Goal: Task Accomplishment & Management: Manage account settings

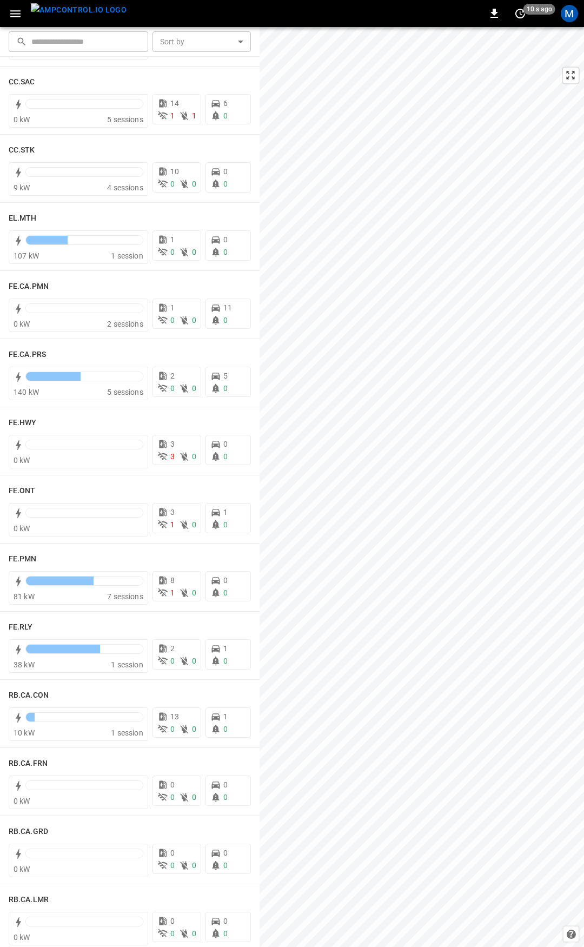
scroll to position [834, 0]
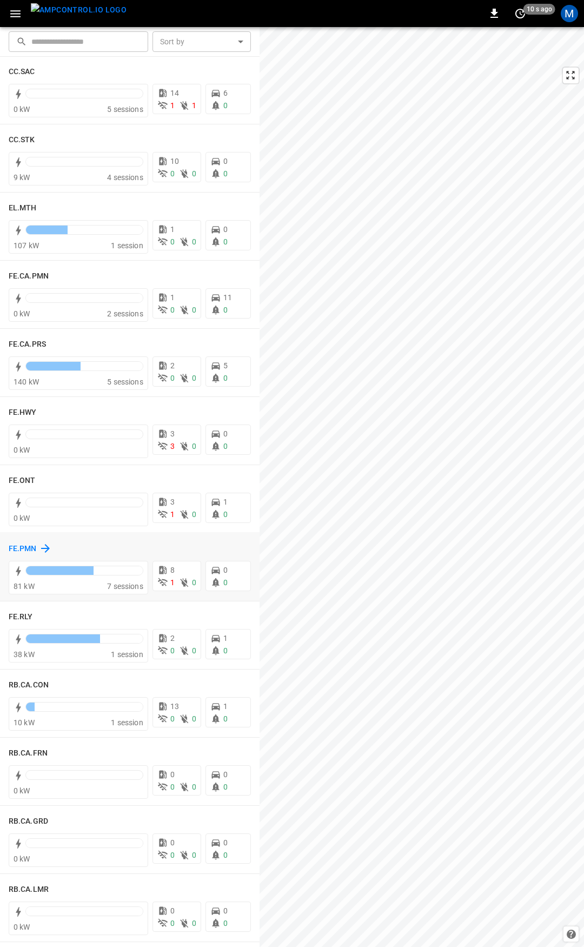
click at [28, 550] on h6 "FE.PMN" at bounding box center [23, 549] width 28 height 12
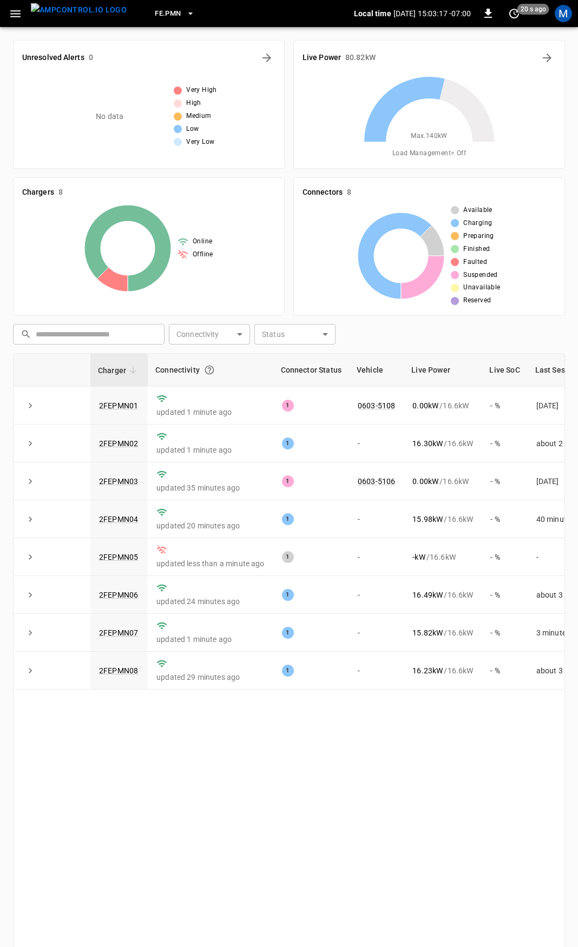
click at [15, 23] on button "button" at bounding box center [15, 14] width 22 height 20
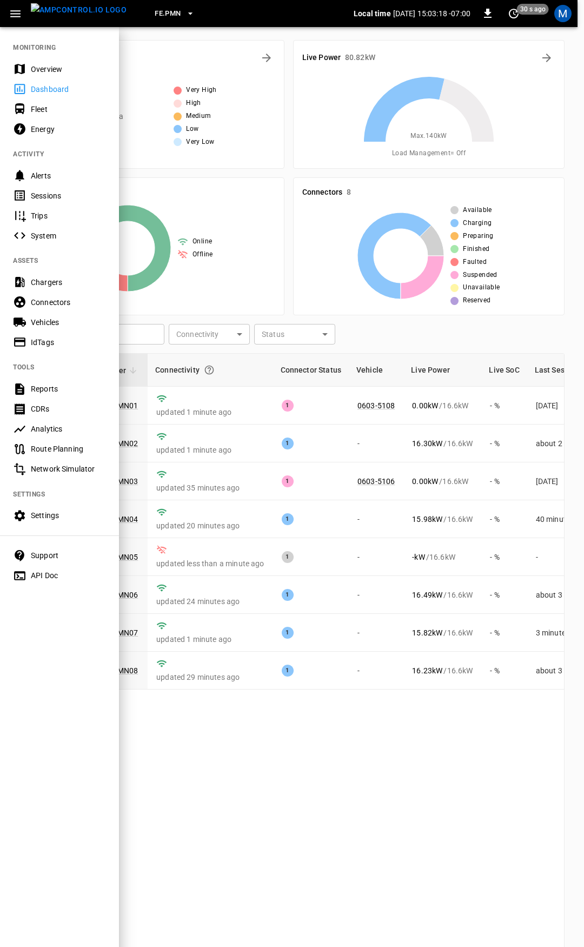
click at [49, 68] on div "Overview" at bounding box center [68, 69] width 75 height 11
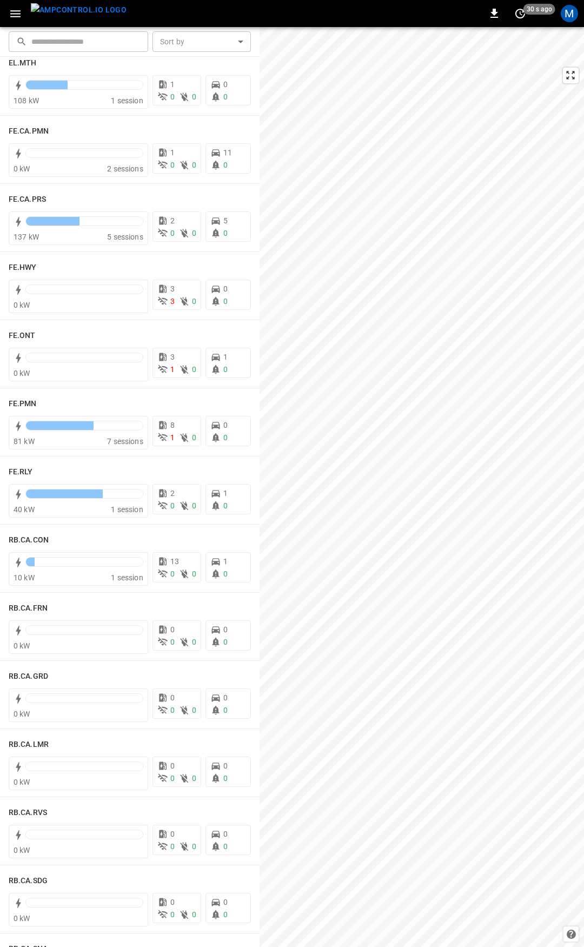
scroll to position [983, 0]
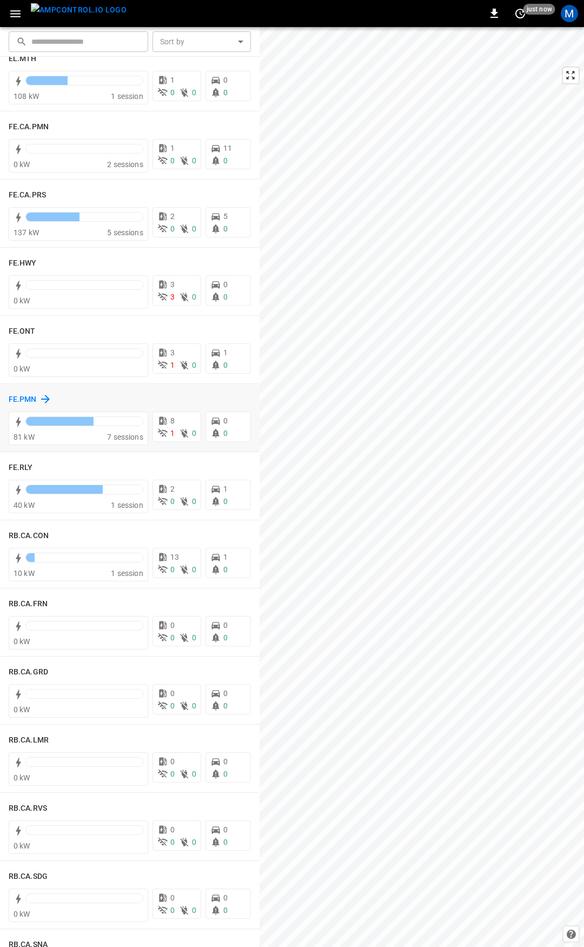
click at [29, 399] on h6 "FE.PMN" at bounding box center [23, 400] width 28 height 12
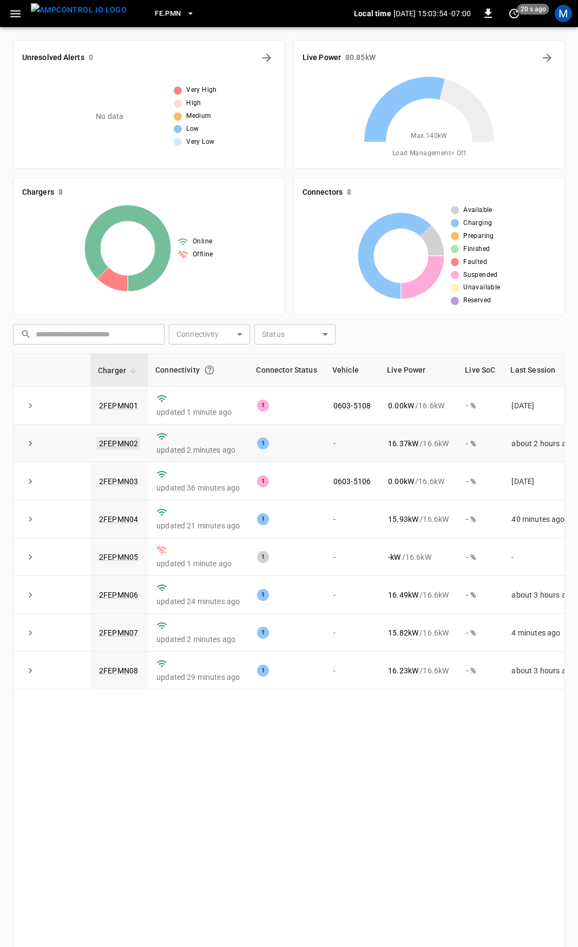
click at [124, 441] on link "2FEPMN02" at bounding box center [118, 443] width 43 height 13
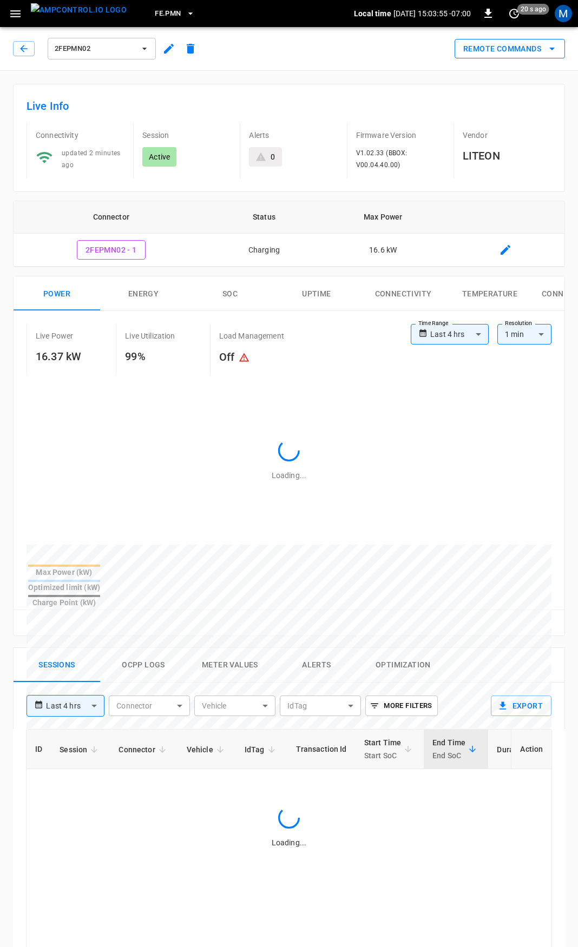
click at [509, 48] on button "Remote Commands" at bounding box center [509, 49] width 110 height 20
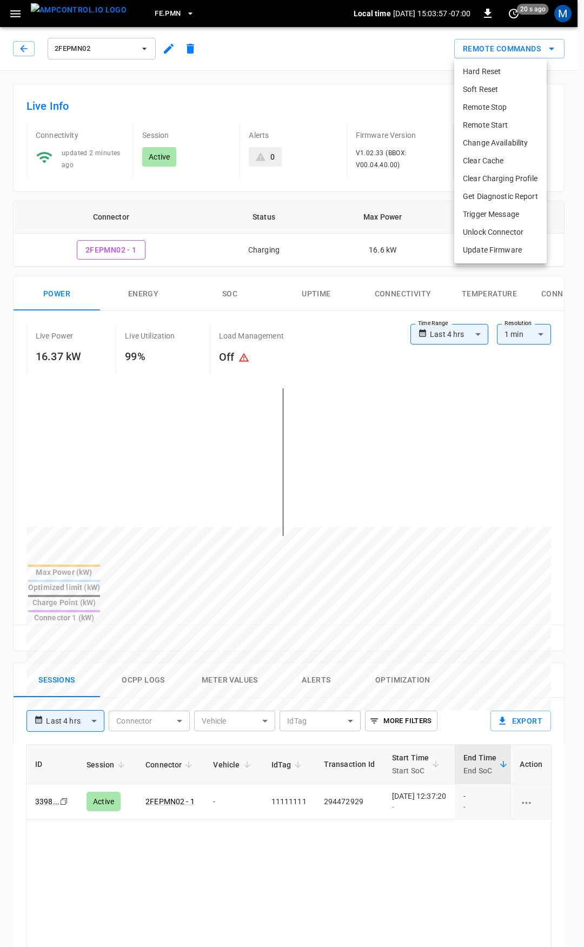
click at [350, 351] on div at bounding box center [292, 473] width 584 height 947
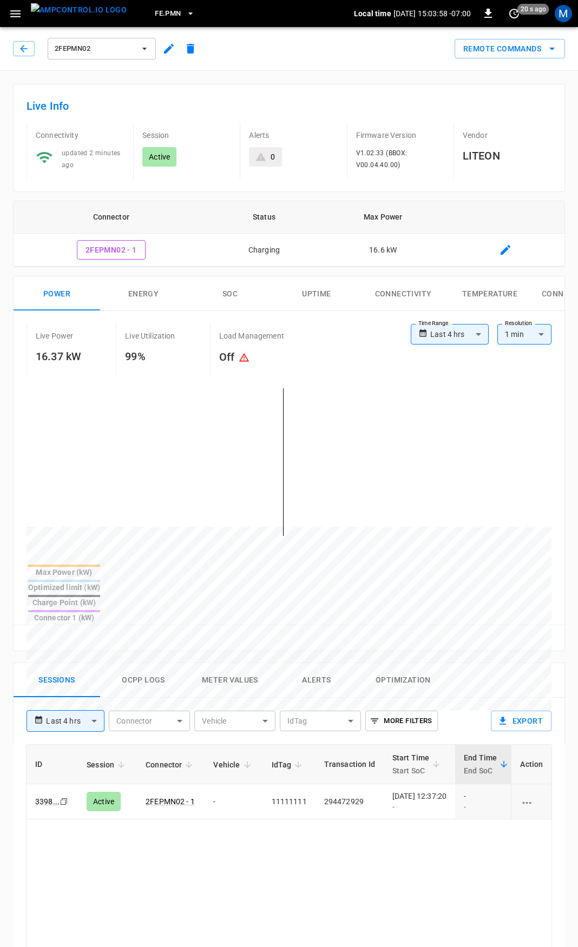
click at [365, 359] on div "Live Power 16.37 kW Live Utilization 99% Load Management Off" at bounding box center [218, 349] width 384 height 51
click at [25, 49] on icon "button" at bounding box center [23, 48] width 11 height 11
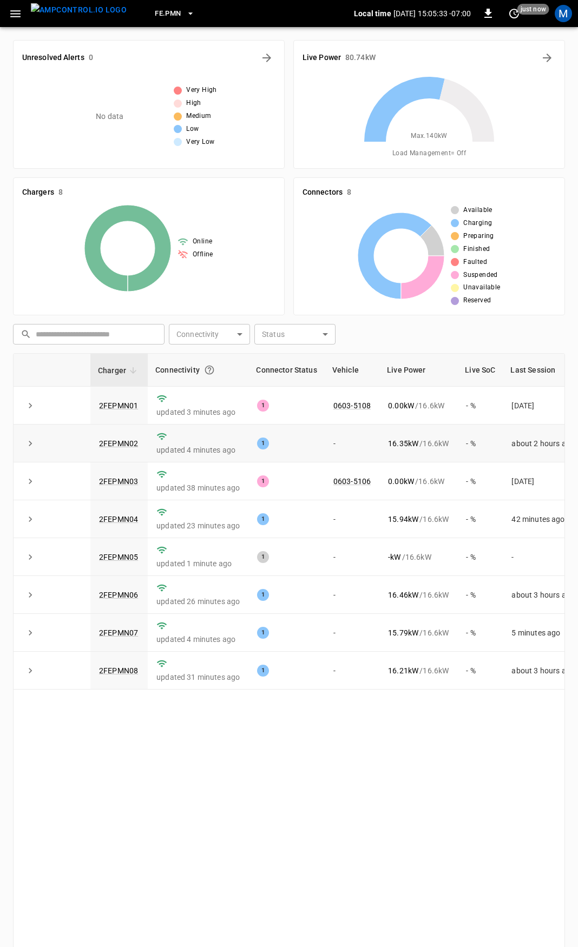
click at [114, 449] on td "2FEPMN02" at bounding box center [118, 444] width 57 height 38
click at [125, 442] on link "2FEPMN02" at bounding box center [118, 443] width 43 height 13
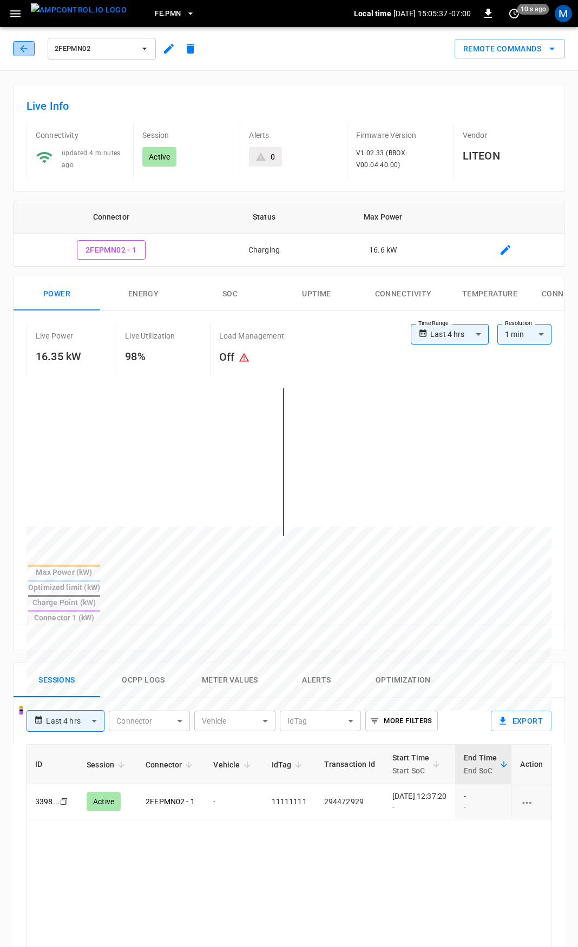
click at [26, 47] on icon "button" at bounding box center [23, 48] width 11 height 11
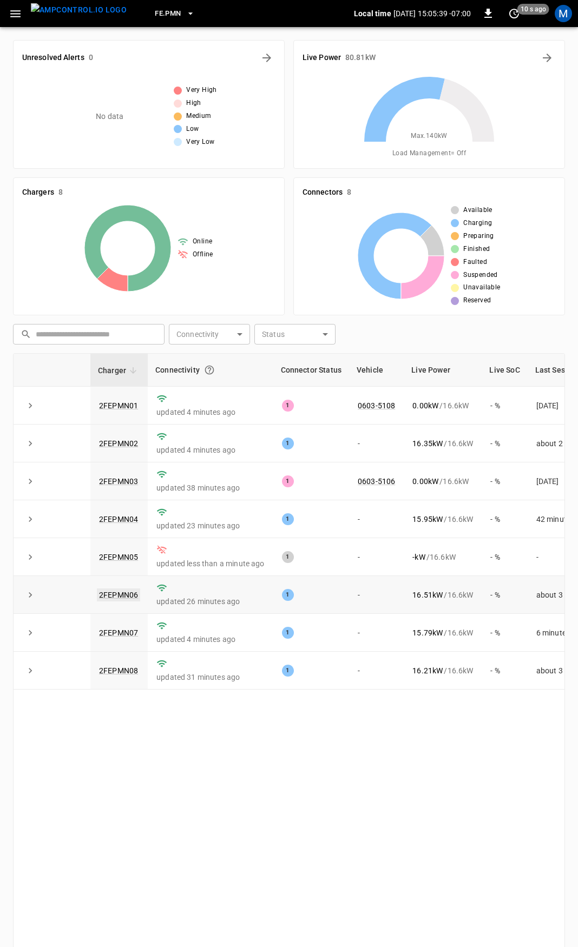
click at [123, 596] on link "2FEPMN06" at bounding box center [118, 594] width 43 height 13
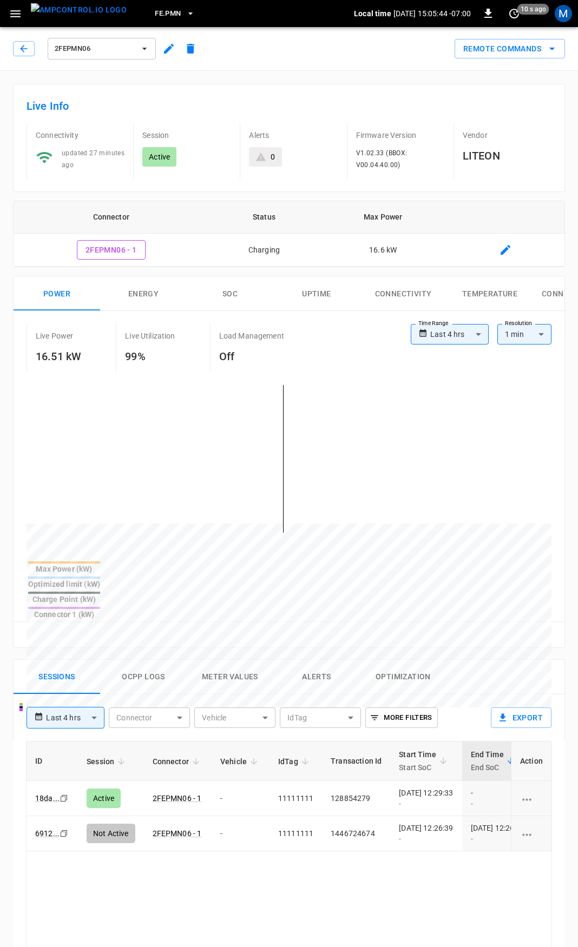
click at [16, 17] on icon "button" at bounding box center [16, 14] width 14 height 14
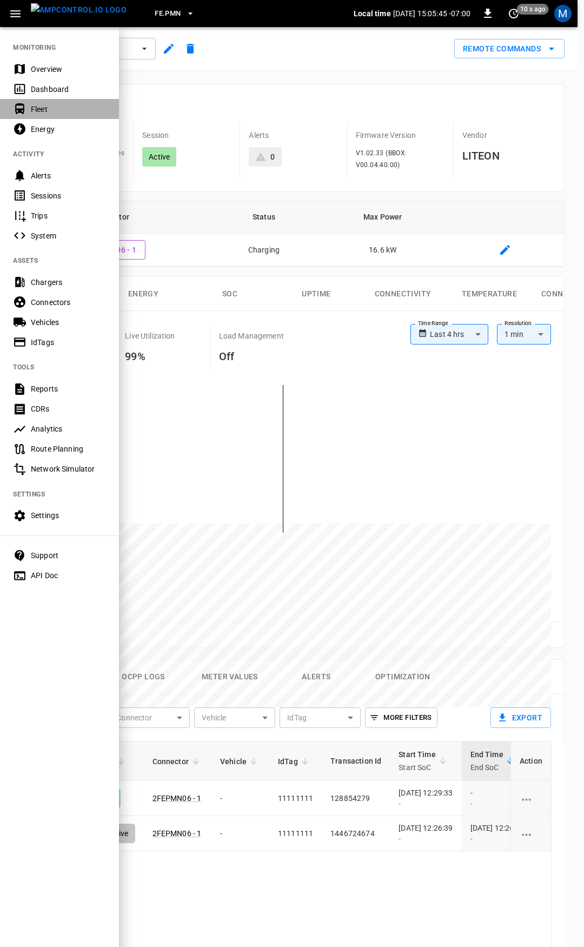
click at [46, 107] on div "Fleet" at bounding box center [68, 109] width 75 height 11
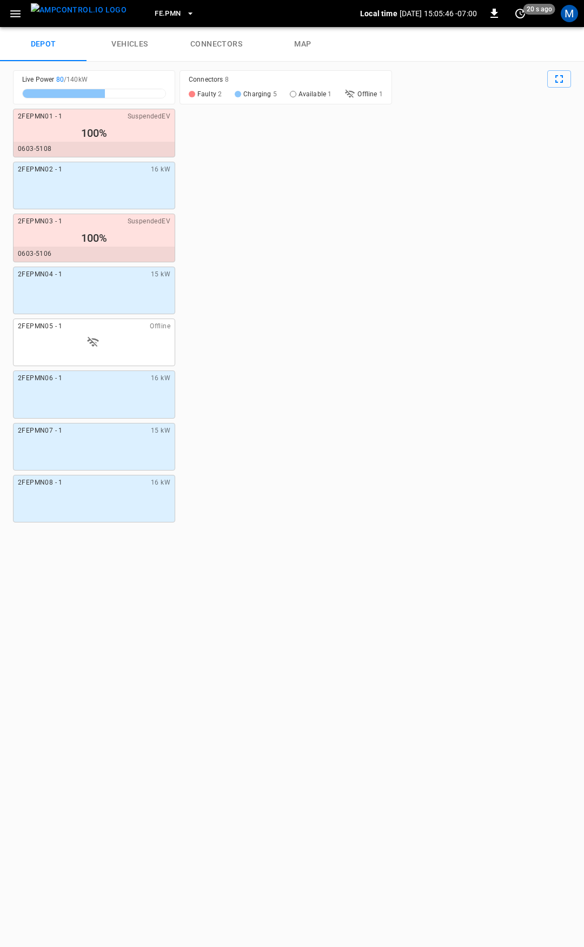
drag, startPoint x: 220, startPoint y: 31, endPoint x: 220, endPoint y: 44, distance: 13.0
click at [220, 33] on link "connectors" at bounding box center [216, 44] width 87 height 35
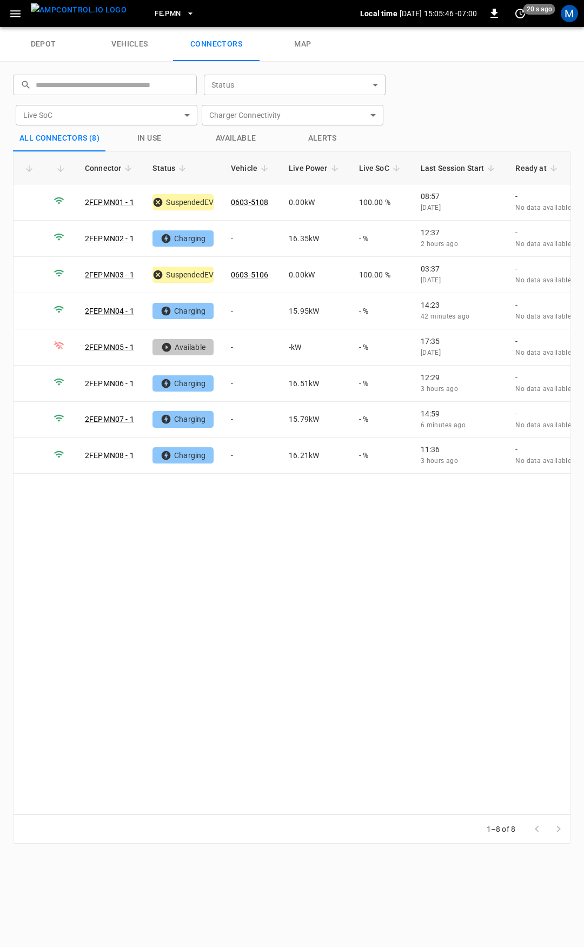
click at [220, 44] on link "connectors" at bounding box center [216, 44] width 87 height 35
click at [244, 237] on td "-" at bounding box center [251, 239] width 58 height 36
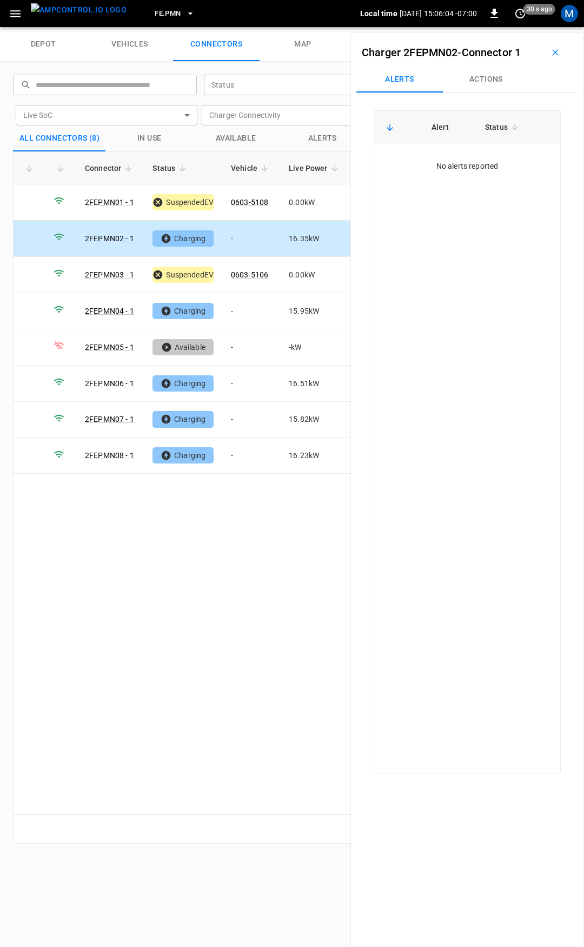
click at [476, 77] on button "Actions" at bounding box center [486, 80] width 87 height 26
click at [482, 154] on div "Vehicle Name" at bounding box center [487, 161] width 124 height 20
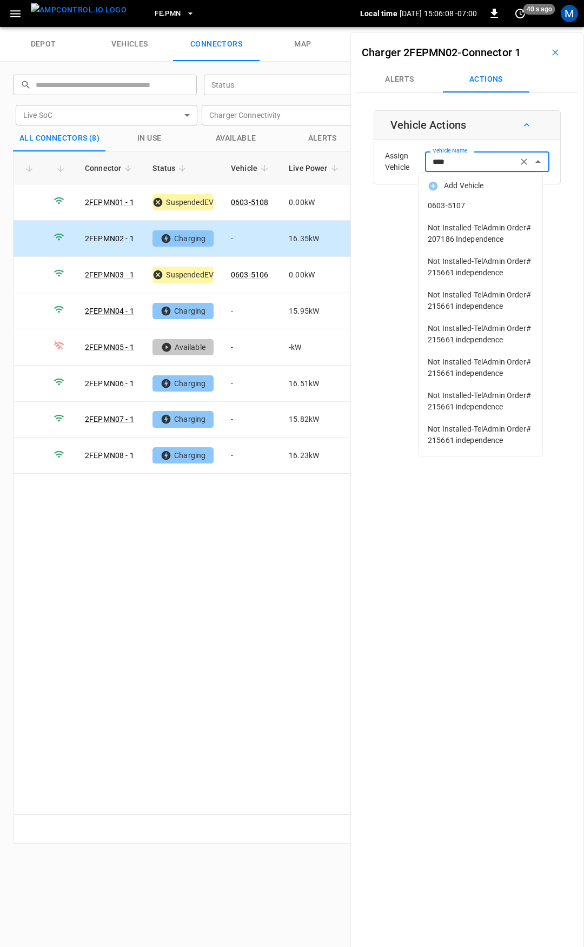
click at [465, 204] on span "0603-5107" at bounding box center [481, 205] width 106 height 11
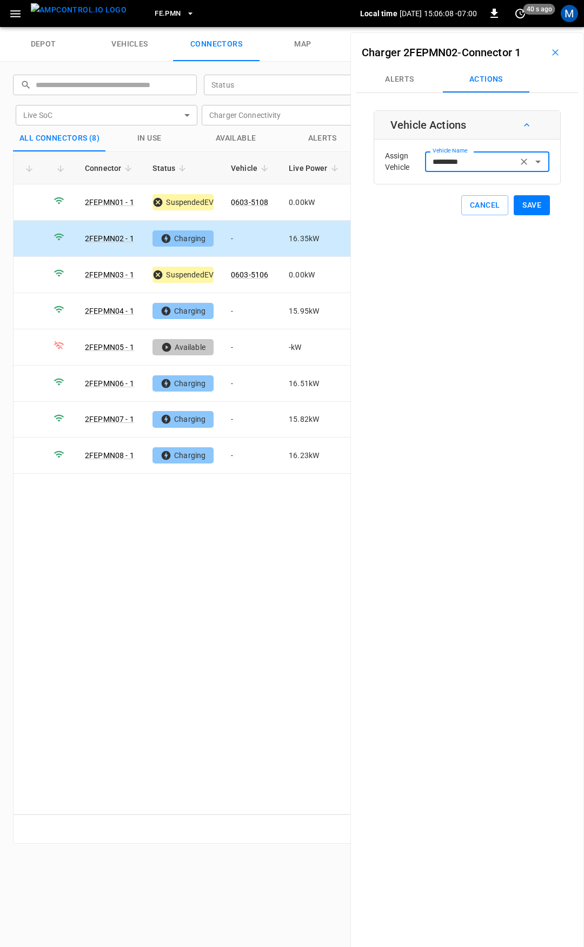
click at [538, 207] on button "Save" at bounding box center [532, 205] width 36 height 20
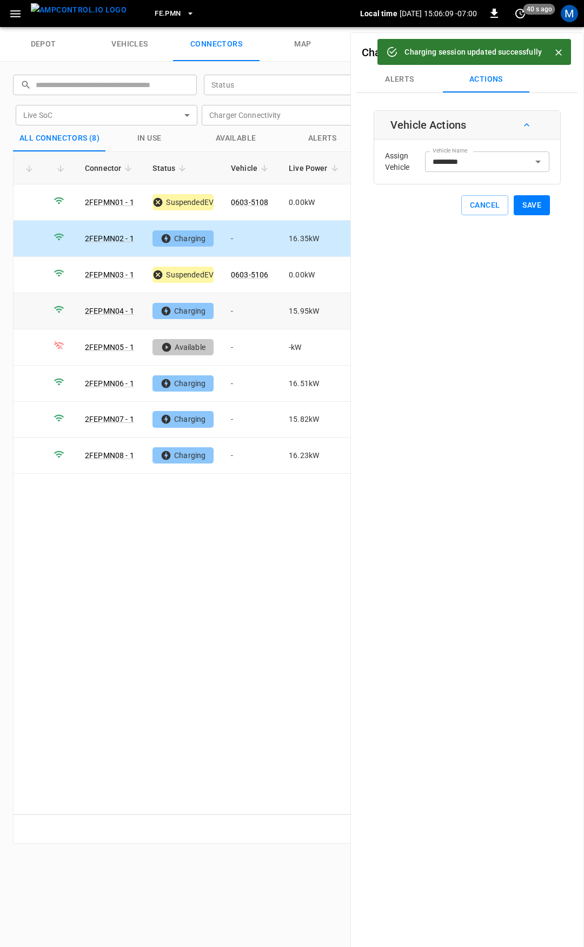
click at [312, 290] on td "0.00 kW" at bounding box center [315, 275] width 70 height 36
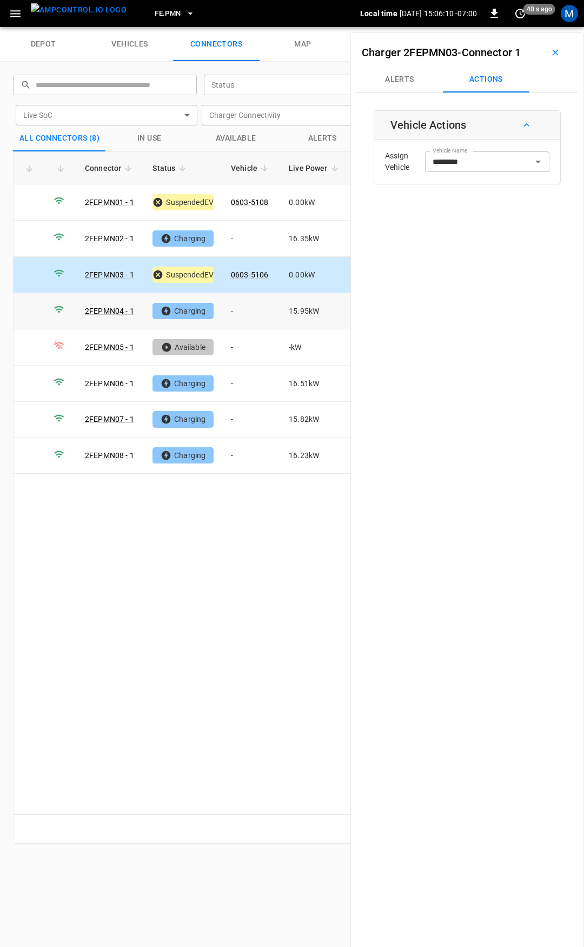
type input "*********"
click at [263, 302] on td "-" at bounding box center [251, 311] width 58 height 36
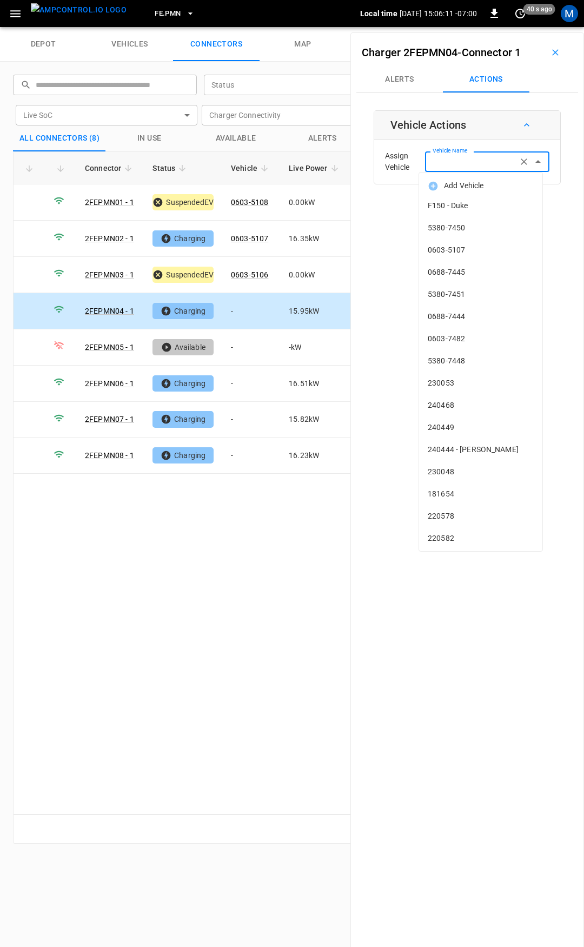
click at [454, 156] on div "Vehicle Name Vehicle Name" at bounding box center [487, 161] width 124 height 20
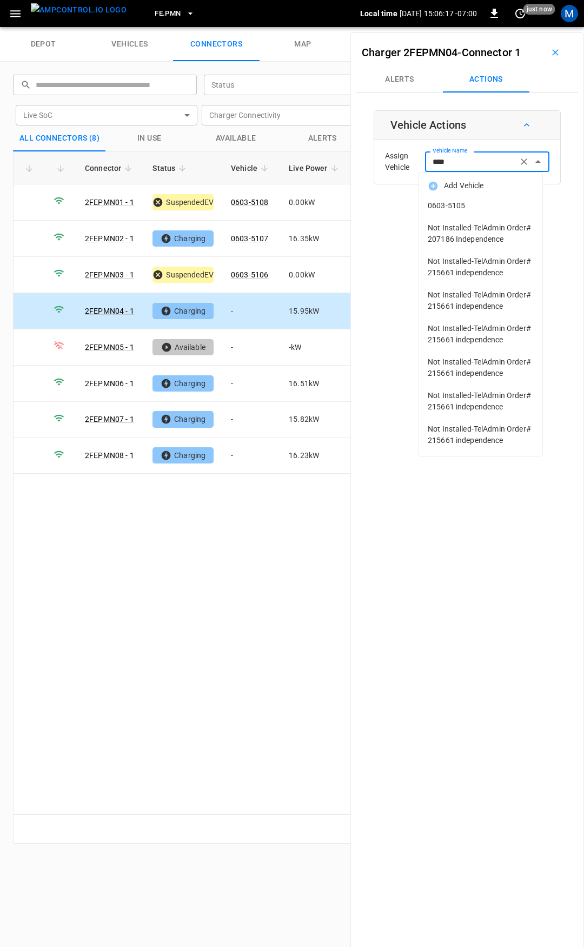
click at [455, 214] on li "0603-5105" at bounding box center [480, 206] width 123 height 22
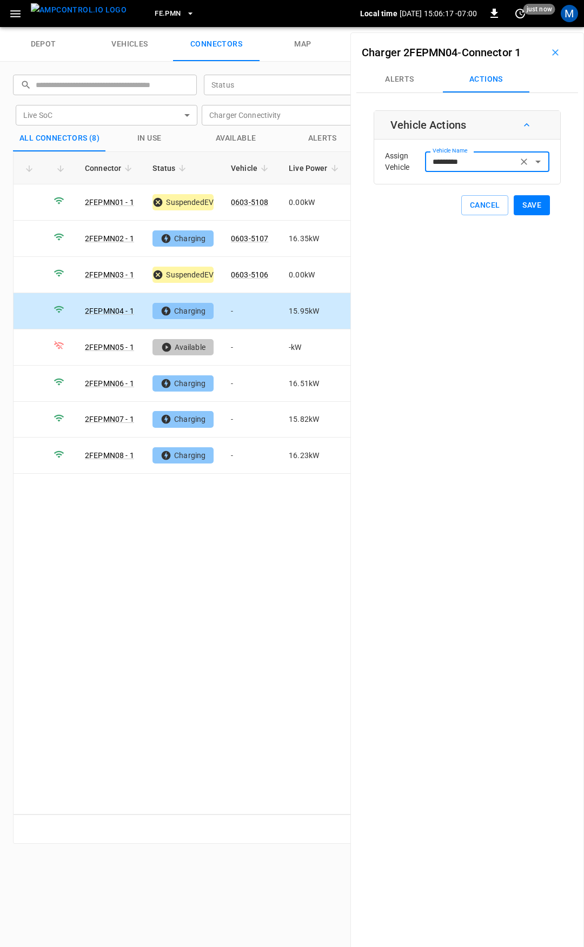
type input "*********"
click at [529, 211] on button "Save" at bounding box center [532, 205] width 36 height 20
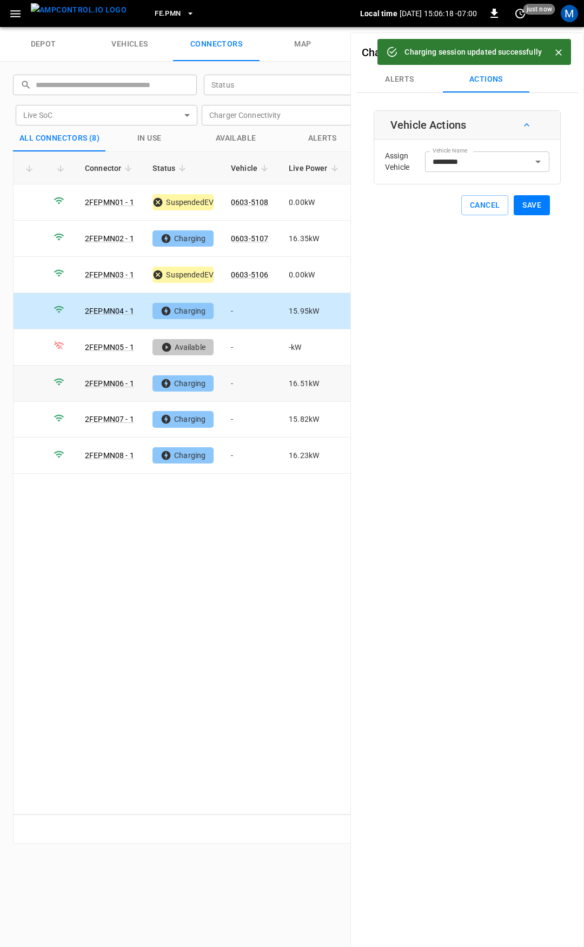
click at [248, 382] on td "-" at bounding box center [251, 384] width 58 height 36
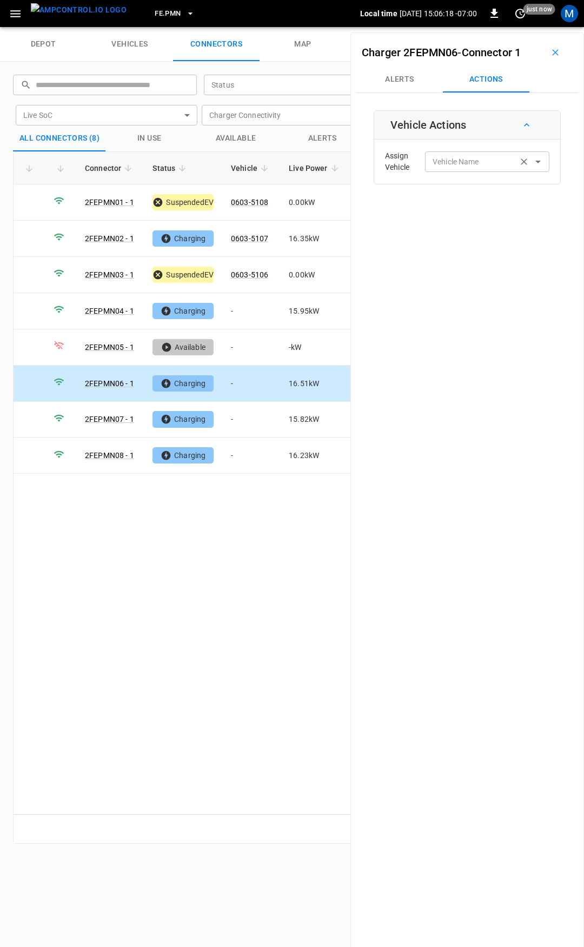
click at [474, 166] on input "Vehicle Name" at bounding box center [471, 162] width 86 height 14
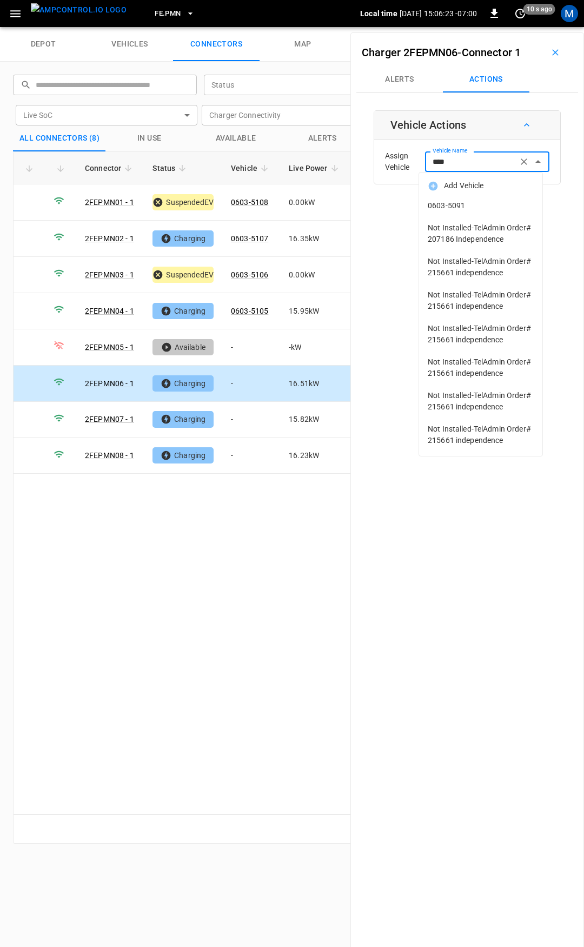
click at [473, 207] on span "0603-5091" at bounding box center [481, 205] width 106 height 11
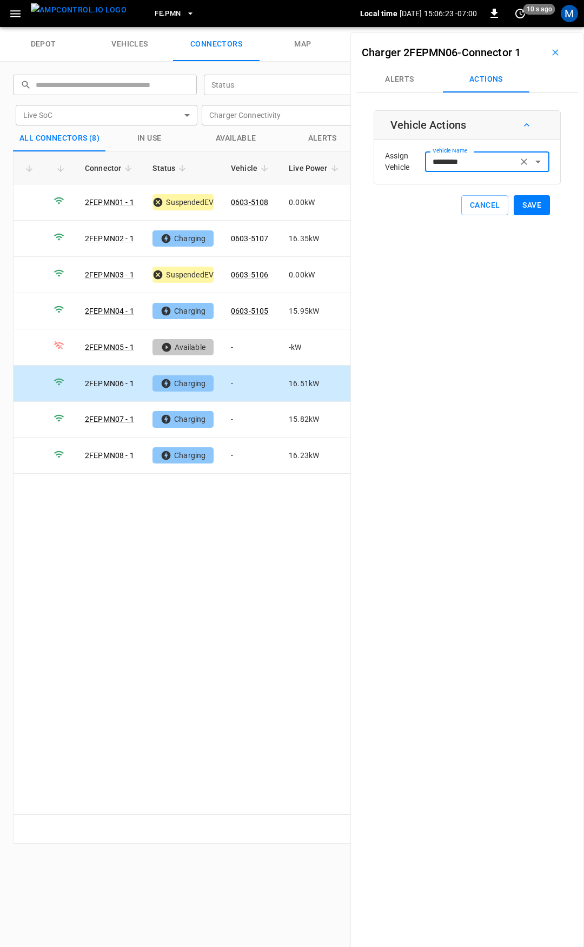
type input "*********"
click at [530, 207] on button "Save" at bounding box center [532, 205] width 36 height 20
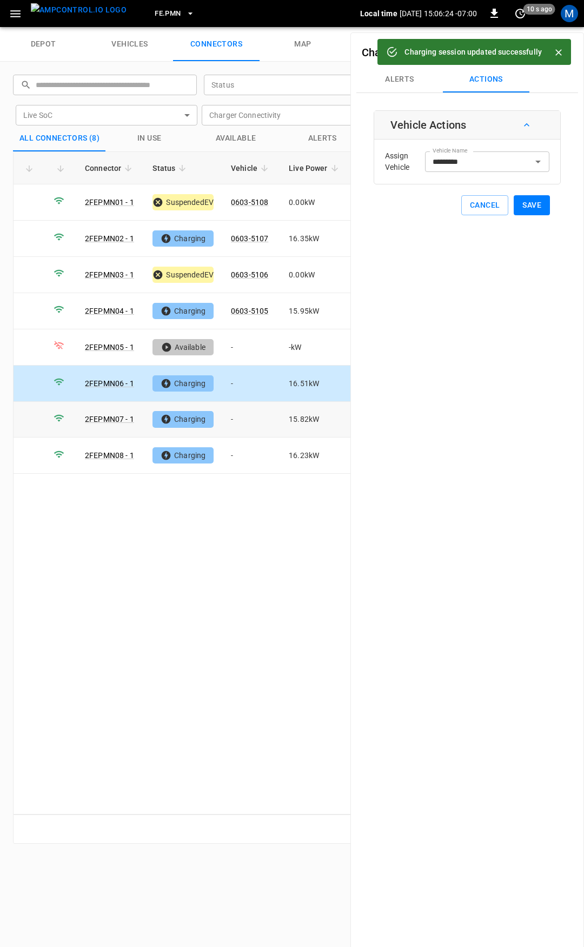
click at [247, 413] on td "-" at bounding box center [251, 420] width 58 height 36
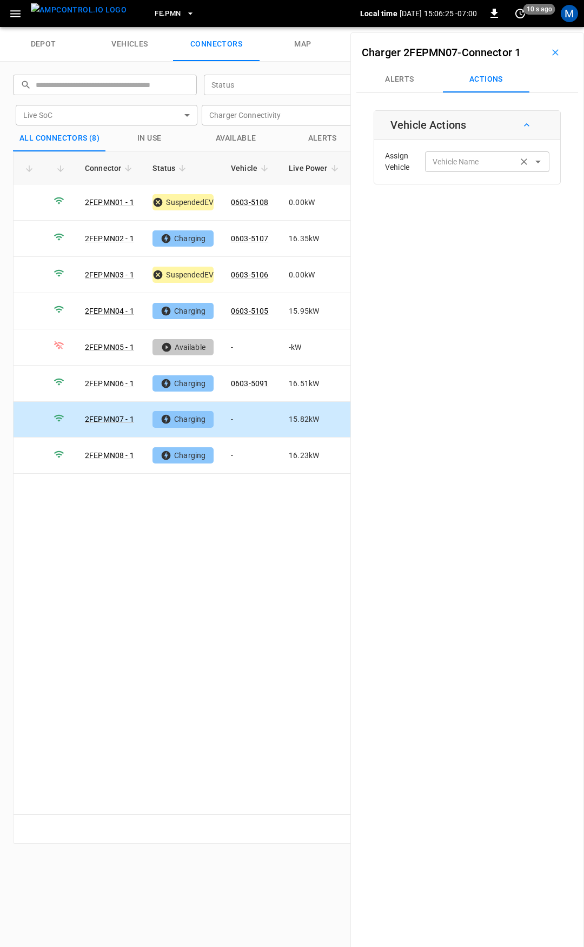
click at [471, 167] on input "Vehicle Name" at bounding box center [471, 162] width 86 height 14
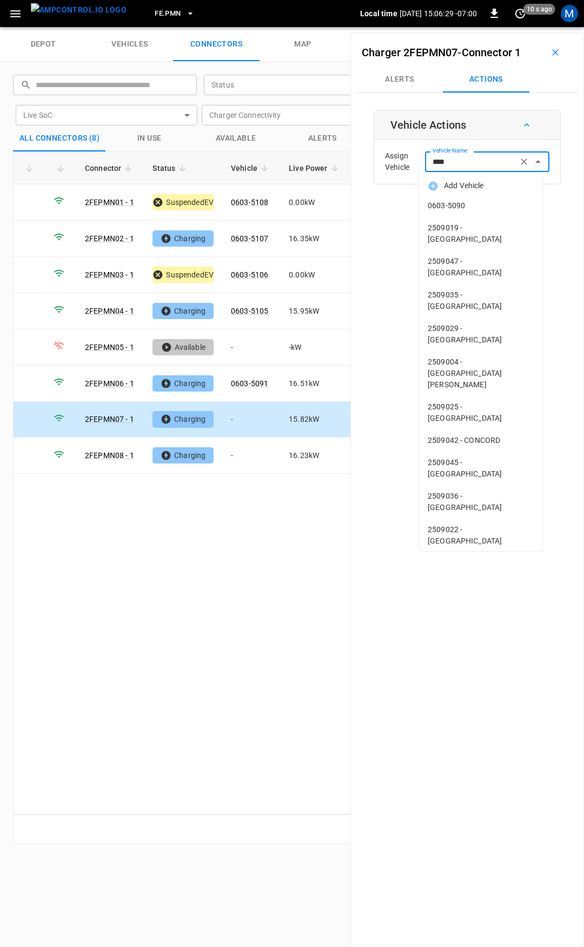
click at [467, 210] on span "0603-5090" at bounding box center [481, 205] width 106 height 11
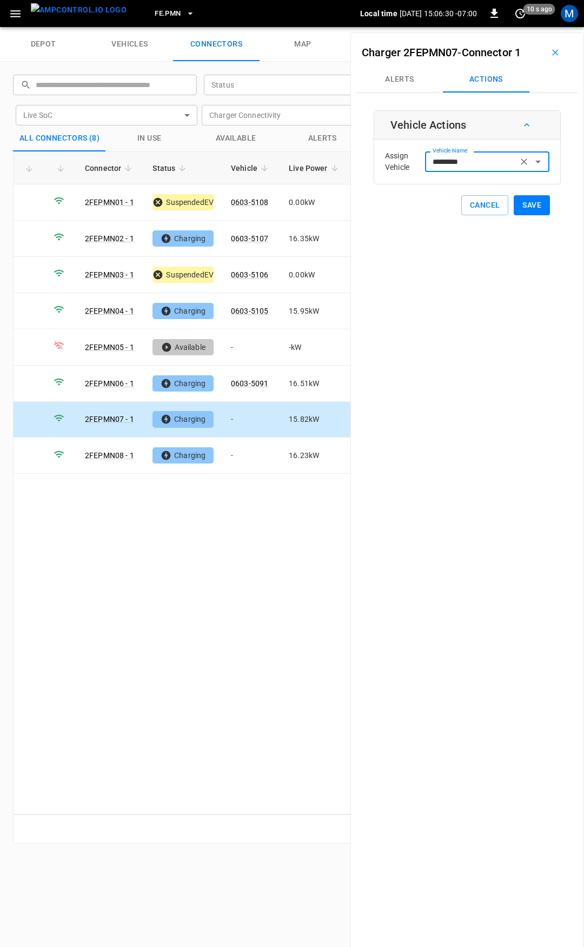
type input "*********"
click at [534, 204] on button "Save" at bounding box center [532, 205] width 36 height 20
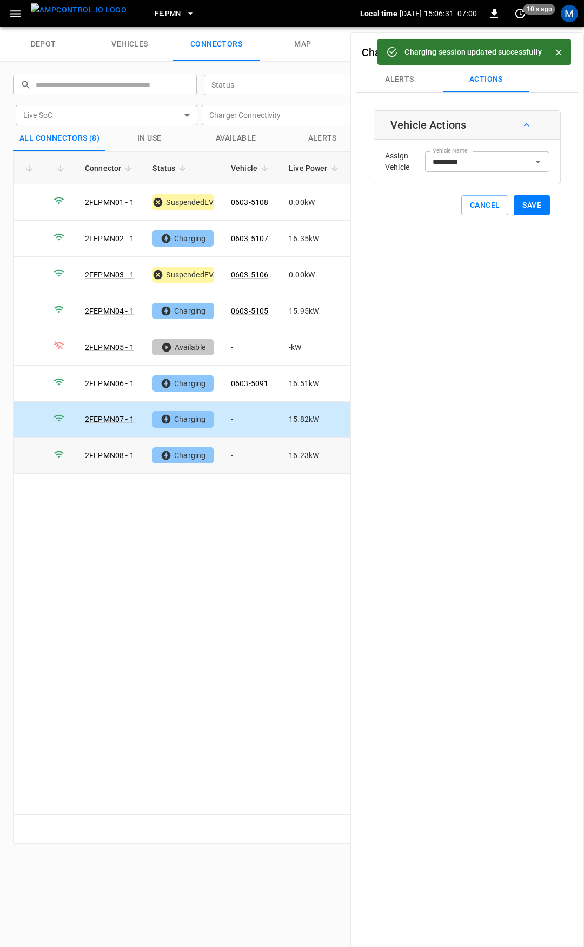
click at [246, 452] on td "-" at bounding box center [251, 455] width 58 height 36
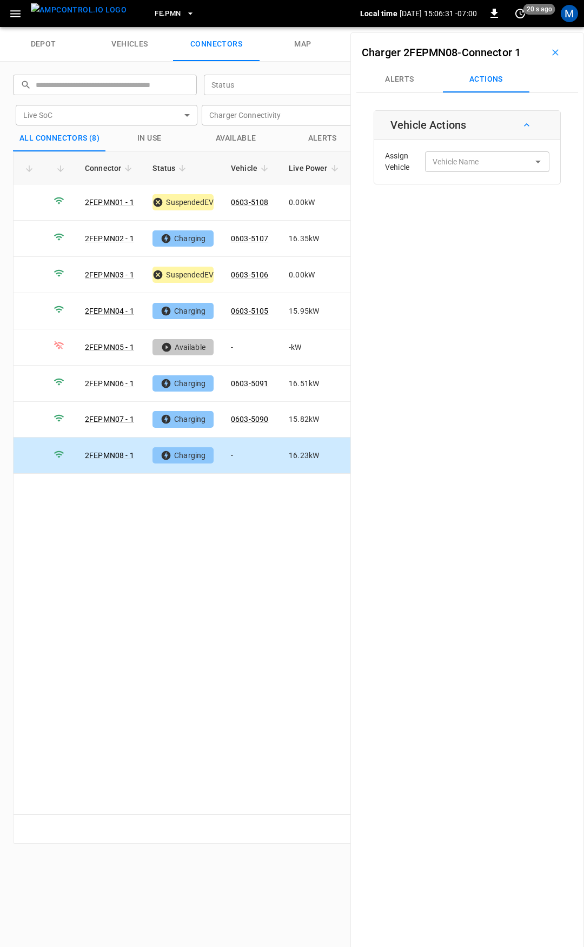
click at [445, 172] on div "Assign Vehicle Vehicle Name Vehicle Name" at bounding box center [467, 161] width 181 height 39
click at [447, 165] on input "Vehicle Name" at bounding box center [471, 162] width 86 height 14
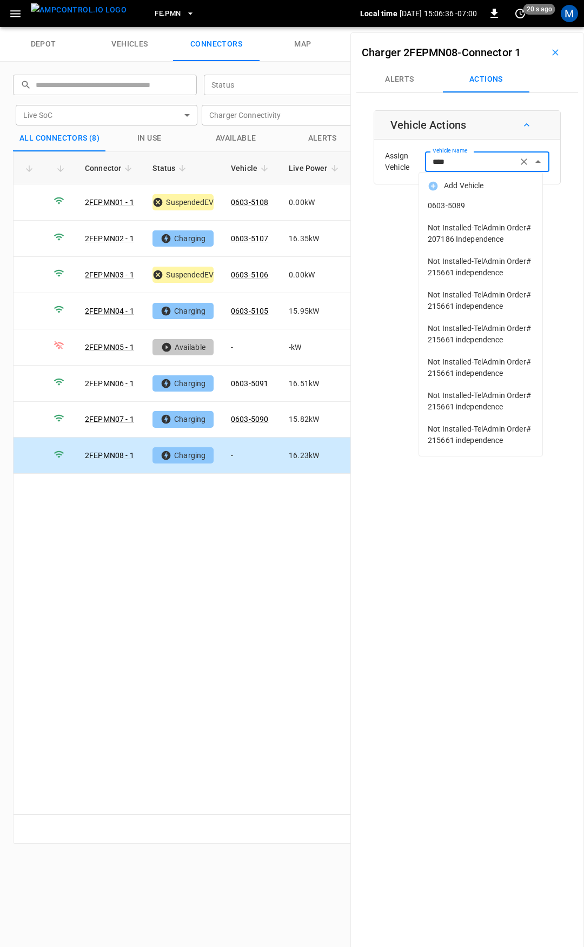
click at [461, 205] on span "0603-5089" at bounding box center [481, 205] width 106 height 11
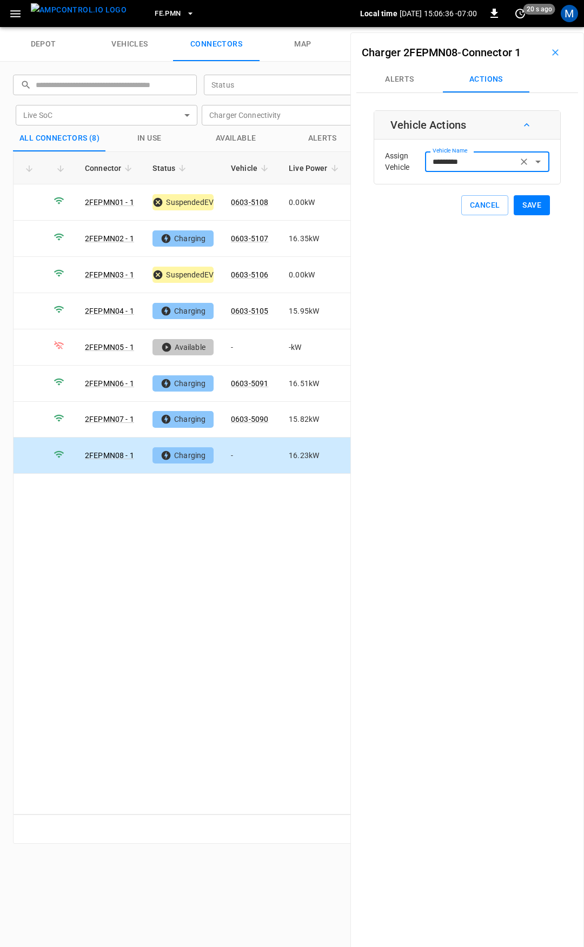
type input "*********"
click at [534, 202] on button "Save" at bounding box center [532, 205] width 36 height 20
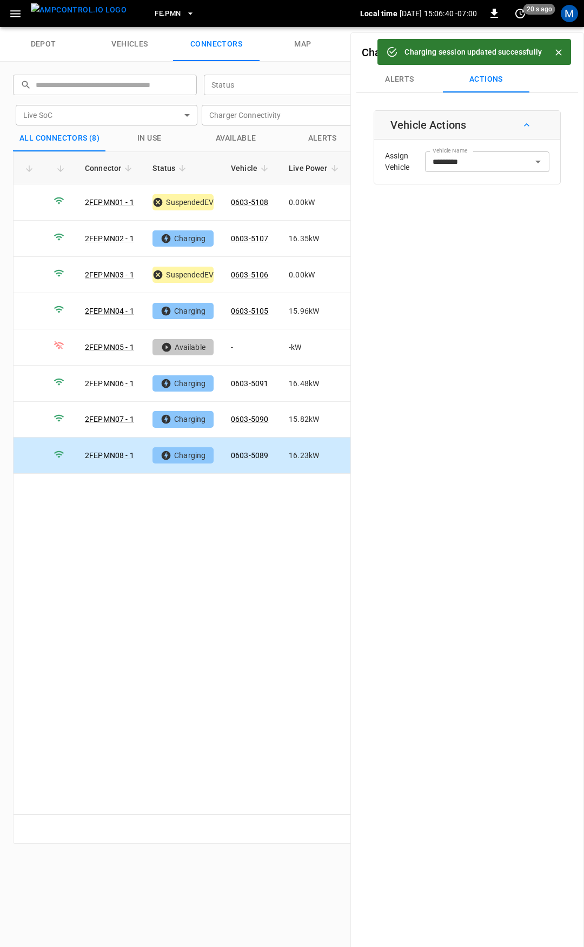
drag, startPoint x: 17, startPoint y: 18, endPoint x: 18, endPoint y: 24, distance: 5.5
click at [17, 18] on icon "button" at bounding box center [16, 14] width 14 height 14
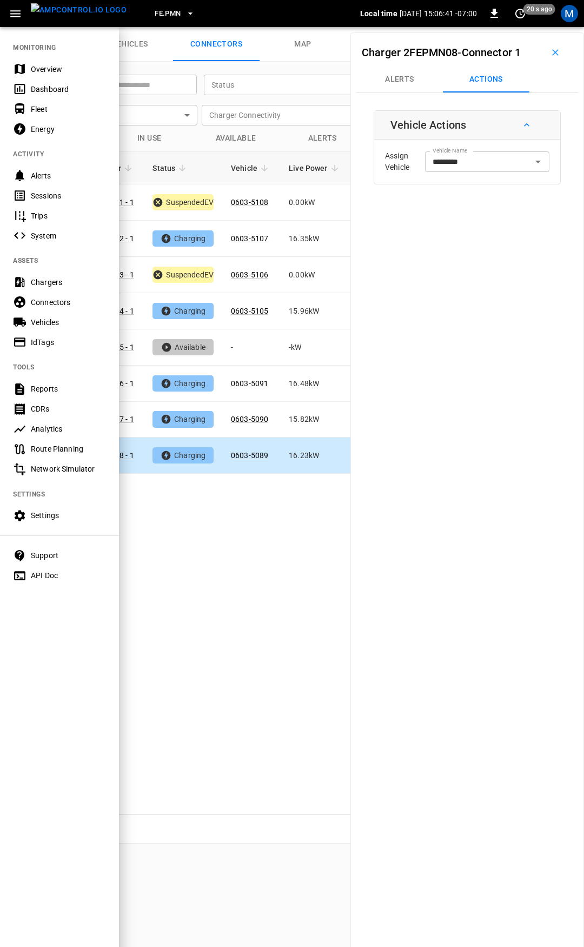
drag, startPoint x: 45, startPoint y: 71, endPoint x: 75, endPoint y: 132, distance: 68.0
click at [45, 71] on div "Overview" at bounding box center [68, 69] width 75 height 11
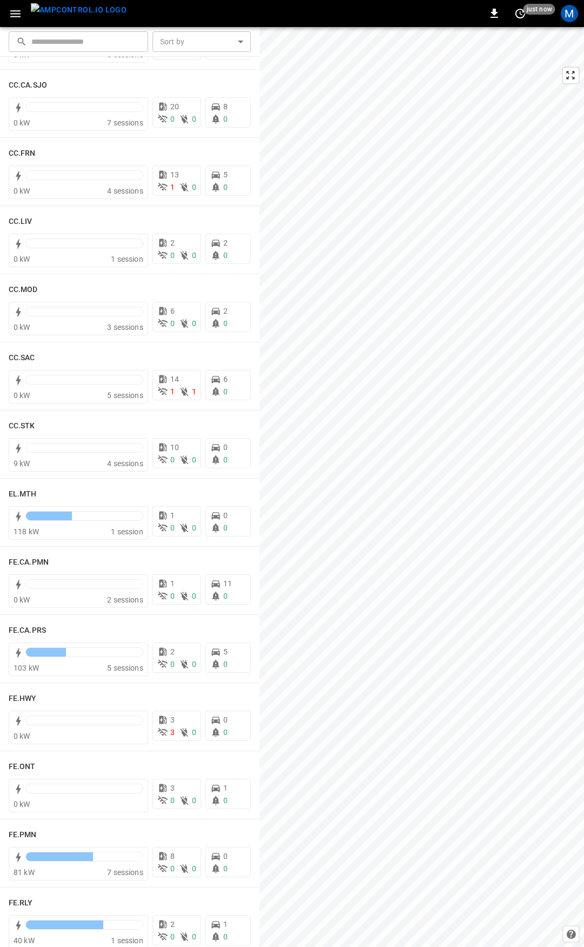
scroll to position [540, 0]
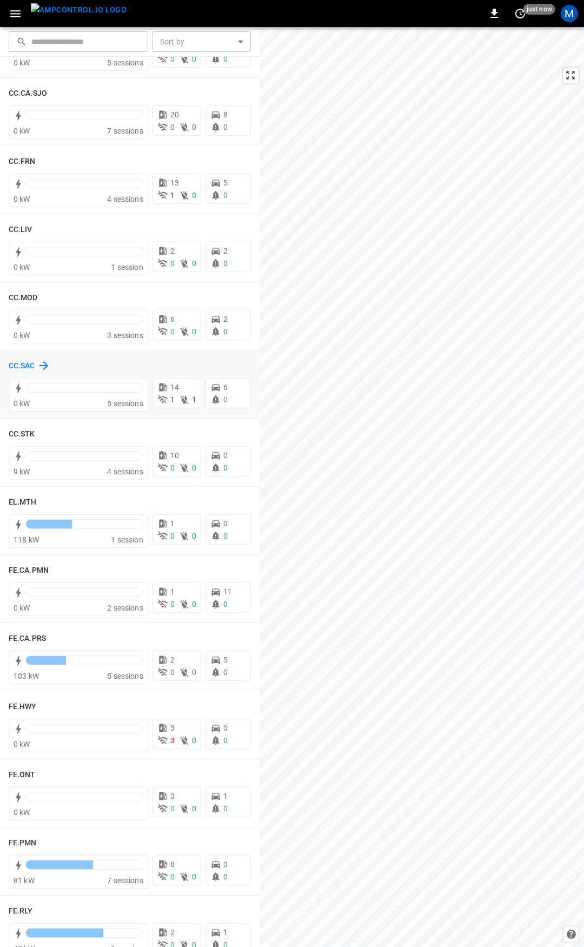
click at [15, 359] on div "CC.SAC" at bounding box center [30, 365] width 42 height 13
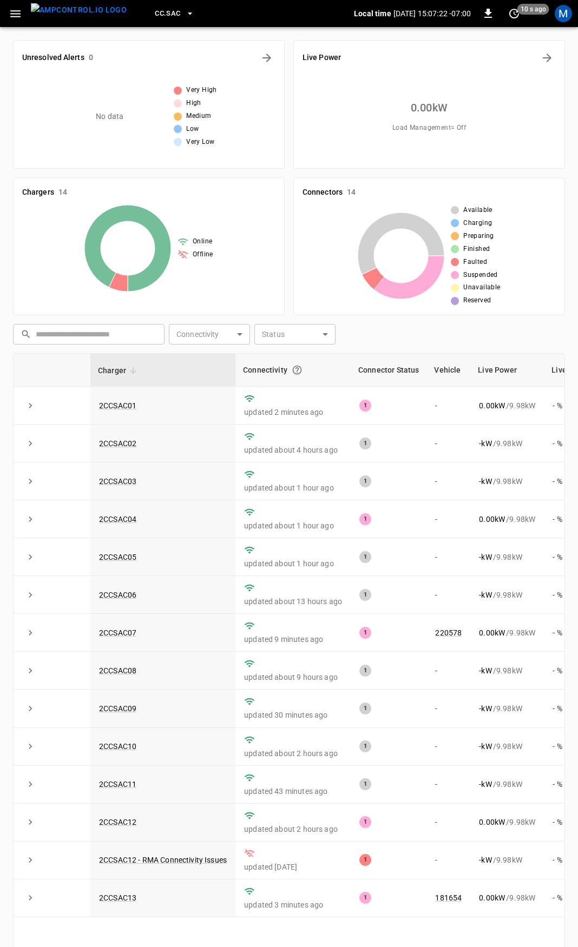
click at [12, 22] on button "button" at bounding box center [15, 14] width 22 height 20
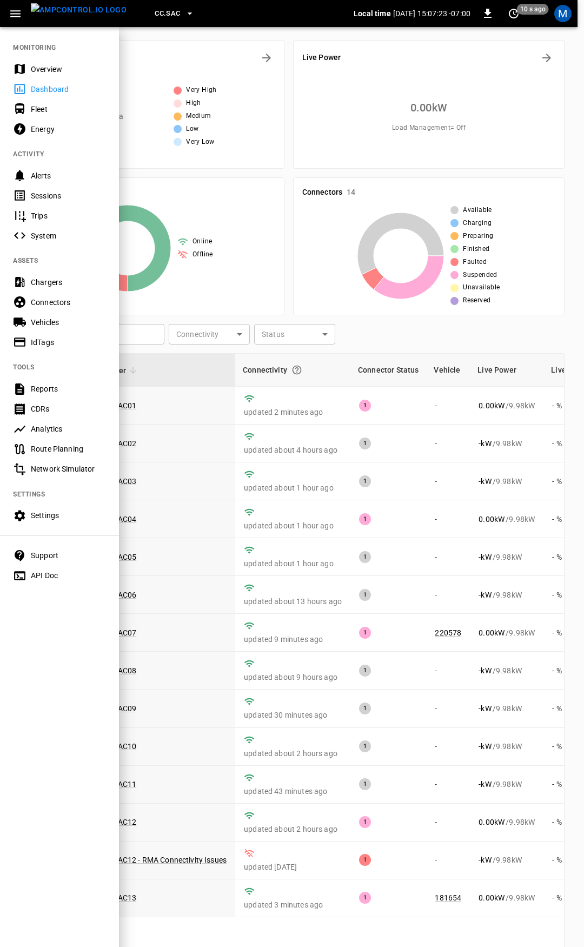
click at [50, 70] on div "Overview" at bounding box center [68, 69] width 75 height 11
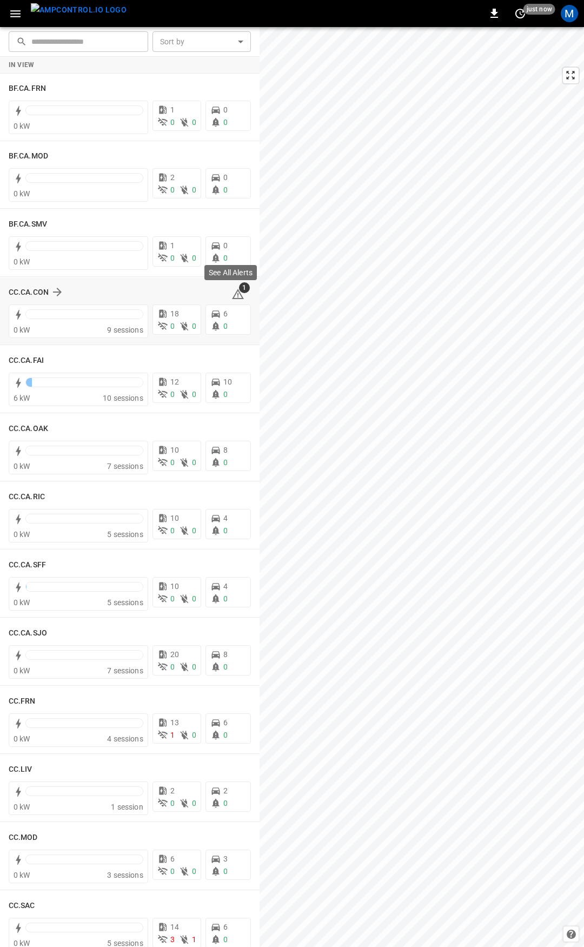
click at [235, 294] on icon at bounding box center [237, 294] width 13 height 13
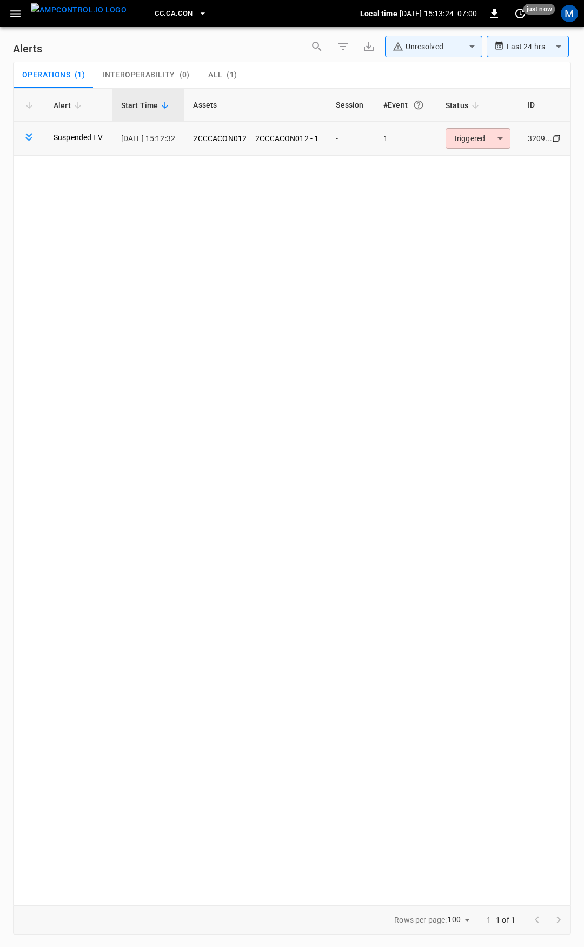
click at [501, 140] on body "**********" at bounding box center [292, 471] width 584 height 943
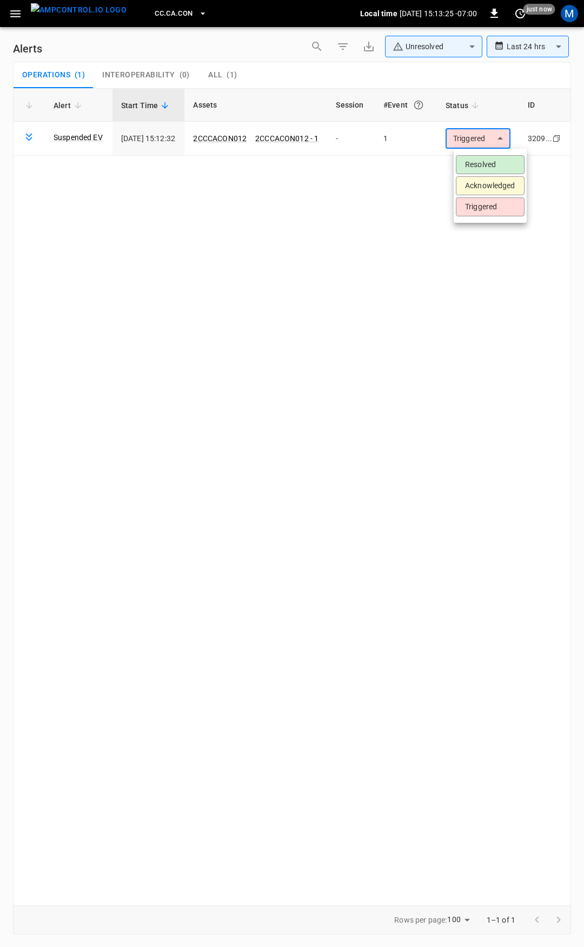
click at [508, 168] on li "Resolved" at bounding box center [490, 164] width 69 height 19
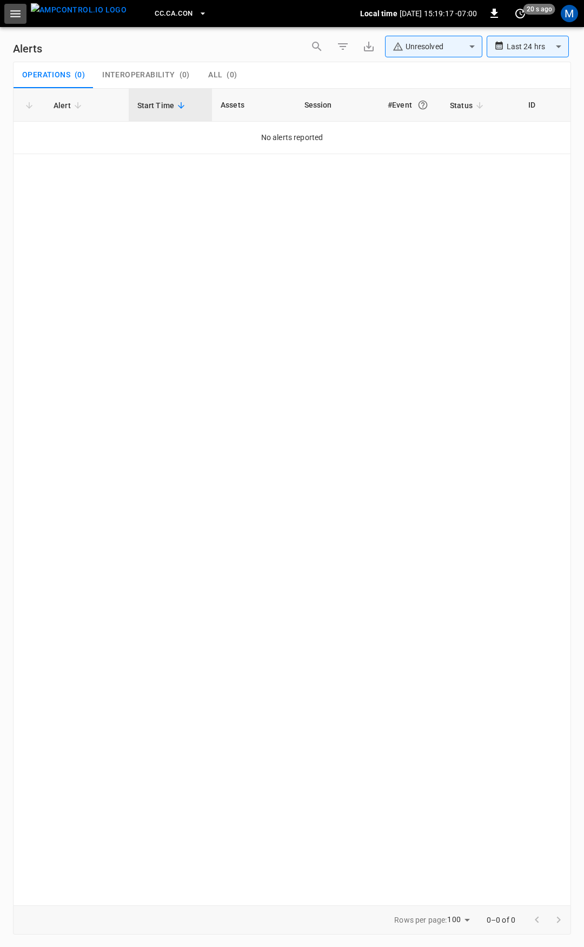
click at [11, 6] on button "button" at bounding box center [15, 14] width 22 height 20
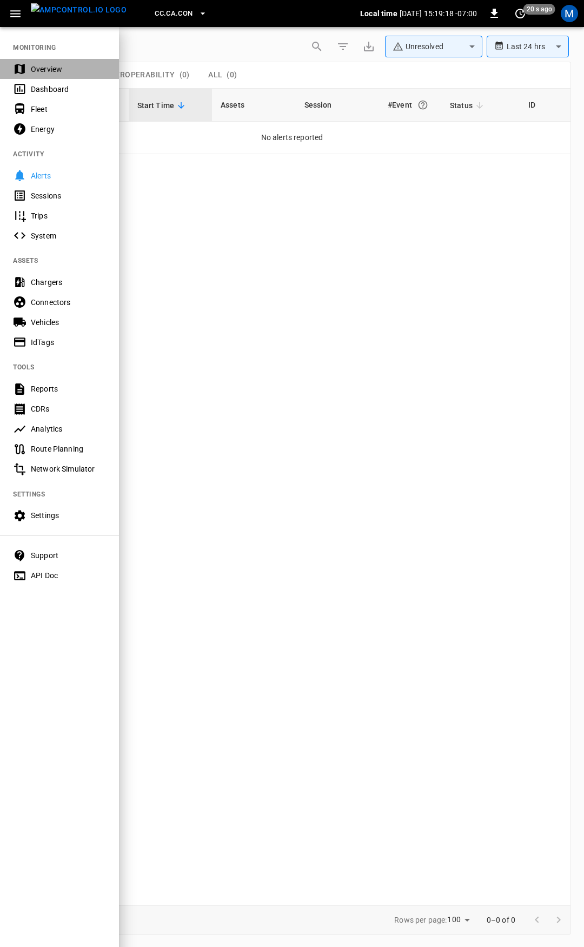
click at [57, 65] on div "Overview" at bounding box center [68, 69] width 75 height 11
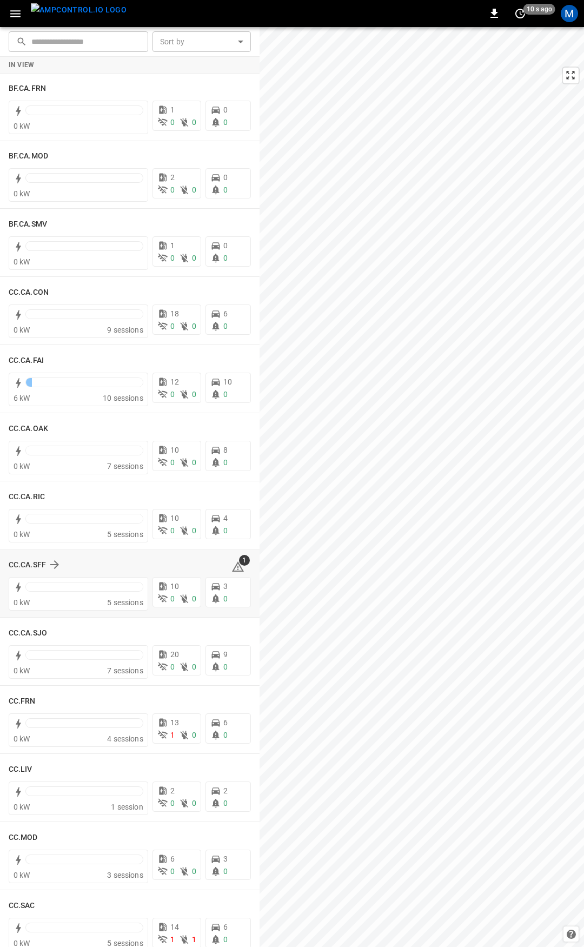
click at [235, 566] on icon at bounding box center [237, 566] width 13 height 13
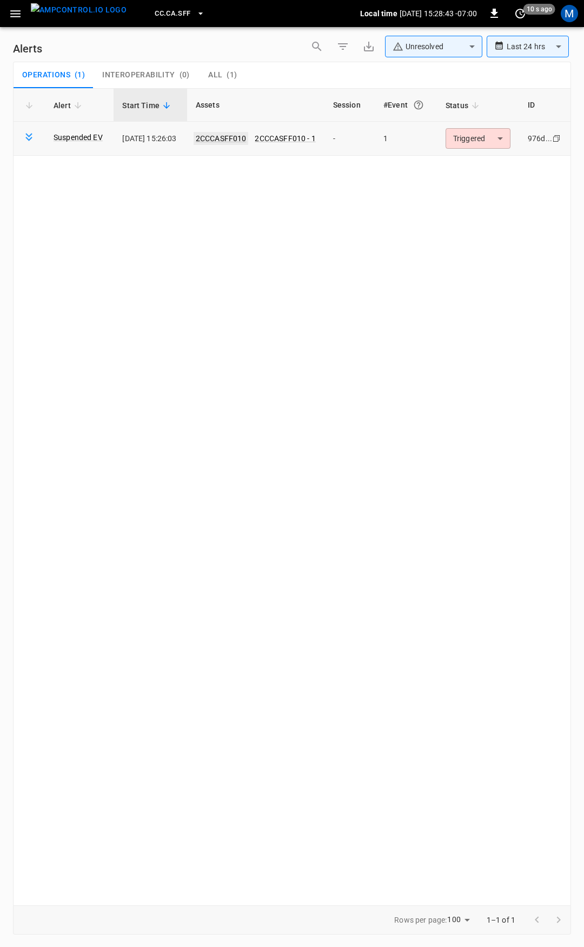
click at [235, 137] on link "2CCCASFF010" at bounding box center [221, 138] width 55 height 13
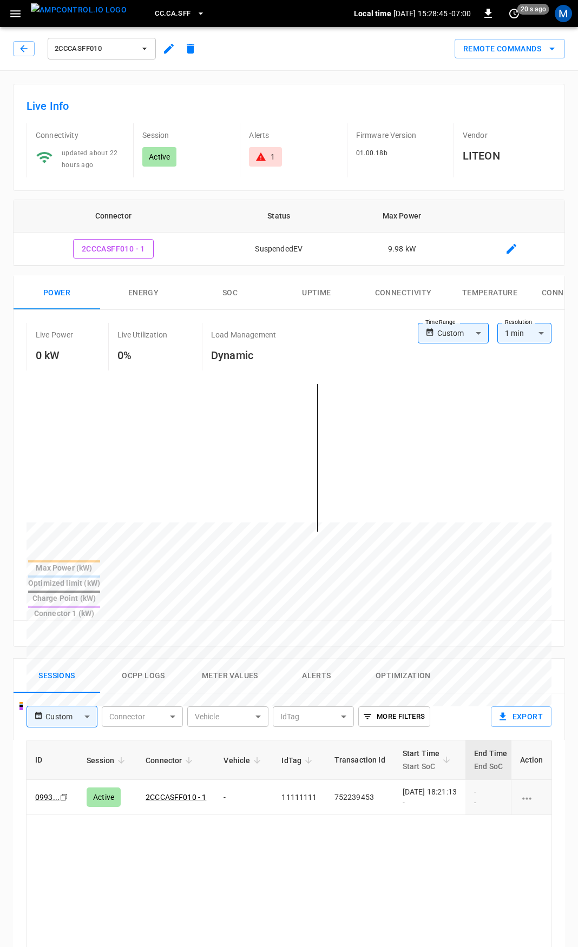
click at [477, 333] on body "CC.CA.SFF Local time [DATE] 15:28:45 -07:00 0 20 s ago M 2CCCASFF010 Remote Com…" at bounding box center [289, 722] width 578 height 1445
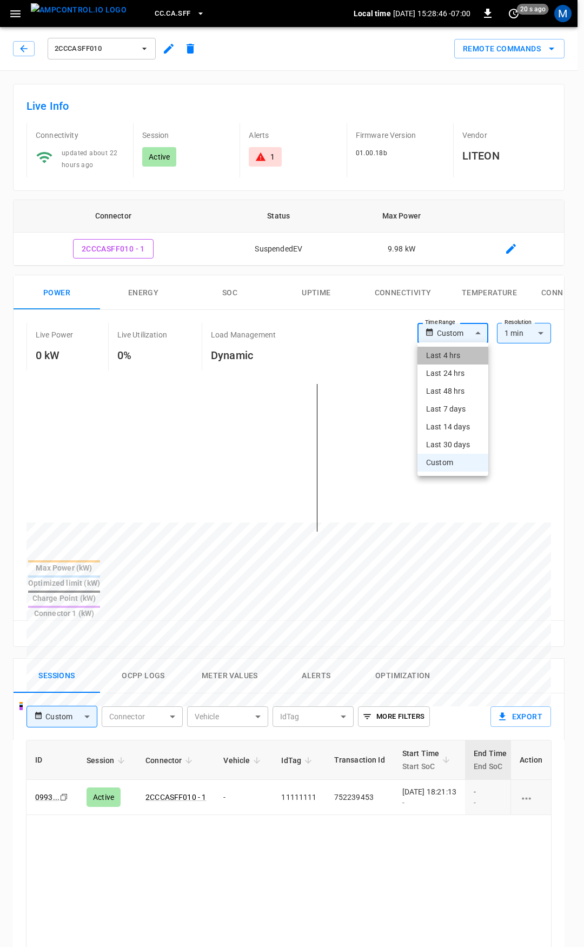
click at [452, 355] on li "Last 4 hrs" at bounding box center [452, 356] width 71 height 18
type input "**********"
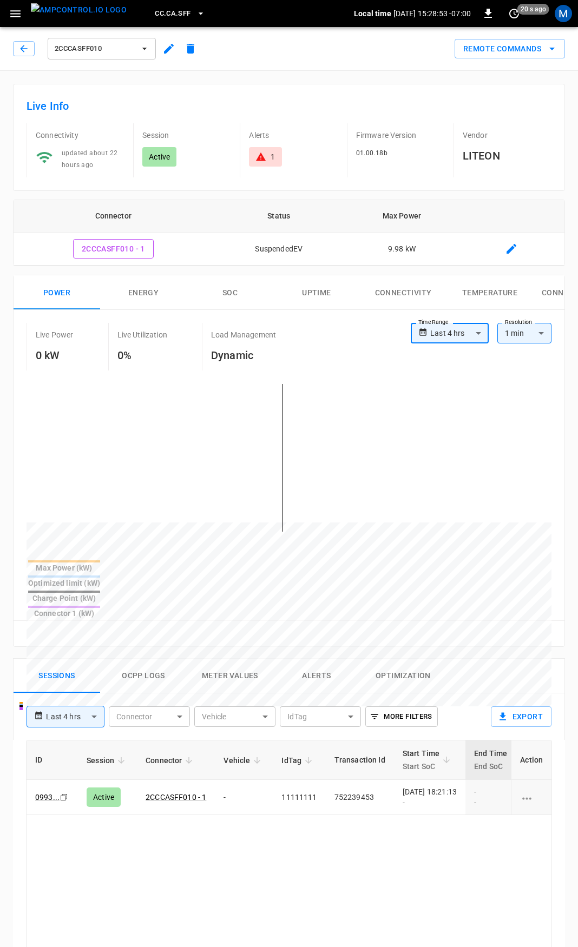
click at [19, 11] on icon "button" at bounding box center [15, 13] width 10 height 7
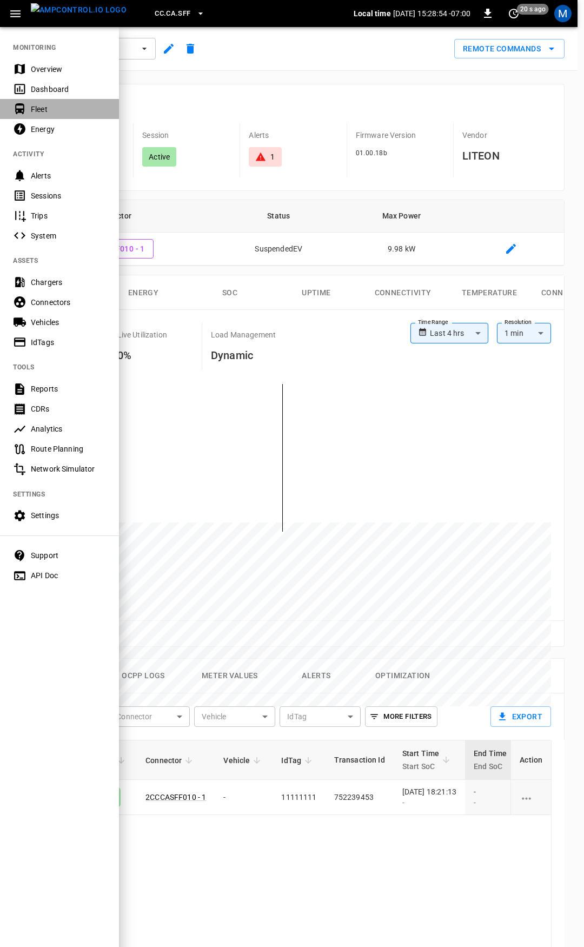
click at [43, 112] on div "Fleet" at bounding box center [68, 109] width 75 height 11
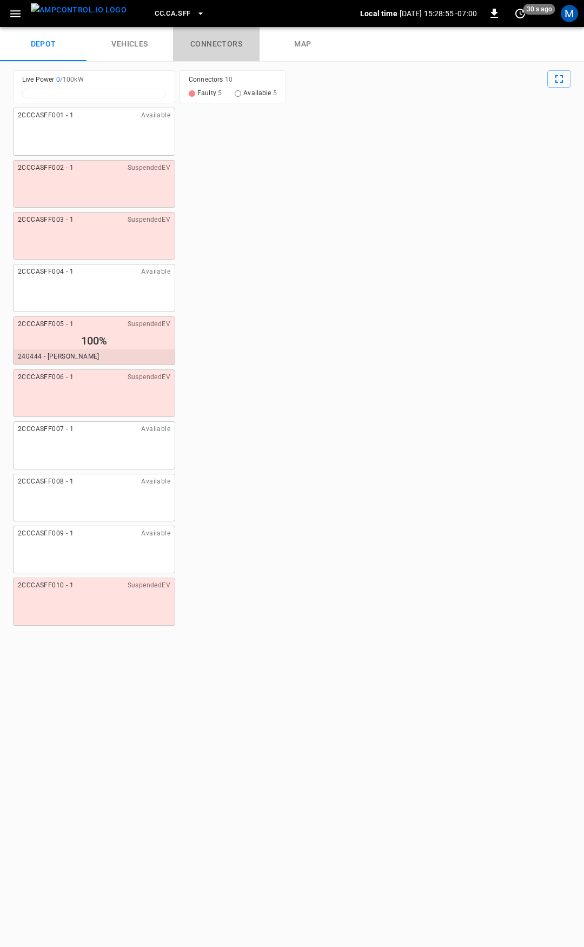
click at [221, 44] on link "connectors" at bounding box center [216, 44] width 87 height 35
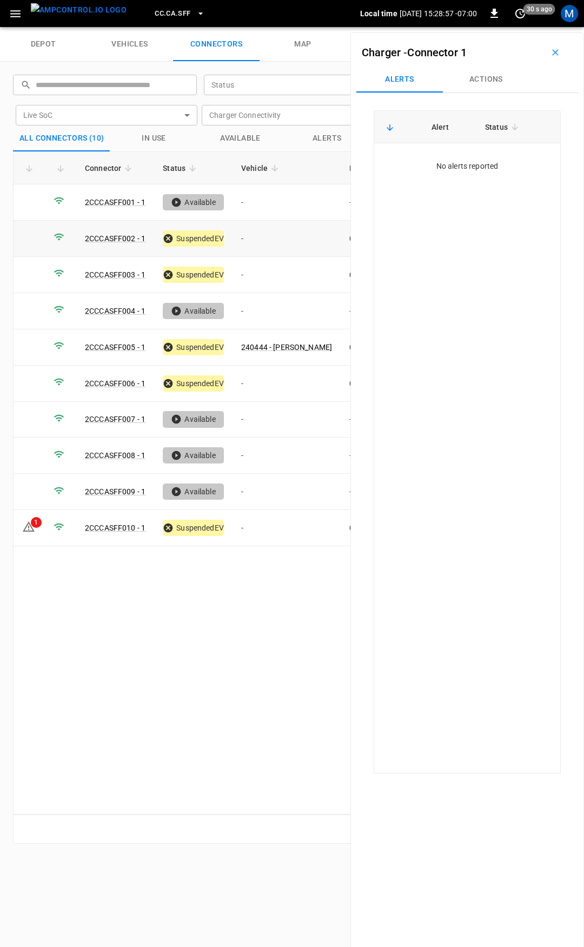
click at [280, 242] on td "-" at bounding box center [287, 239] width 108 height 36
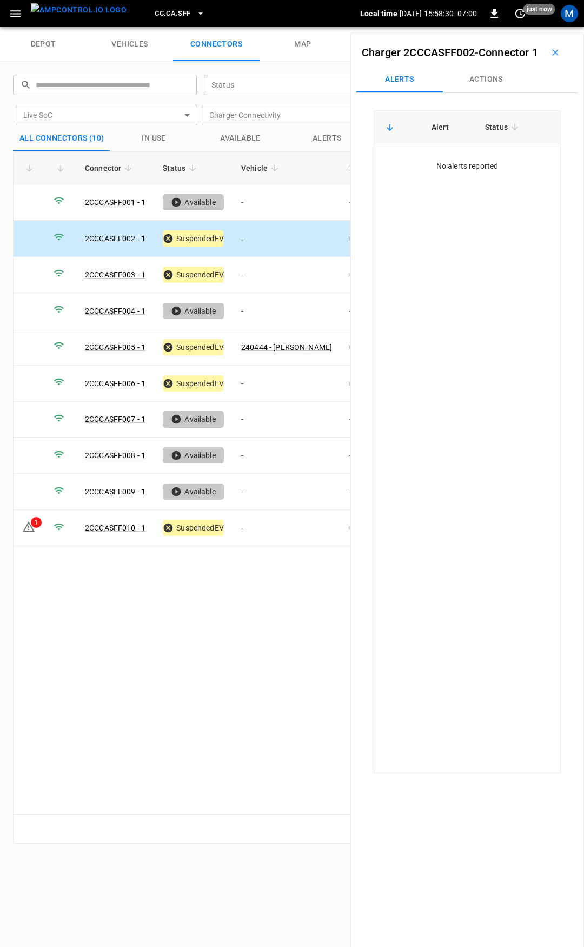
drag, startPoint x: 499, startPoint y: 79, endPoint x: 489, endPoint y: 98, distance: 21.3
click at [500, 67] on div "Charger 2CCCASFF002 - Connector 1" at bounding box center [467, 52] width 222 height 28
click at [489, 92] on button "Actions" at bounding box center [486, 80] width 87 height 26
click at [470, 171] on div "Vehicle Name Vehicle Name" at bounding box center [487, 161] width 124 height 20
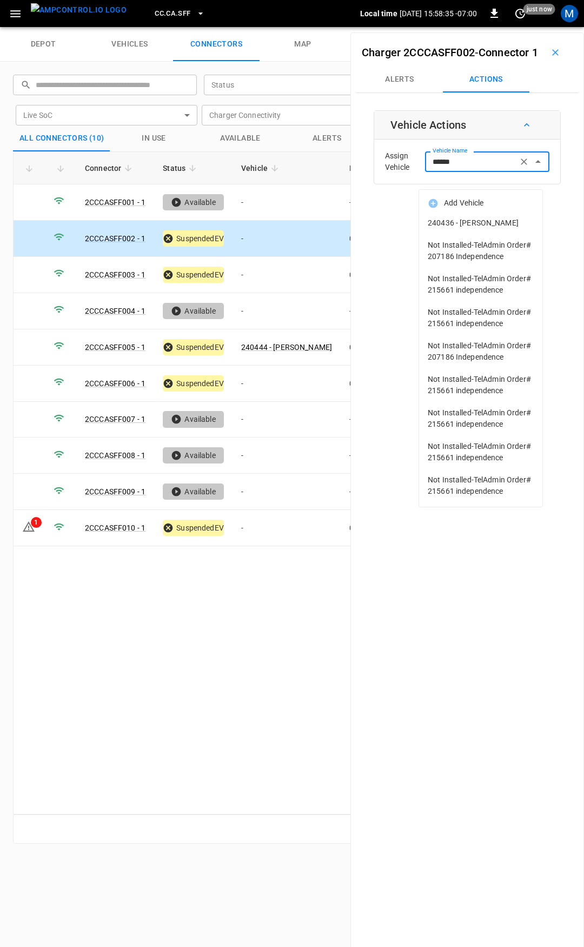
click at [519, 228] on span "240436 - [PERSON_NAME]" at bounding box center [481, 222] width 106 height 11
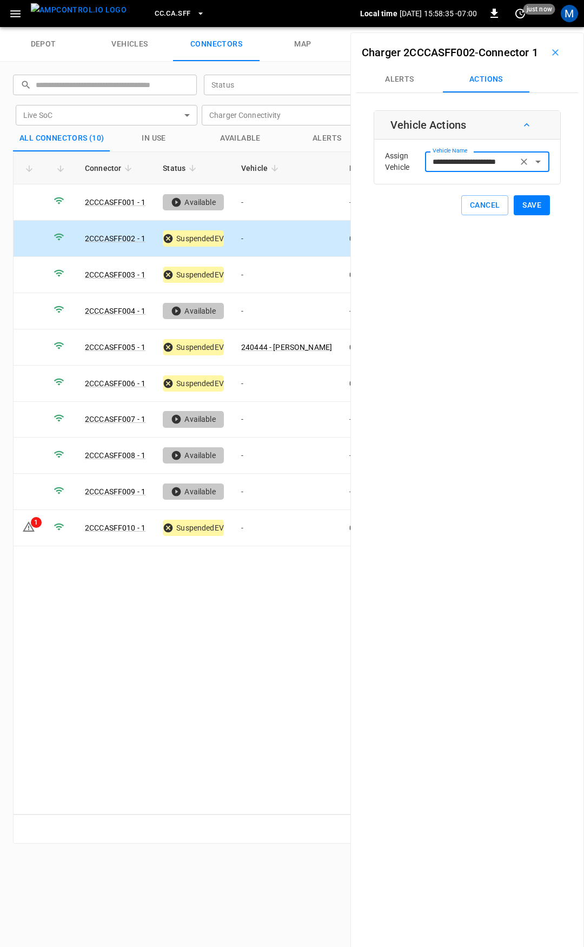
type input "**********"
click at [536, 215] on button "Save" at bounding box center [532, 205] width 36 height 20
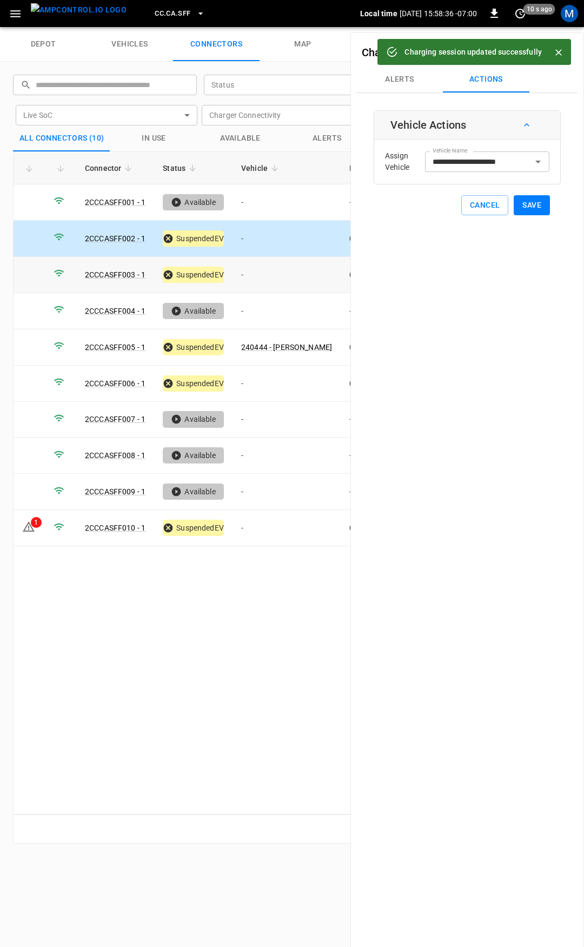
click at [276, 276] on td "-" at bounding box center [287, 275] width 108 height 36
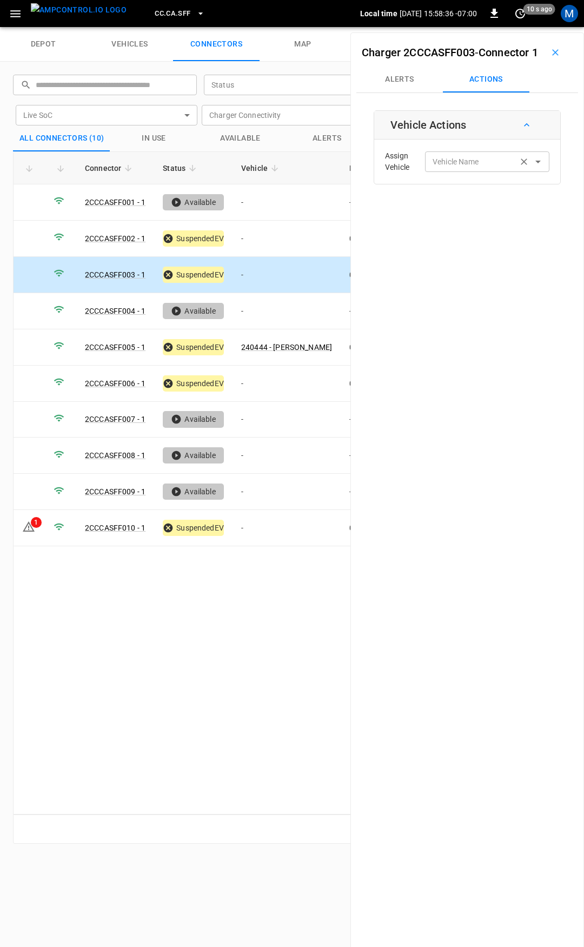
click at [442, 171] on div "Vehicle Name Vehicle Name" at bounding box center [487, 161] width 124 height 20
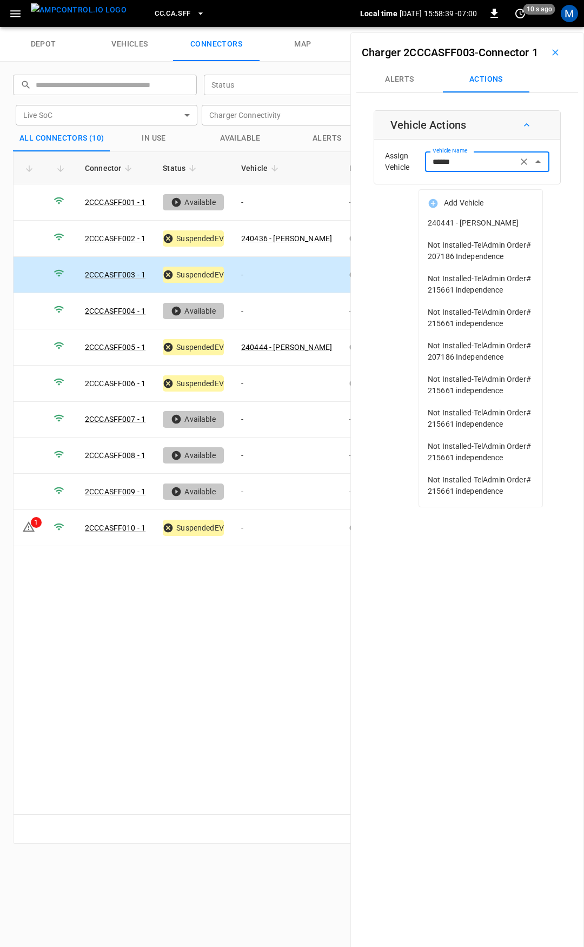
click at [469, 229] on span "240441 - [PERSON_NAME]" at bounding box center [481, 222] width 106 height 11
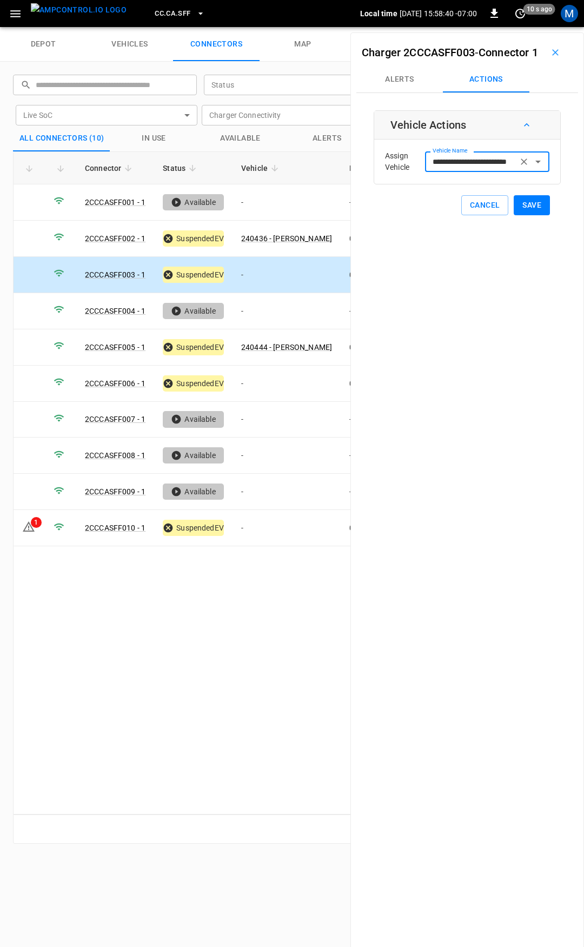
type input "**********"
click at [521, 215] on button "Save" at bounding box center [532, 205] width 36 height 20
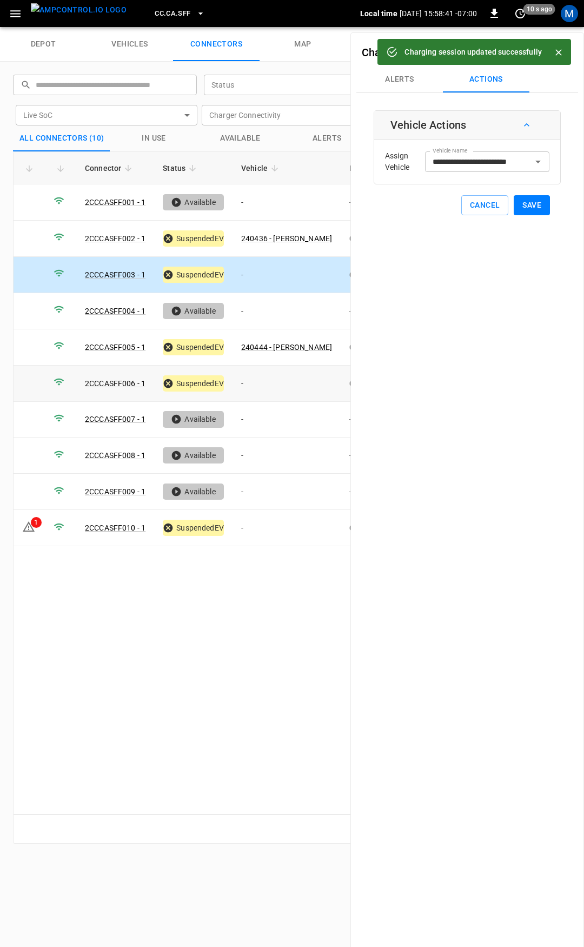
click at [279, 375] on td "-" at bounding box center [287, 384] width 108 height 36
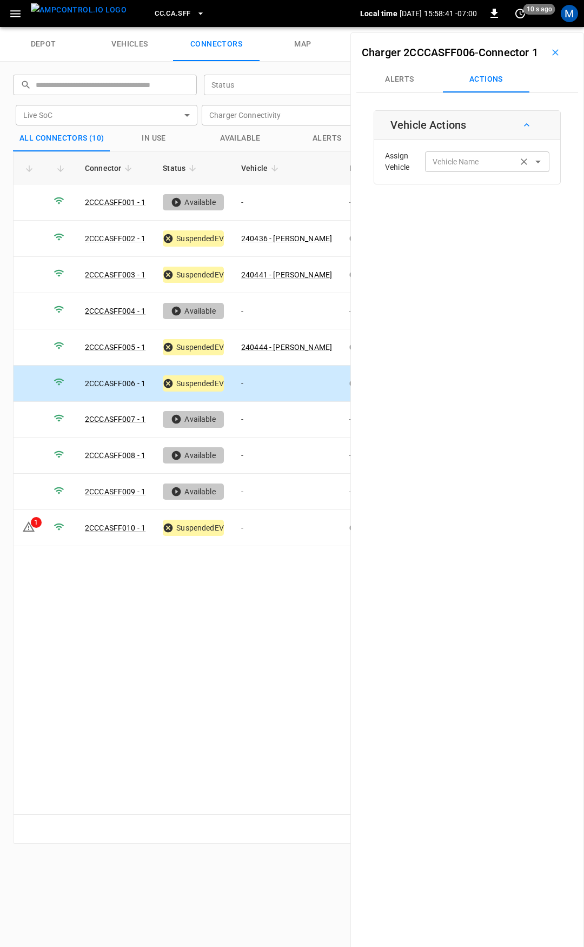
click at [461, 171] on div "Vehicle Name" at bounding box center [487, 161] width 124 height 20
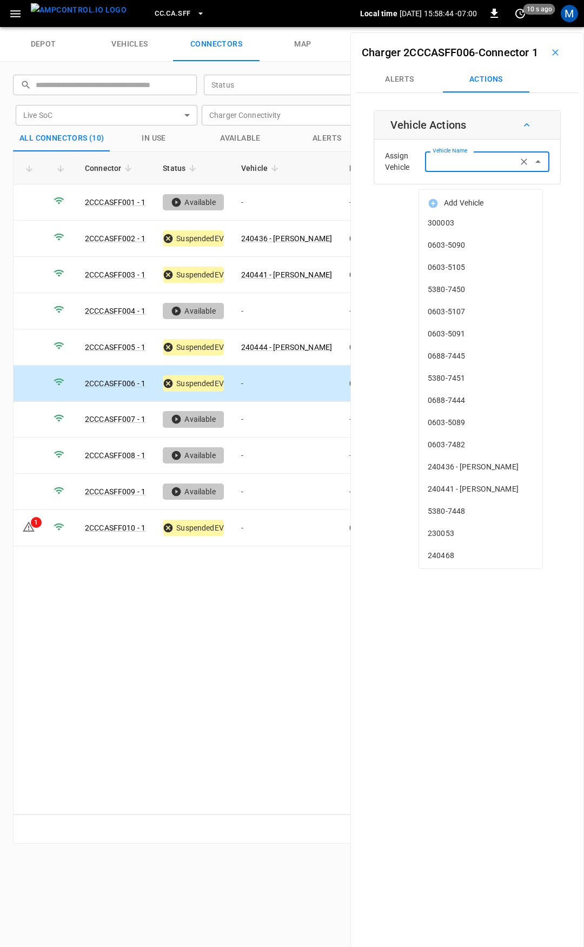
type input "*"
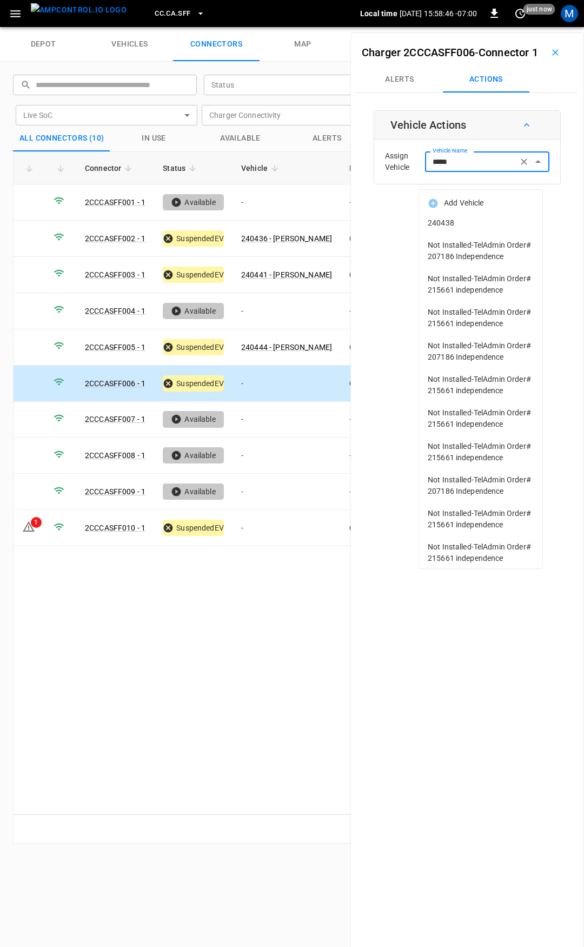
click at [473, 223] on span "240438" at bounding box center [481, 222] width 106 height 11
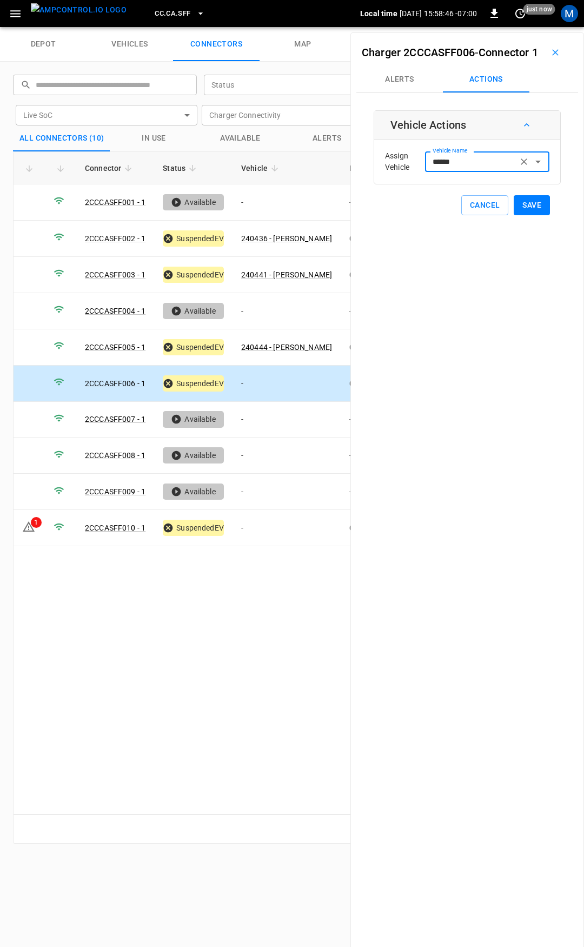
type input "******"
click at [520, 215] on button "Save" at bounding box center [532, 205] width 36 height 20
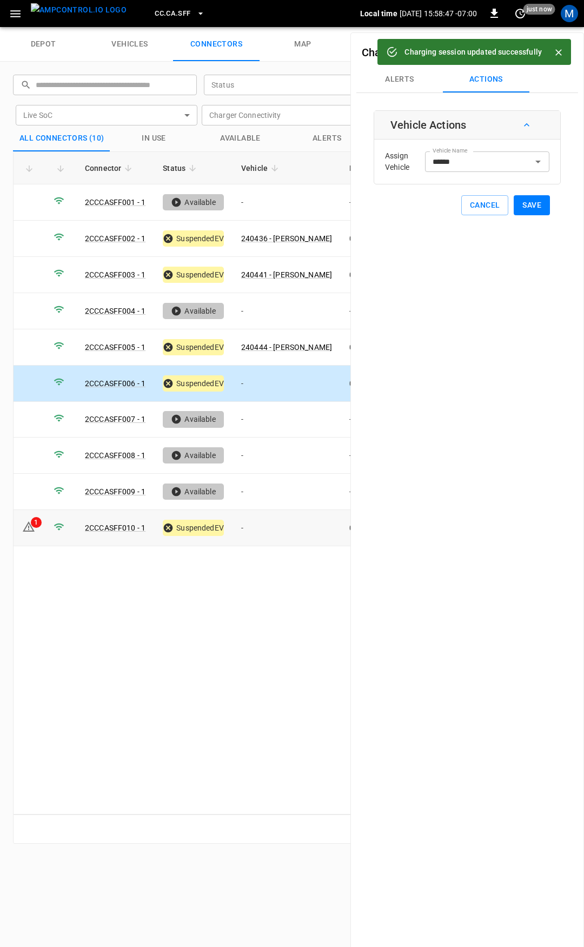
click at [271, 530] on td "-" at bounding box center [287, 528] width 108 height 36
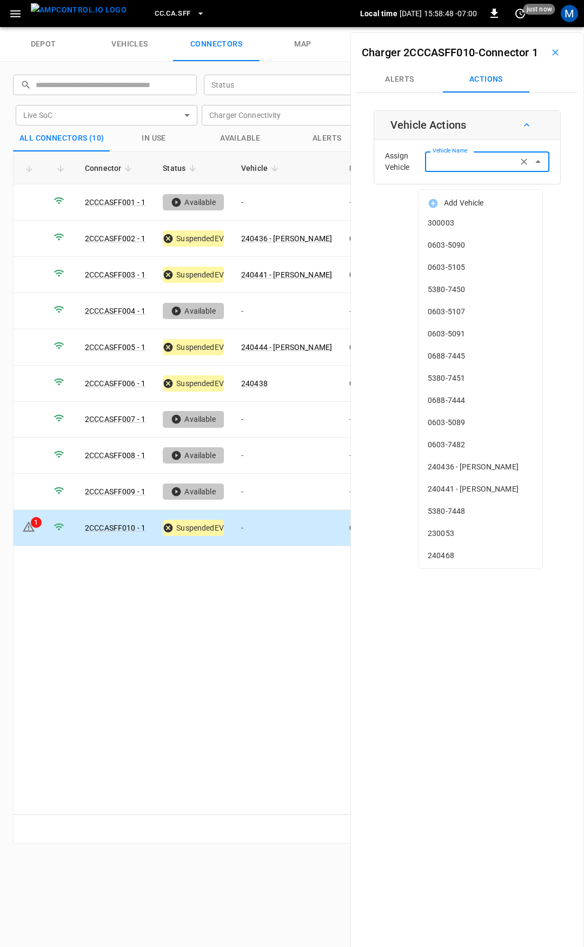
click at [454, 168] on input "Vehicle Name" at bounding box center [471, 162] width 86 height 14
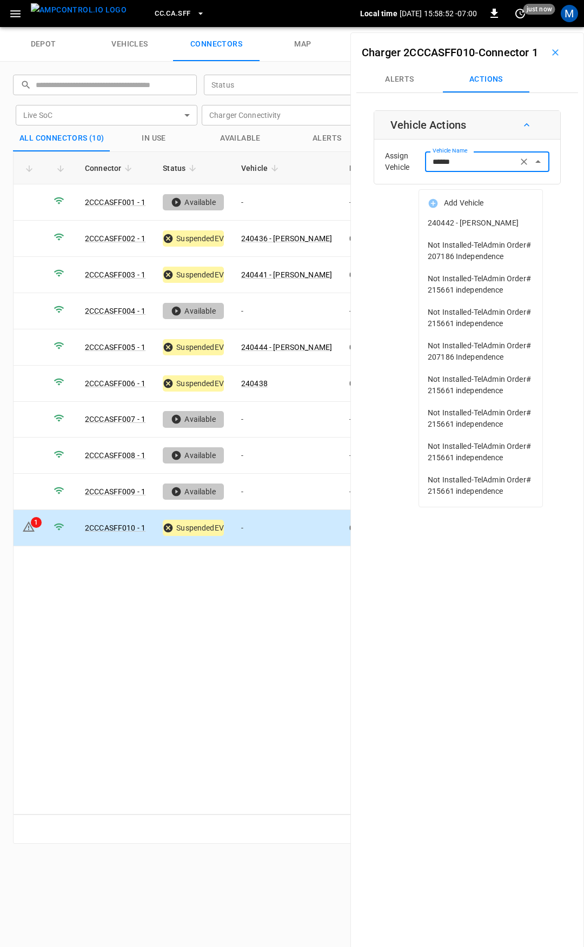
click at [489, 227] on span "240442 - [PERSON_NAME]" at bounding box center [481, 222] width 106 height 11
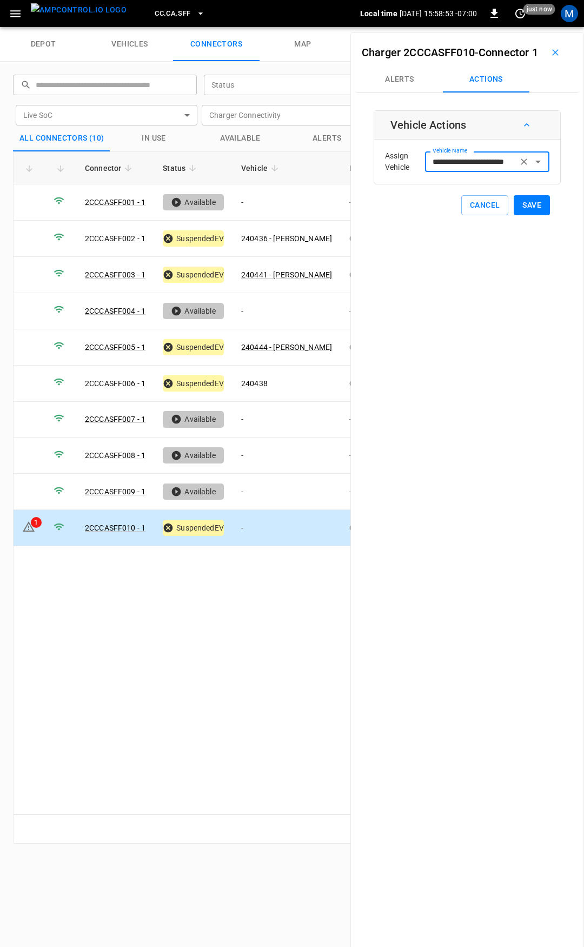
type input "**********"
drag, startPoint x: 489, startPoint y: 227, endPoint x: 519, endPoint y: 227, distance: 29.7
click at [528, 215] on button "Save" at bounding box center [532, 205] width 36 height 20
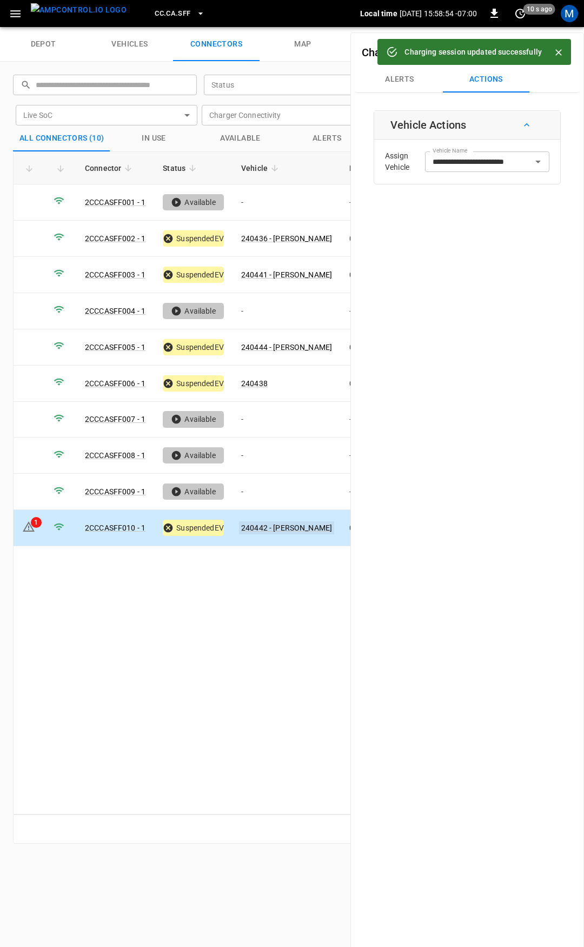
click at [273, 521] on link "240442 - [PERSON_NAME]" at bounding box center [286, 527] width 95 height 13
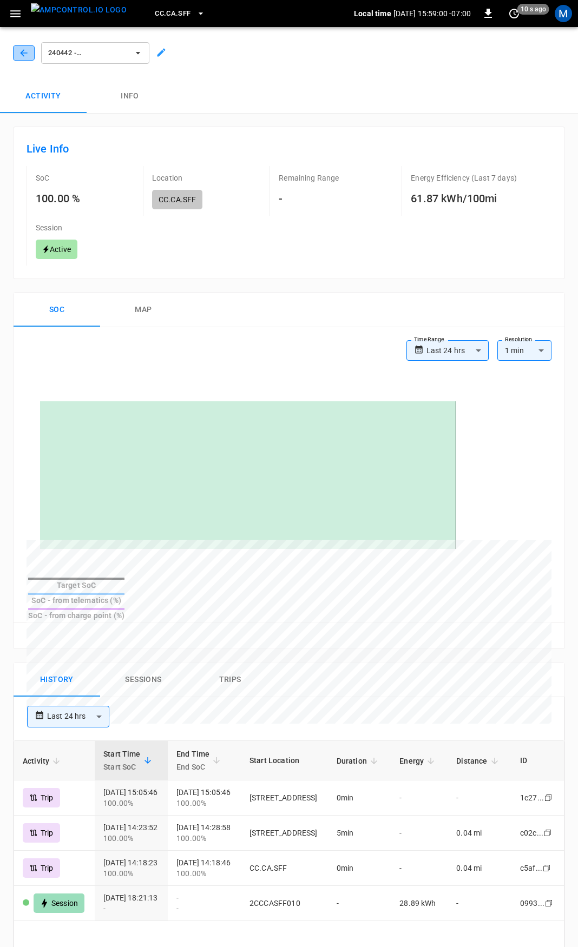
click at [27, 54] on icon "button" at bounding box center [23, 53] width 11 height 11
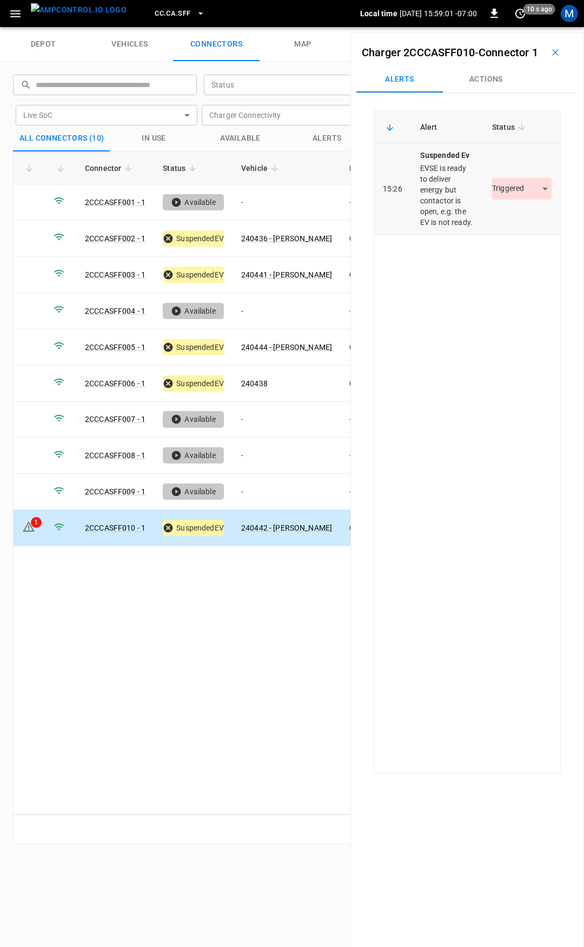
click at [512, 27] on body "CC.CA.SFF Local time [DATE] 15:59:01 -07:00 0 10 s ago M depot vehicles connect…" at bounding box center [292, 13] width 584 height 27
click at [526, 230] on li "Resolved" at bounding box center [516, 238] width 68 height 18
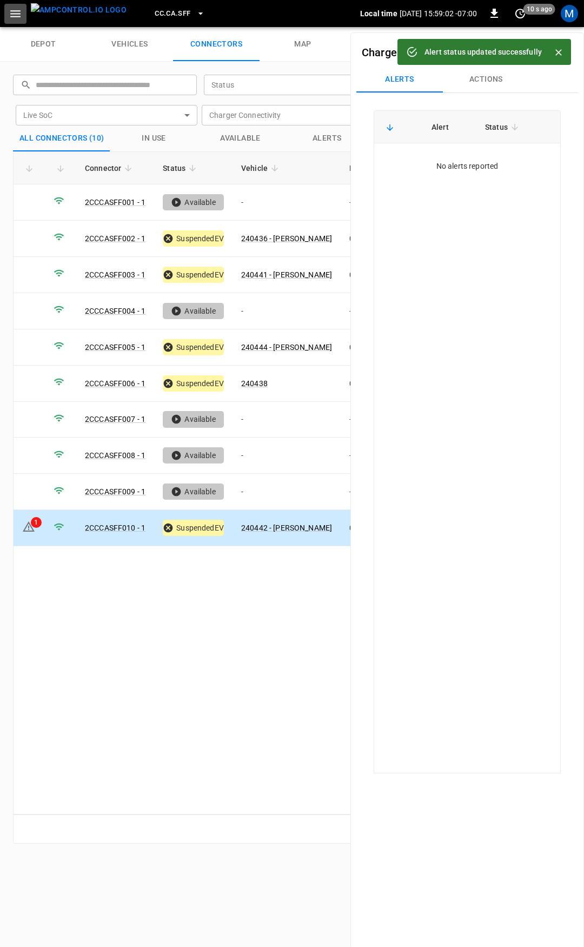
click at [22, 17] on icon "button" at bounding box center [16, 14] width 14 height 14
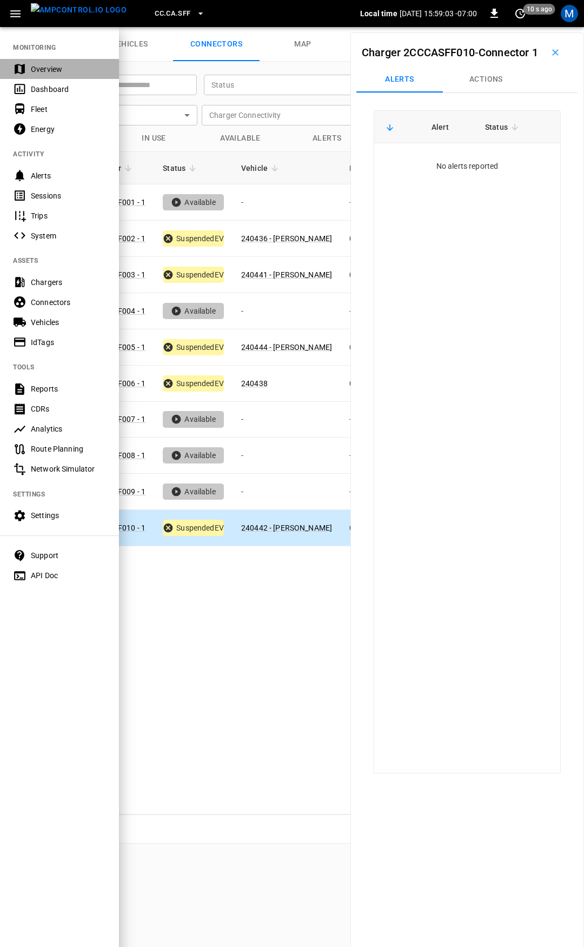
click at [44, 65] on div "Overview" at bounding box center [68, 69] width 75 height 11
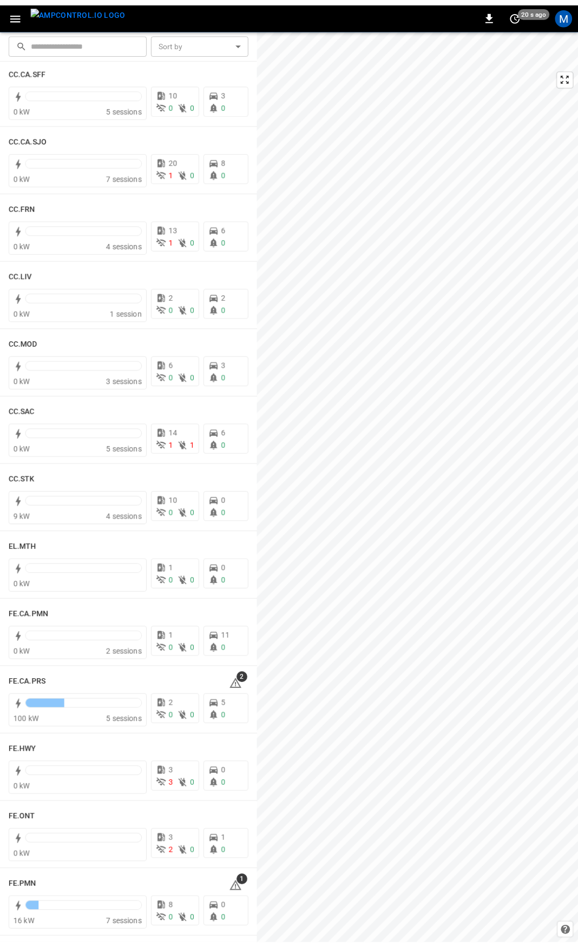
scroll to position [539, 0]
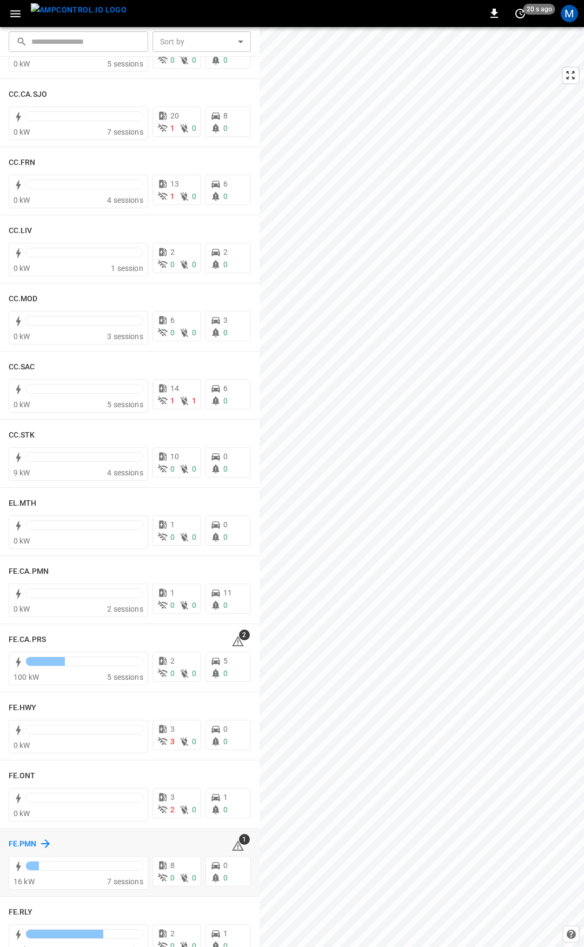
click at [25, 843] on h6 "FE.PMN" at bounding box center [23, 844] width 28 height 12
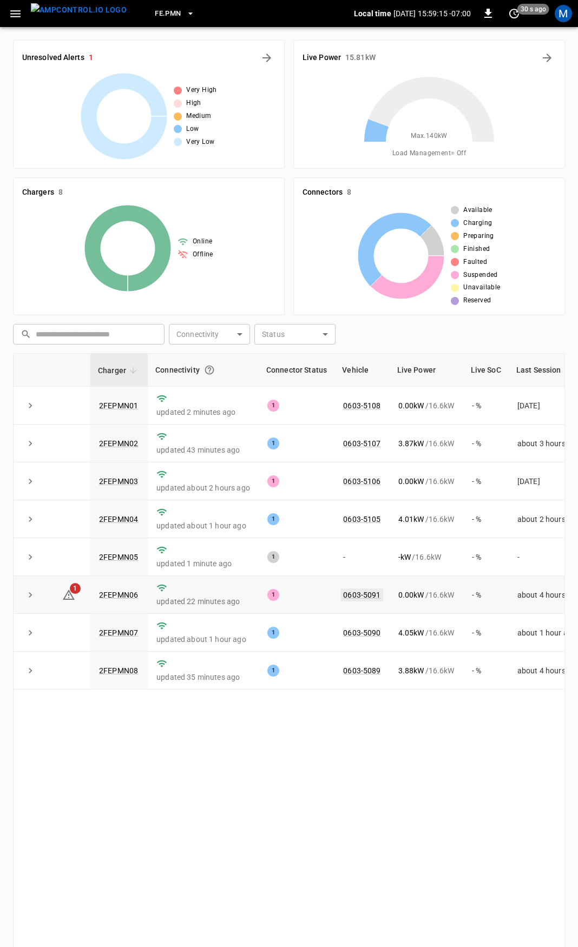
click at [349, 598] on link "0603-5091" at bounding box center [362, 594] width 42 height 13
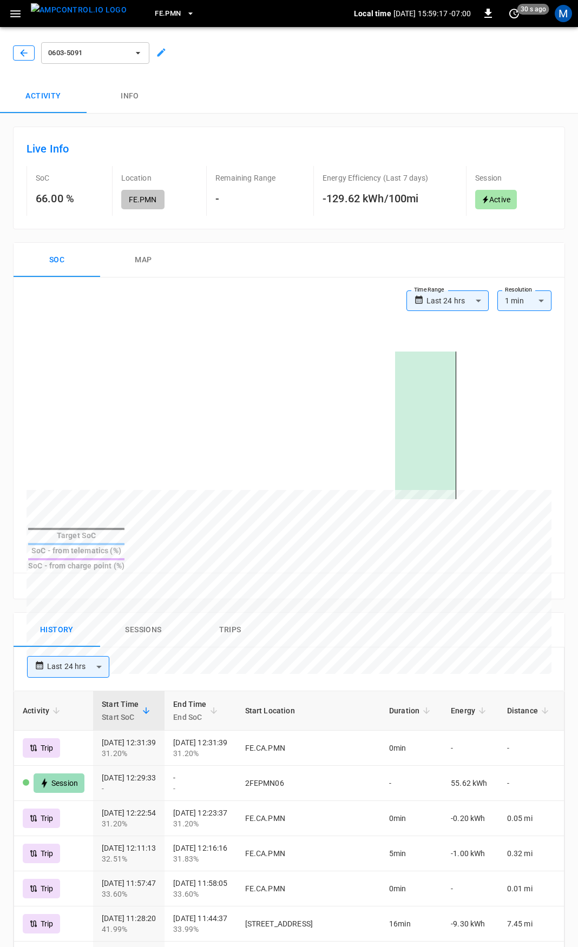
click at [23, 55] on icon "button" at bounding box center [23, 53] width 11 height 11
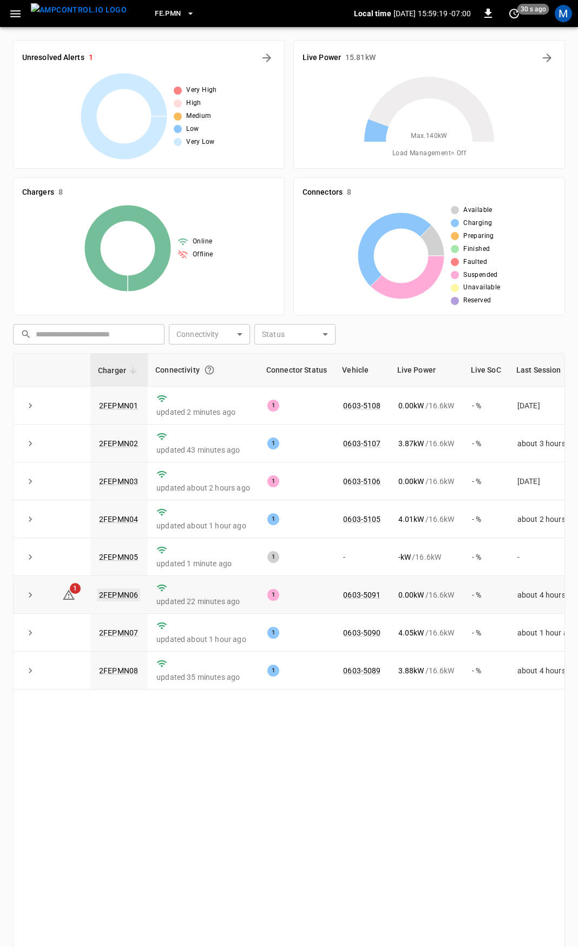
click at [127, 600] on link "2FEPMN06" at bounding box center [118, 594] width 43 height 13
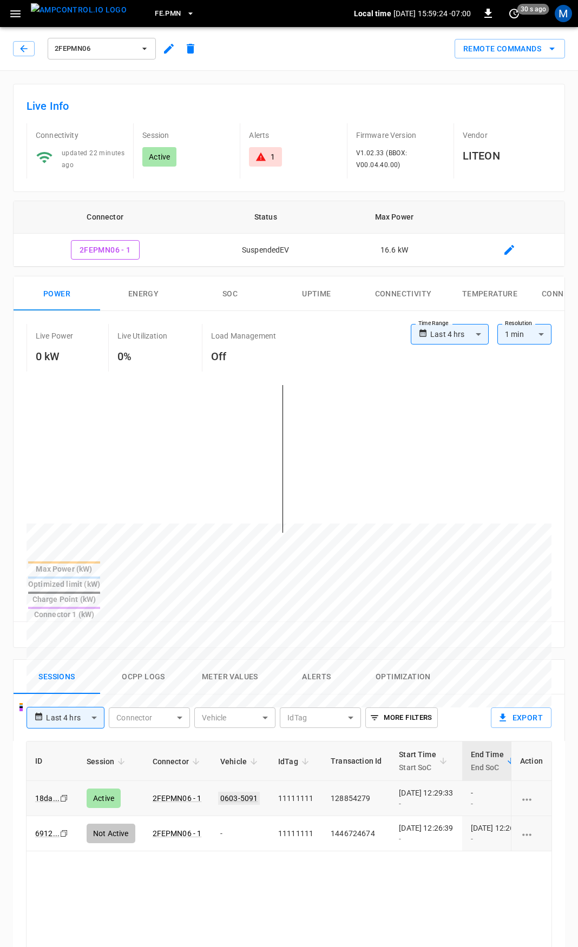
click at [235, 792] on link "0603-5091" at bounding box center [239, 798] width 42 height 13
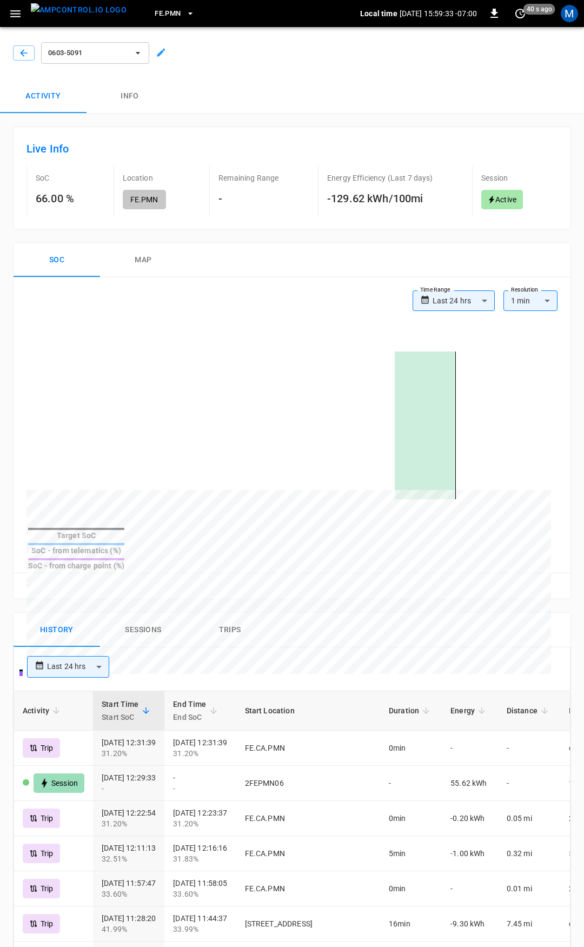
click at [475, 303] on body "**********" at bounding box center [292, 698] width 584 height 1396
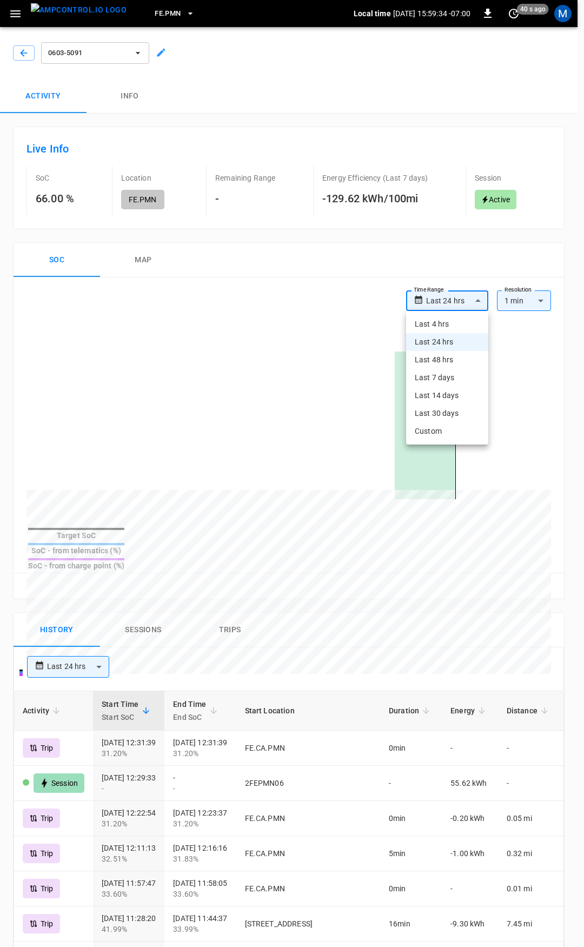
click at [459, 324] on li "Last 4 hrs" at bounding box center [447, 324] width 82 height 18
type input "**********"
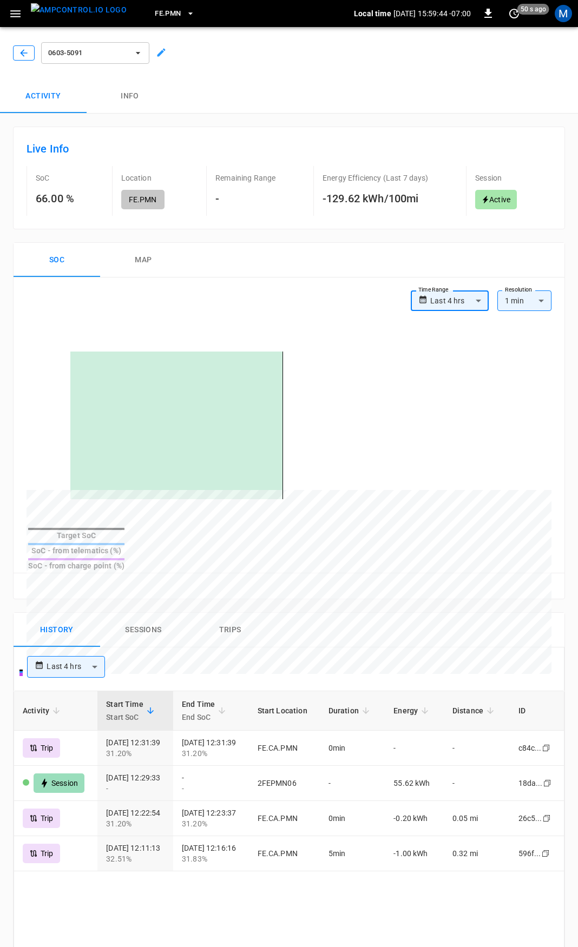
click at [32, 54] on button "button" at bounding box center [24, 52] width 22 height 15
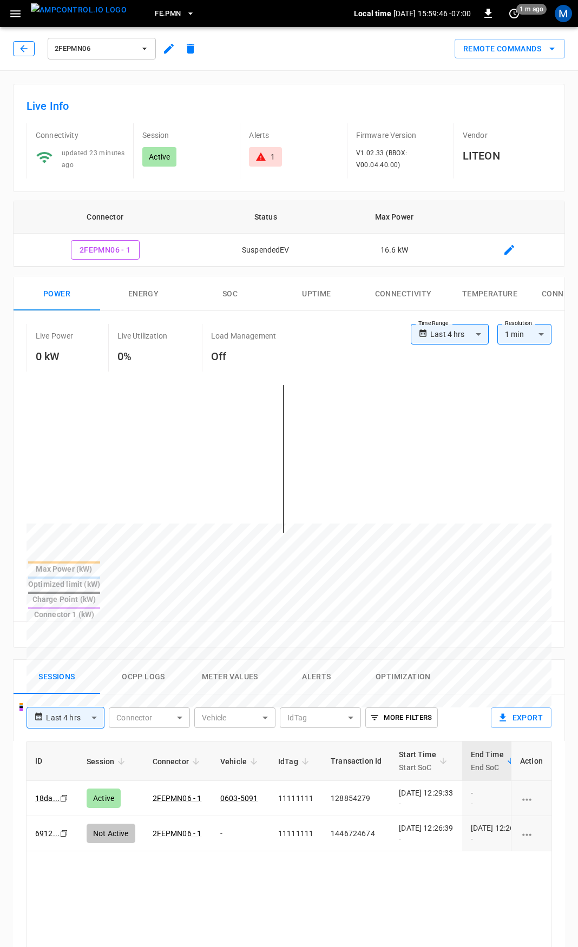
click at [25, 45] on icon "button" at bounding box center [23, 48] width 11 height 11
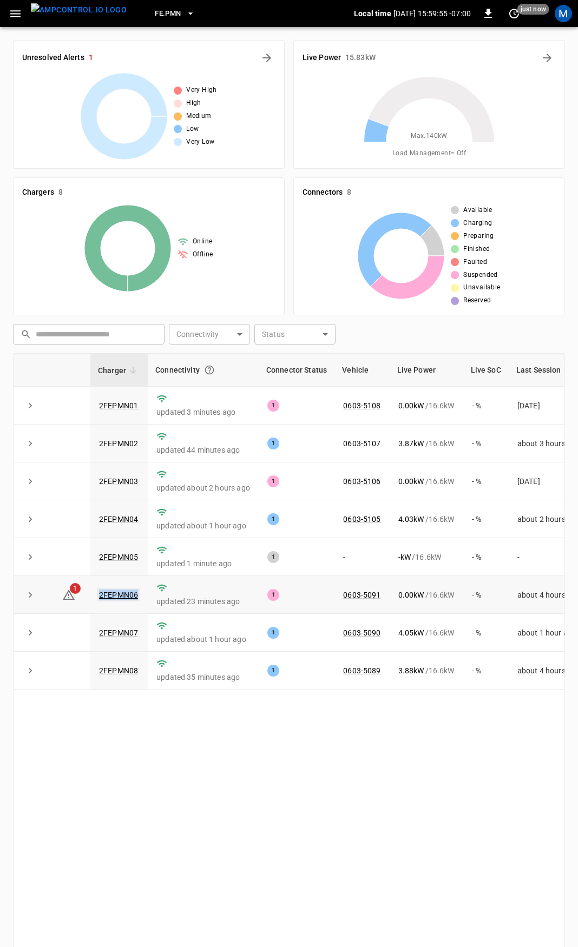
drag, startPoint x: 142, startPoint y: 598, endPoint x: 98, endPoint y: 600, distance: 43.9
click at [98, 600] on td "2FEPMN06" at bounding box center [118, 595] width 57 height 38
copy link "2FEPMN06"
click at [360, 635] on link "0603-5090" at bounding box center [362, 632] width 42 height 13
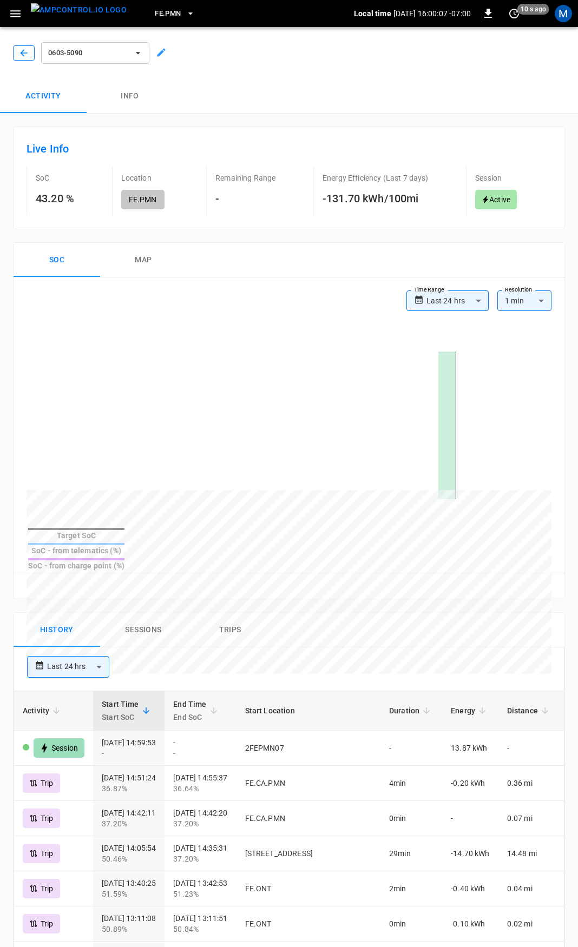
click at [25, 55] on icon "button" at bounding box center [23, 53] width 11 height 11
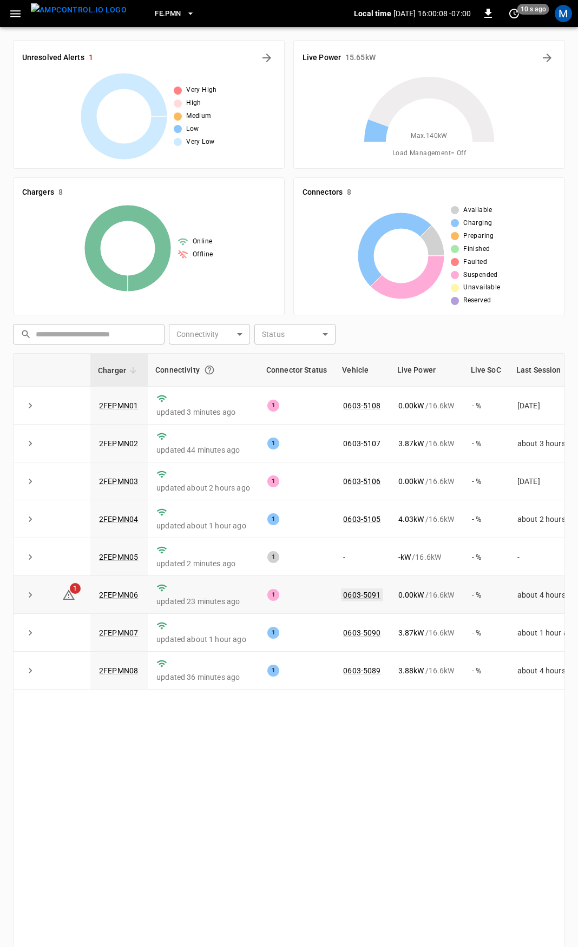
click at [362, 596] on link "0603-5091" at bounding box center [362, 594] width 42 height 13
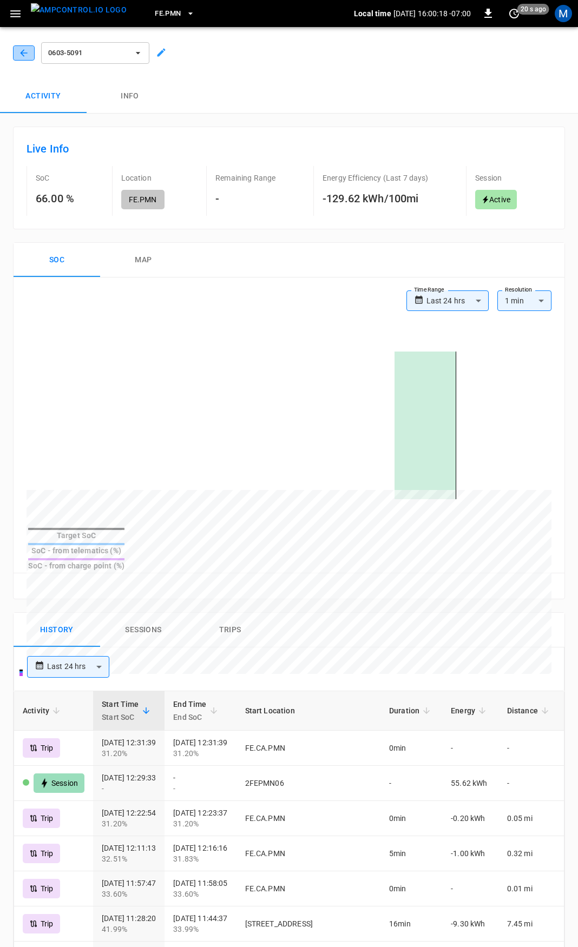
click at [28, 54] on icon "button" at bounding box center [23, 53] width 11 height 11
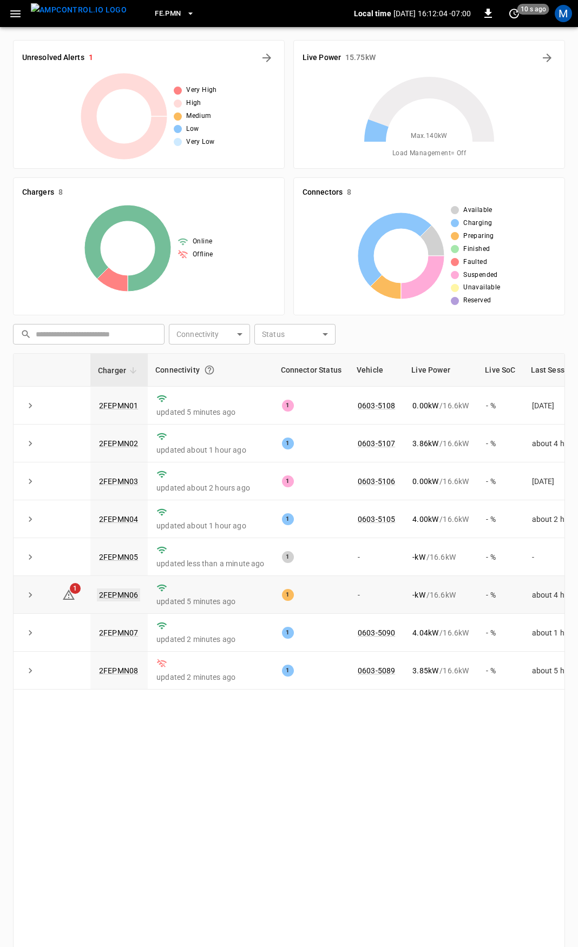
click at [122, 597] on link "2FEPMN06" at bounding box center [118, 594] width 43 height 13
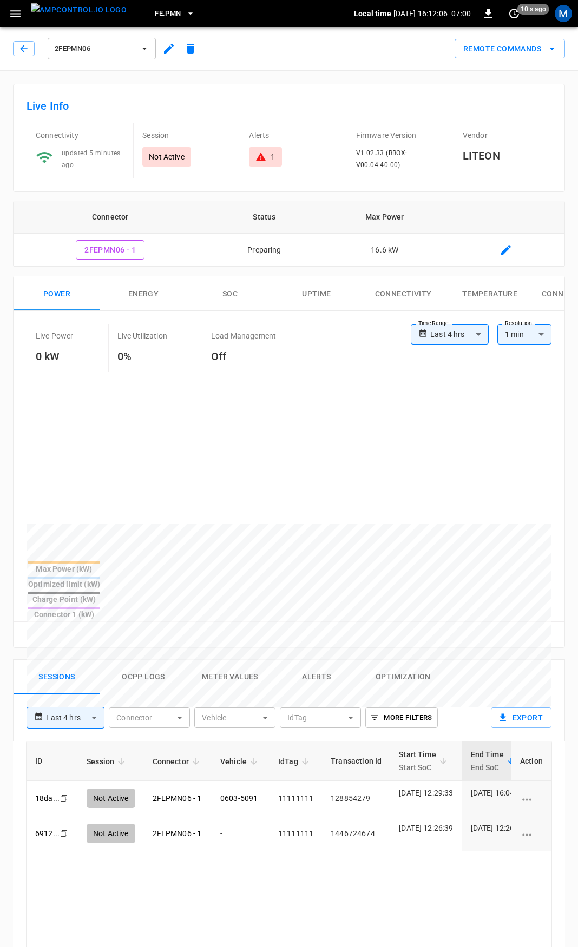
click at [267, 158] on div "1" at bounding box center [264, 156] width 19 height 11
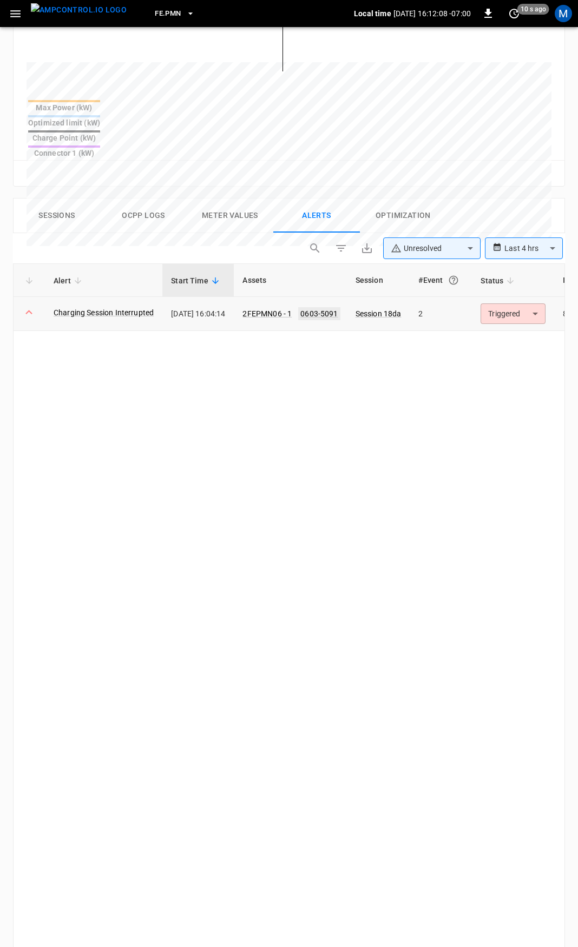
click at [330, 307] on link "0603-5091" at bounding box center [319, 313] width 42 height 13
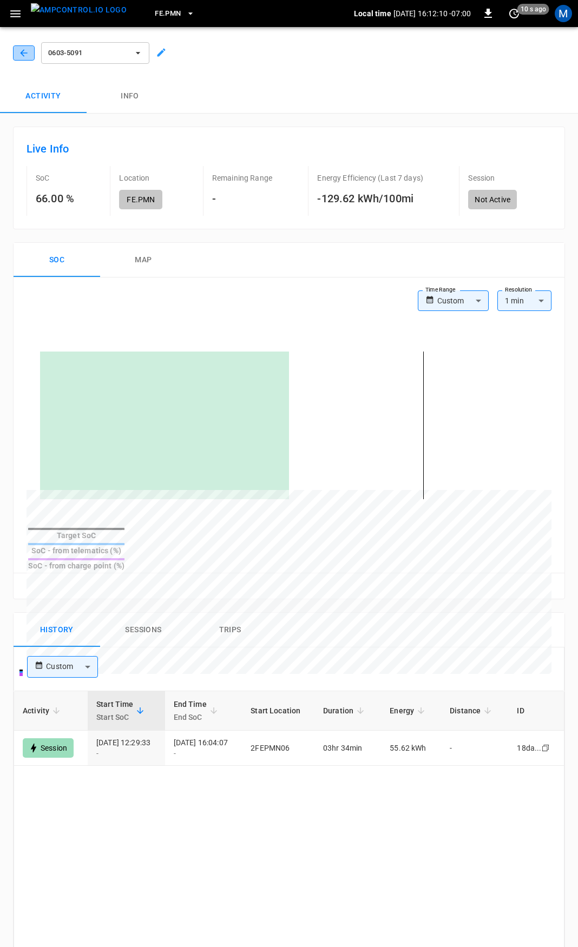
click at [23, 50] on icon "button" at bounding box center [23, 53] width 11 height 11
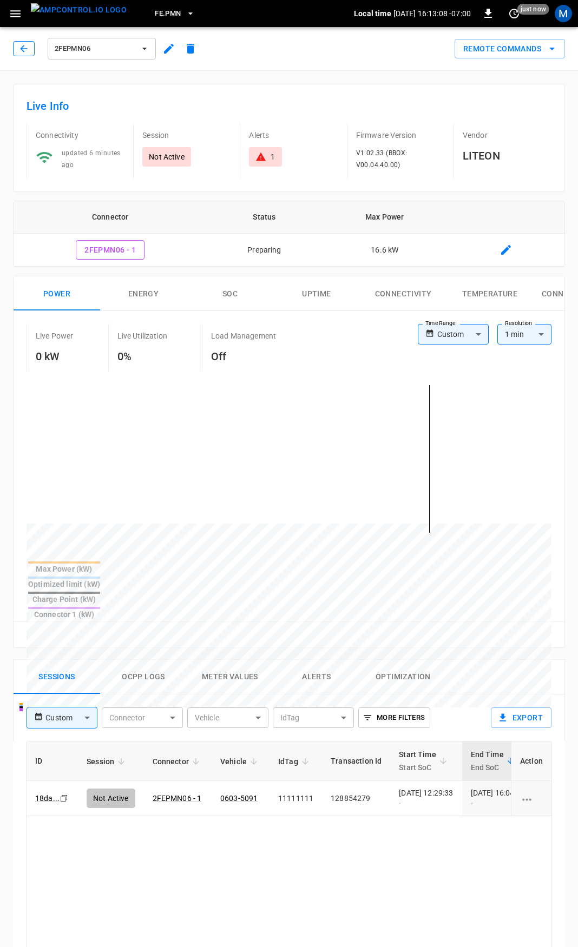
click at [28, 45] on icon "button" at bounding box center [23, 48] width 11 height 11
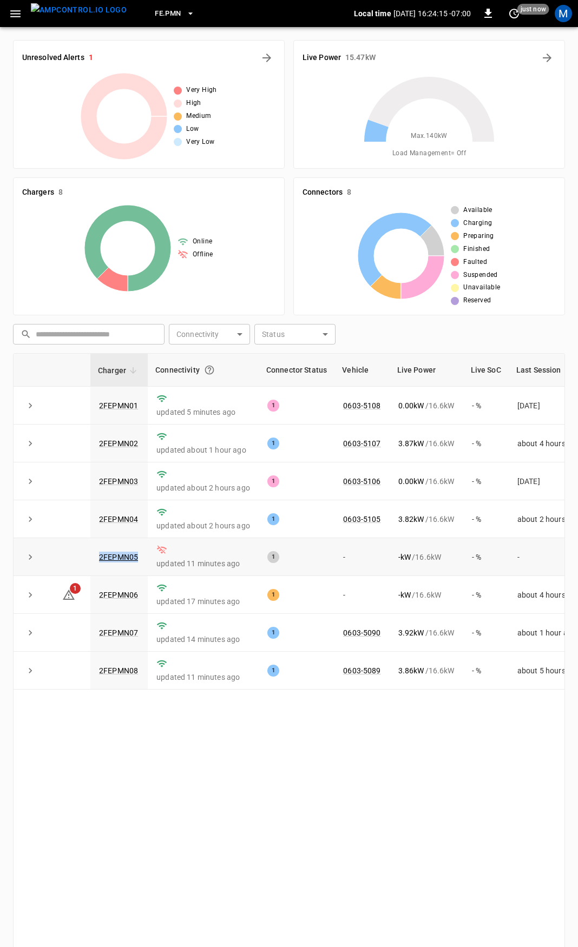
drag, startPoint x: 141, startPoint y: 556, endPoint x: 99, endPoint y: 549, distance: 42.1
click at [99, 549] on td "2FEPMN05" at bounding box center [118, 557] width 57 height 38
copy link "2FEPMN05"
click at [12, 12] on icon "button" at bounding box center [16, 14] width 14 height 14
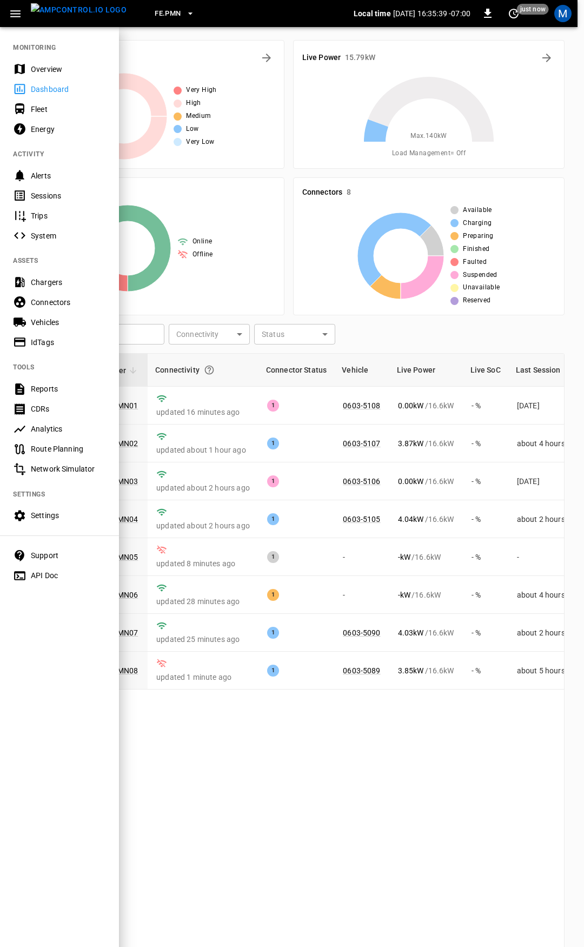
click at [284, 802] on div at bounding box center [292, 473] width 584 height 947
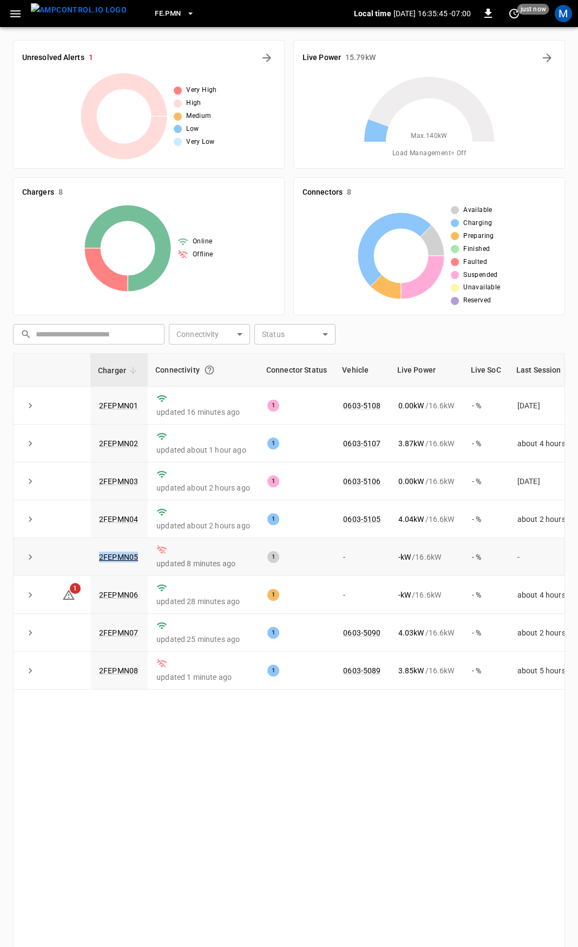
drag, startPoint x: 141, startPoint y: 558, endPoint x: 96, endPoint y: 561, distance: 45.5
click at [96, 561] on td "2FEPMN05" at bounding box center [118, 557] width 57 height 38
copy link "2FEPMN05"
click at [122, 559] on link "2FEPMN05" at bounding box center [118, 556] width 43 height 13
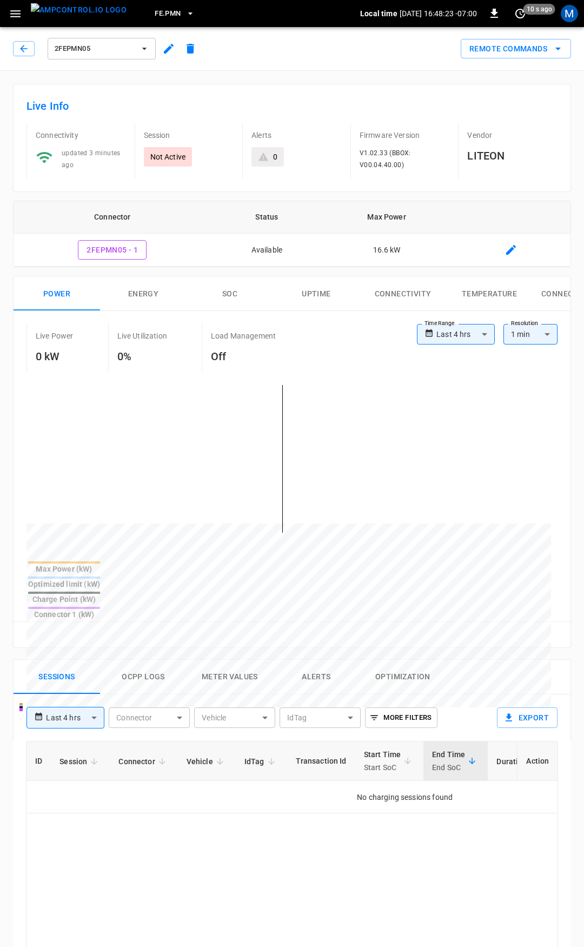
click at [83, 677] on body "**********" at bounding box center [292, 723] width 584 height 1446
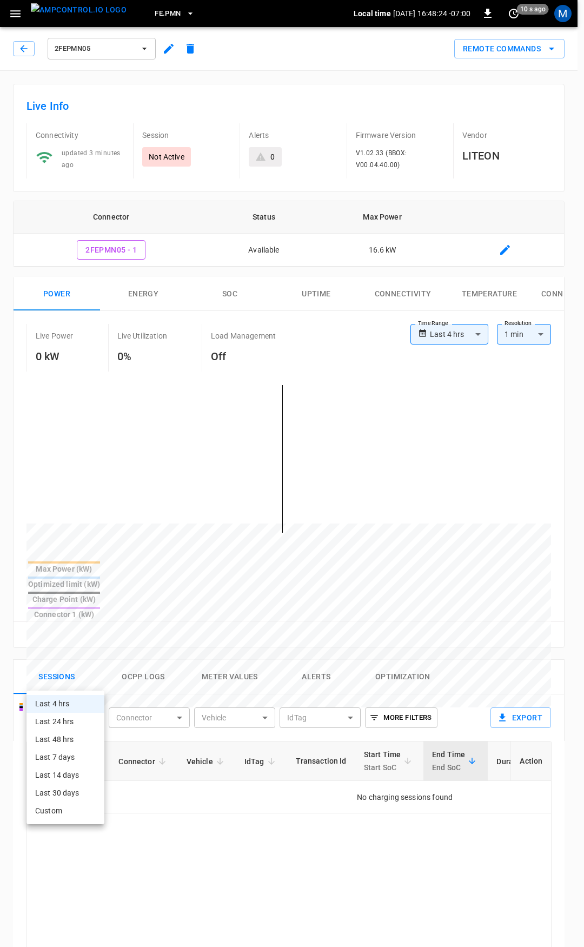
click at [83, 677] on div at bounding box center [292, 473] width 584 height 947
click at [89, 686] on body "**********" at bounding box center [292, 723] width 584 height 1446
click at [77, 719] on li "Last 24 hrs" at bounding box center [65, 722] width 78 height 18
type input "******"
type input "**********"
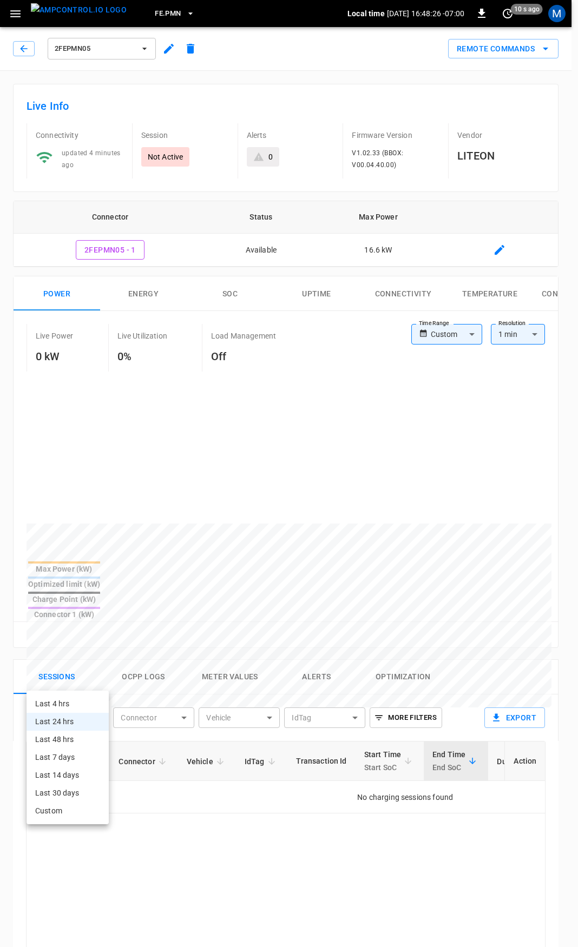
click at [91, 684] on body "**********" at bounding box center [289, 723] width 578 height 1446
click at [69, 707] on li "Last 4 hrs" at bounding box center [67, 704] width 82 height 18
type input "******"
type input "**********"
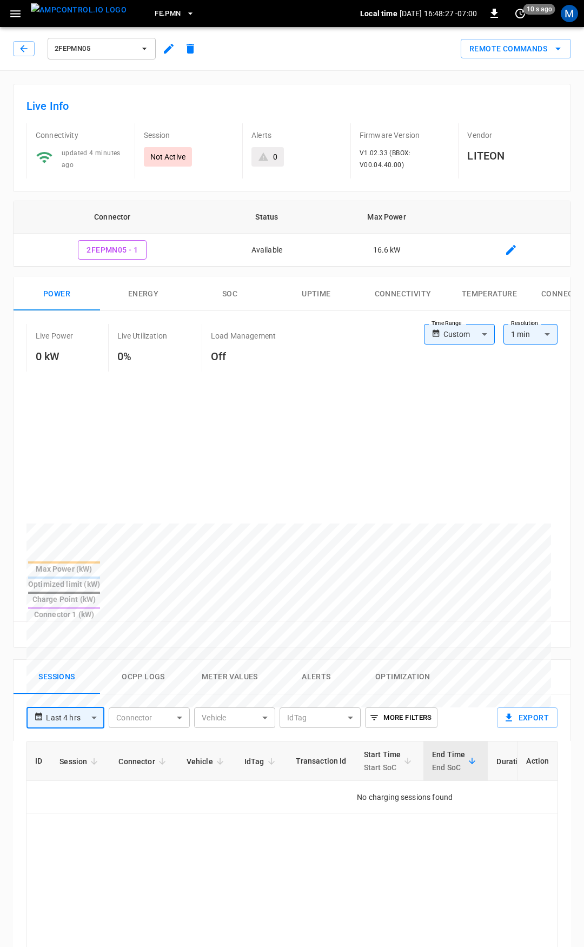
click at [161, 689] on body "**********" at bounding box center [292, 723] width 584 height 1446
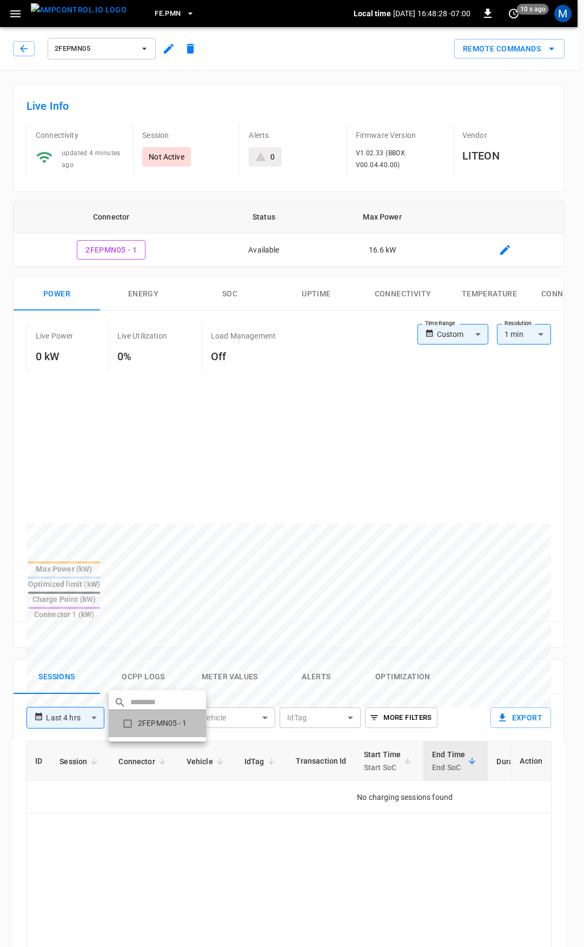
click at [160, 725] on li "2FEPMN05 - 1" at bounding box center [157, 723] width 97 height 27
type input "**********"
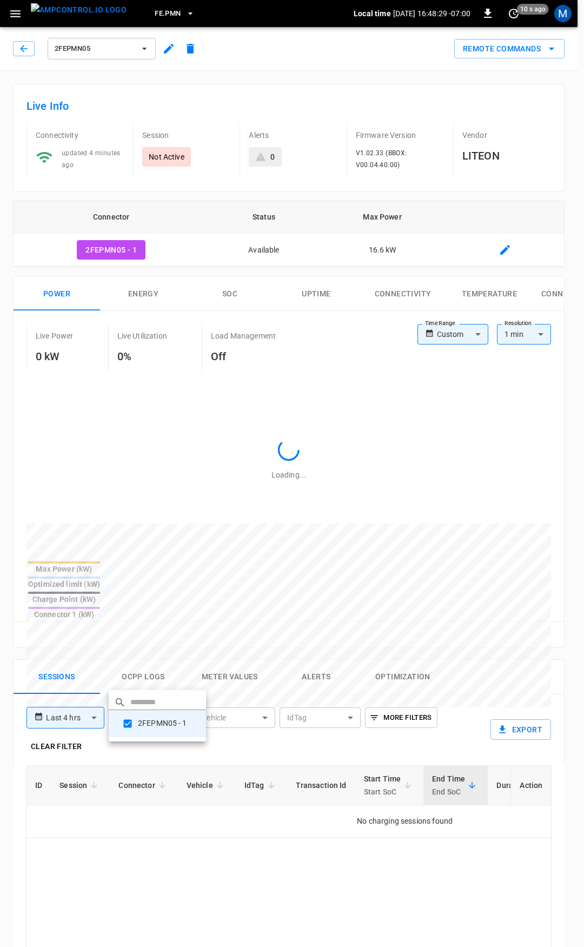
click at [222, 845] on div at bounding box center [292, 473] width 584 height 947
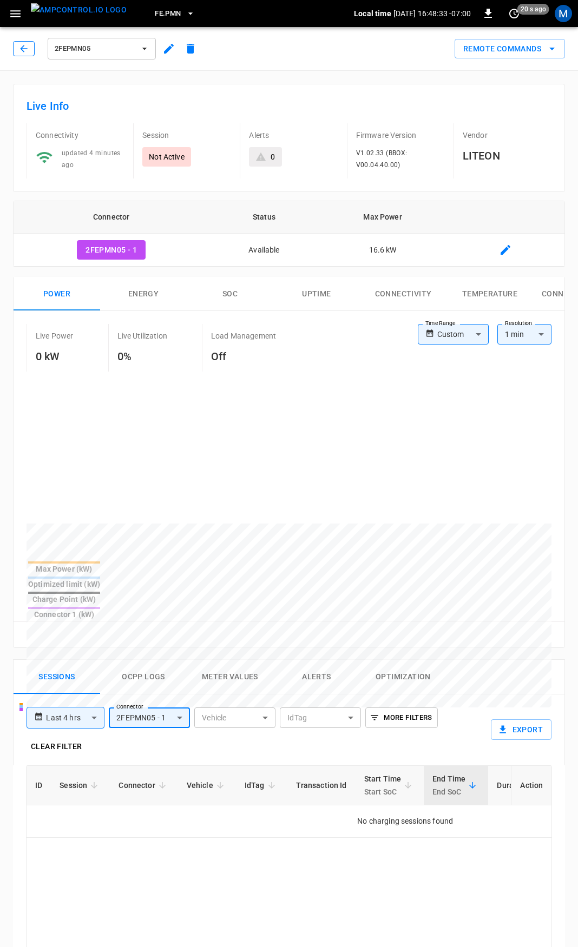
click at [31, 48] on button "button" at bounding box center [24, 48] width 22 height 15
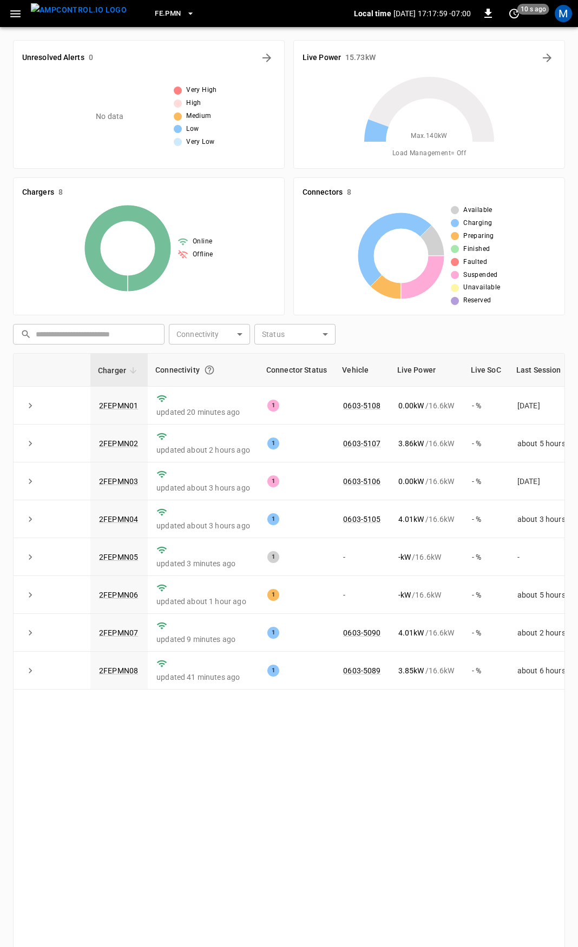
drag, startPoint x: 16, startPoint y: 11, endPoint x: 12, endPoint y: 21, distance: 9.7
click at [15, 12] on icon "button" at bounding box center [16, 14] width 14 height 14
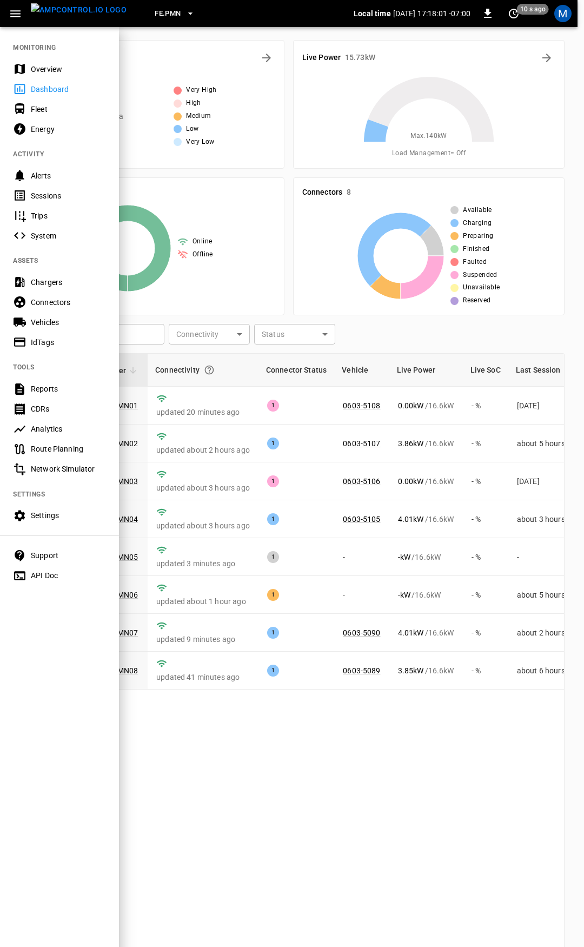
click at [45, 67] on div "Overview" at bounding box center [68, 69] width 75 height 11
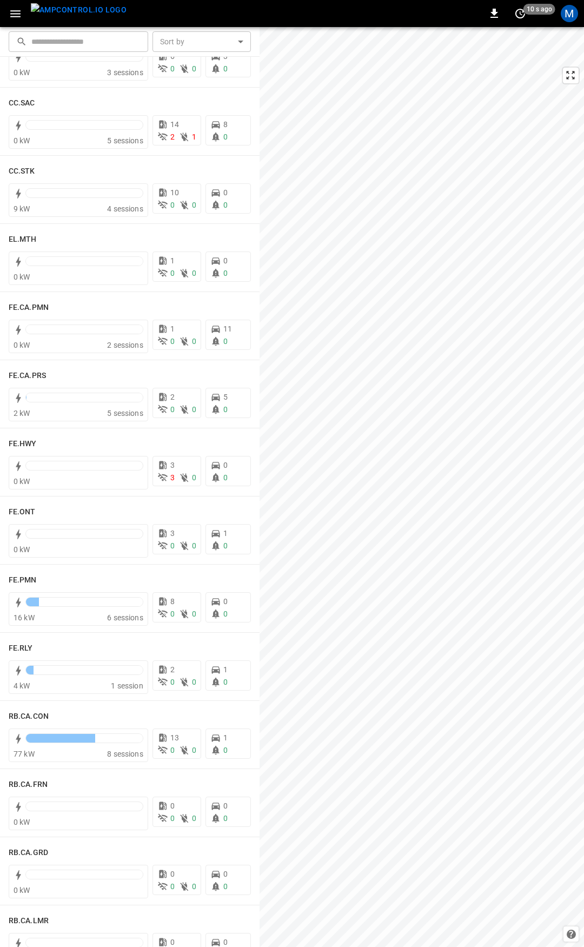
scroll to position [829, 0]
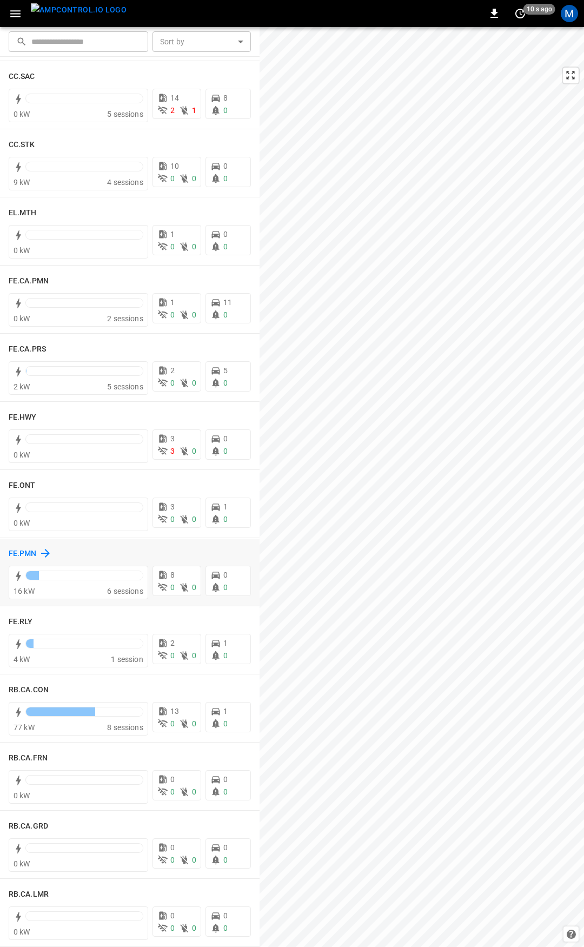
click at [22, 553] on h6 "FE.PMN" at bounding box center [23, 554] width 28 height 12
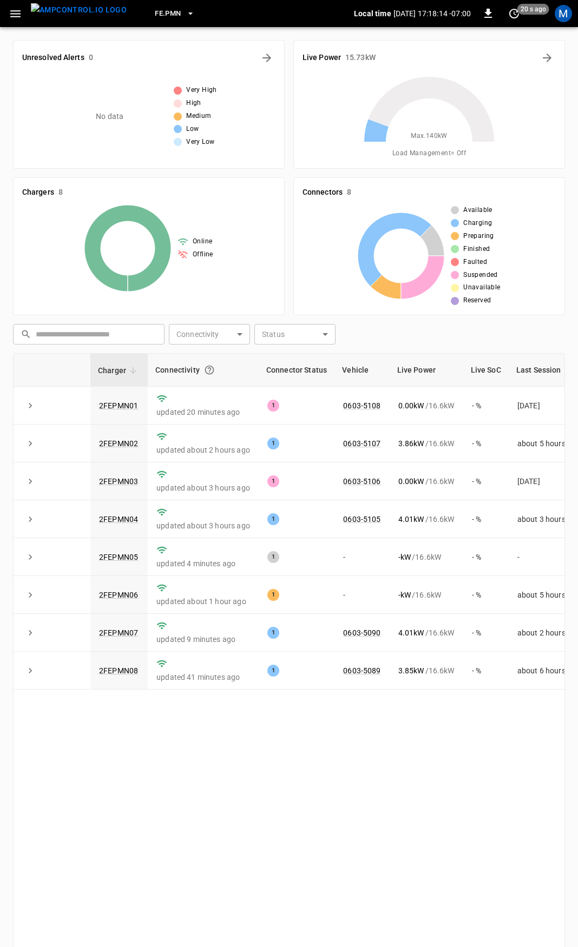
click at [7, 14] on button "button" at bounding box center [15, 14] width 22 height 20
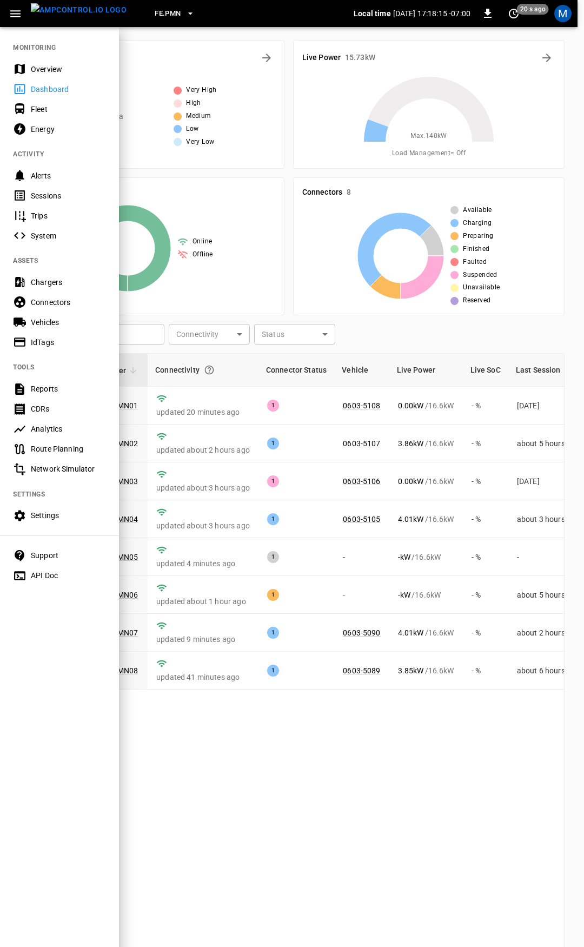
click at [47, 58] on nav "MONITORING Overview Dashboard Fleet Energy ACTIVITY Alerts Sessions Trips Syste…" at bounding box center [59, 308] width 119 height 564
click at [48, 65] on div "Overview" at bounding box center [68, 69] width 75 height 11
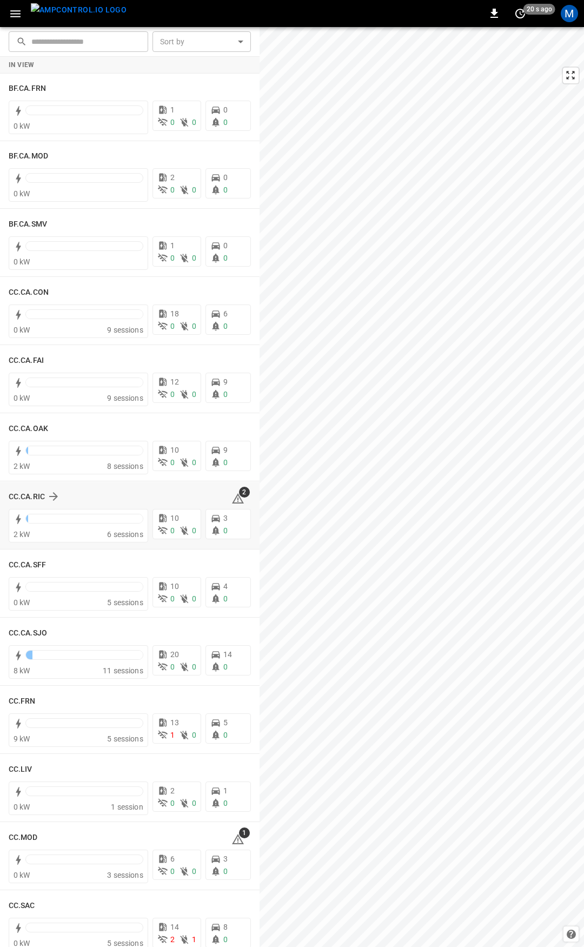
click at [231, 494] on icon at bounding box center [237, 498] width 13 height 13
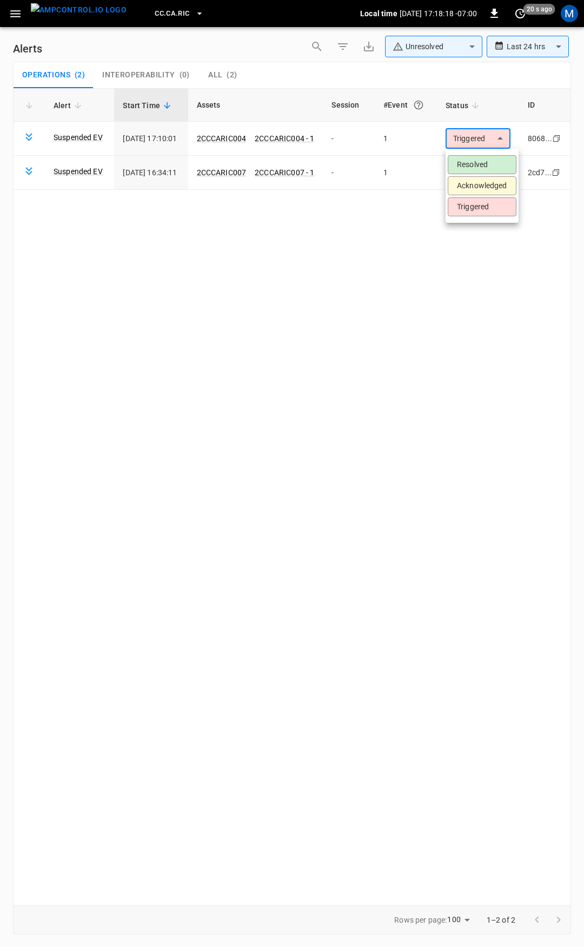
click at [478, 136] on body "**********" at bounding box center [292, 471] width 584 height 943
click at [480, 158] on li "Resolved" at bounding box center [482, 164] width 69 height 19
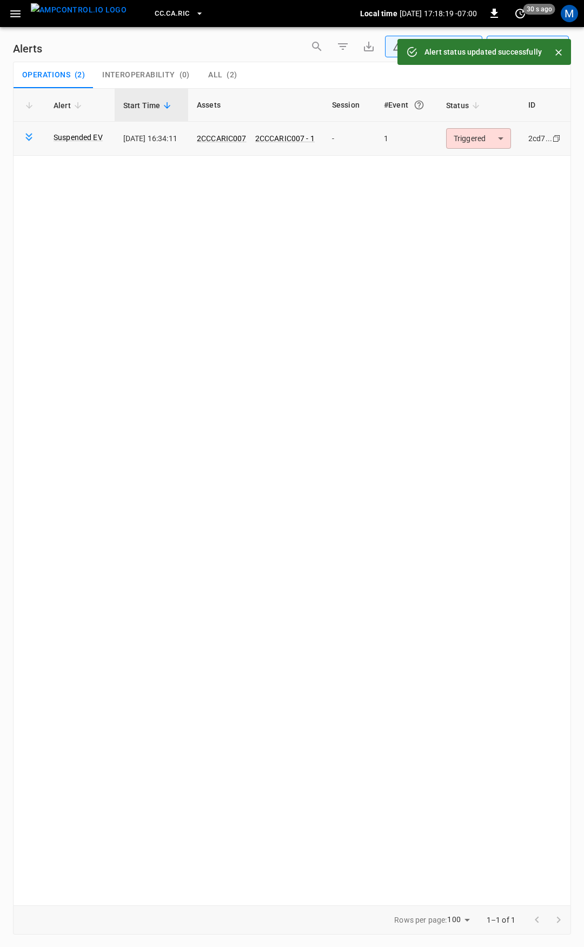
click at [484, 140] on body "**********" at bounding box center [292, 471] width 584 height 943
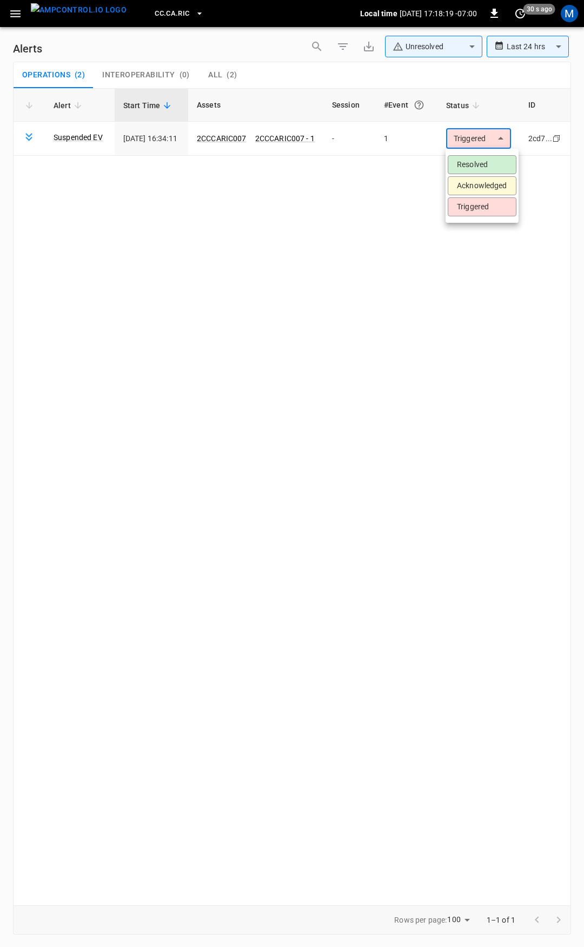
click at [487, 167] on li "Resolved" at bounding box center [482, 164] width 69 height 19
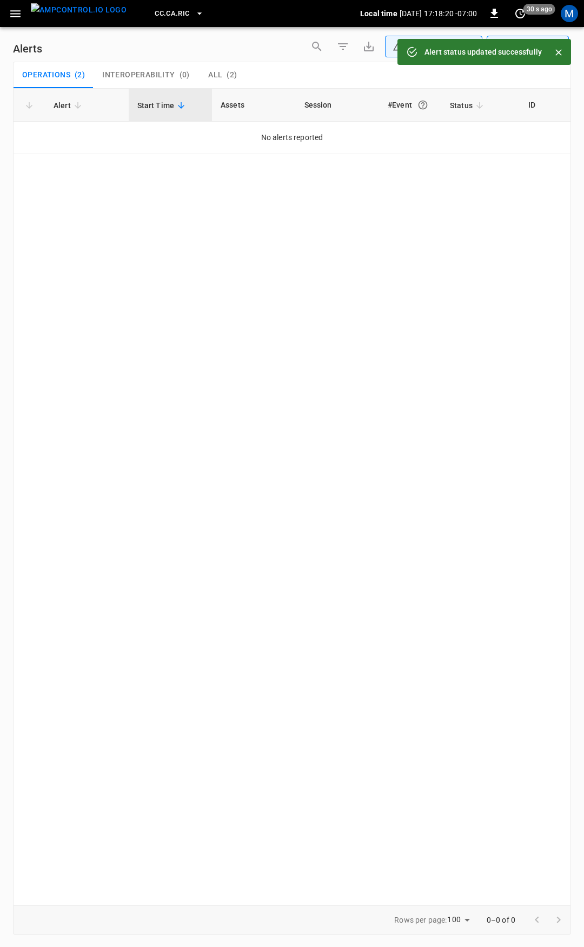
click at [10, 21] on button "button" at bounding box center [15, 14] width 22 height 20
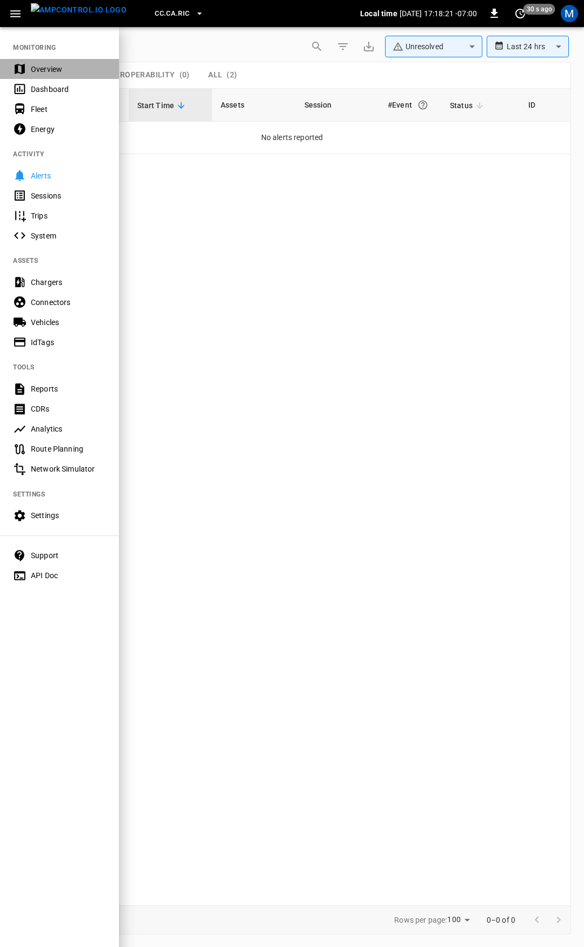
click at [54, 75] on div "Overview" at bounding box center [59, 69] width 119 height 20
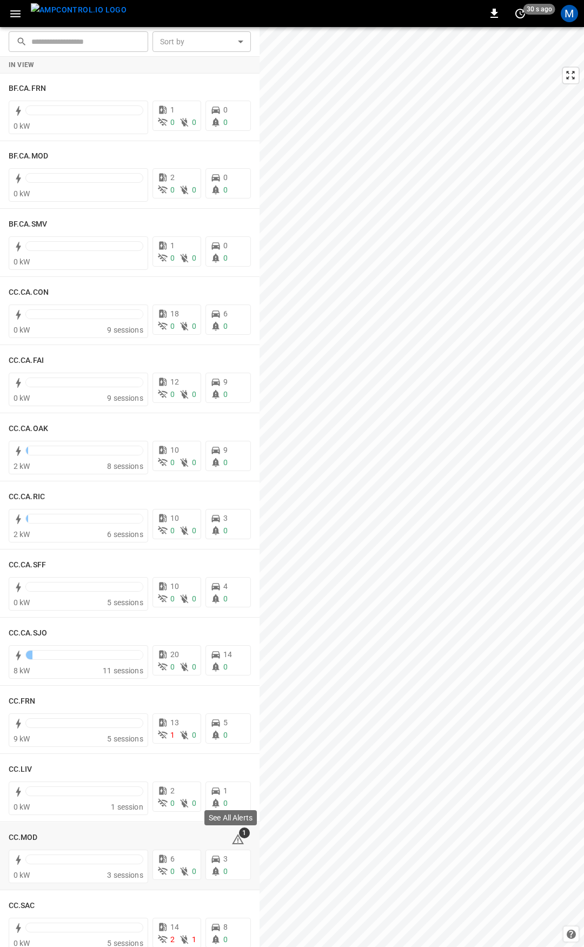
click at [234, 832] on div "See All Alerts" at bounding box center [230, 821] width 55 height 24
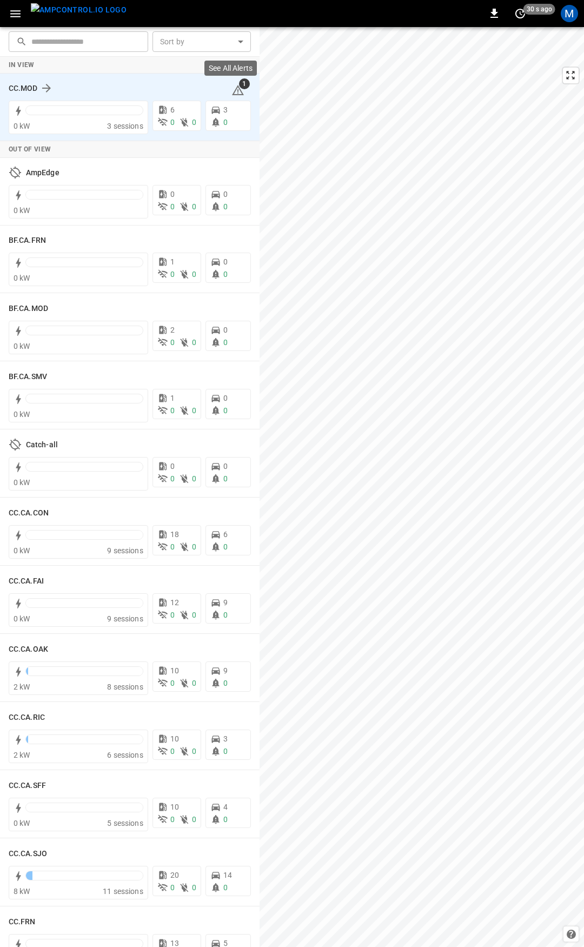
click at [234, 93] on icon at bounding box center [237, 90] width 13 height 13
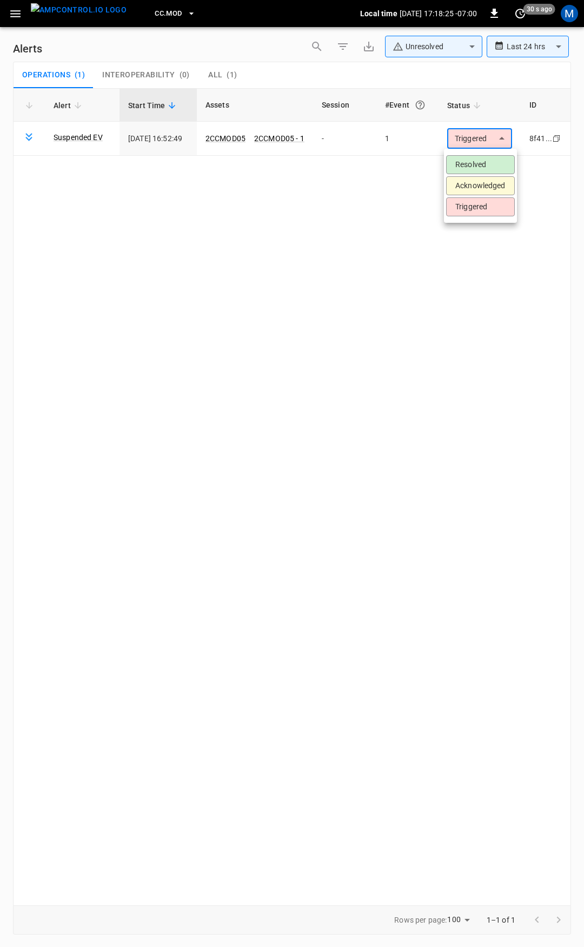
click at [485, 138] on body "**********" at bounding box center [292, 471] width 584 height 943
click at [482, 158] on li "Resolved" at bounding box center [480, 164] width 69 height 19
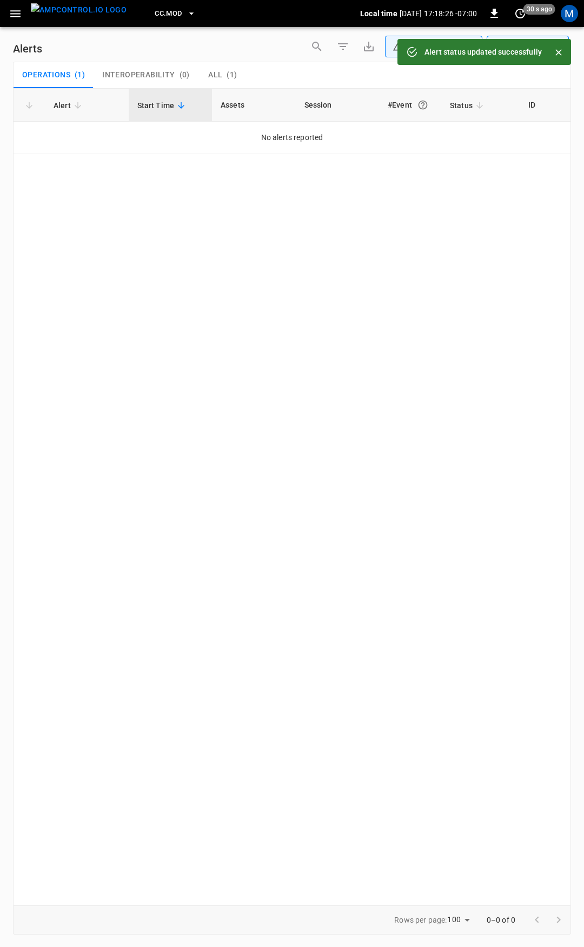
click at [12, 15] on icon "button" at bounding box center [16, 14] width 14 height 14
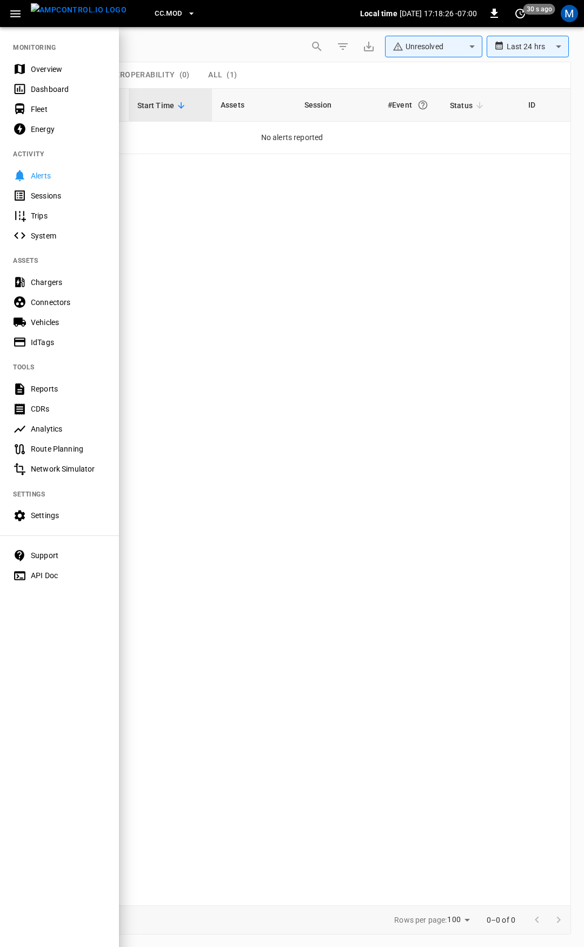
drag, startPoint x: 58, startPoint y: 67, endPoint x: 77, endPoint y: 91, distance: 30.8
click at [58, 67] on div "Overview" at bounding box center [68, 69] width 75 height 11
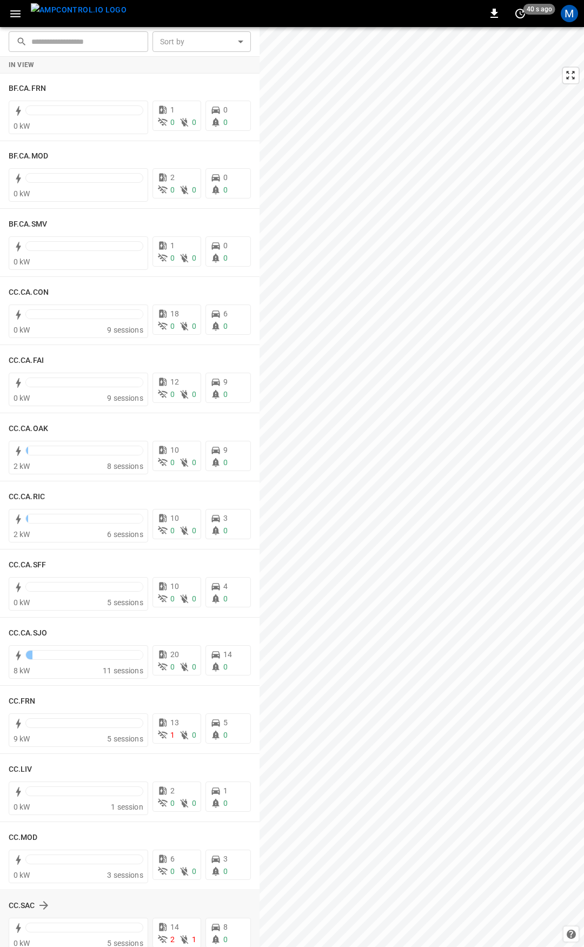
click at [23, 897] on div "CC.SAC" at bounding box center [130, 905] width 242 height 21
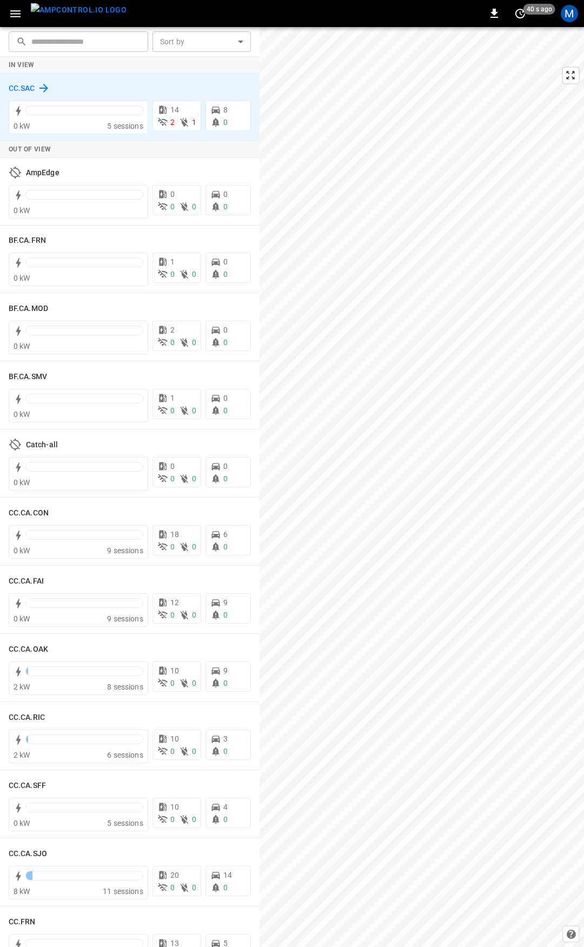
click at [29, 83] on h6 "CC.SAC" at bounding box center [22, 89] width 26 height 12
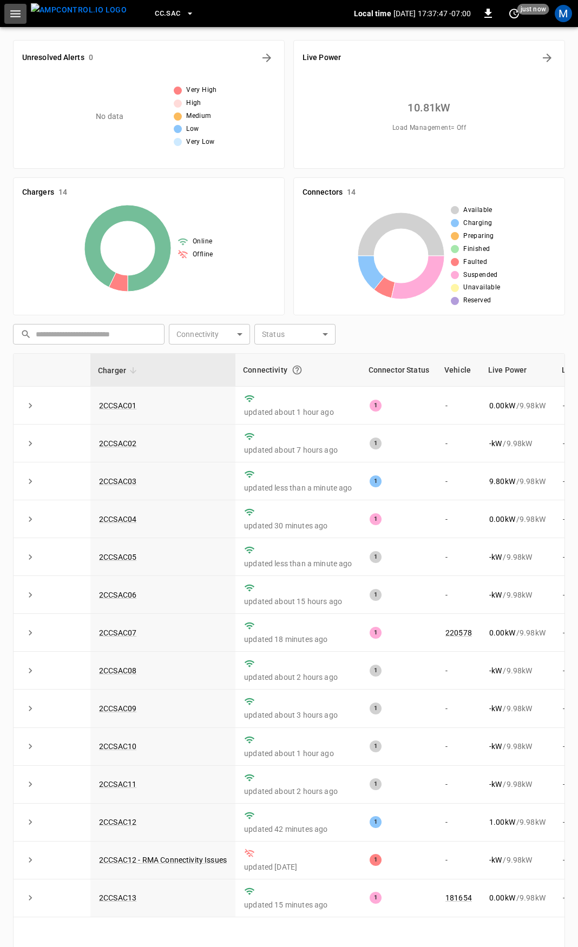
click at [11, 17] on icon "button" at bounding box center [16, 14] width 14 height 14
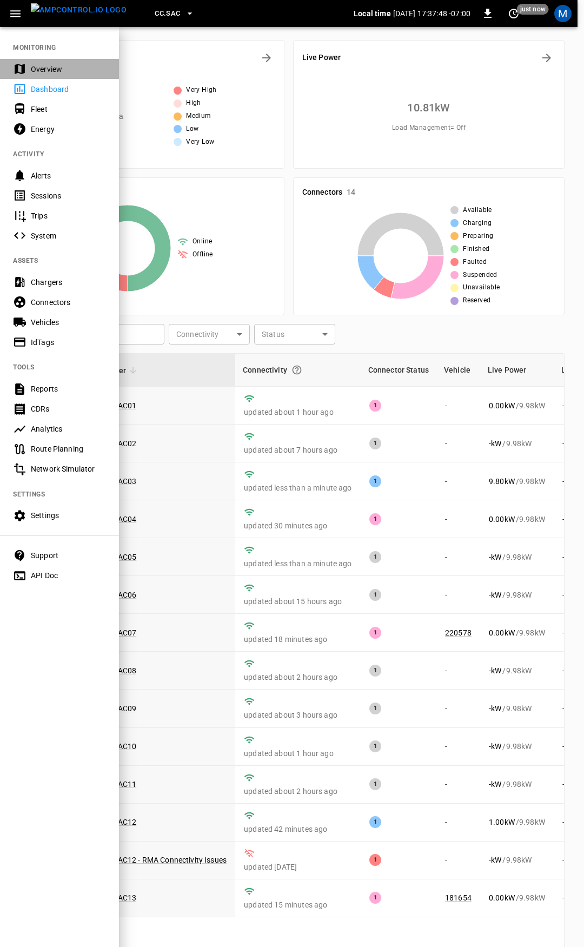
click at [34, 61] on div "Overview" at bounding box center [59, 69] width 119 height 20
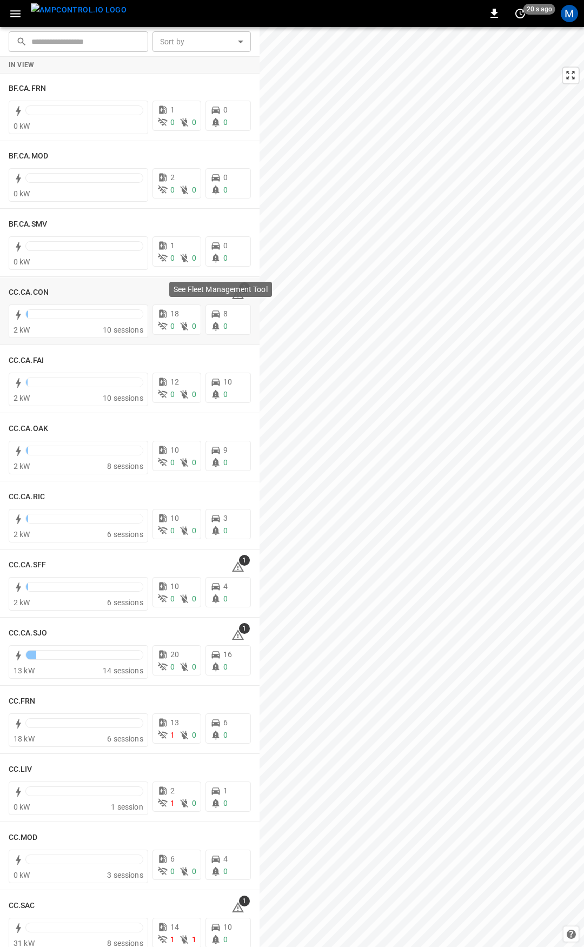
click at [231, 295] on div "See Fleet Management Tool" at bounding box center [220, 289] width 103 height 15
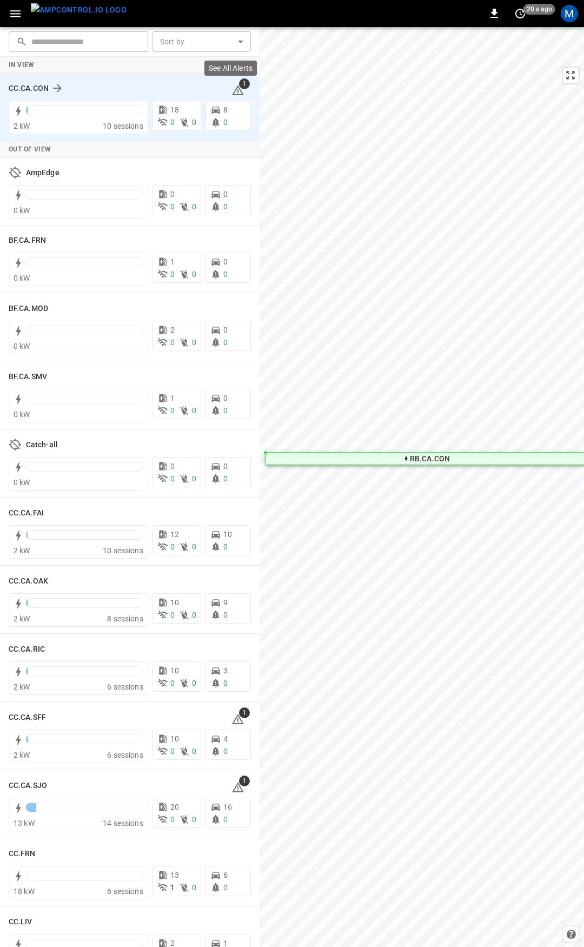
click at [235, 89] on icon at bounding box center [237, 90] width 13 height 13
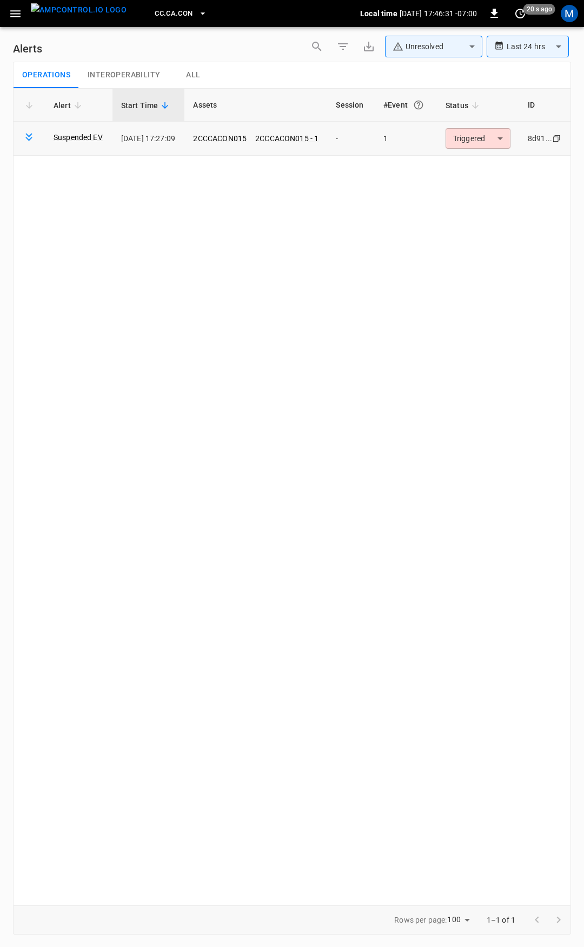
click at [482, 145] on body "**********" at bounding box center [292, 471] width 584 height 943
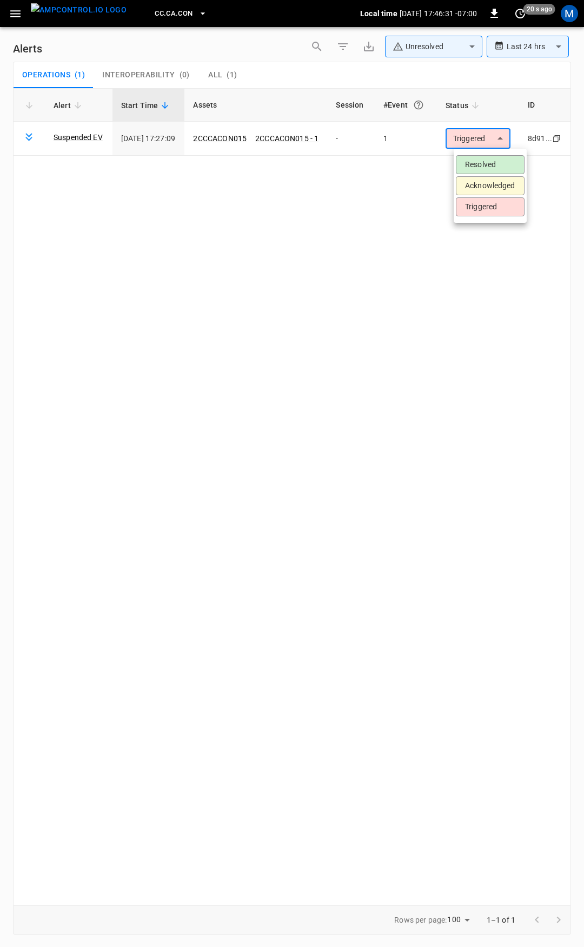
click at [483, 164] on li "Resolved" at bounding box center [490, 164] width 69 height 19
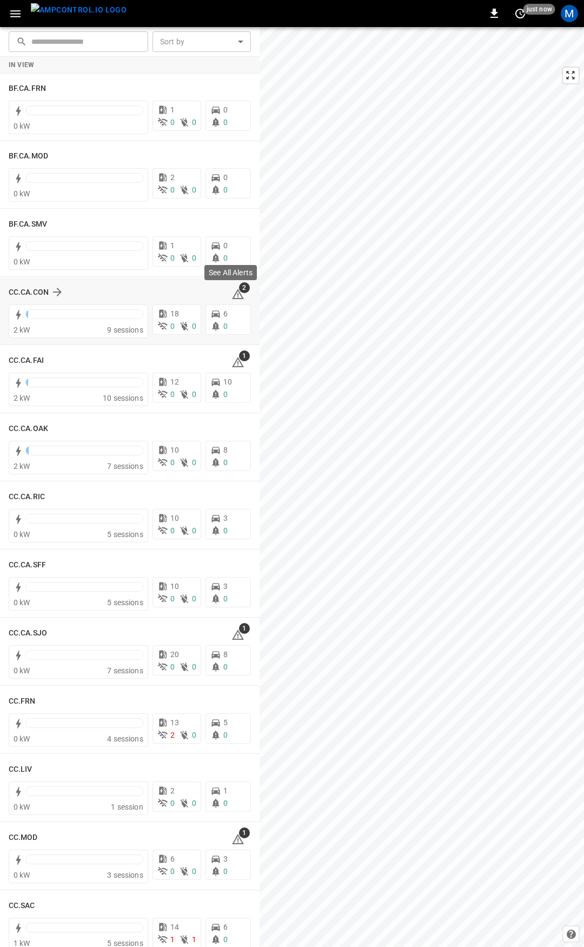
click at [233, 296] on icon at bounding box center [237, 294] width 13 height 13
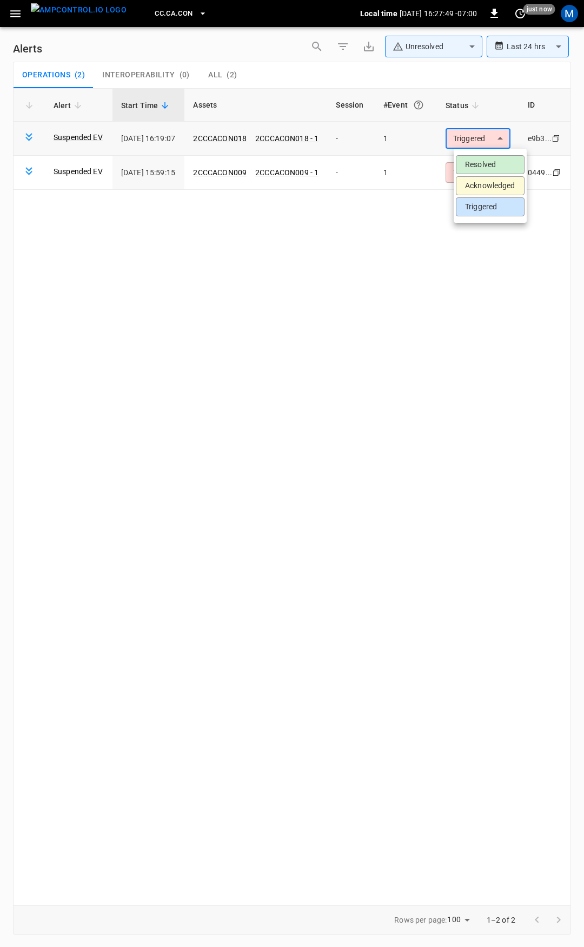
click at [503, 136] on body "**********" at bounding box center [292, 471] width 584 height 943
click at [498, 164] on li "Resolved" at bounding box center [490, 164] width 69 height 19
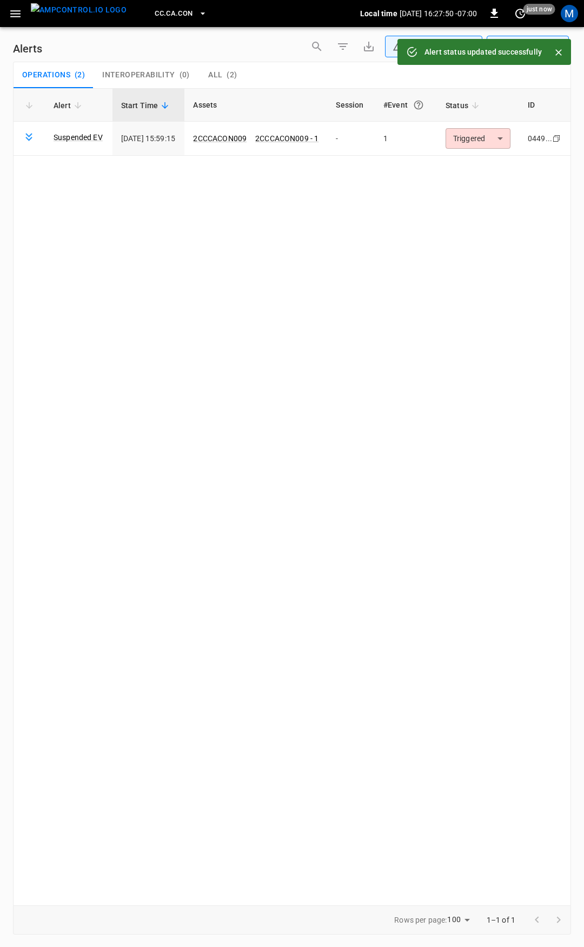
click at [495, 178] on div "Alert Start Time Assets Session #Event Status ID Suspended EV 2025-08-11 15:59:…" at bounding box center [292, 496] width 558 height 817
click at [498, 151] on td "Triggered ********* ​" at bounding box center [478, 139] width 82 height 34
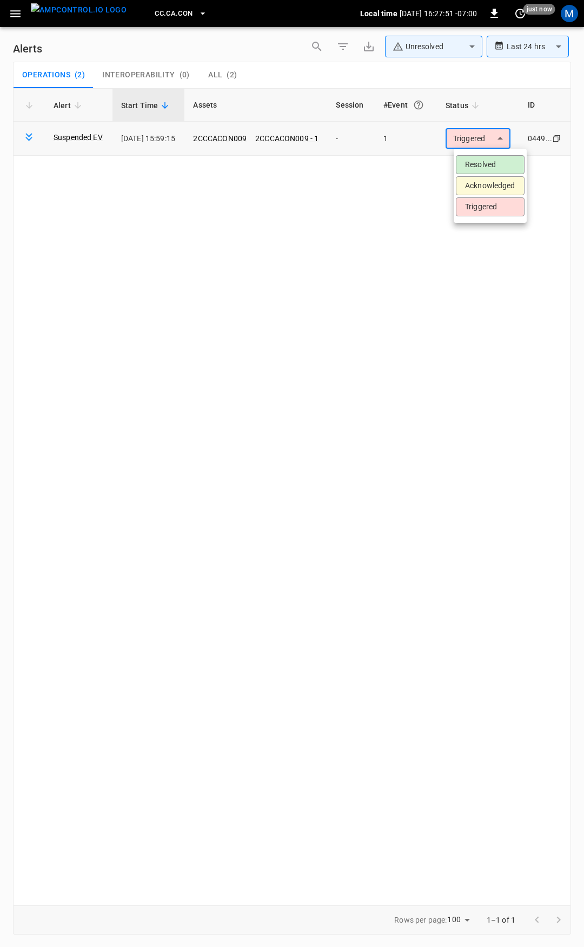
click at [489, 139] on body "**********" at bounding box center [292, 471] width 584 height 943
click at [480, 162] on li "Resolved" at bounding box center [490, 164] width 69 height 19
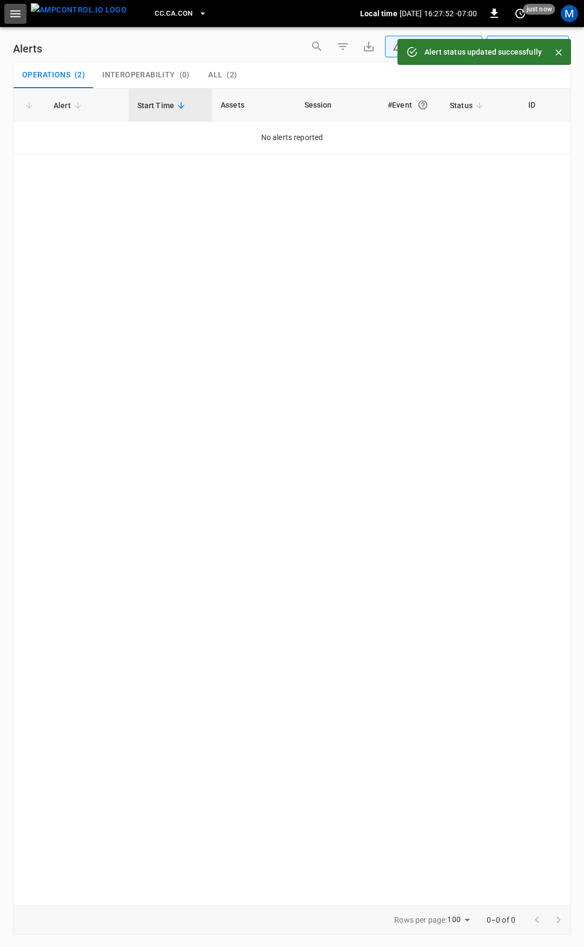
click at [15, 18] on icon "button" at bounding box center [16, 14] width 14 height 14
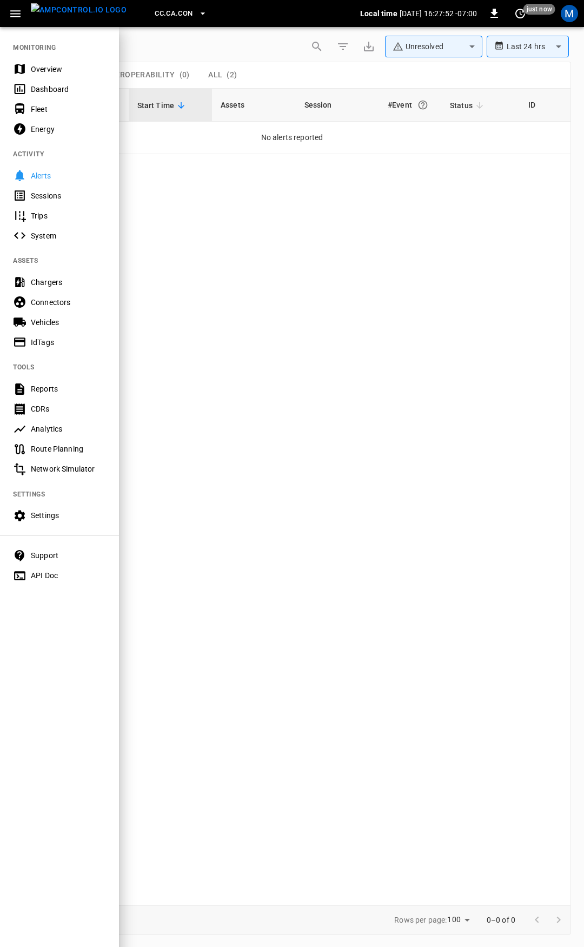
drag, startPoint x: 56, startPoint y: 68, endPoint x: 55, endPoint y: 76, distance: 8.2
click at [56, 68] on div "Overview" at bounding box center [68, 69] width 75 height 11
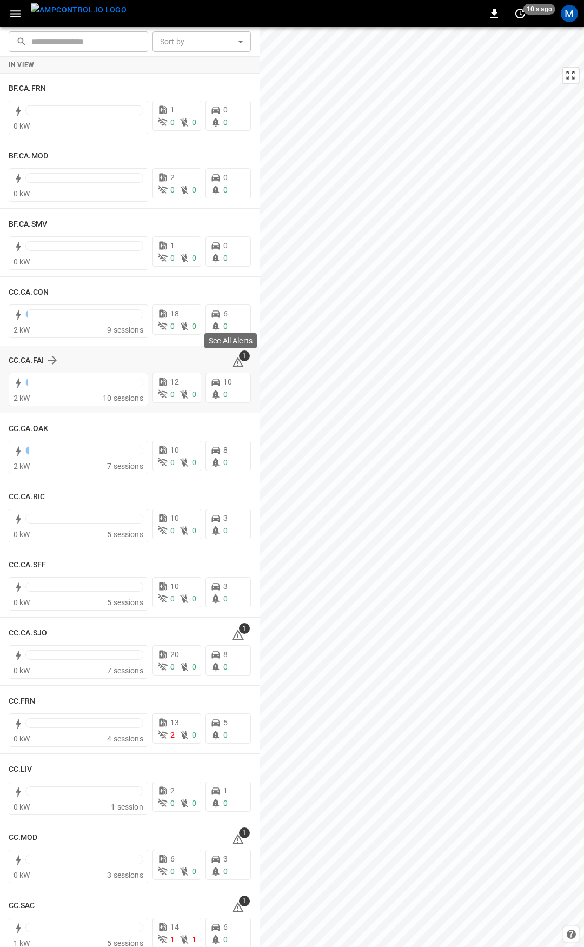
click at [231, 364] on icon at bounding box center [237, 362] width 13 height 13
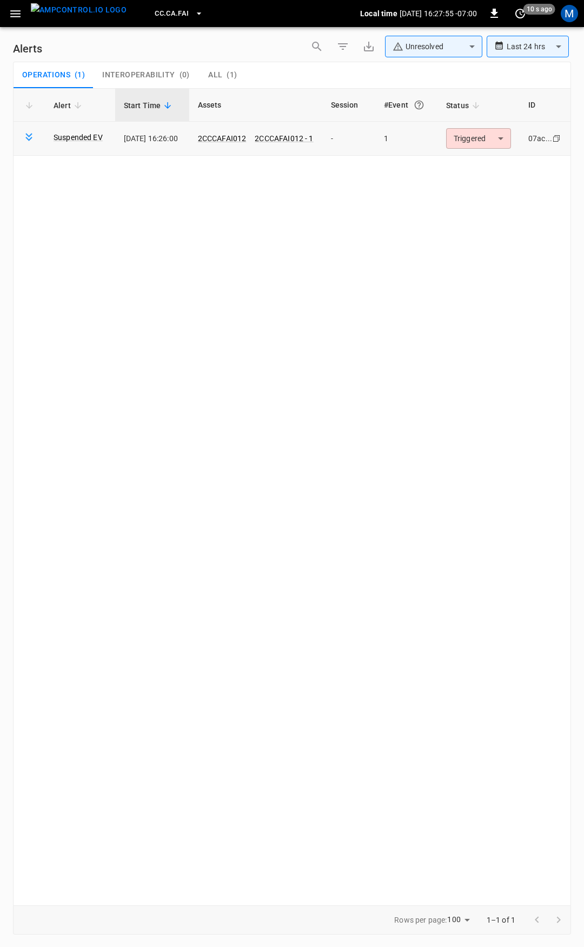
click at [481, 135] on body "**********" at bounding box center [292, 471] width 584 height 943
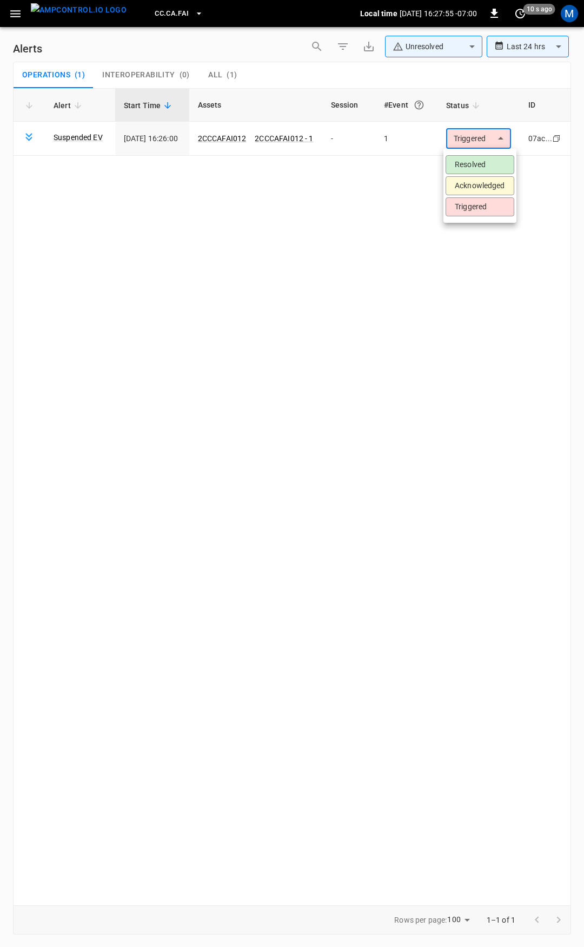
click at [475, 156] on li "Resolved" at bounding box center [480, 164] width 69 height 19
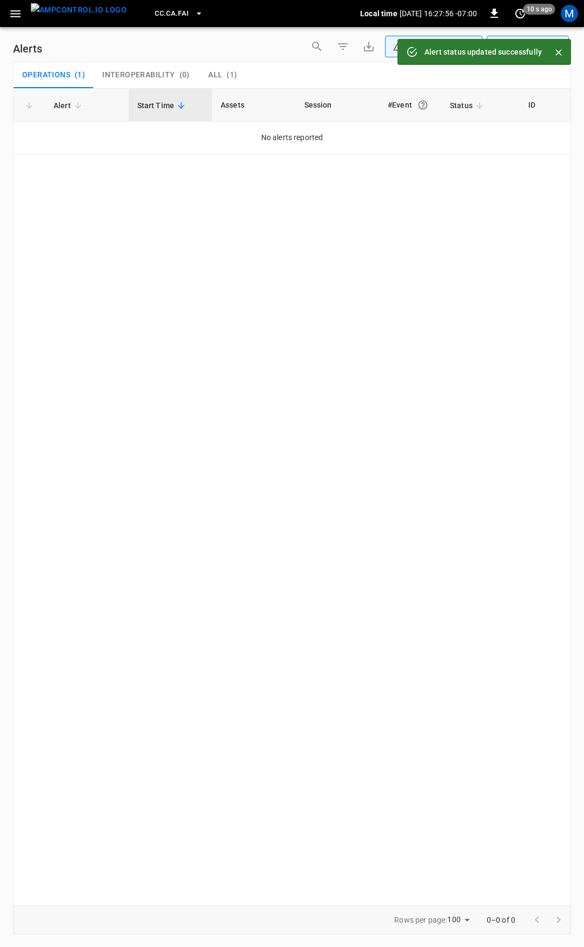
click at [11, 16] on icon "button" at bounding box center [16, 14] width 14 height 14
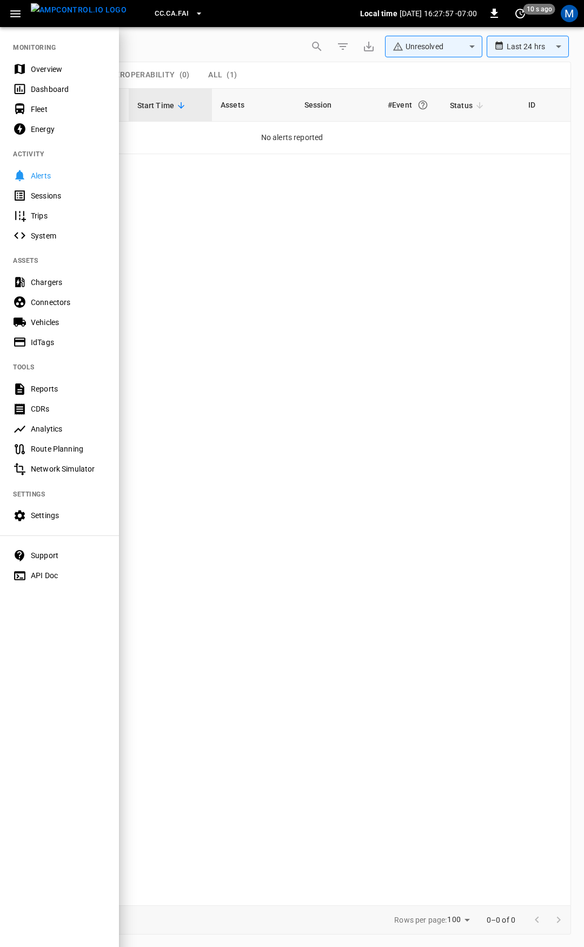
click at [57, 72] on div "Overview" at bounding box center [68, 69] width 75 height 11
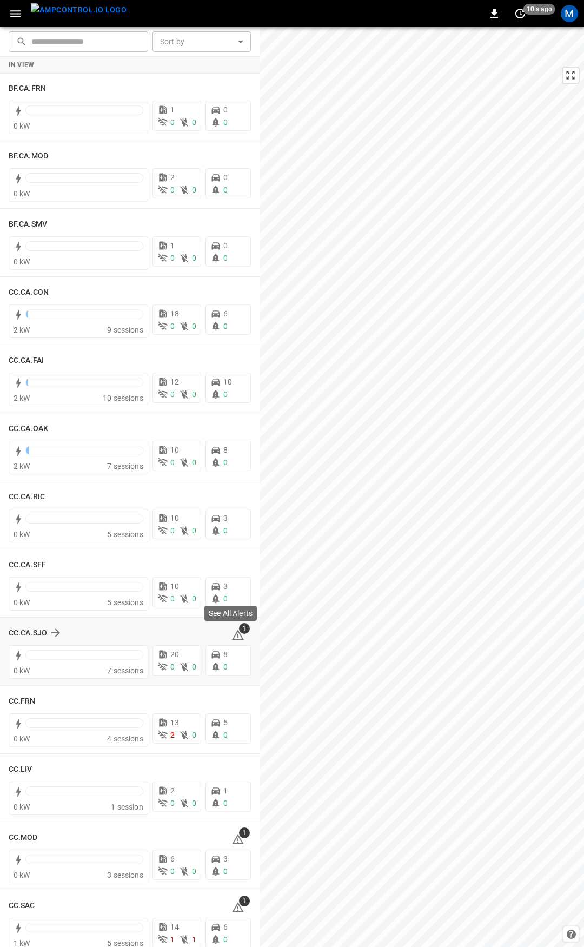
click at [233, 634] on icon at bounding box center [237, 634] width 13 height 13
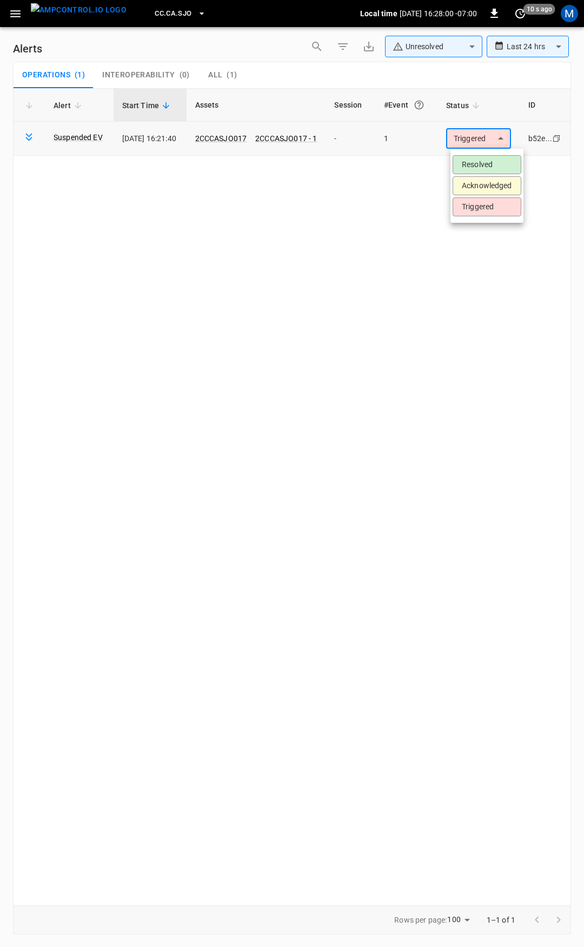
click at [495, 131] on body "**********" at bounding box center [292, 471] width 584 height 943
click at [498, 159] on li "Resolved" at bounding box center [487, 164] width 69 height 19
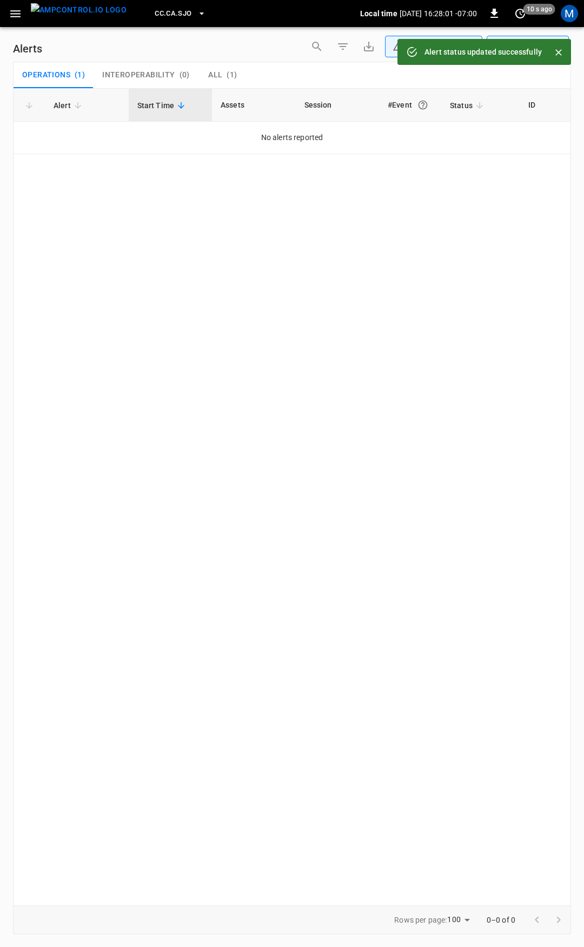
drag, startPoint x: 15, startPoint y: 15, endPoint x: 14, endPoint y: 25, distance: 9.7
click at [15, 15] on icon "button" at bounding box center [16, 14] width 14 height 14
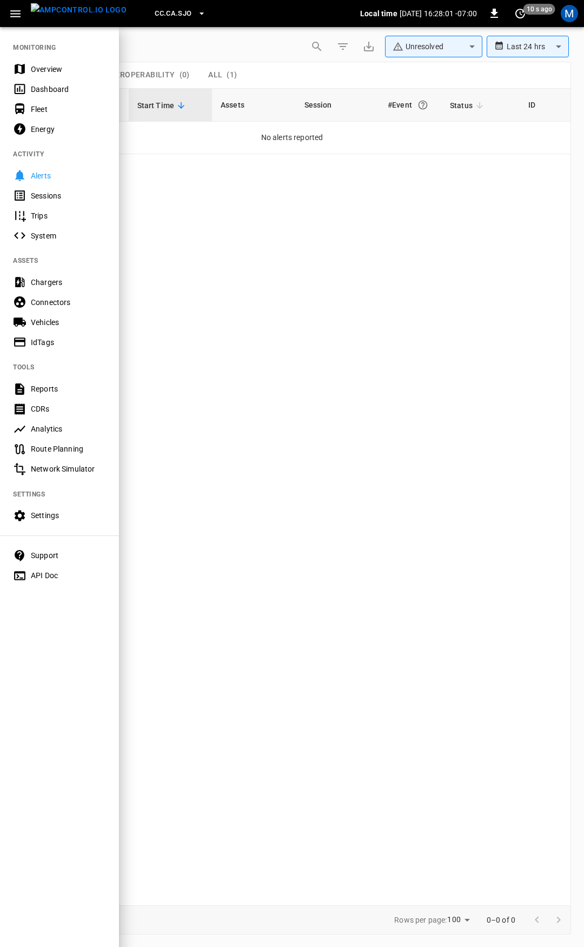
click at [32, 69] on div "Overview" at bounding box center [68, 69] width 75 height 11
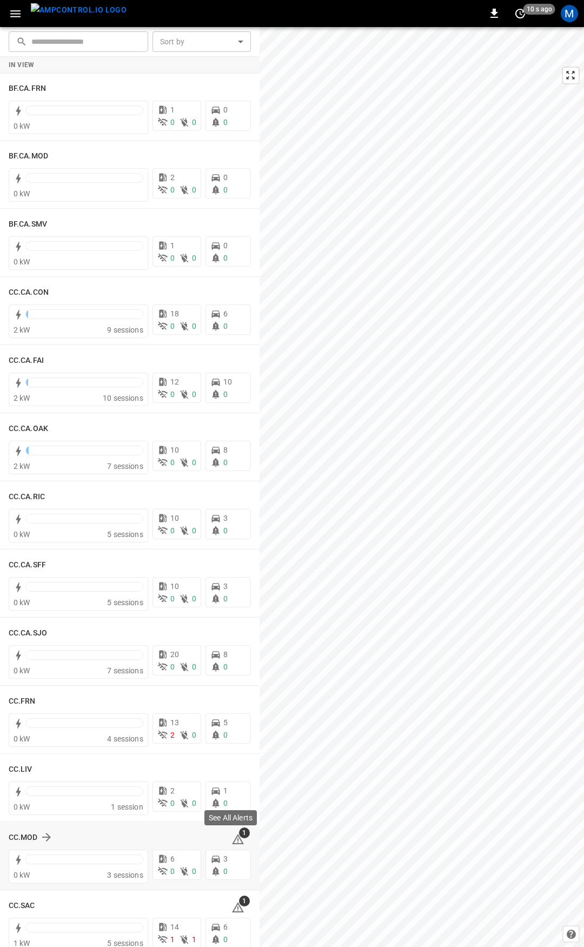
click at [235, 842] on icon at bounding box center [238, 839] width 12 height 10
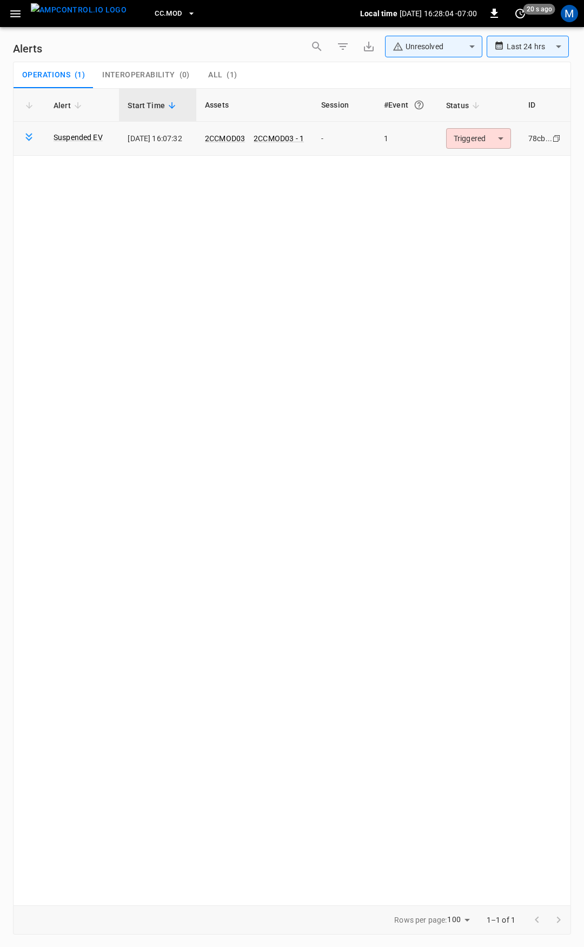
click at [476, 151] on td "Triggered ********* ​" at bounding box center [478, 139] width 82 height 34
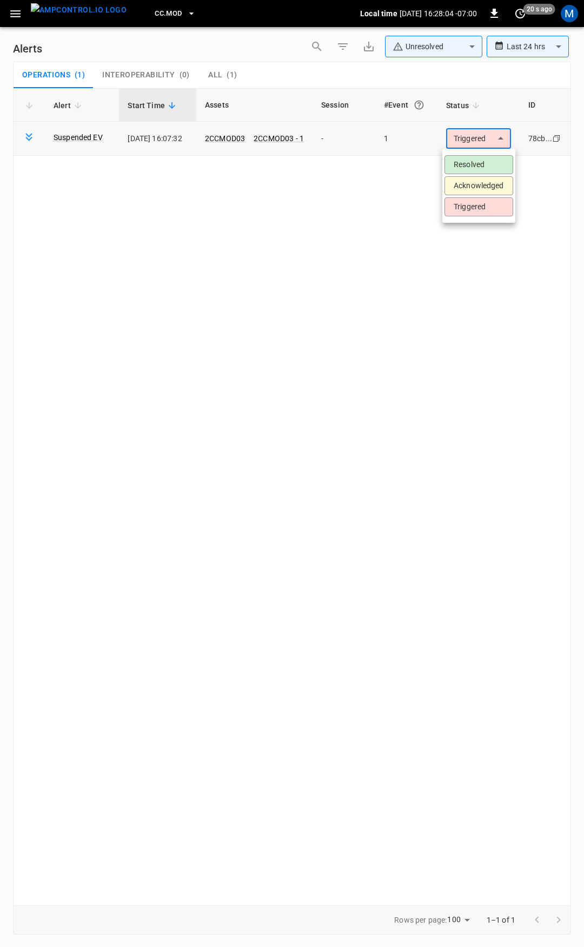
click at [476, 147] on body "**********" at bounding box center [292, 471] width 584 height 943
click at [475, 170] on li "Resolved" at bounding box center [479, 164] width 69 height 19
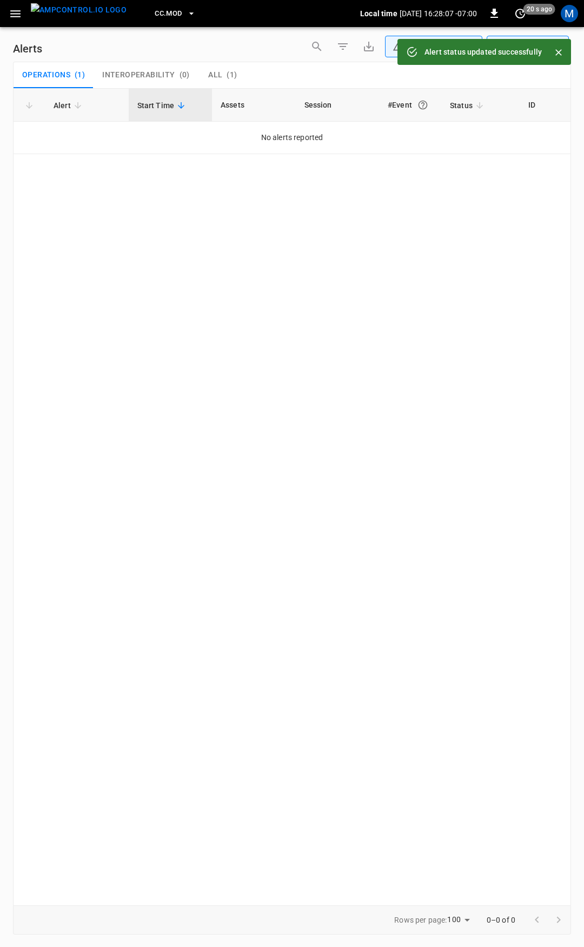
click at [17, 18] on icon "button" at bounding box center [16, 14] width 14 height 14
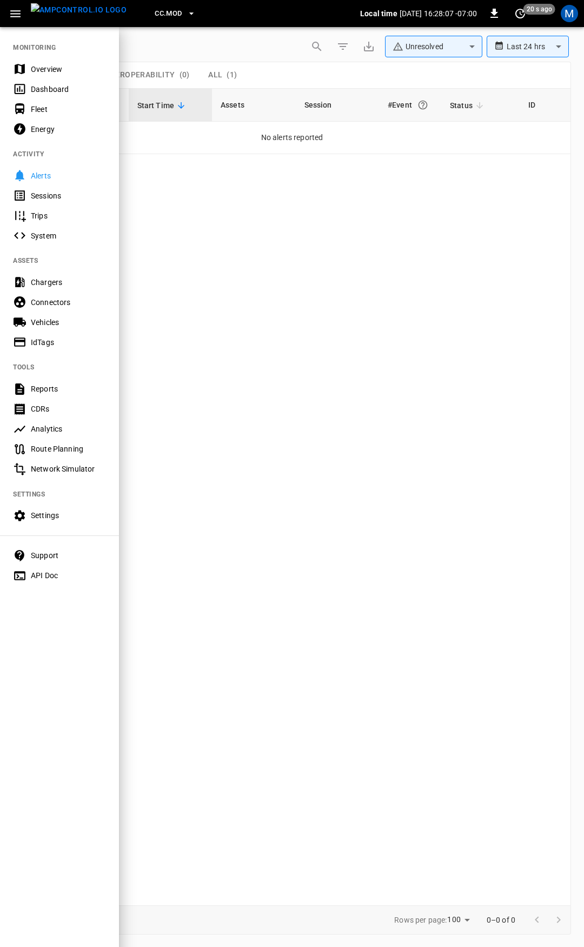
click at [55, 68] on div "Overview" at bounding box center [68, 69] width 75 height 11
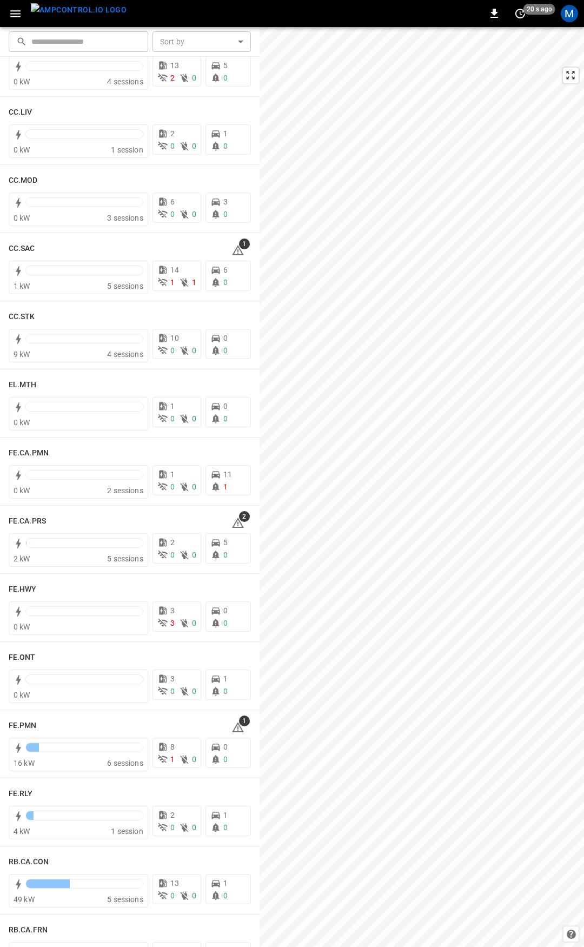
scroll to position [707, 0]
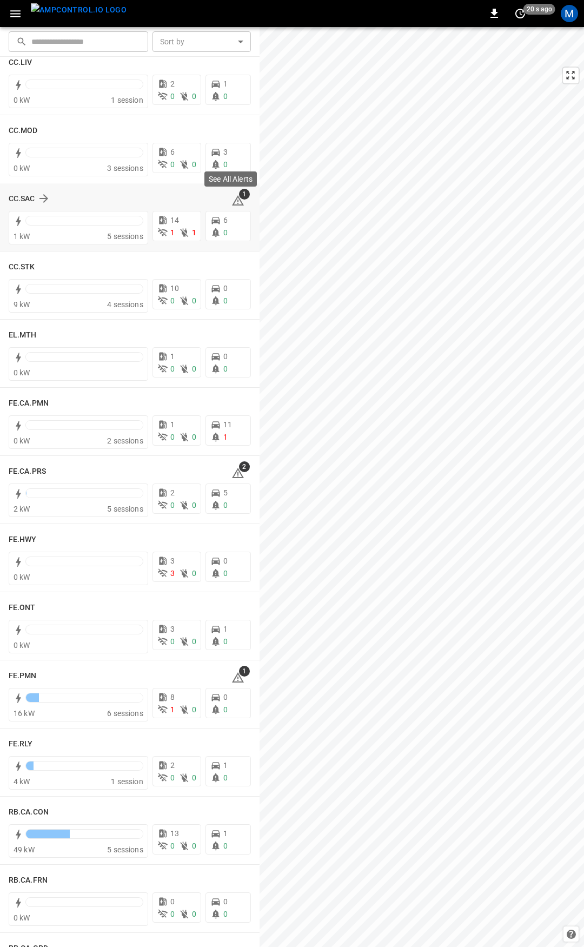
click at [233, 200] on icon at bounding box center [238, 200] width 12 height 10
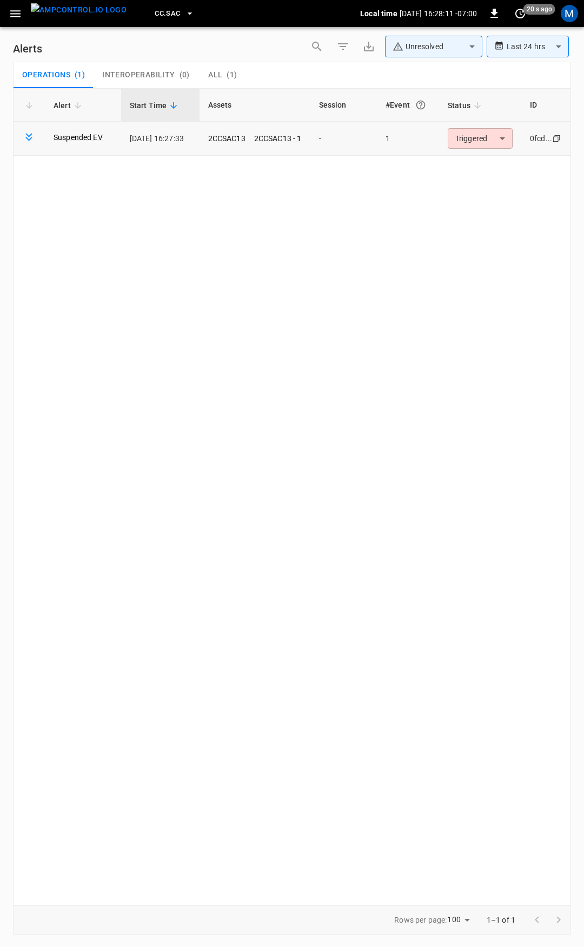
click at [462, 136] on body "**********" at bounding box center [292, 471] width 584 height 943
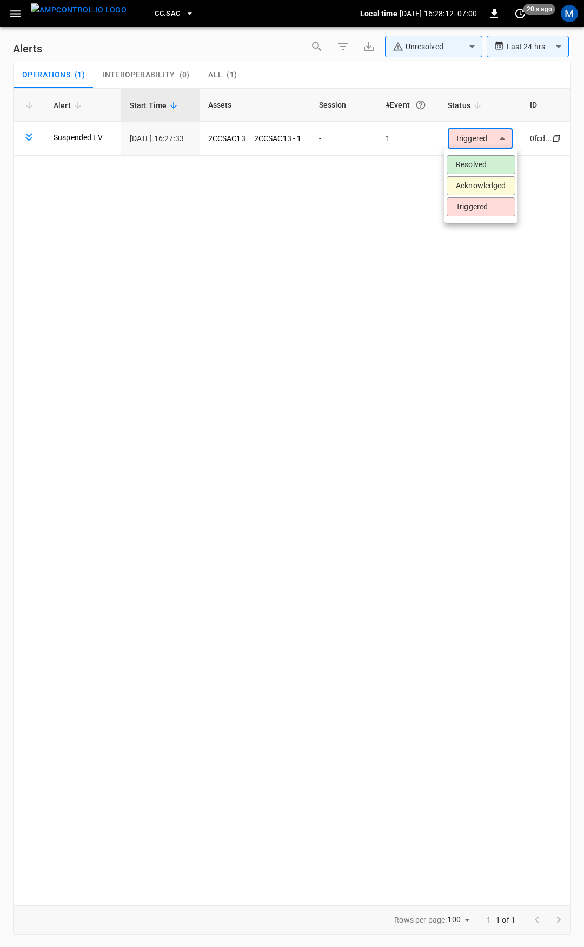
click at [465, 167] on li "Resolved" at bounding box center [481, 164] width 69 height 19
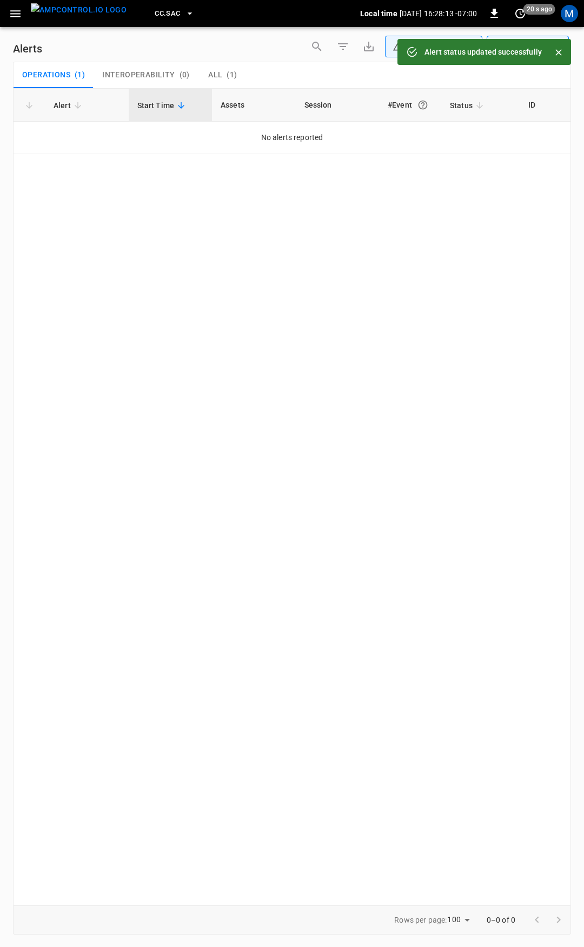
click at [20, 18] on icon "button" at bounding box center [16, 14] width 14 height 14
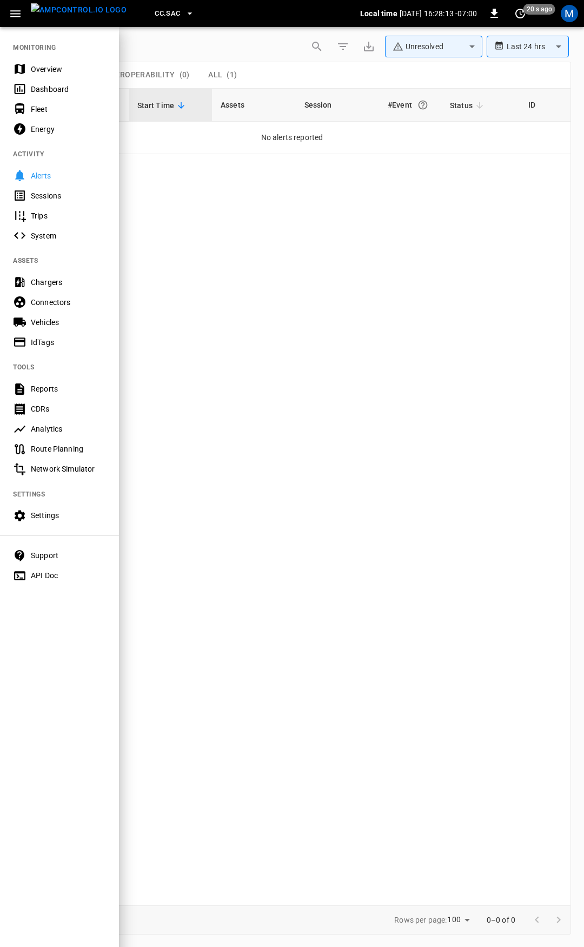
click at [59, 68] on div "Overview" at bounding box center [68, 69] width 75 height 11
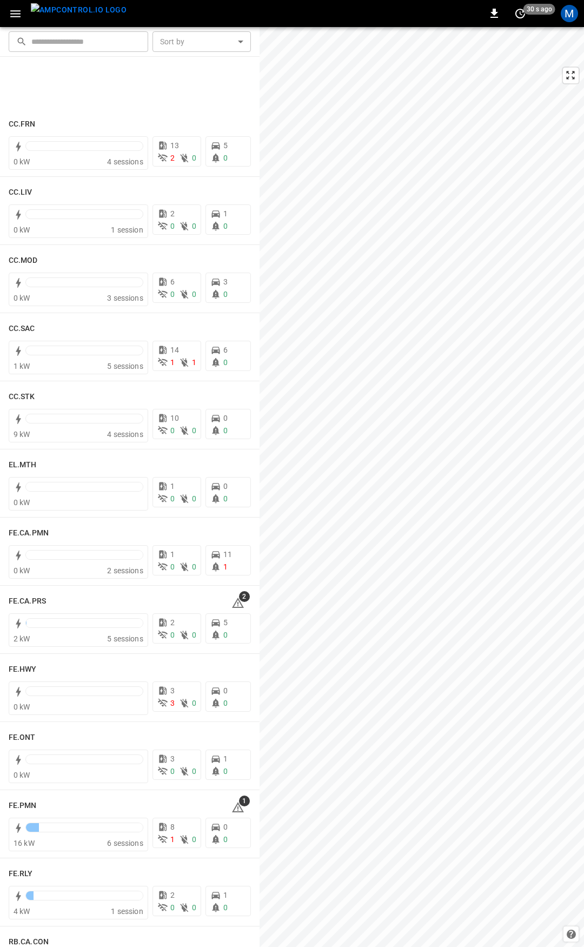
scroll to position [765, 0]
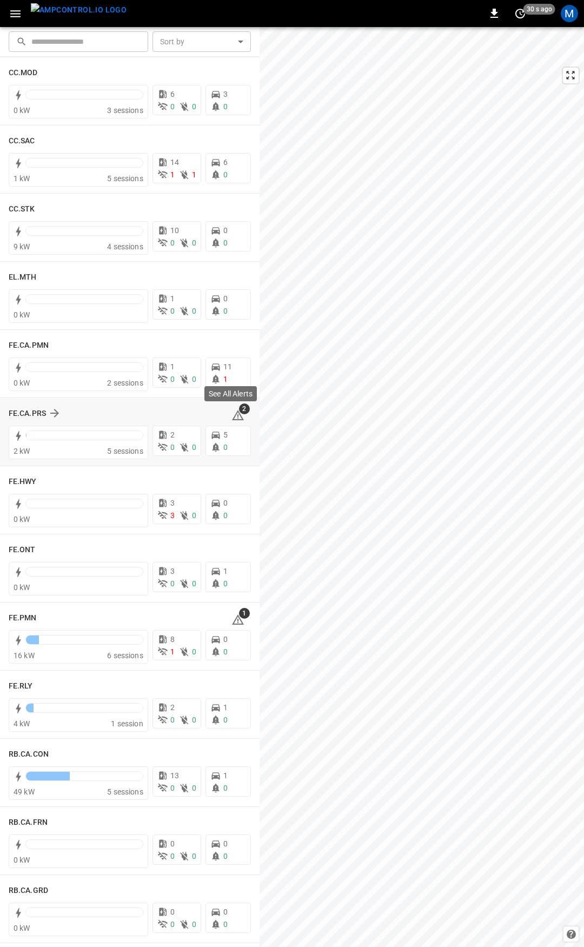
click at [237, 417] on icon at bounding box center [237, 416] width 1 height 4
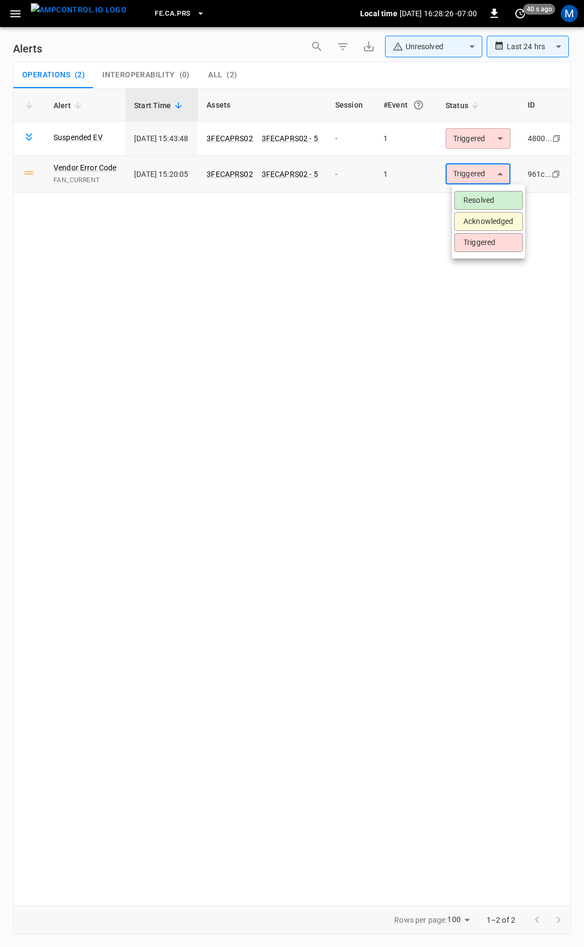
click at [497, 180] on body "**********" at bounding box center [292, 471] width 584 height 943
drag, startPoint x: 495, startPoint y: 199, endPoint x: 496, endPoint y: 190, distance: 8.7
click at [496, 199] on li "Resolved" at bounding box center [488, 200] width 69 height 19
click at [493, 132] on body "**********" at bounding box center [292, 471] width 584 height 943
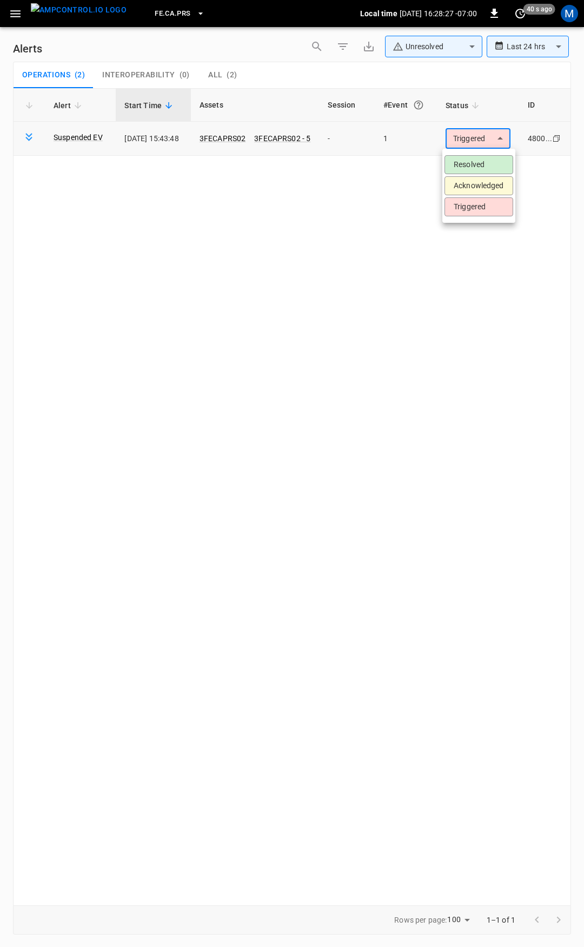
click at [485, 138] on body "**********" at bounding box center [292, 471] width 584 height 943
drag, startPoint x: 472, startPoint y: 166, endPoint x: 464, endPoint y: 164, distance: 7.9
click at [470, 166] on li "Resolved" at bounding box center [479, 164] width 69 height 19
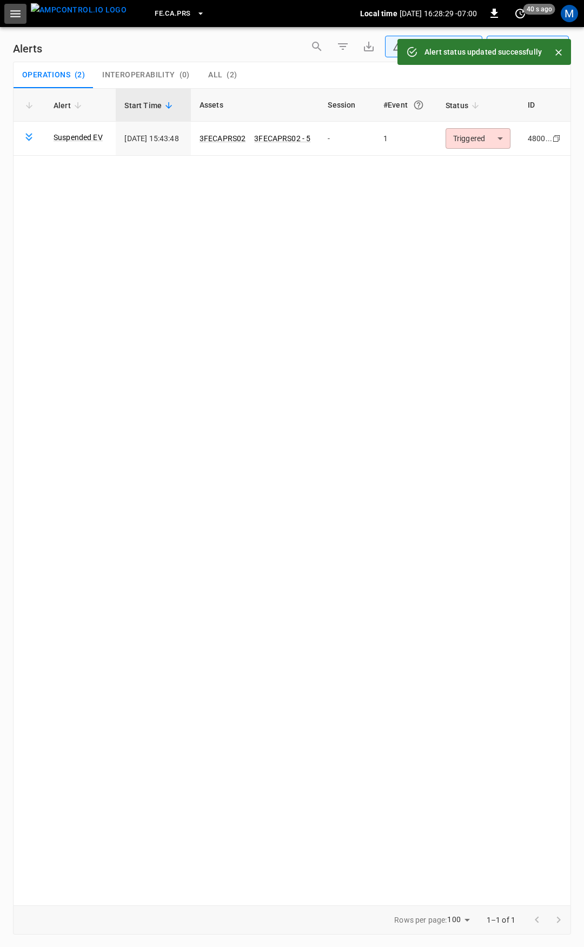
drag, startPoint x: 19, startPoint y: 18, endPoint x: 18, endPoint y: 26, distance: 8.2
click at [19, 18] on icon "button" at bounding box center [16, 14] width 14 height 14
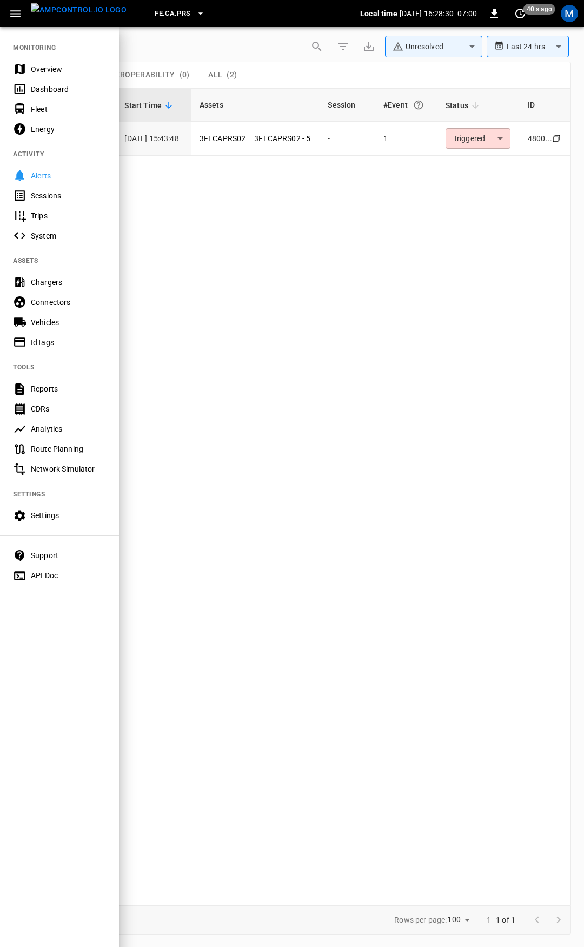
click at [48, 70] on div "Overview" at bounding box center [68, 69] width 75 height 11
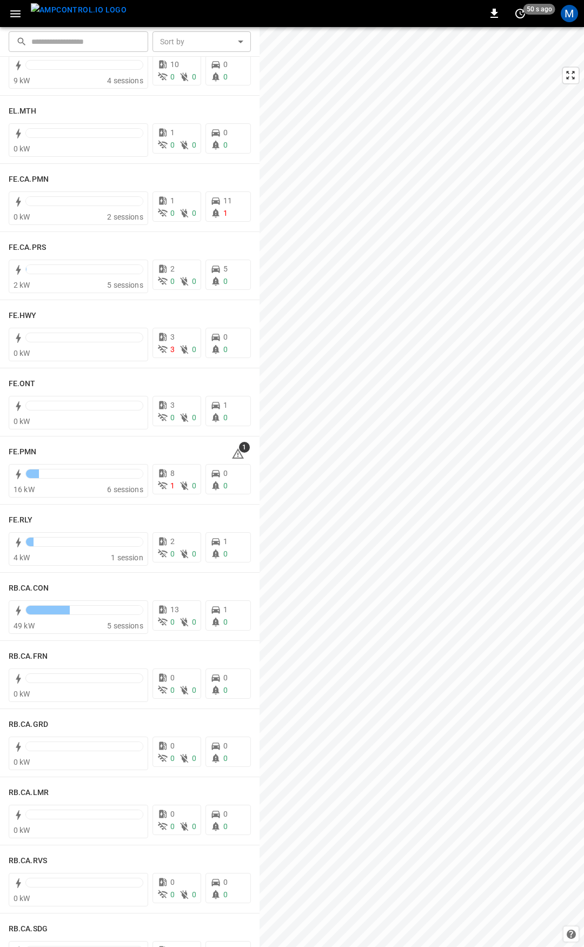
scroll to position [940, 0]
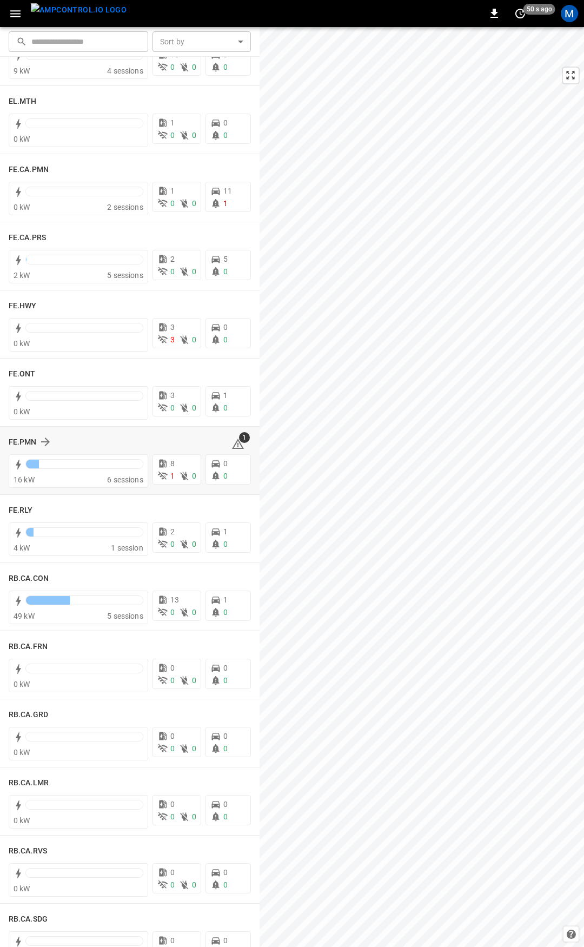
click at [233, 443] on icon at bounding box center [237, 443] width 13 height 13
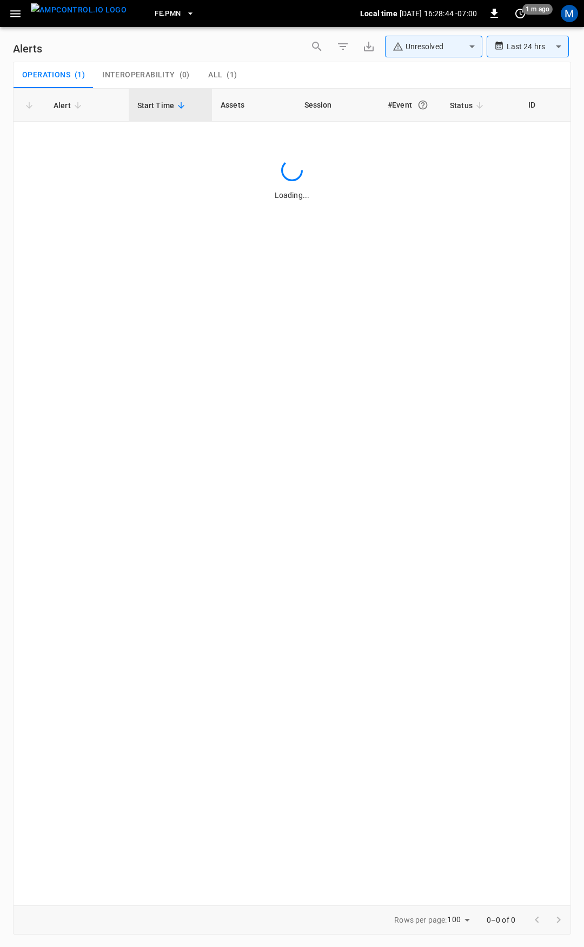
click at [18, 16] on icon "button" at bounding box center [15, 13] width 10 height 7
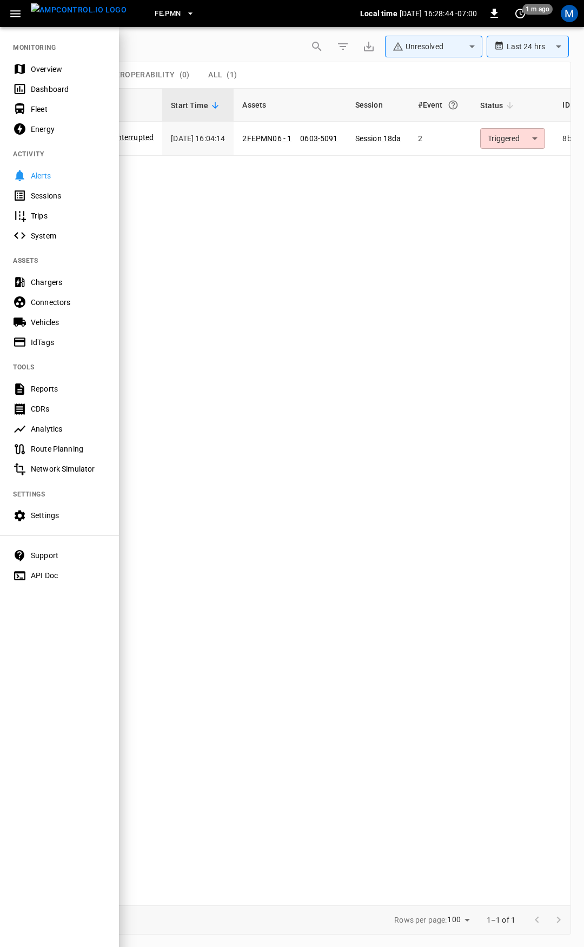
click at [448, 400] on div at bounding box center [292, 473] width 584 height 947
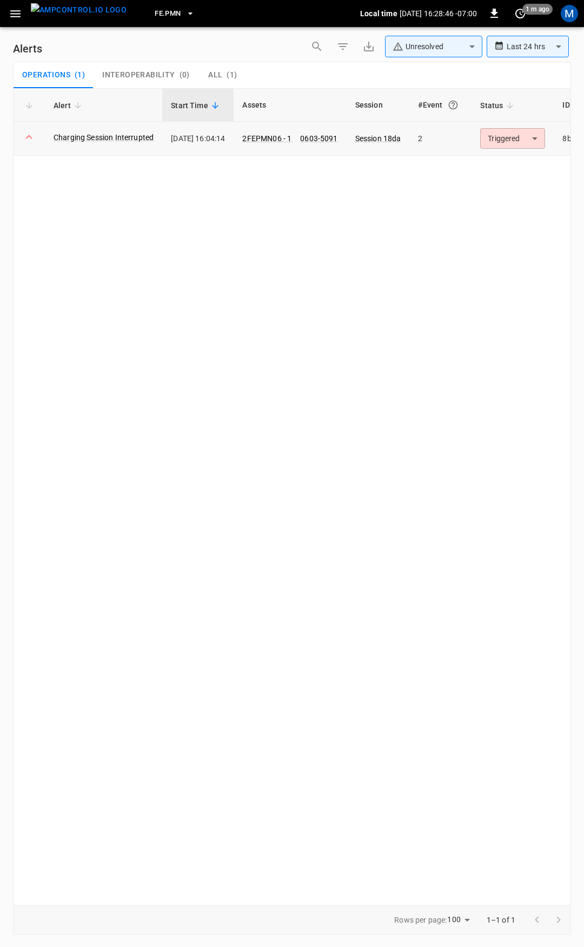
click at [514, 140] on body "**********" at bounding box center [292, 471] width 584 height 943
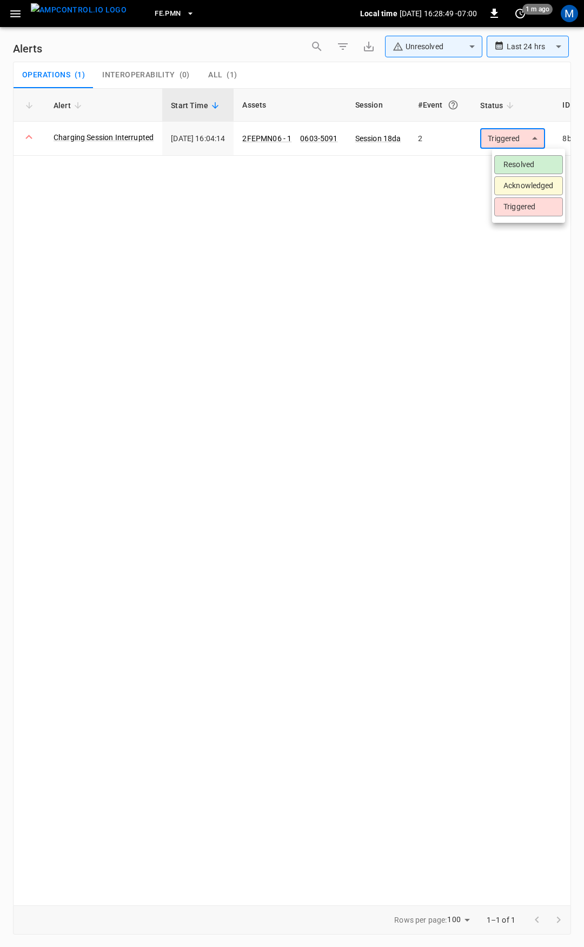
click at [16, 10] on div at bounding box center [292, 473] width 584 height 947
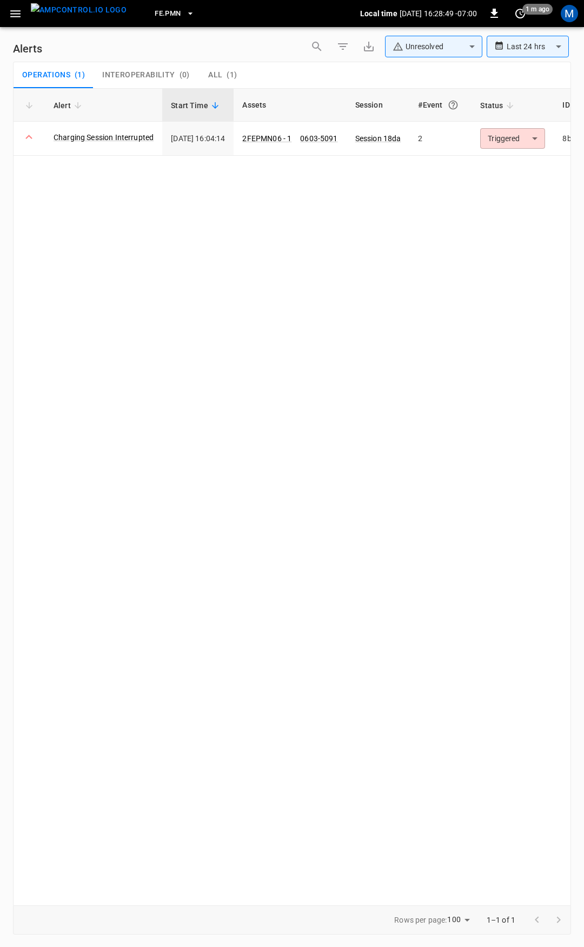
click at [15, 14] on icon "button" at bounding box center [15, 13] width 10 height 7
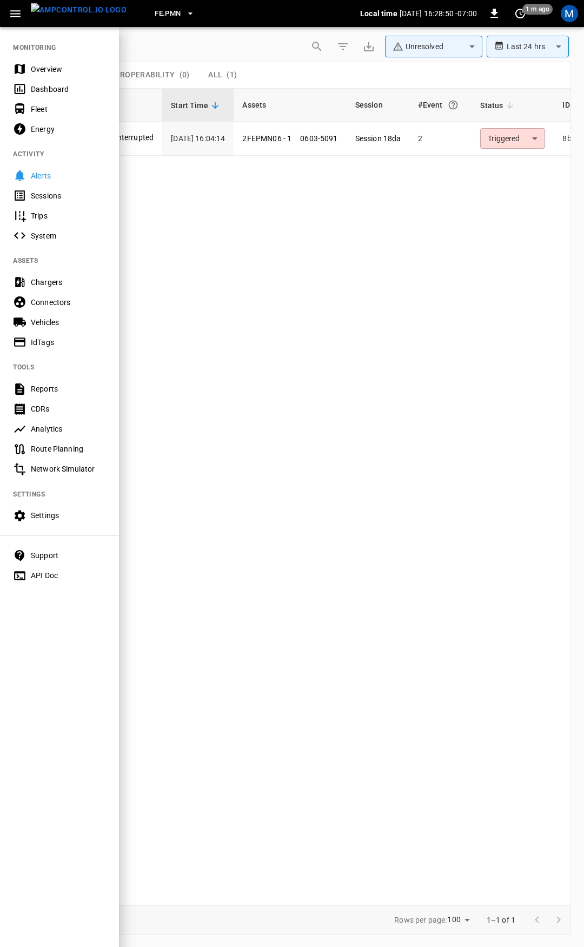
click at [47, 69] on div "Overview" at bounding box center [68, 69] width 75 height 11
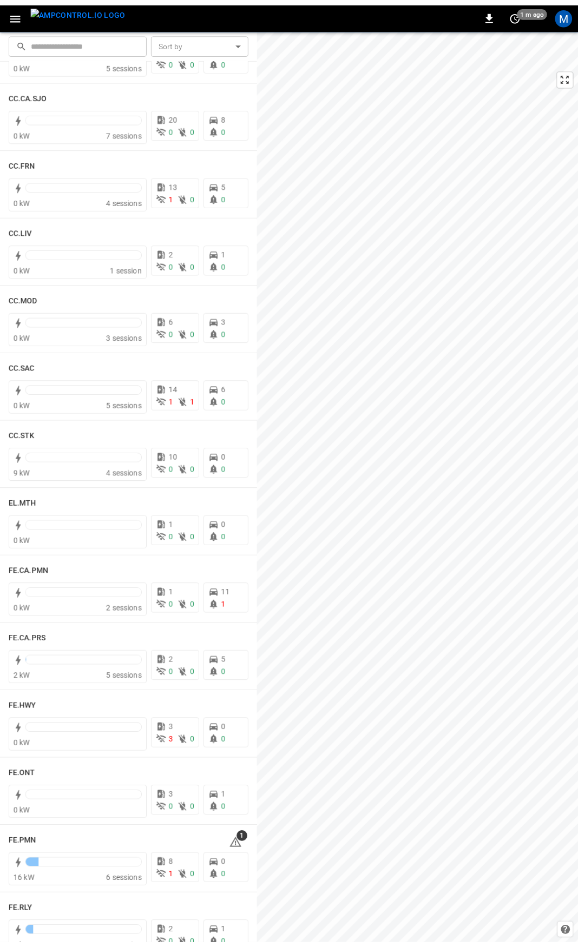
scroll to position [562, 0]
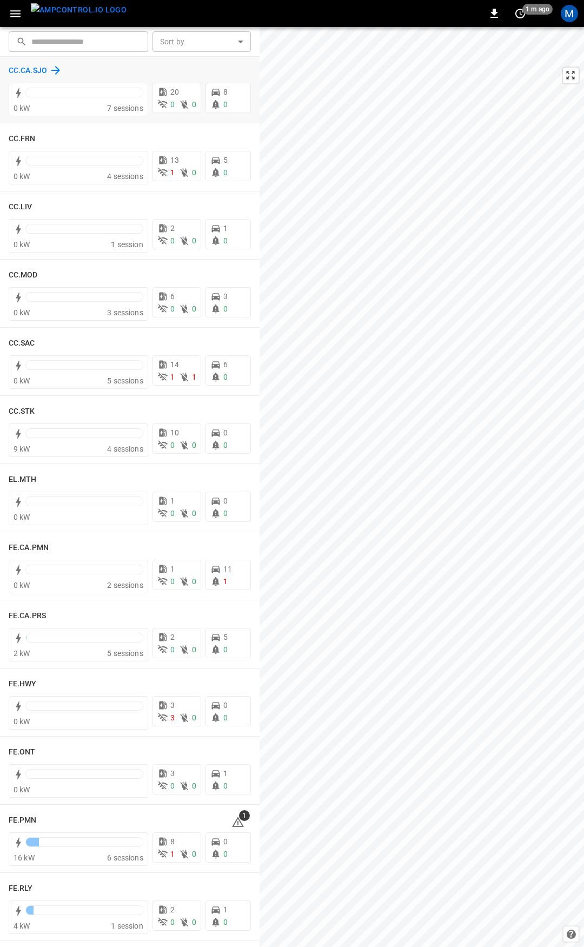
click at [19, 72] on h6 "CC.CA.SJO" at bounding box center [28, 71] width 38 height 12
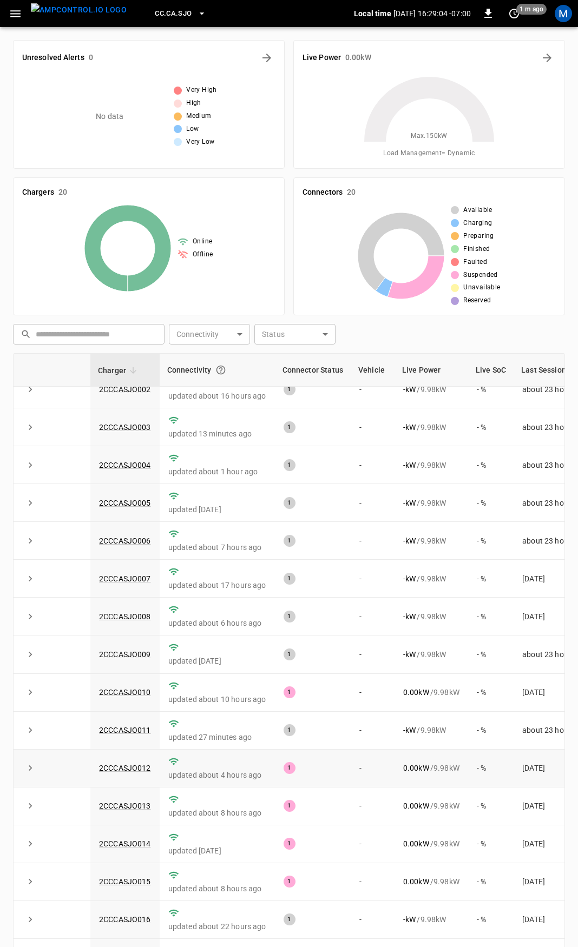
scroll to position [146, 0]
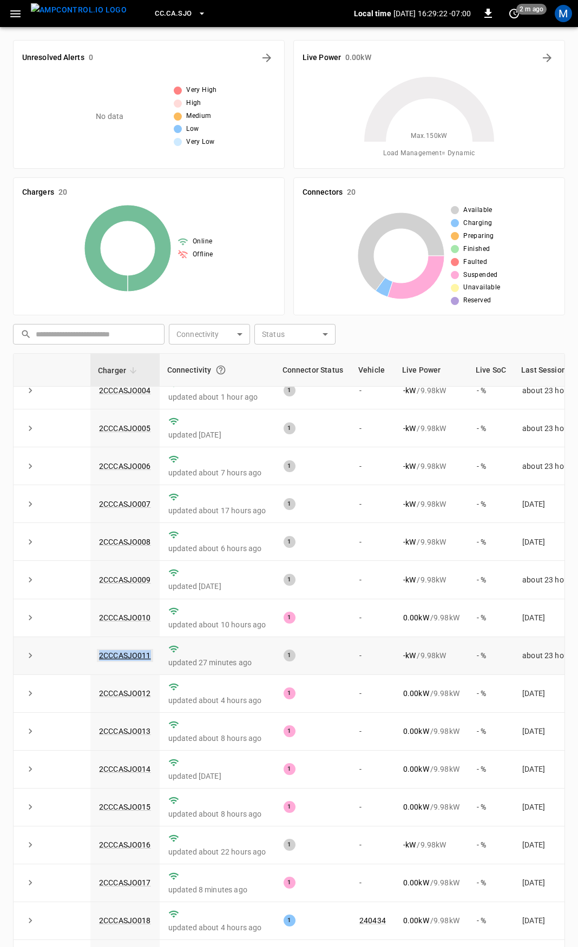
drag, startPoint x: 155, startPoint y: 645, endPoint x: 99, endPoint y: 647, distance: 56.3
click at [99, 647] on td "2CCCASJO011" at bounding box center [124, 656] width 69 height 38
copy link "2CCCASJO011"
click at [129, 649] on link "2CCCASJO011" at bounding box center [125, 655] width 56 height 13
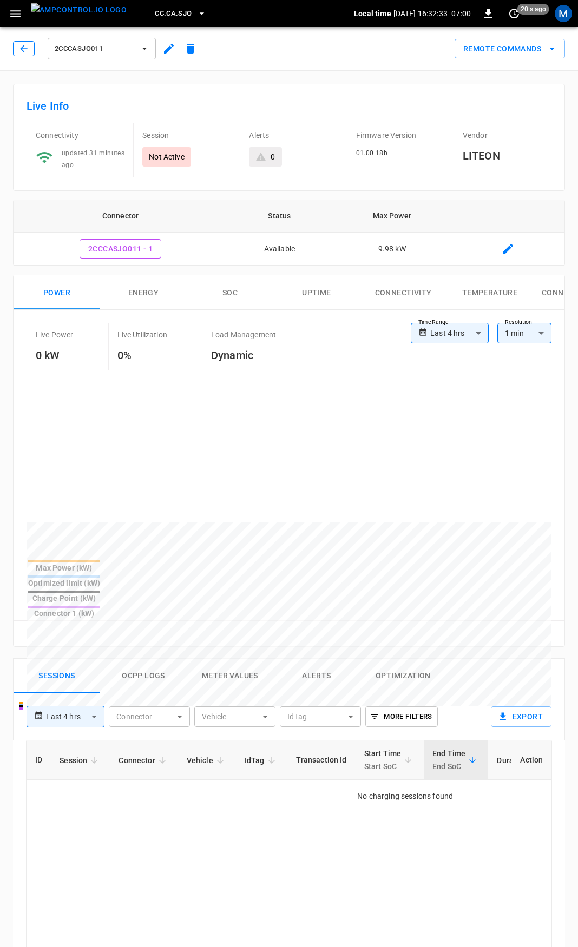
click at [25, 48] on icon "button" at bounding box center [23, 48] width 11 height 11
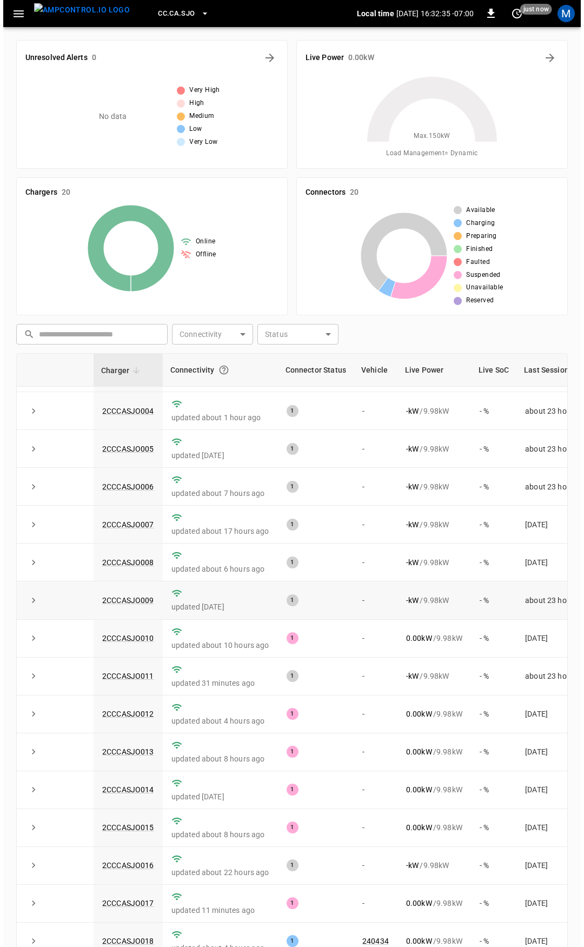
scroll to position [146, 0]
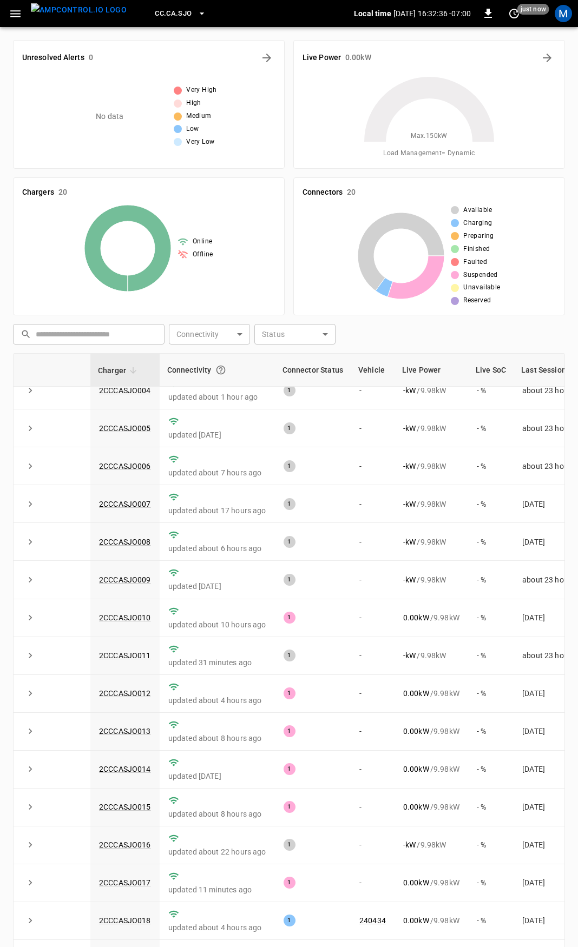
click at [20, 14] on icon "button" at bounding box center [15, 13] width 10 height 7
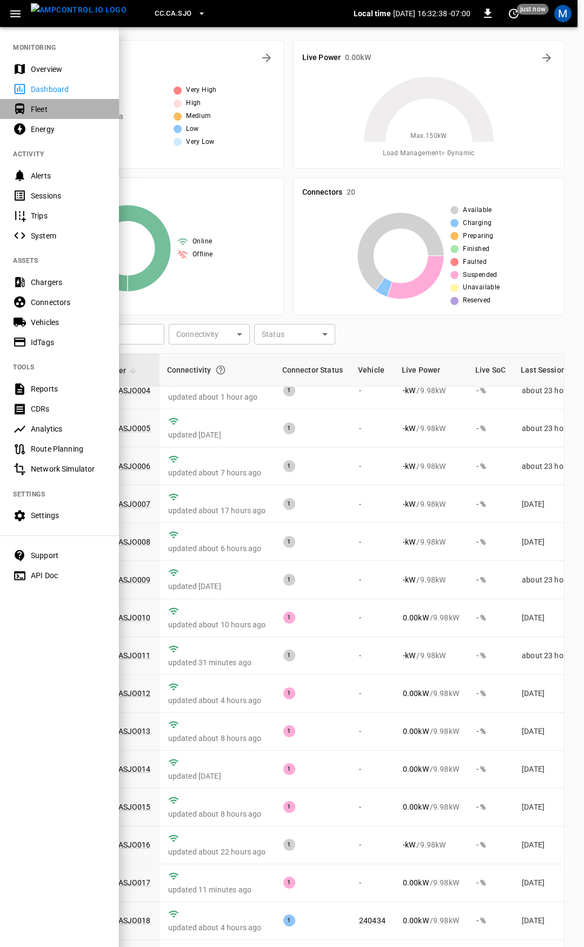
click at [57, 108] on div "Fleet" at bounding box center [68, 109] width 75 height 11
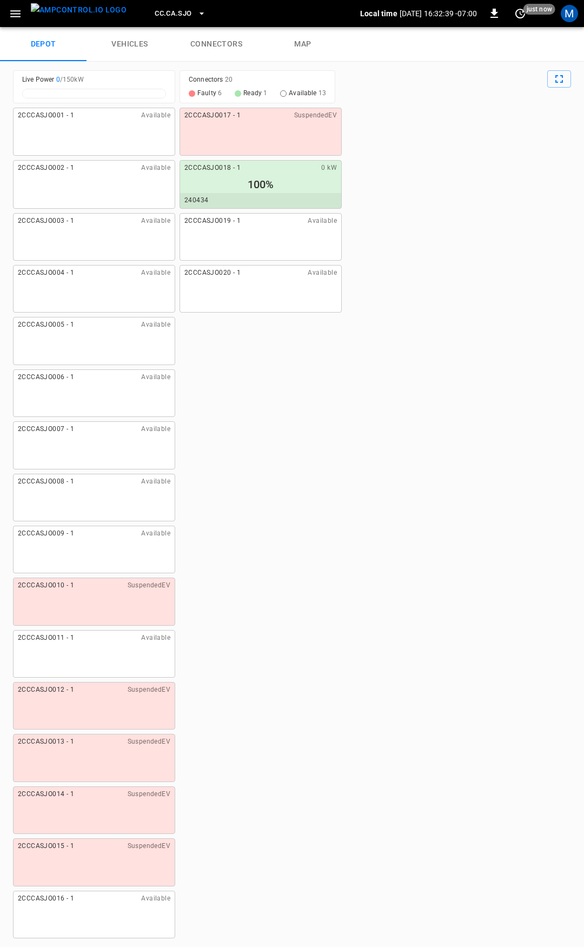
click at [217, 40] on link "connectors" at bounding box center [216, 44] width 87 height 35
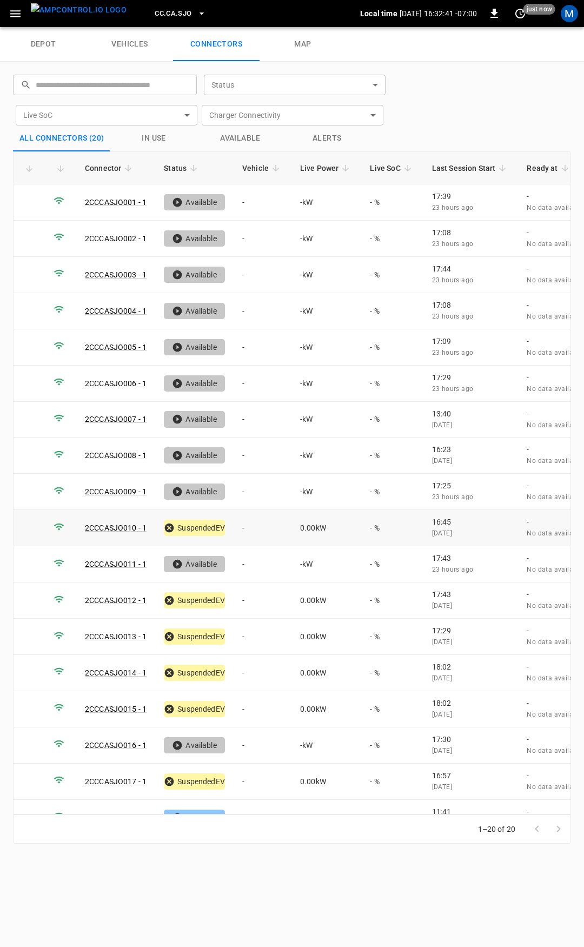
click at [264, 526] on td "-" at bounding box center [263, 528] width 58 height 36
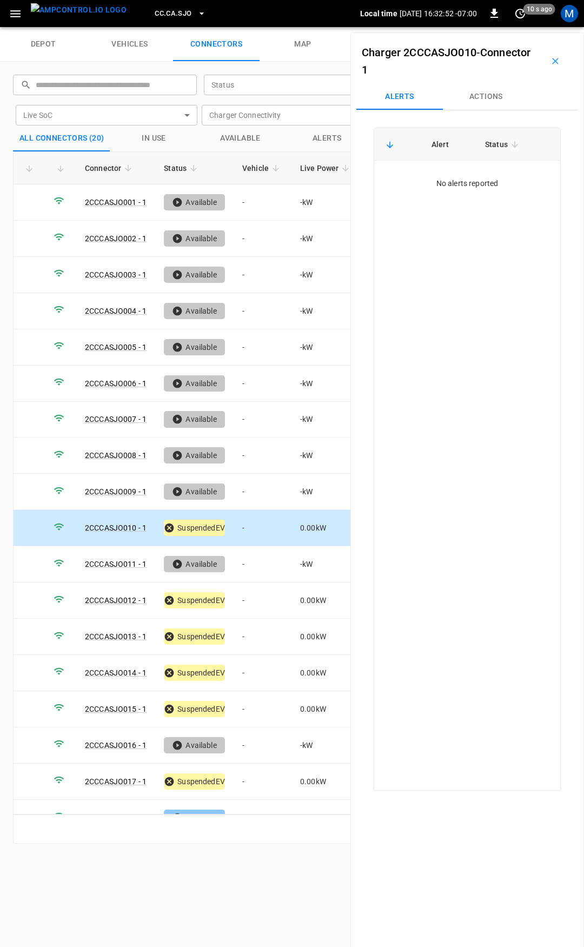
click at [255, 522] on td "-" at bounding box center [263, 528] width 58 height 36
click at [477, 95] on button "Actions" at bounding box center [486, 97] width 87 height 26
click at [462, 180] on div "Vehicle Name Vehicle Name" at bounding box center [487, 179] width 124 height 20
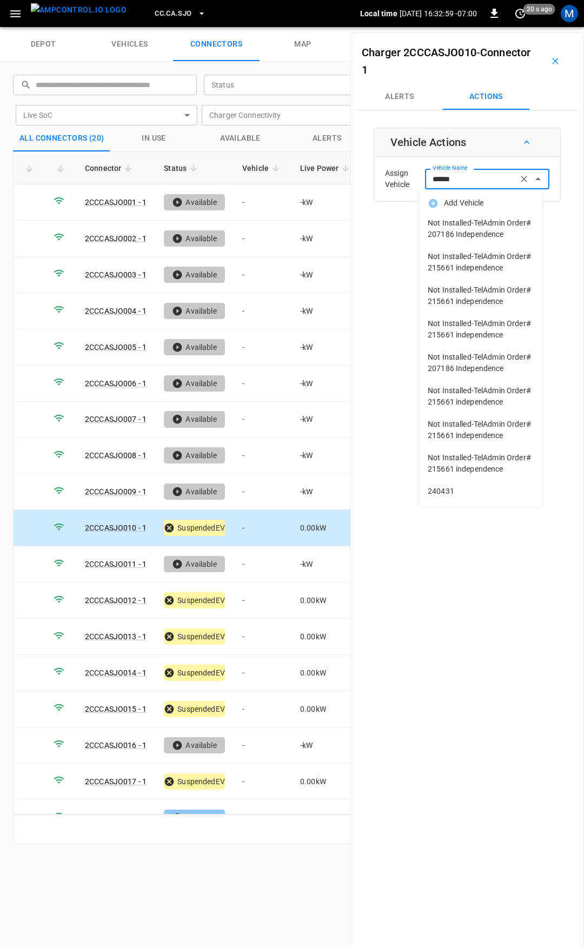
drag, startPoint x: 468, startPoint y: 178, endPoint x: 357, endPoint y: 182, distance: 110.4
click at [357, 182] on div "Charger 2CCCASJO010 - Connector 1 Alerts Actions Vehicle Actions Assign Vehicle…" at bounding box center [467, 505] width 234 height 947
type input "***"
drag, startPoint x: 378, startPoint y: 336, endPoint x: 386, endPoint y: 311, distance: 26.2
click at [378, 335] on div "Charger 2CCCASJO010 - Connector 1 Alerts Actions Vehicle Actions Assign Vehicle…" at bounding box center [467, 505] width 234 height 947
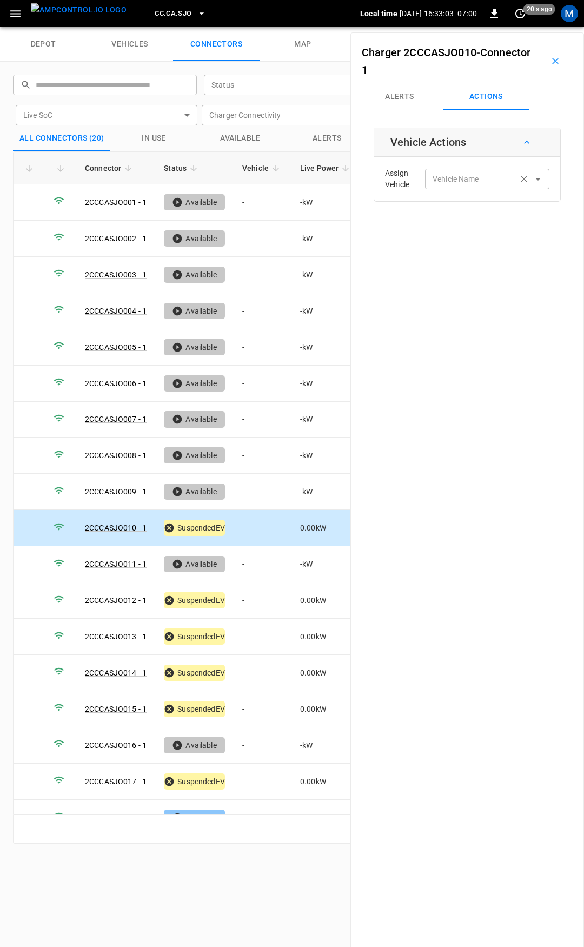
click at [448, 181] on input "Vehicle Name" at bounding box center [471, 179] width 86 height 14
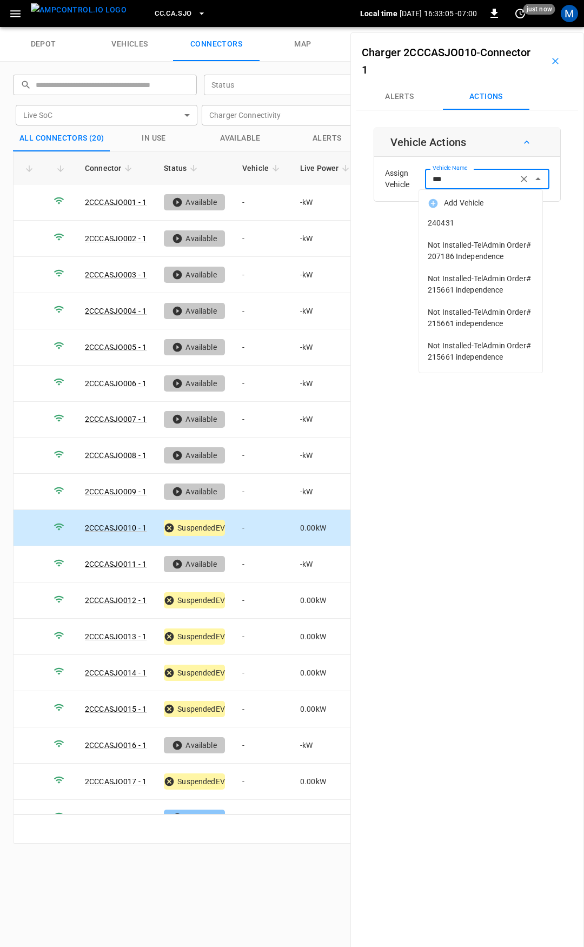
click at [459, 219] on span "240431" at bounding box center [481, 222] width 106 height 11
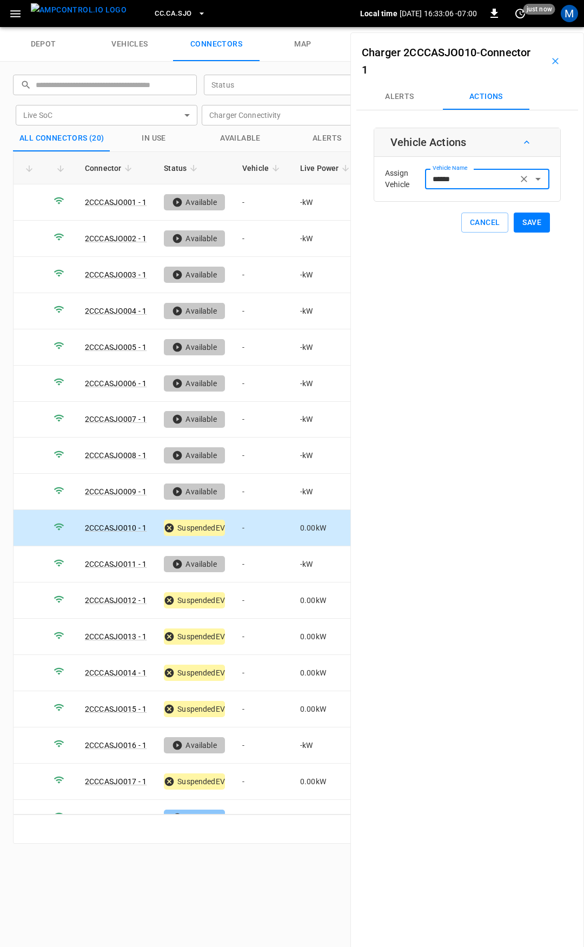
type input "******"
drag, startPoint x: 521, startPoint y: 222, endPoint x: 406, endPoint y: 322, distance: 152.6
click at [521, 222] on button "Save" at bounding box center [532, 223] width 36 height 20
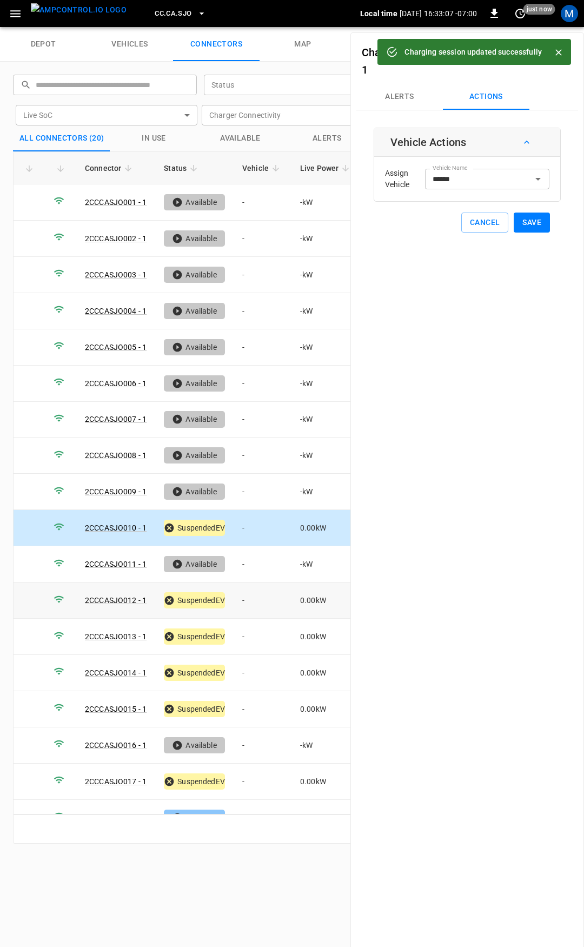
click at [249, 598] on td "-" at bounding box center [263, 600] width 58 height 36
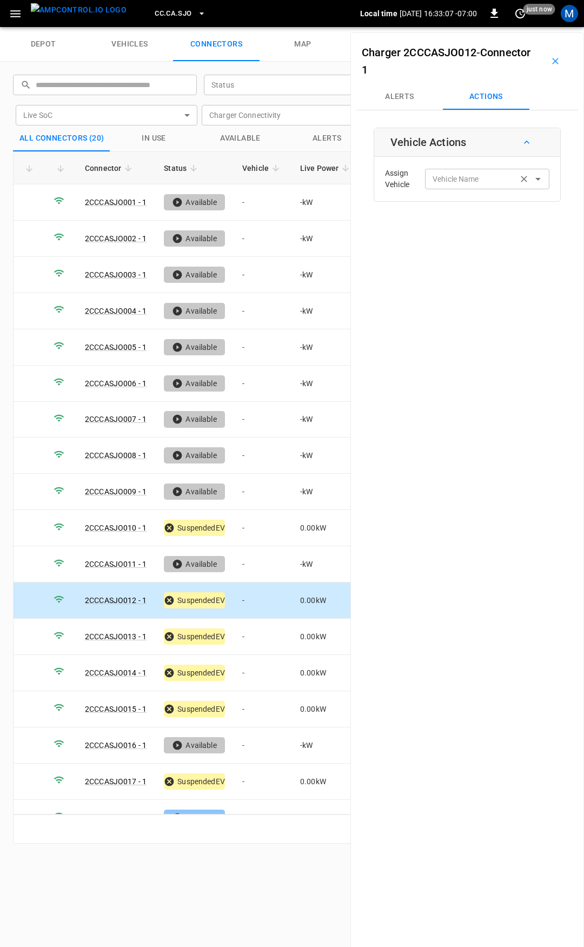
click at [463, 177] on div "Vehicle Name Vehicle Name" at bounding box center [487, 179] width 124 height 20
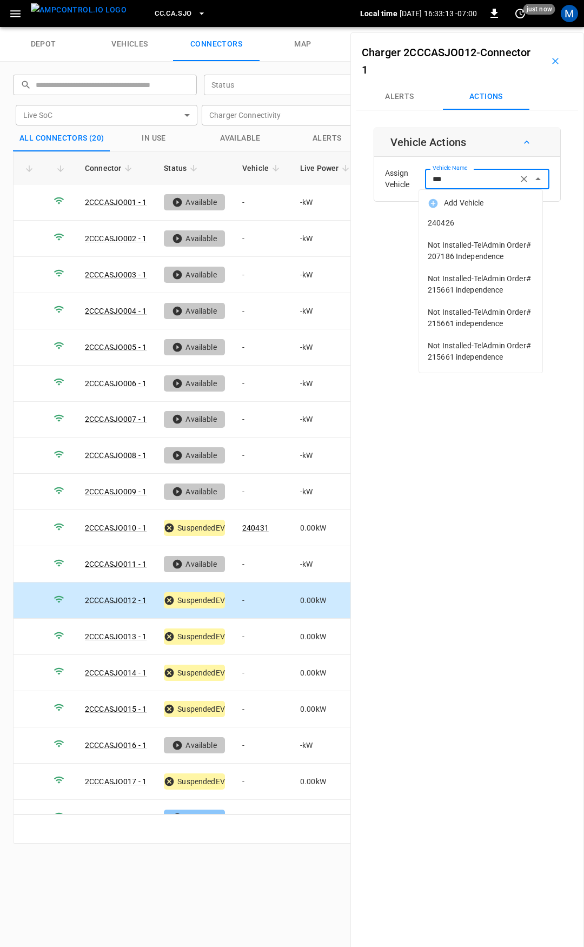
click at [470, 218] on span "240426" at bounding box center [481, 222] width 106 height 11
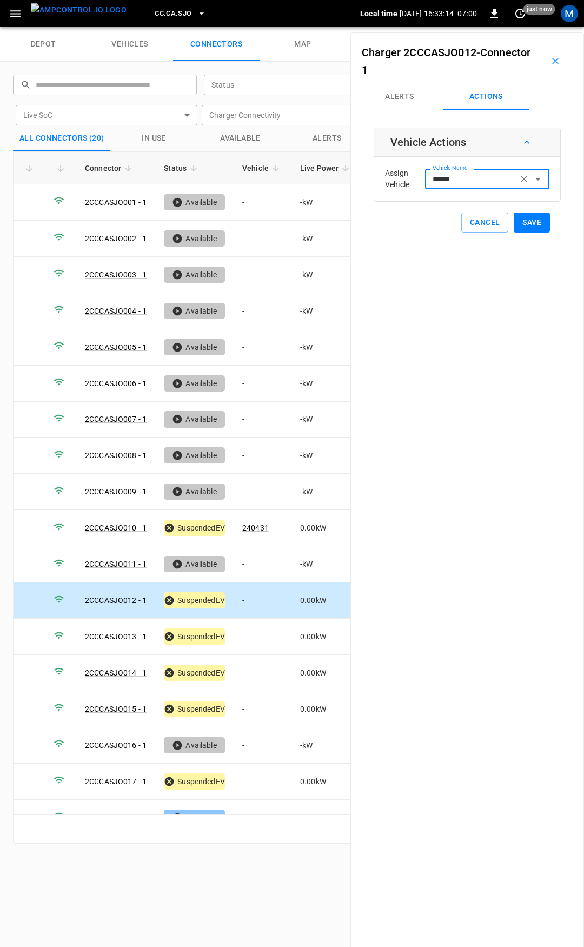
type input "******"
click at [524, 223] on button "Save" at bounding box center [532, 223] width 36 height 20
click at [262, 631] on td "-" at bounding box center [263, 637] width 58 height 36
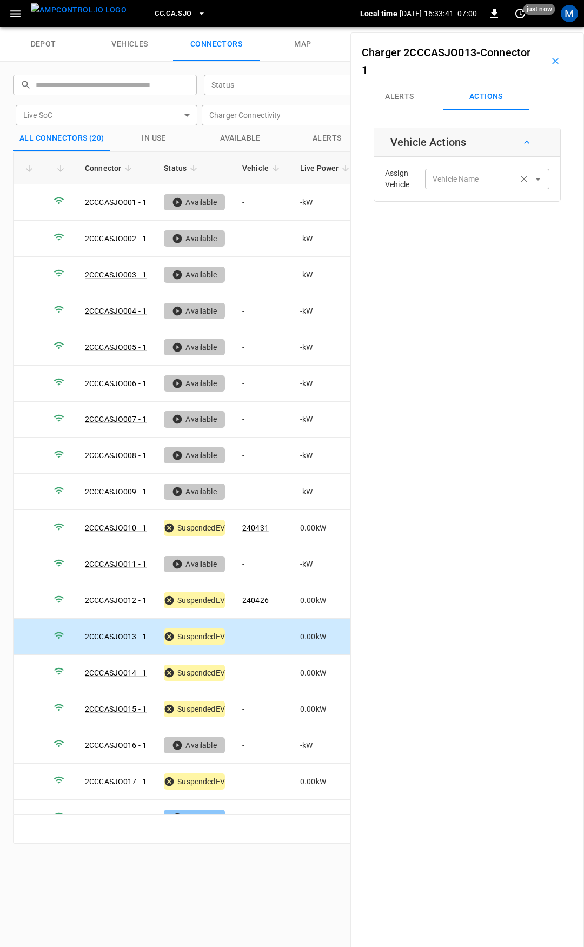
click at [468, 186] on div "Vehicle Name" at bounding box center [487, 179] width 124 height 20
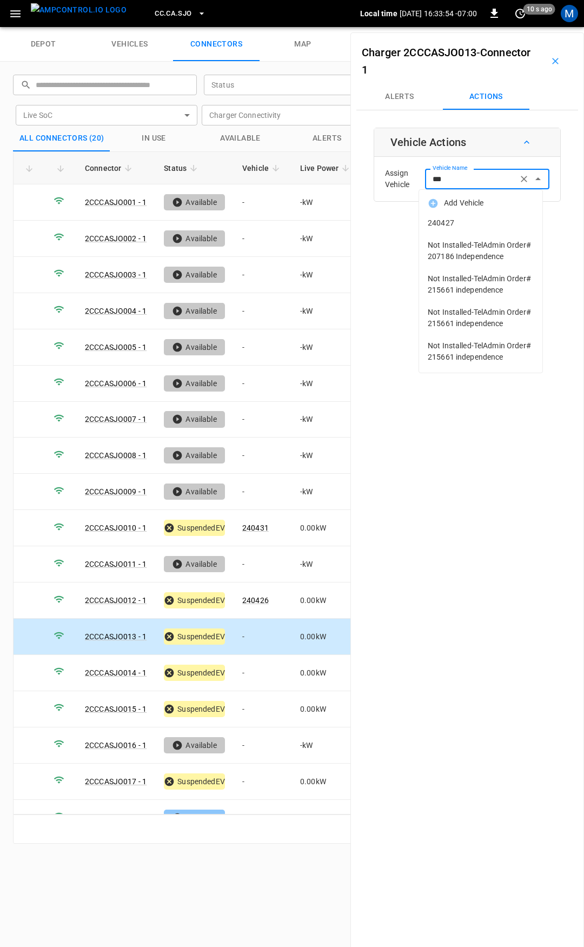
click at [469, 221] on span "240427" at bounding box center [481, 222] width 106 height 11
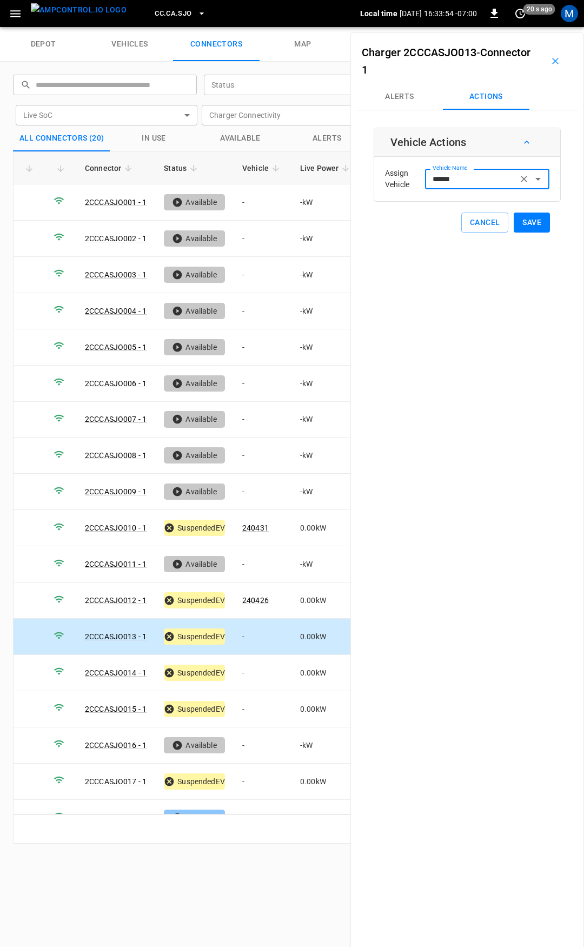
type input "******"
drag, startPoint x: 522, startPoint y: 227, endPoint x: 363, endPoint y: 118, distance: 192.7
click at [522, 226] on button "Save" at bounding box center [532, 223] width 36 height 20
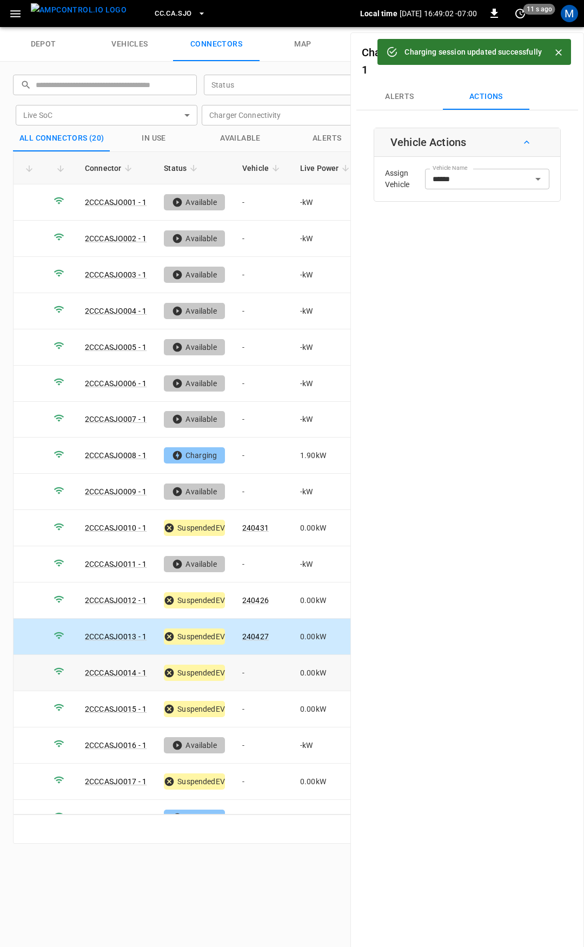
click at [252, 662] on td "-" at bounding box center [263, 673] width 58 height 36
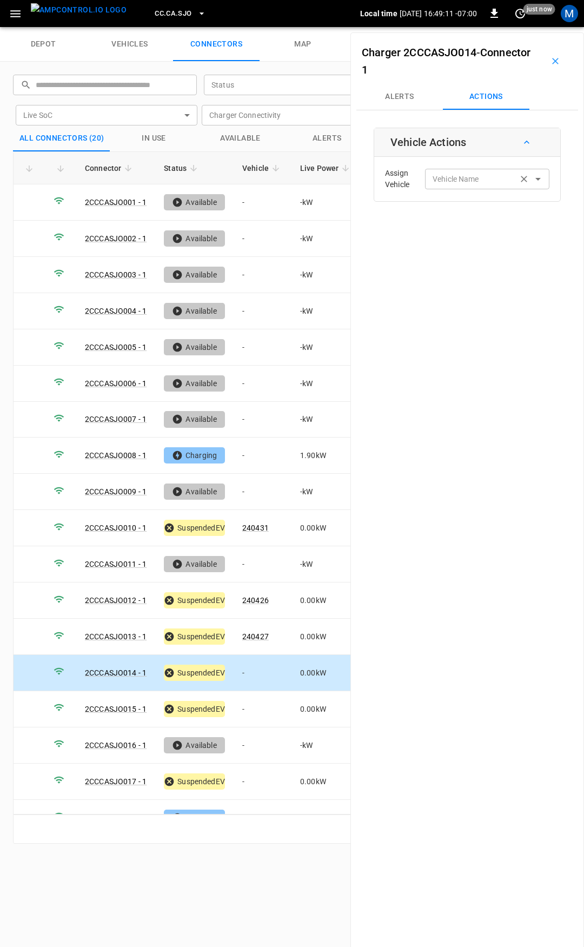
click at [469, 185] on input "Vehicle Name" at bounding box center [471, 179] width 86 height 14
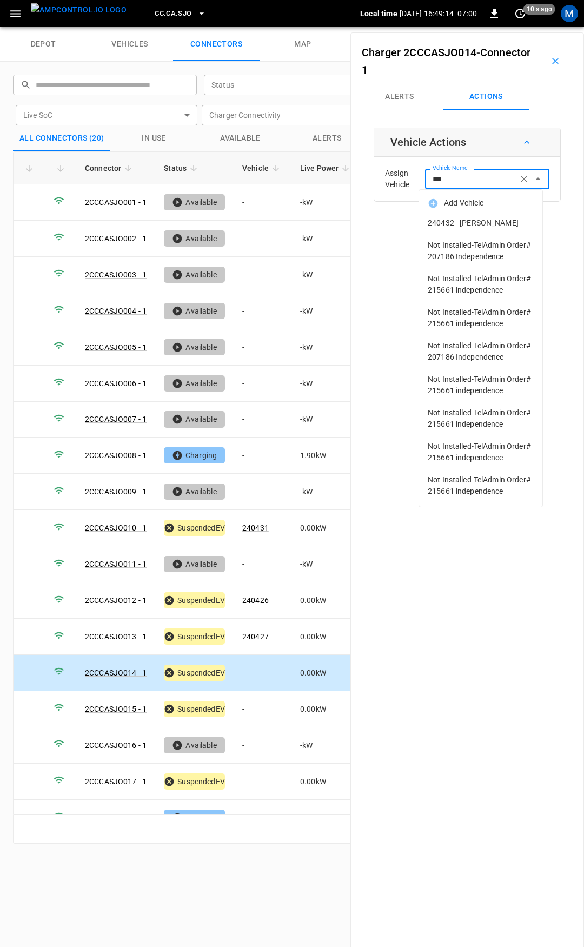
click at [475, 226] on span "240432 - [PERSON_NAME]" at bounding box center [481, 222] width 106 height 11
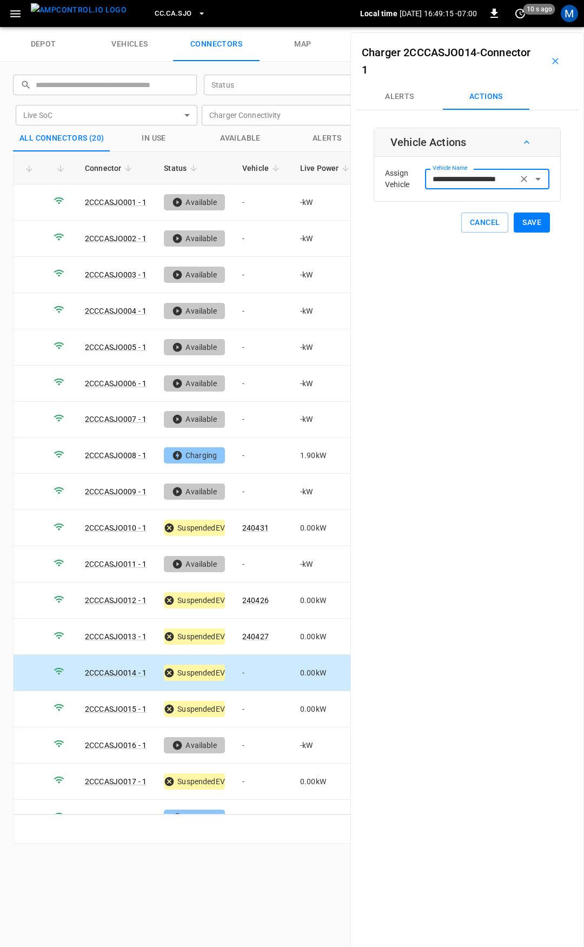
type input "**********"
click at [530, 222] on button "Save" at bounding box center [532, 223] width 36 height 20
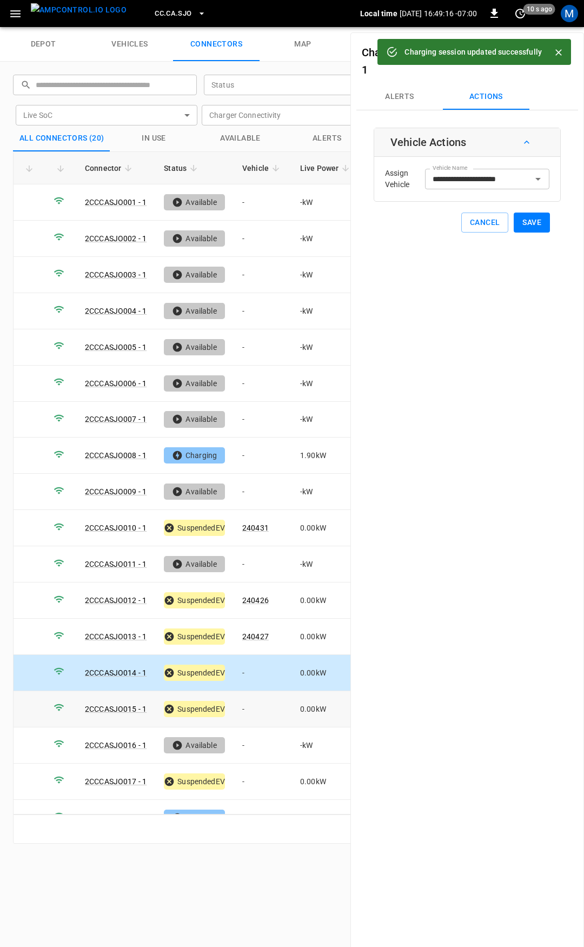
click at [257, 703] on td "-" at bounding box center [263, 709] width 58 height 36
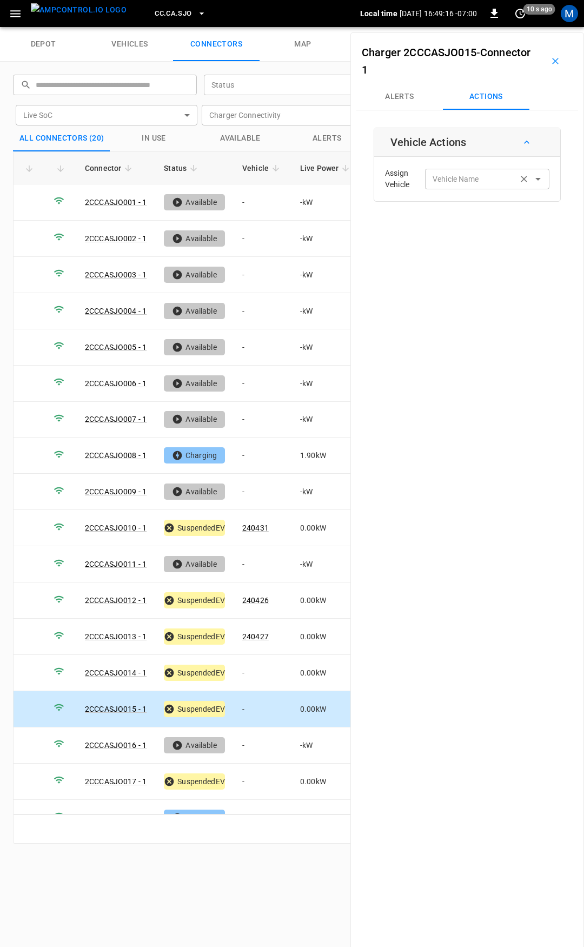
click at [448, 183] on input "Vehicle Name" at bounding box center [471, 179] width 86 height 14
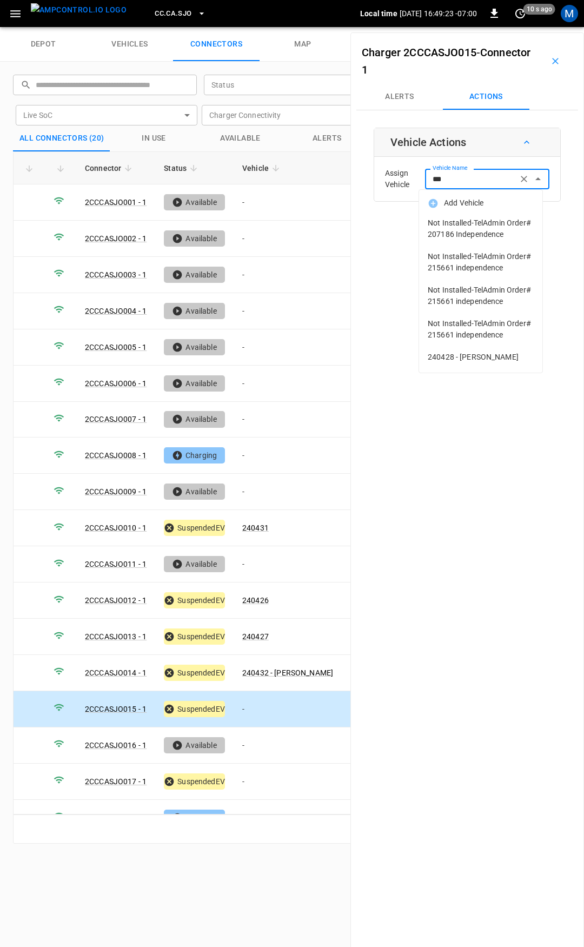
drag, startPoint x: 459, startPoint y: 177, endPoint x: 400, endPoint y: 178, distance: 59.0
click at [400, 178] on div "Assign Vehicle Vehicle Name *** Vehicle Name" at bounding box center [467, 179] width 181 height 39
click at [448, 353] on span "240428 - [PERSON_NAME]" at bounding box center [481, 356] width 106 height 11
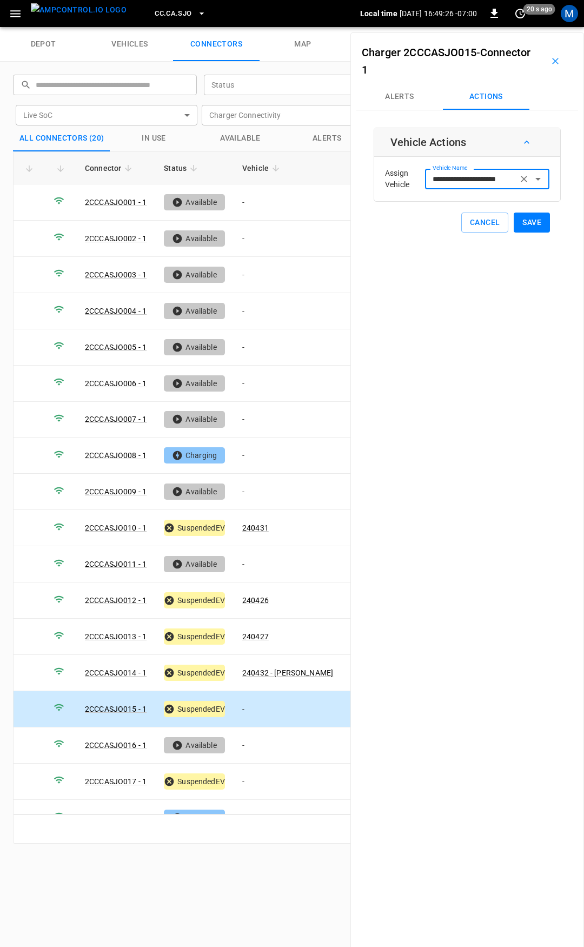
type input "**********"
click at [522, 224] on button "Save" at bounding box center [532, 223] width 36 height 20
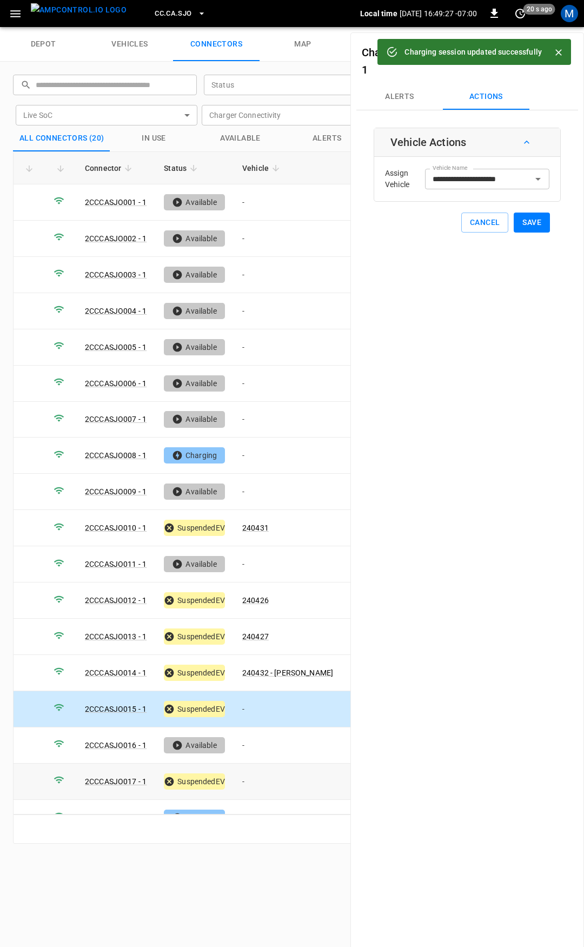
click at [263, 771] on td "-" at bounding box center [288, 782] width 108 height 36
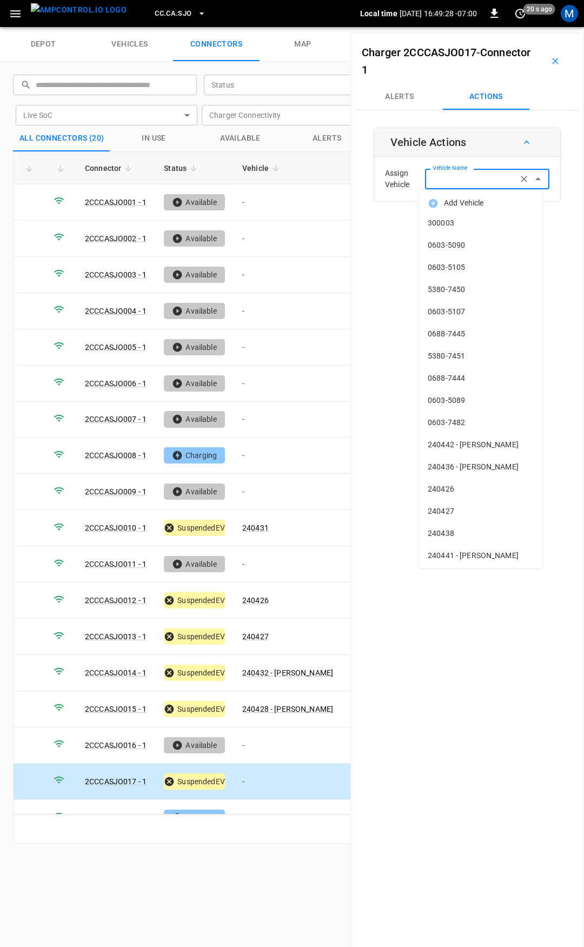
click at [463, 173] on div "Vehicle Name Vehicle Name" at bounding box center [487, 179] width 124 height 20
type input "*"
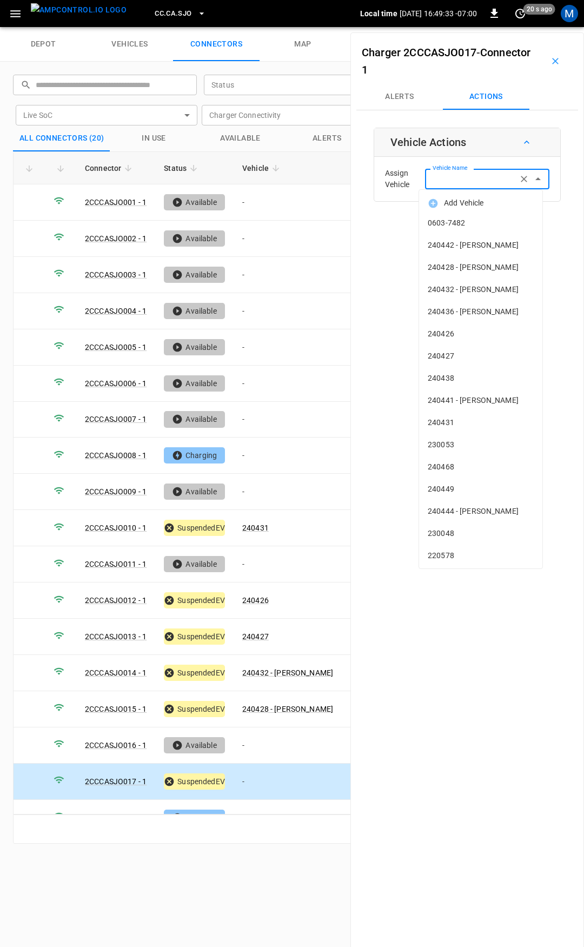
type input "*"
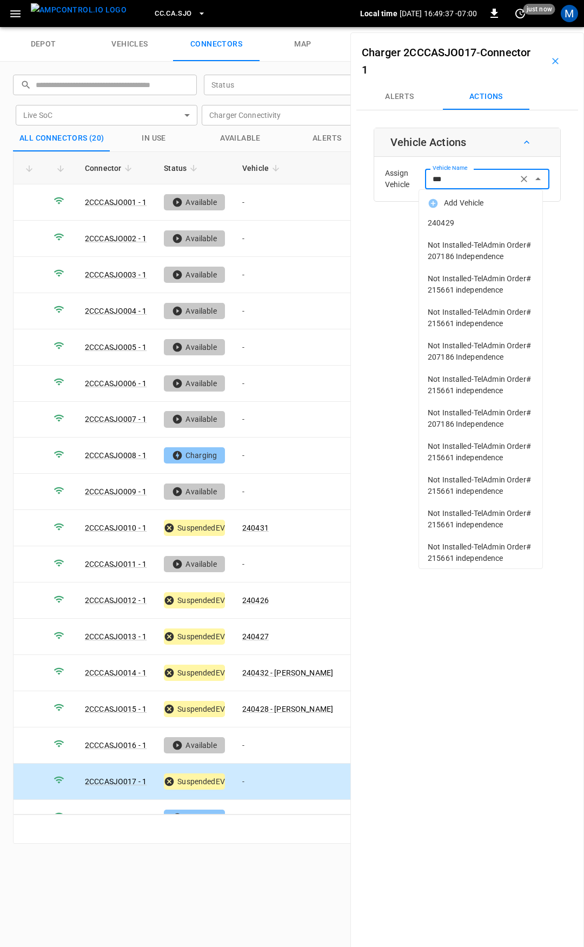
click at [482, 221] on span "240429" at bounding box center [481, 222] width 106 height 11
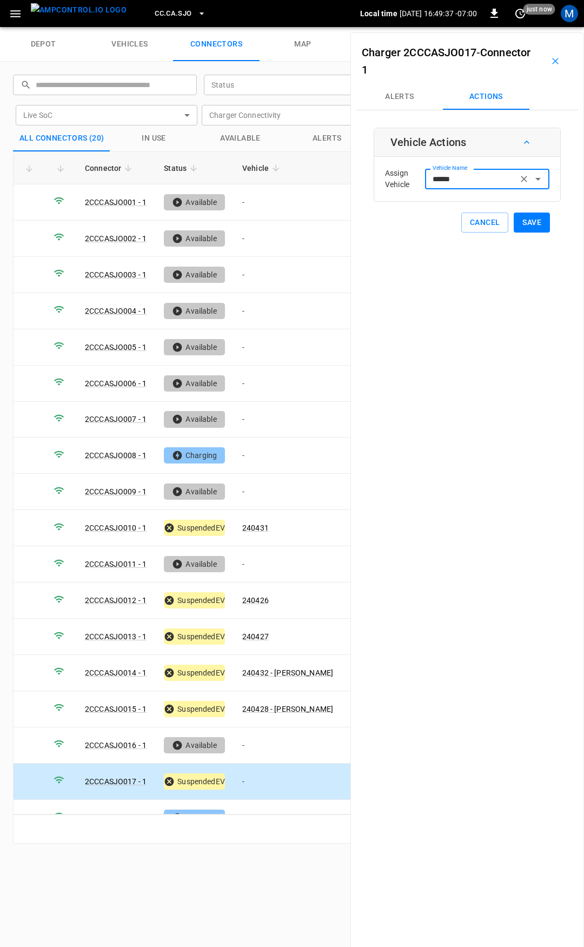
type input "******"
click at [533, 226] on button "Save" at bounding box center [532, 223] width 36 height 20
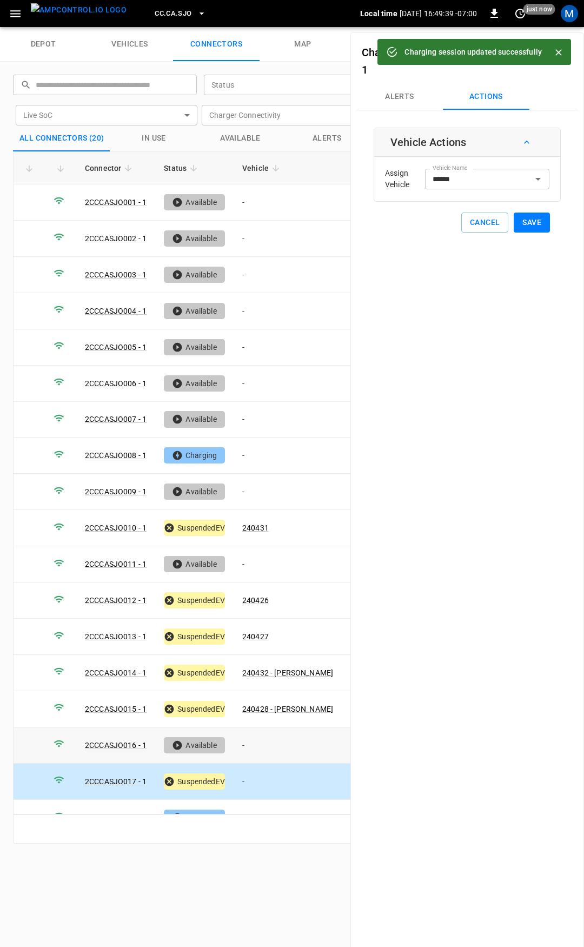
scroll to position [90, 0]
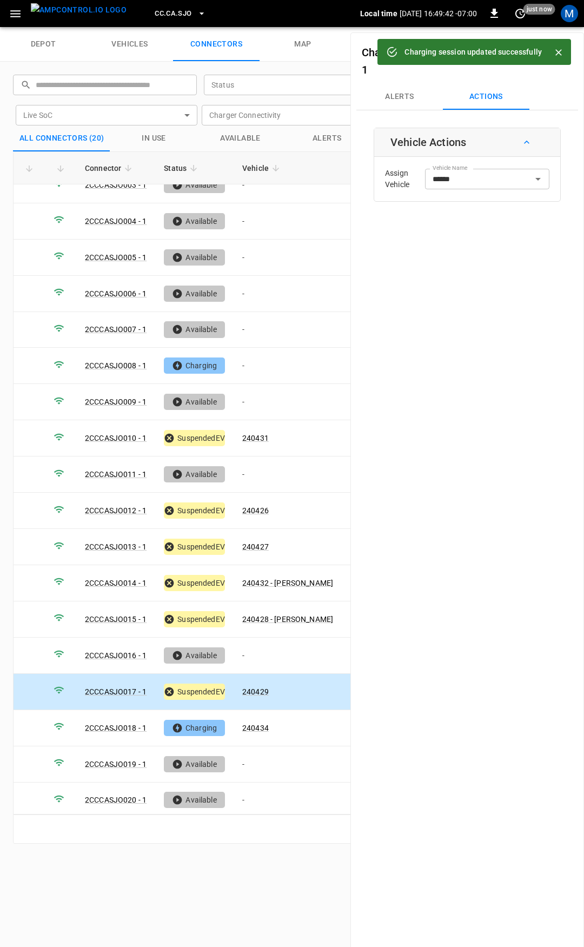
click at [15, 16] on icon "button" at bounding box center [15, 13] width 10 height 7
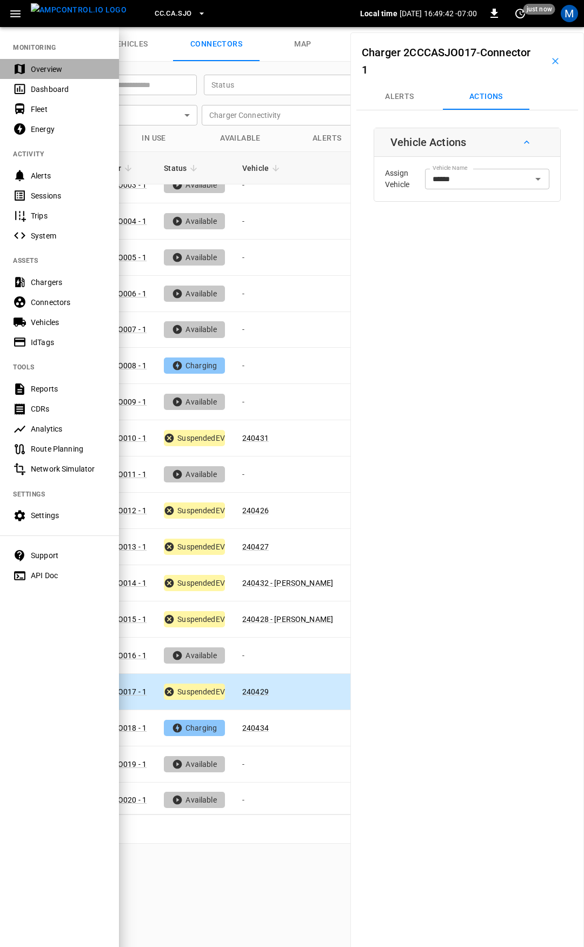
drag, startPoint x: 60, startPoint y: 60, endPoint x: 61, endPoint y: 68, distance: 8.2
click at [60, 61] on div "Overview" at bounding box center [59, 69] width 119 height 20
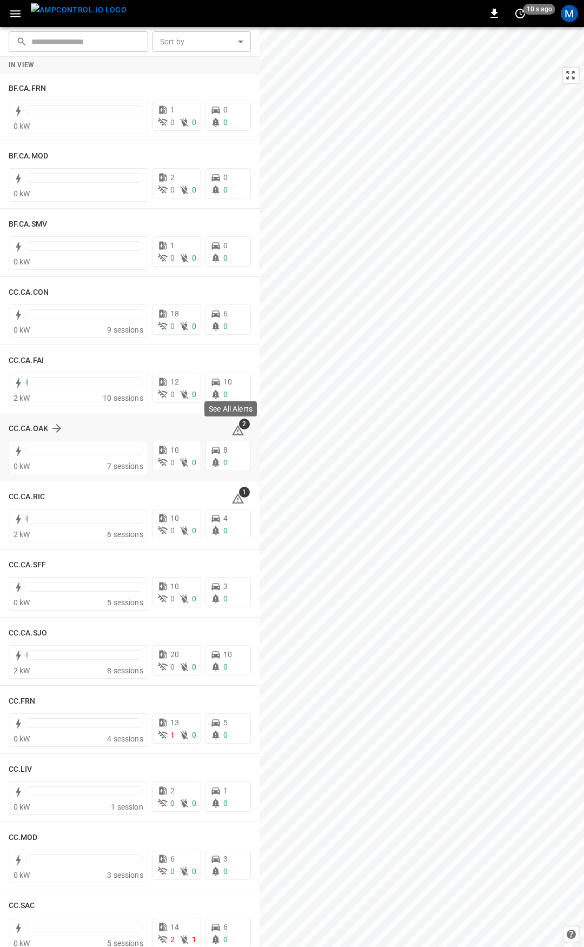
click at [231, 429] on icon at bounding box center [237, 430] width 13 height 13
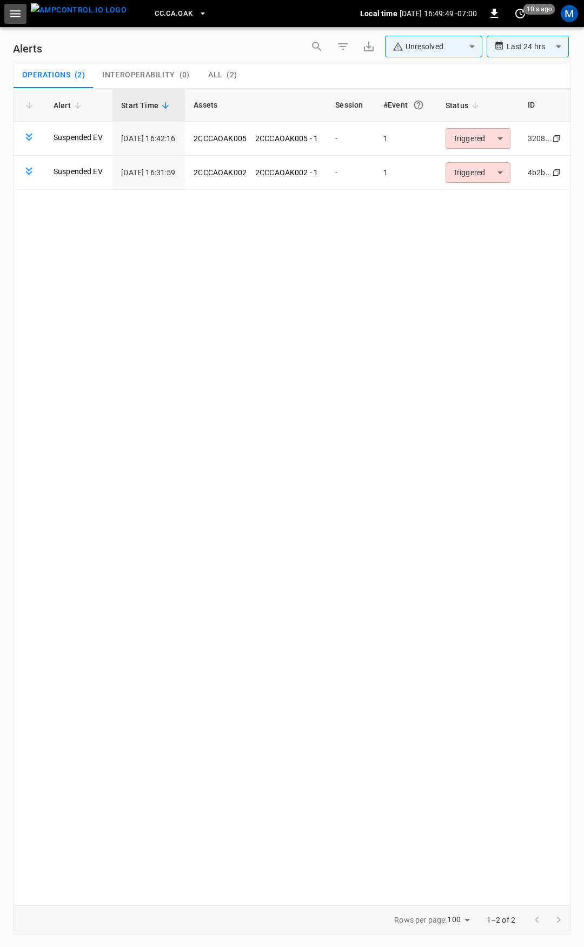
click at [18, 16] on icon "button" at bounding box center [16, 14] width 14 height 14
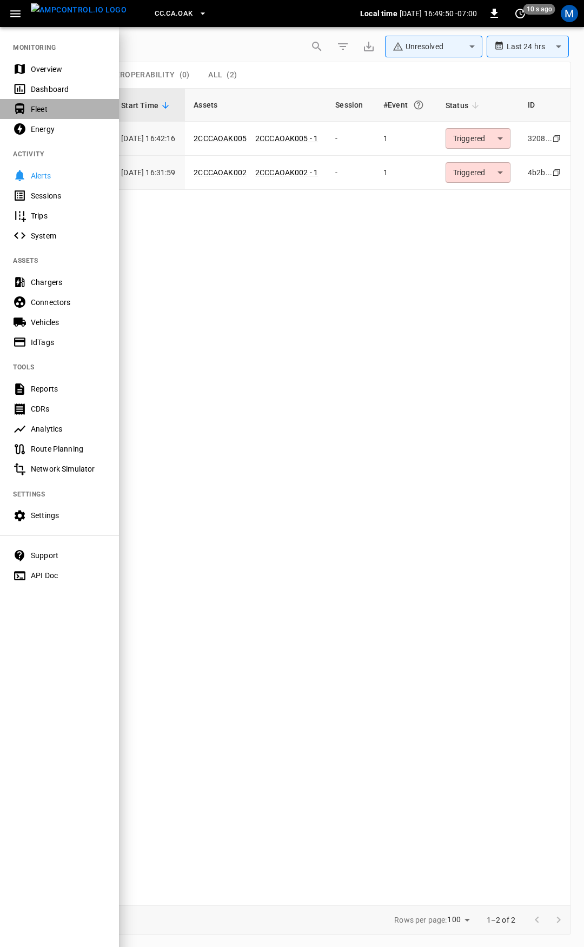
click at [44, 113] on div "Fleet" at bounding box center [68, 109] width 75 height 11
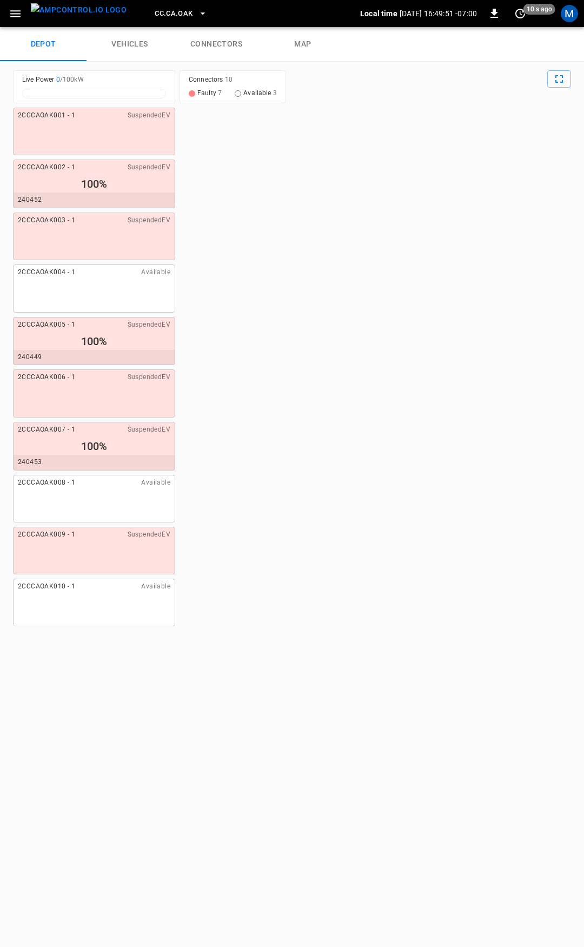
click at [227, 42] on link "connectors" at bounding box center [216, 44] width 87 height 35
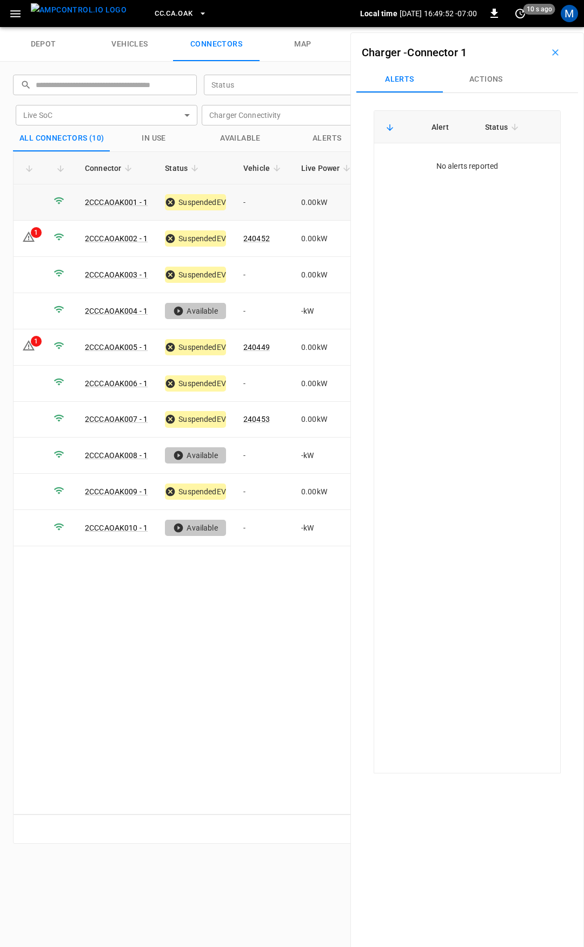
click at [262, 206] on td "-" at bounding box center [264, 202] width 58 height 36
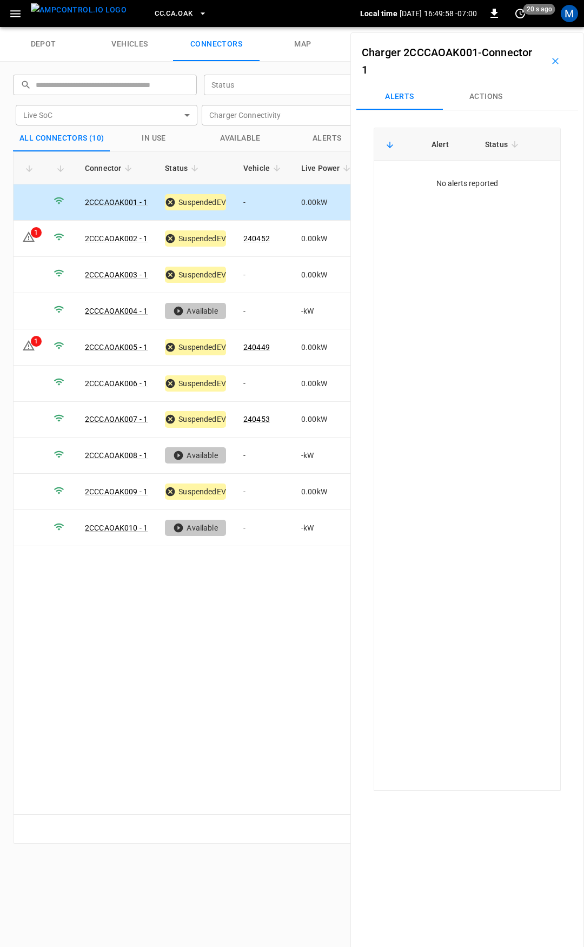
drag, startPoint x: 482, startPoint y: 104, endPoint x: 480, endPoint y: 115, distance: 10.9
click at [482, 104] on button "Actions" at bounding box center [486, 97] width 87 height 26
click at [471, 175] on div "Vehicle Name Vehicle Name" at bounding box center [487, 179] width 124 height 20
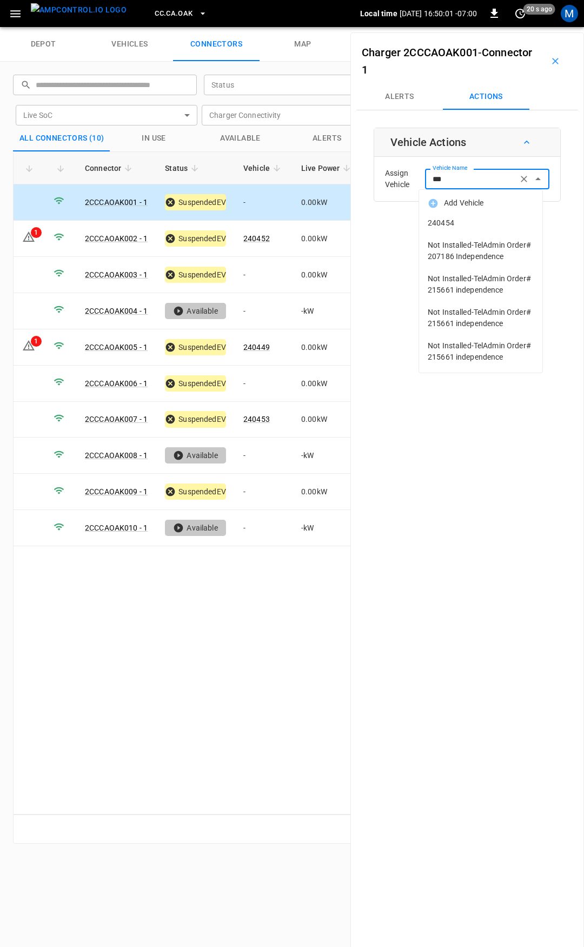
click at [472, 220] on span "240454" at bounding box center [481, 222] width 106 height 11
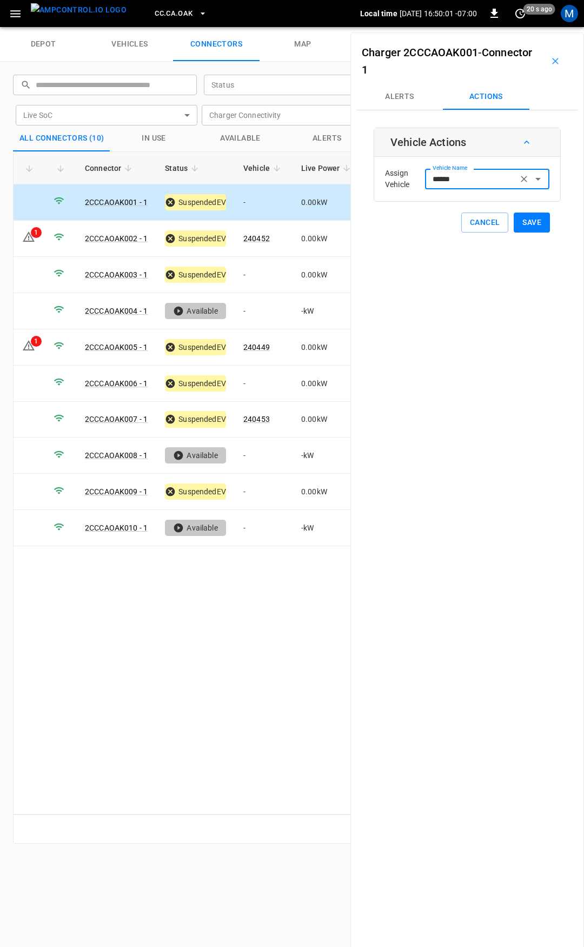
type input "******"
click at [529, 221] on button "Save" at bounding box center [532, 223] width 36 height 20
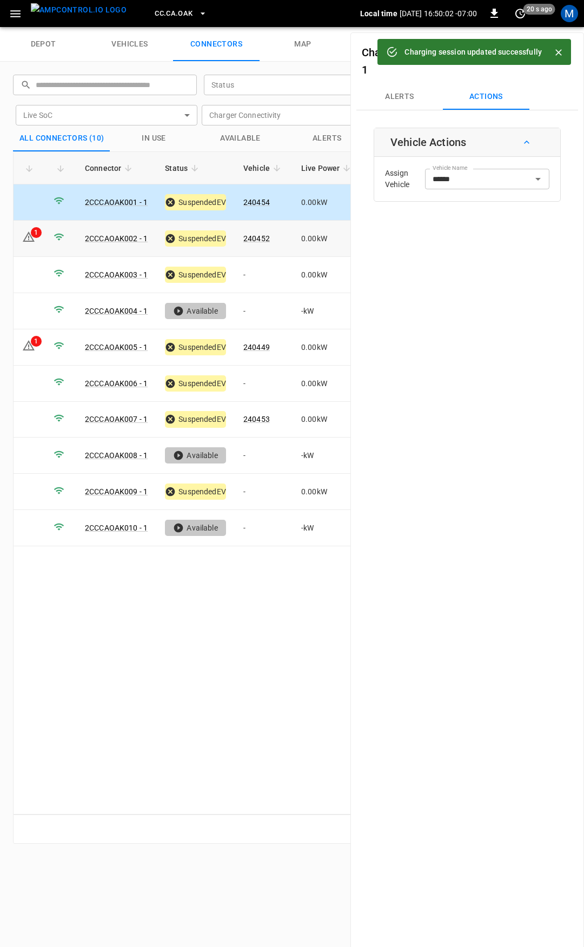
click at [264, 237] on link "240452" at bounding box center [256, 238] width 26 height 9
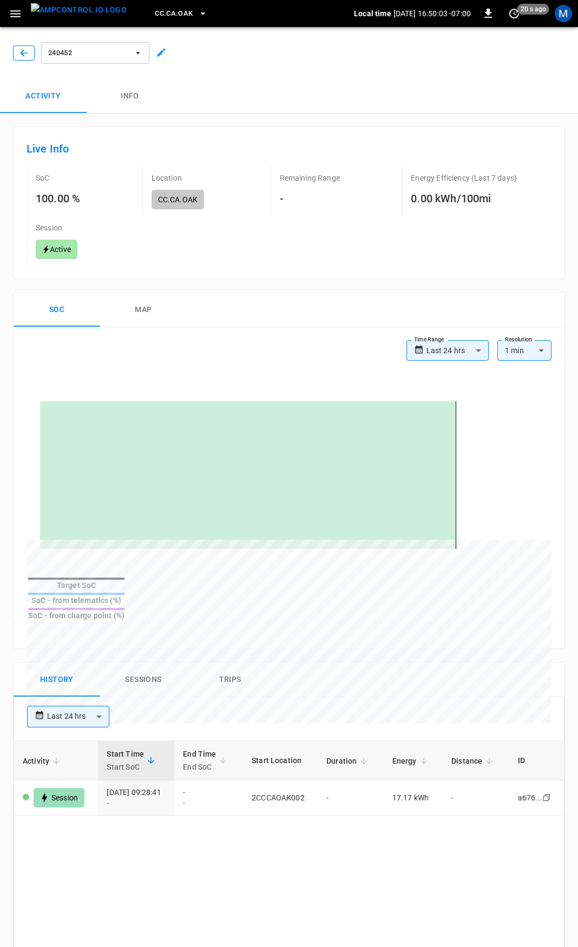
click at [21, 55] on icon "button" at bounding box center [23, 53] width 11 height 11
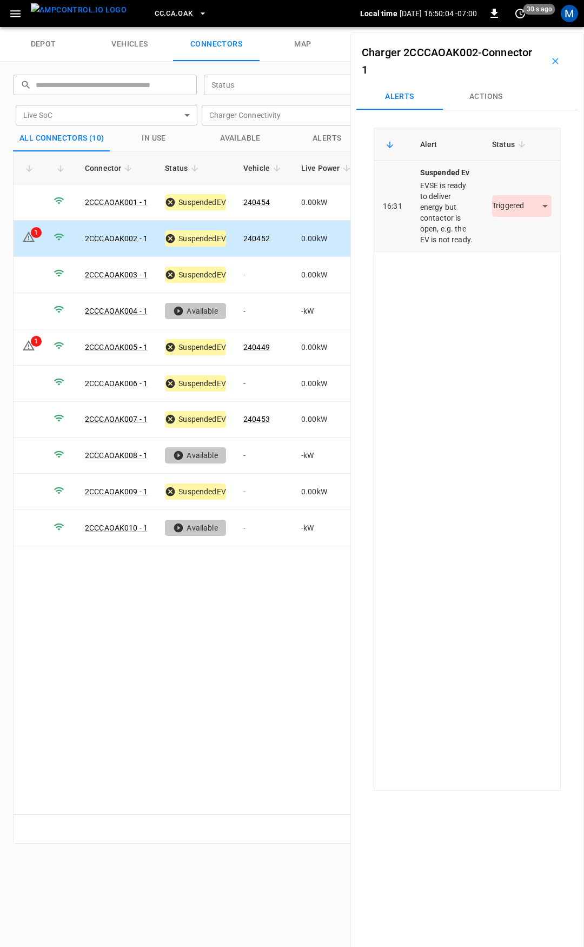
click at [514, 27] on body "CC.CA.OAK Local time 2025-08-11 16:50:04 -07:00 0 30 s ago M depot vehicles con…" at bounding box center [292, 13] width 584 height 27
click at [521, 237] on li "Resolved" at bounding box center [516, 238] width 68 height 18
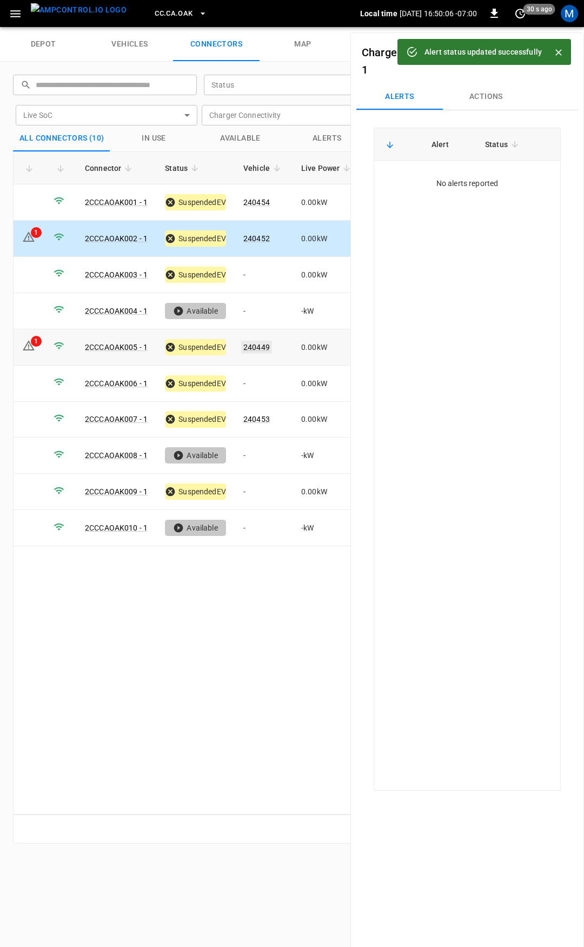
click at [257, 343] on link "240449" at bounding box center [256, 347] width 31 height 13
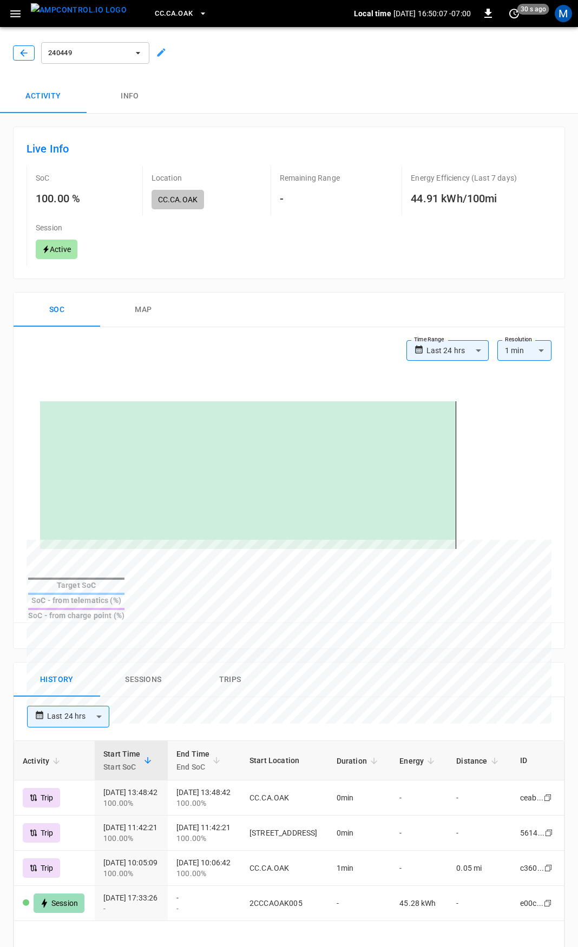
click at [25, 55] on icon "button" at bounding box center [23, 53] width 11 height 11
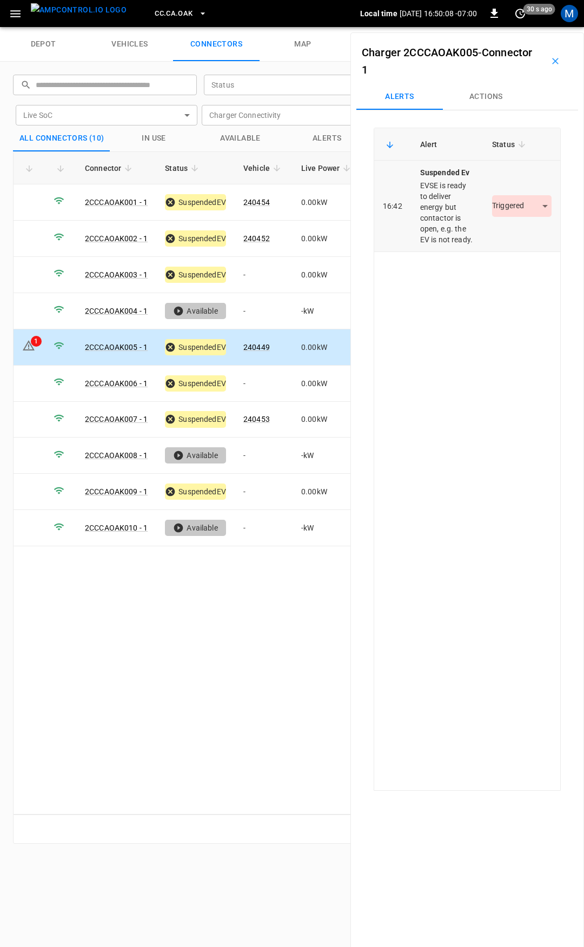
click at [522, 217] on div "Triggered *********" at bounding box center [521, 206] width 59 height 22
click at [520, 27] on body "CC.CA.OAK Local time 2025-08-11 16:50:08 -07:00 0 30 s ago M depot vehicles con…" at bounding box center [292, 13] width 584 height 27
click at [515, 237] on li "Resolved" at bounding box center [516, 238] width 68 height 18
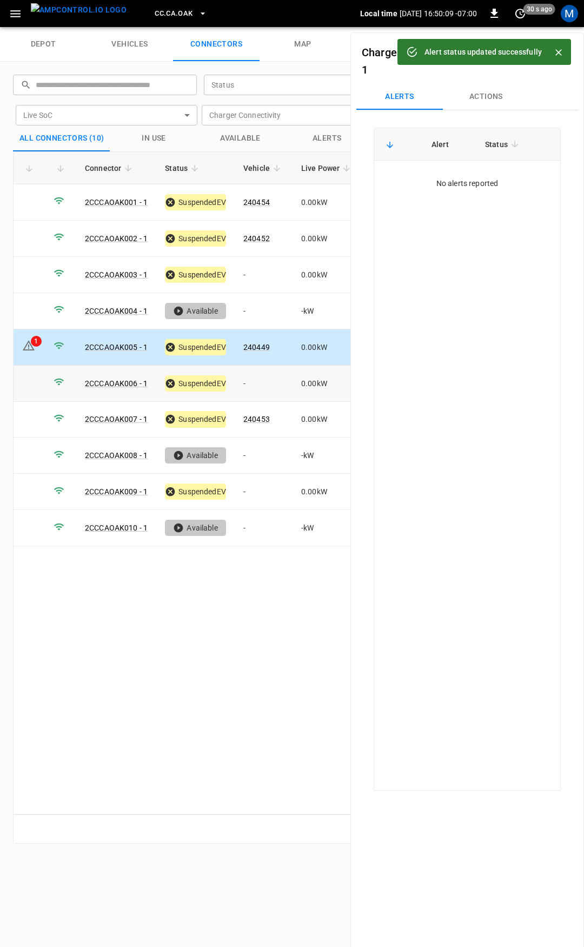
click at [267, 379] on td "-" at bounding box center [264, 384] width 58 height 36
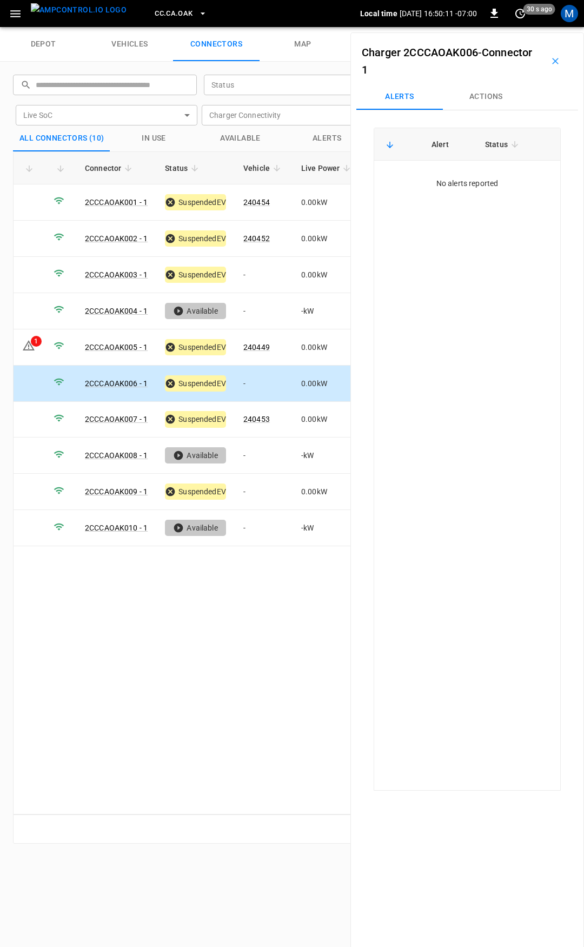
click at [481, 91] on button "Actions" at bounding box center [486, 97] width 87 height 26
click at [461, 180] on div "Vehicle Name Vehicle Name" at bounding box center [487, 179] width 124 height 20
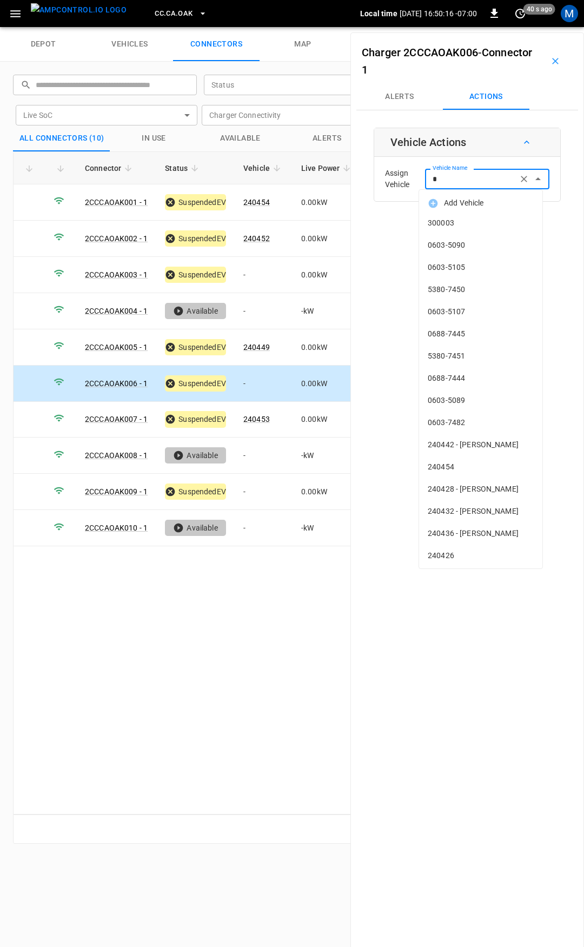
type input "**"
type input "*"
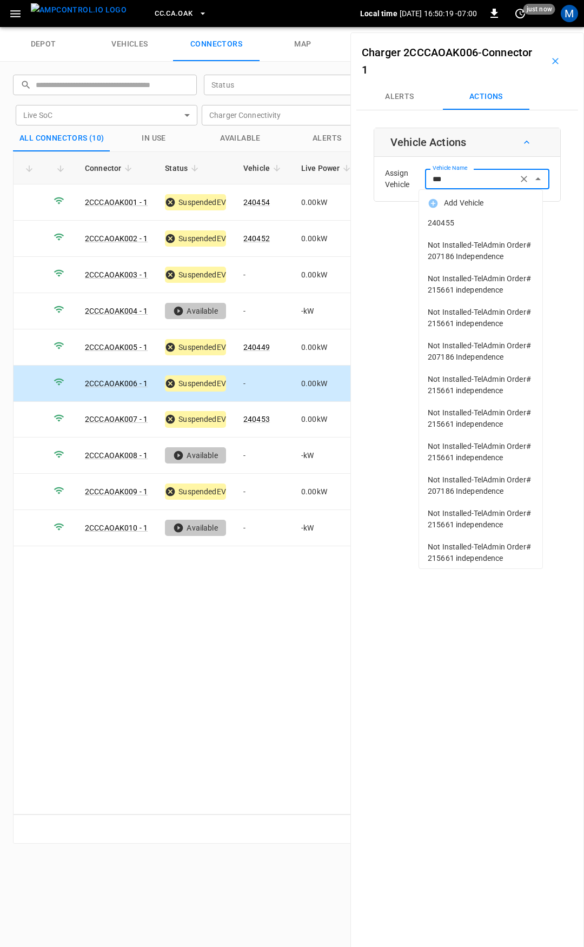
click at [439, 221] on span "240455" at bounding box center [481, 222] width 106 height 11
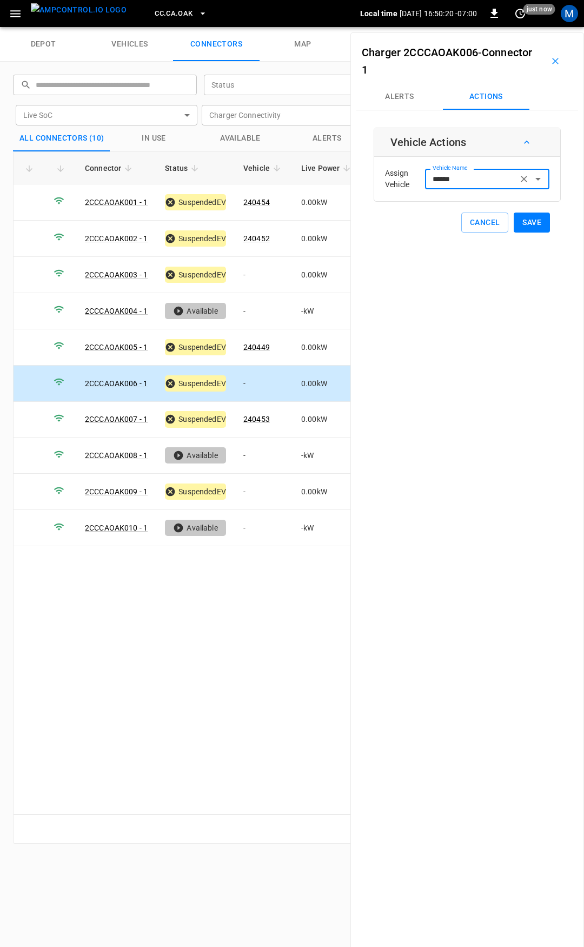
type input "******"
click at [520, 225] on button "Save" at bounding box center [532, 223] width 36 height 20
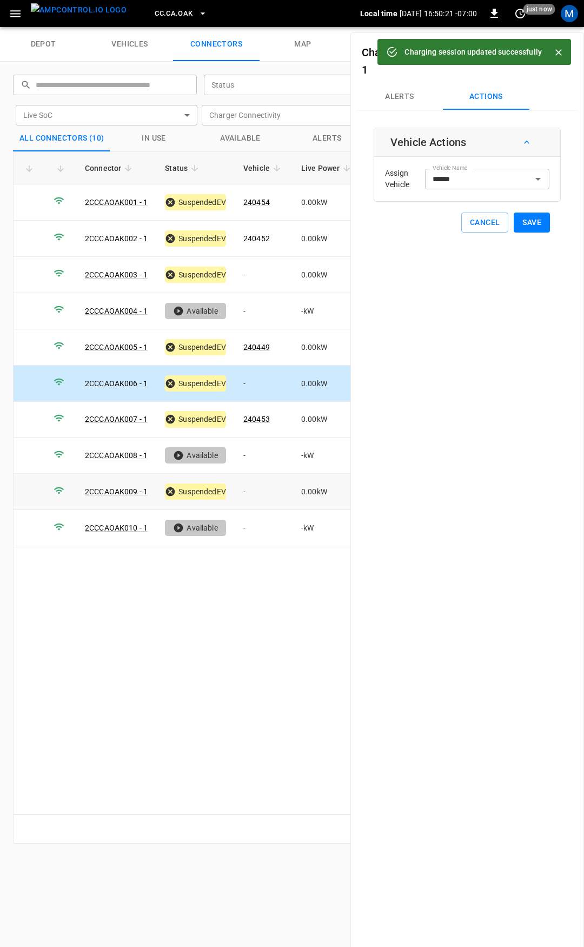
click at [251, 489] on td "-" at bounding box center [264, 492] width 58 height 36
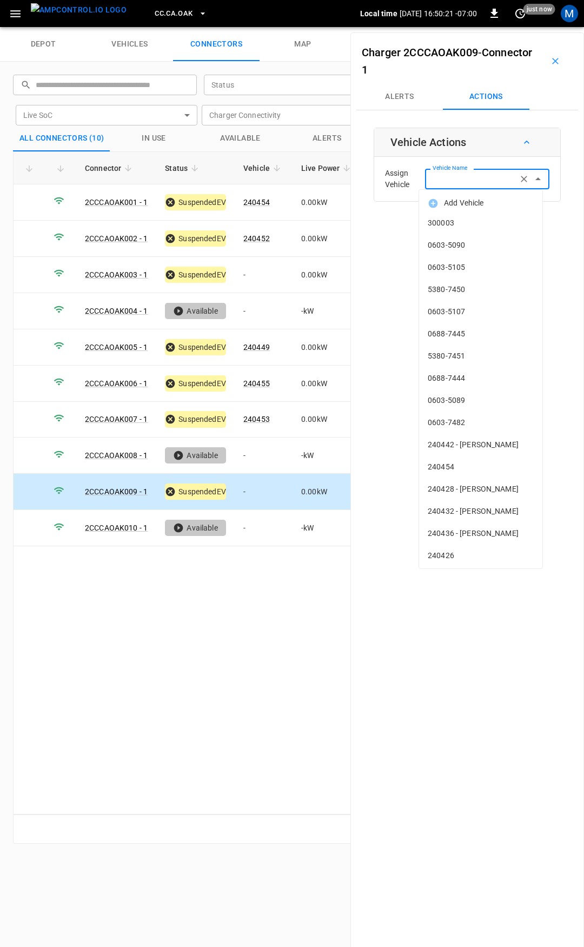
click at [475, 180] on input "Vehicle Name" at bounding box center [471, 179] width 86 height 14
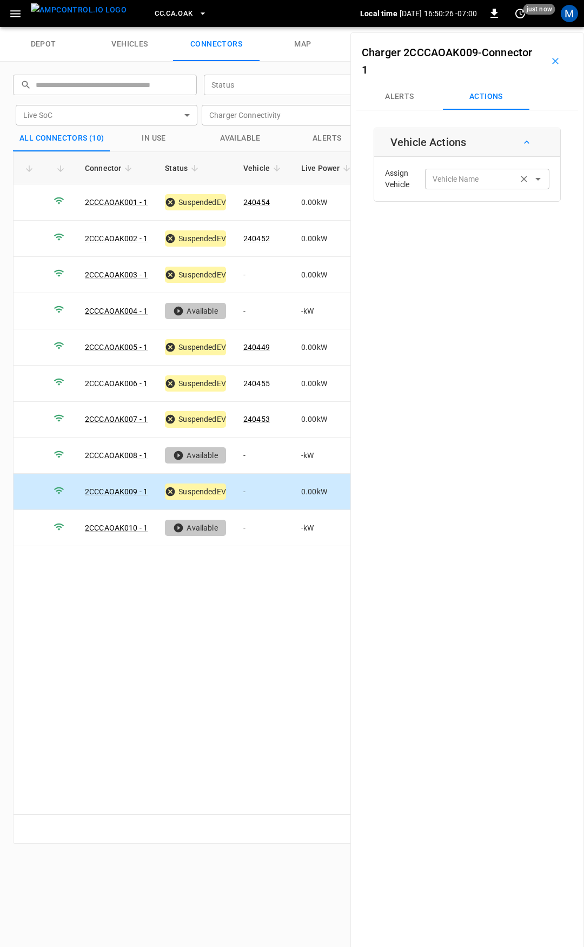
click at [452, 178] on label "Vehicle Name" at bounding box center [456, 179] width 47 height 11
click at [452, 178] on input "Vehicle Name" at bounding box center [471, 179] width 86 height 14
click at [450, 245] on span "240450" at bounding box center [481, 245] width 106 height 11
type input "******"
click at [532, 221] on button "Save" at bounding box center [532, 223] width 36 height 20
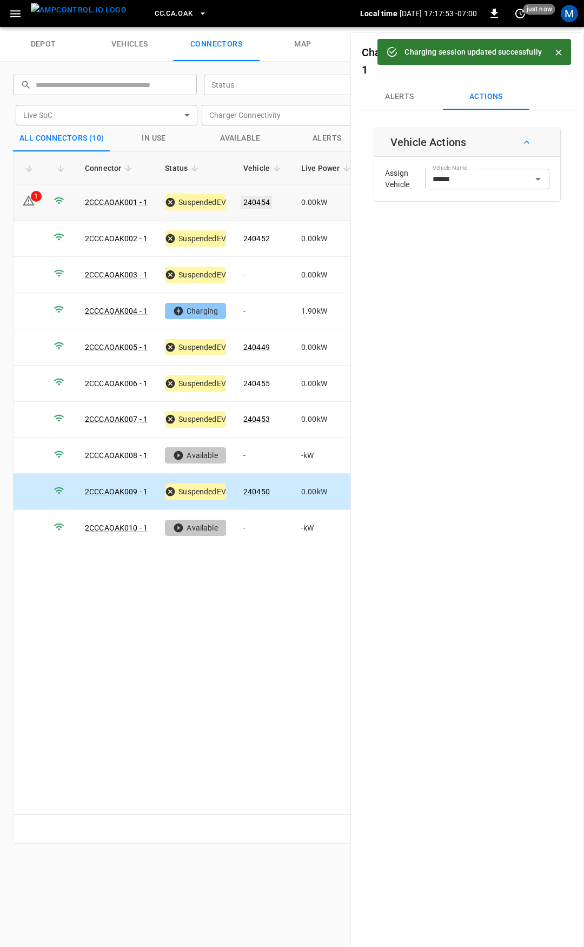
click at [255, 199] on link "240454" at bounding box center [256, 202] width 31 height 13
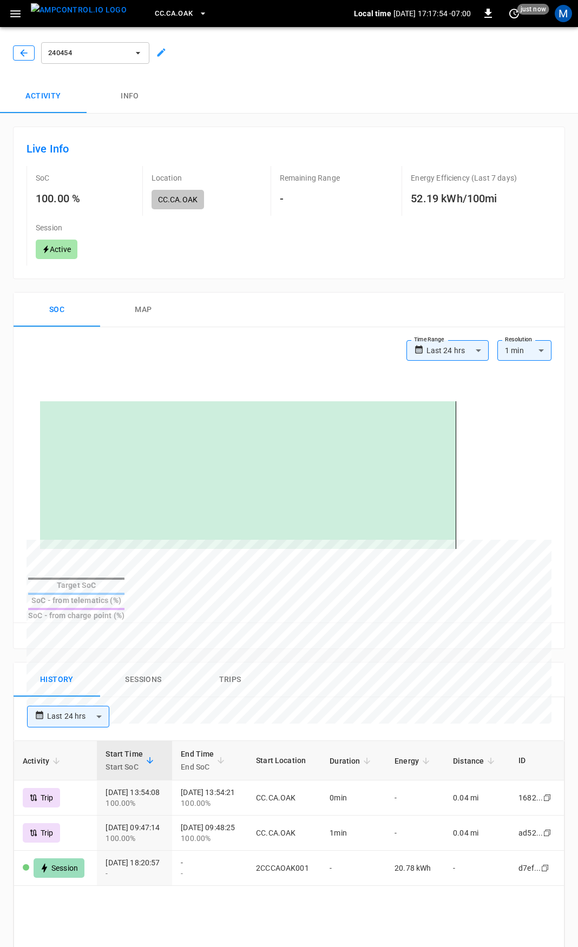
click at [24, 57] on icon "button" at bounding box center [23, 53] width 11 height 11
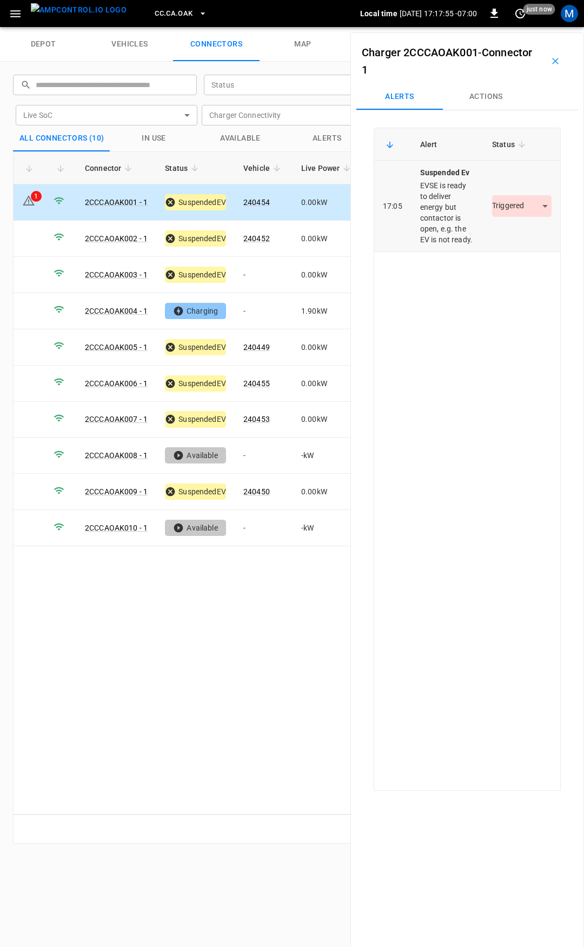
click at [515, 27] on body "CC.CA.OAK Local time 2025-08-11 17:17:55 -07:00 0 just now M depot vehicles con…" at bounding box center [292, 13] width 584 height 27
click at [510, 238] on li "Resolved" at bounding box center [516, 238] width 68 height 18
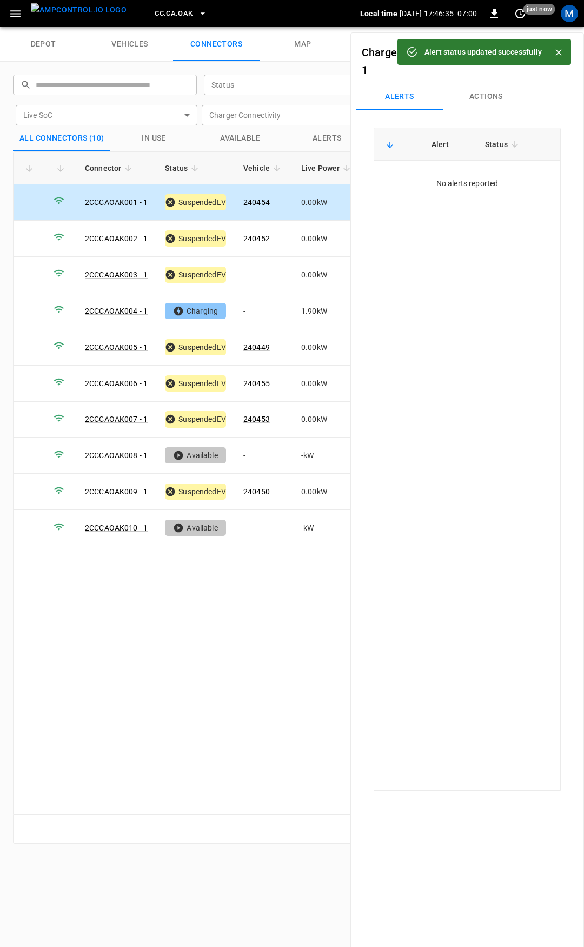
click at [20, 14] on icon "button" at bounding box center [15, 13] width 10 height 7
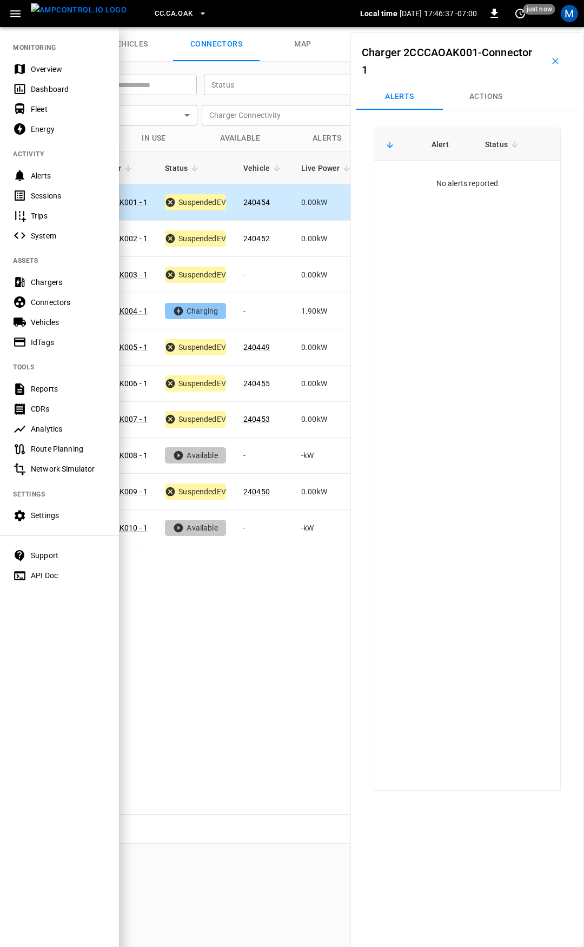
click at [253, 308] on div at bounding box center [292, 473] width 584 height 947
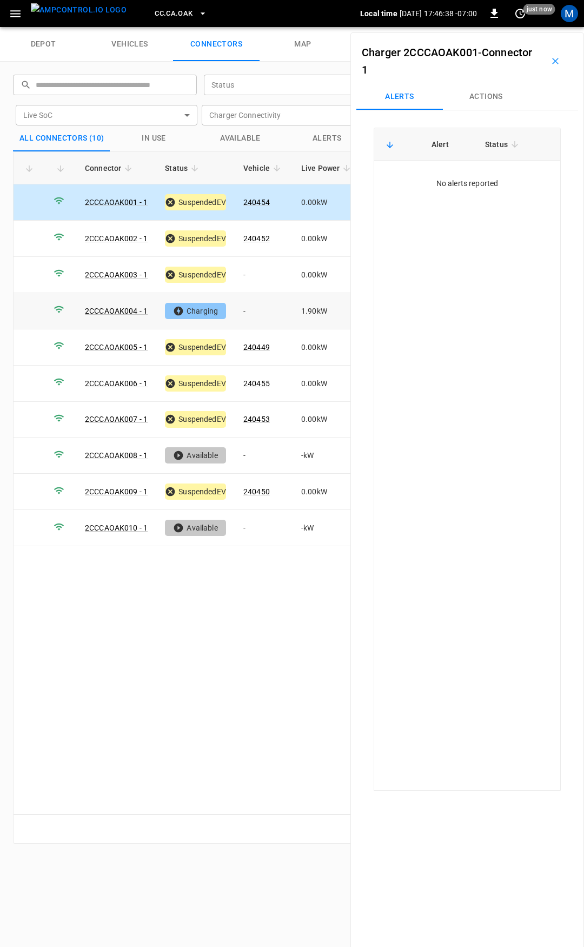
click at [270, 314] on td "-" at bounding box center [264, 311] width 58 height 36
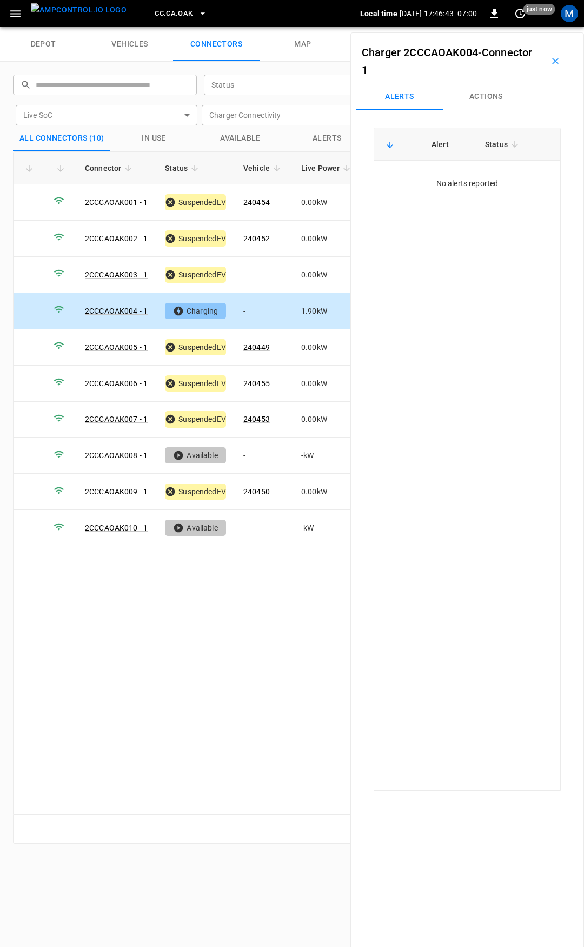
drag, startPoint x: 492, startPoint y: 100, endPoint x: 483, endPoint y: 90, distance: 13.4
click at [492, 98] on button "Actions" at bounding box center [486, 97] width 87 height 26
click at [472, 175] on input "Vehicle Name" at bounding box center [471, 179] width 86 height 14
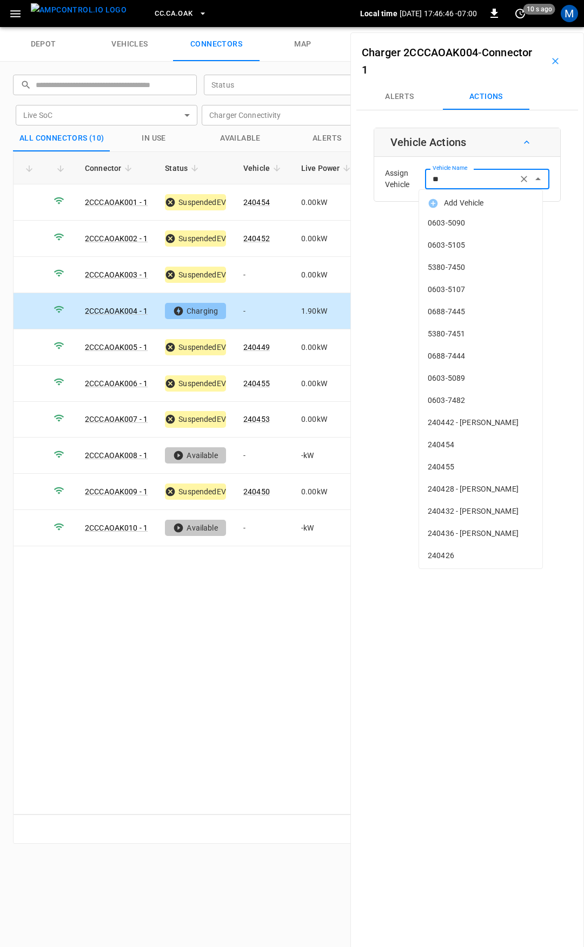
type input "***"
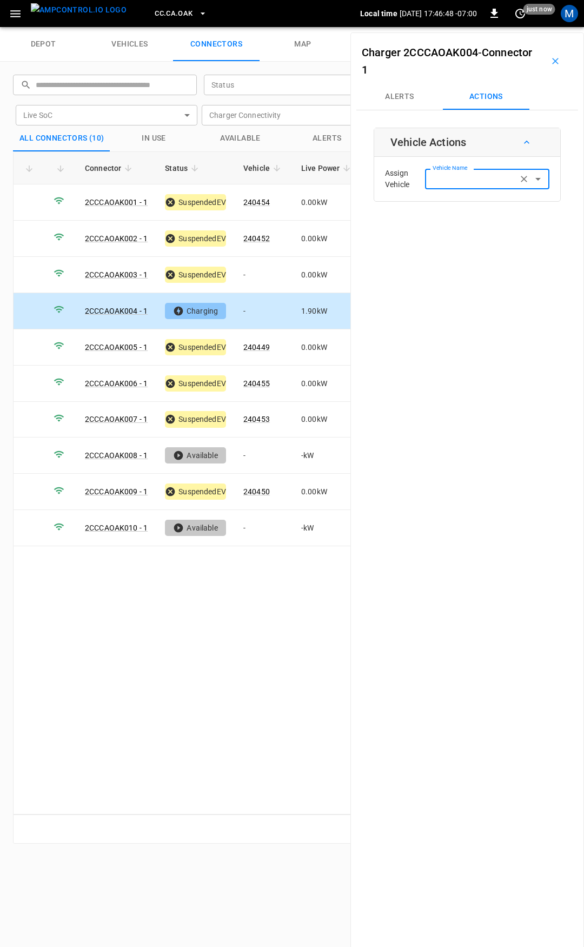
click at [473, 182] on input "Vehicle Name" at bounding box center [471, 179] width 86 height 14
drag, startPoint x: 473, startPoint y: 237, endPoint x: 483, endPoint y: 238, distance: 10.9
click at [473, 237] on li "240451" at bounding box center [480, 245] width 123 height 22
type input "******"
click at [533, 220] on button "Save" at bounding box center [532, 223] width 36 height 20
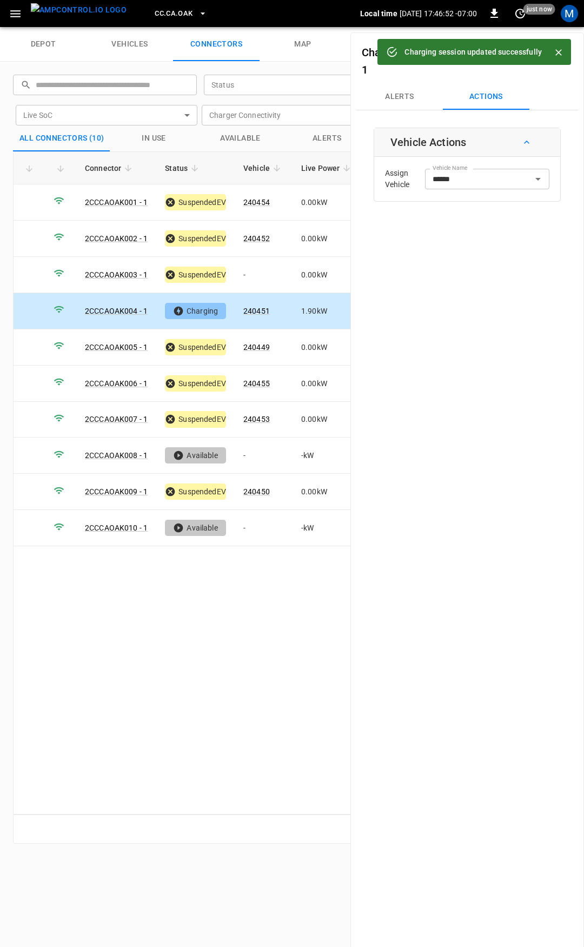
click at [15, 19] on icon "button" at bounding box center [16, 14] width 14 height 14
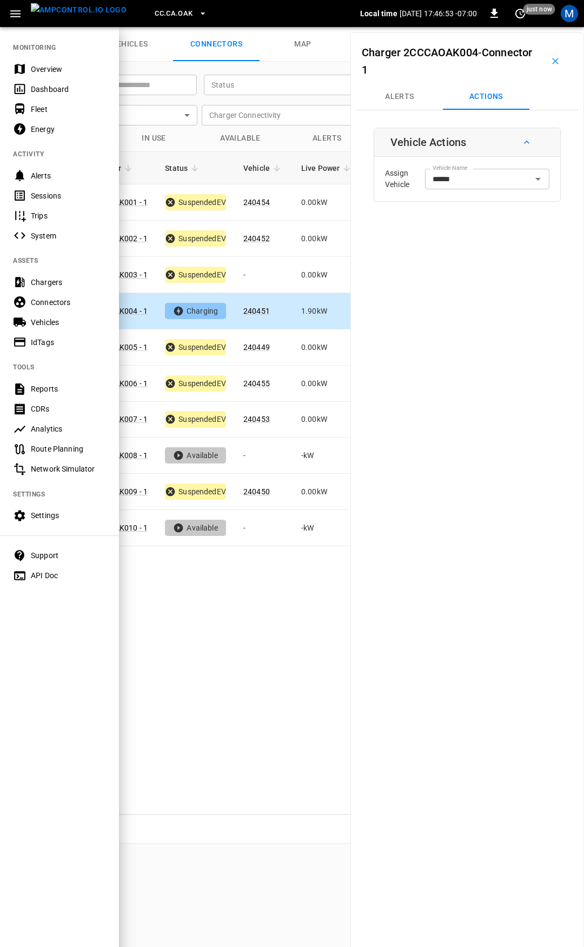
click at [53, 64] on div "Overview" at bounding box center [68, 69] width 75 height 11
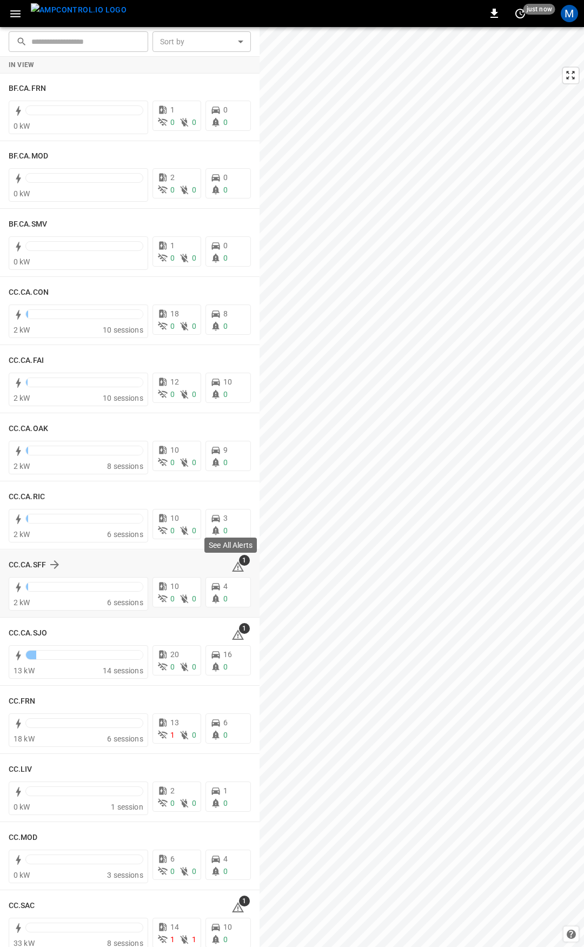
click at [231, 568] on icon at bounding box center [237, 566] width 13 height 13
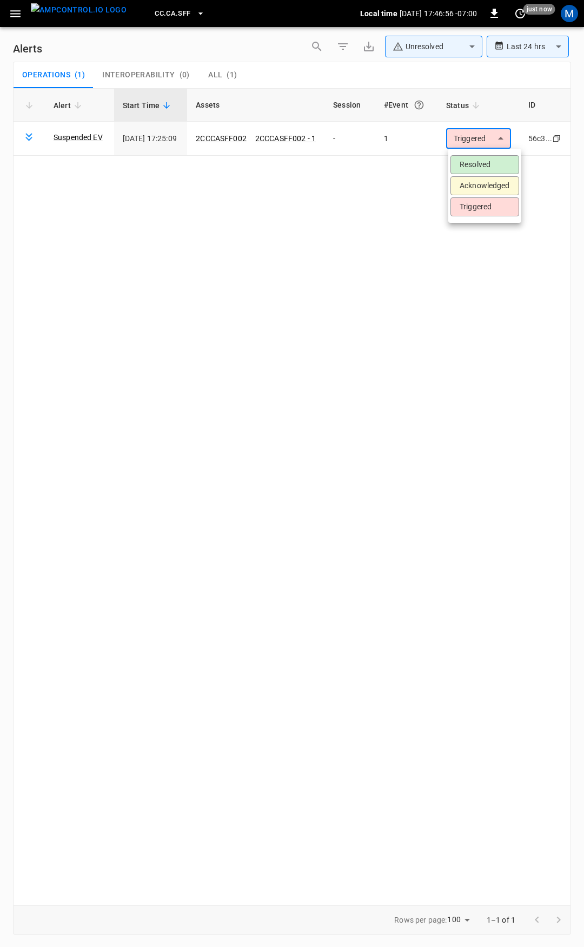
drag, startPoint x: 474, startPoint y: 129, endPoint x: 477, endPoint y: 140, distance: 11.3
click at [474, 130] on body "**********" at bounding box center [292, 471] width 584 height 943
click at [483, 162] on li "Resolved" at bounding box center [484, 164] width 69 height 19
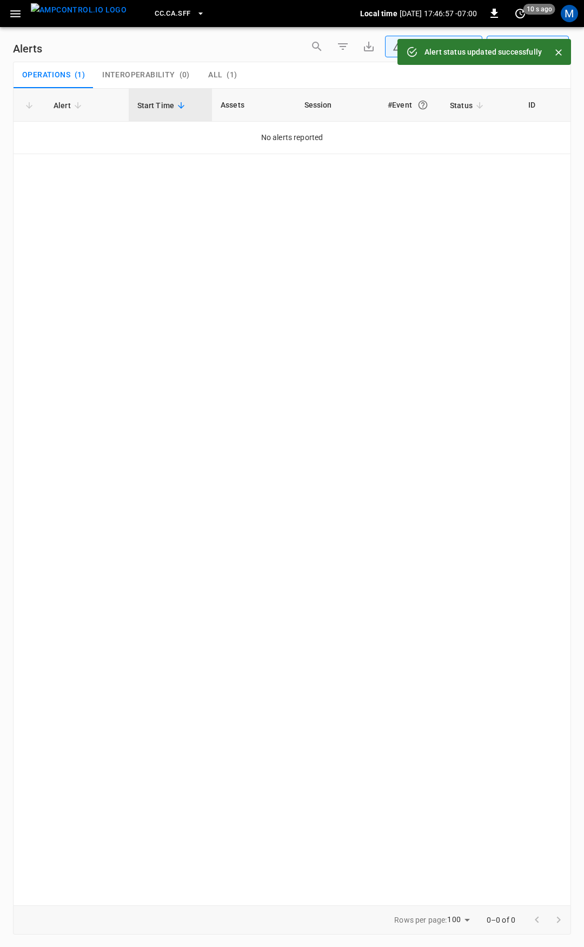
click at [12, 16] on icon "button" at bounding box center [16, 14] width 14 height 14
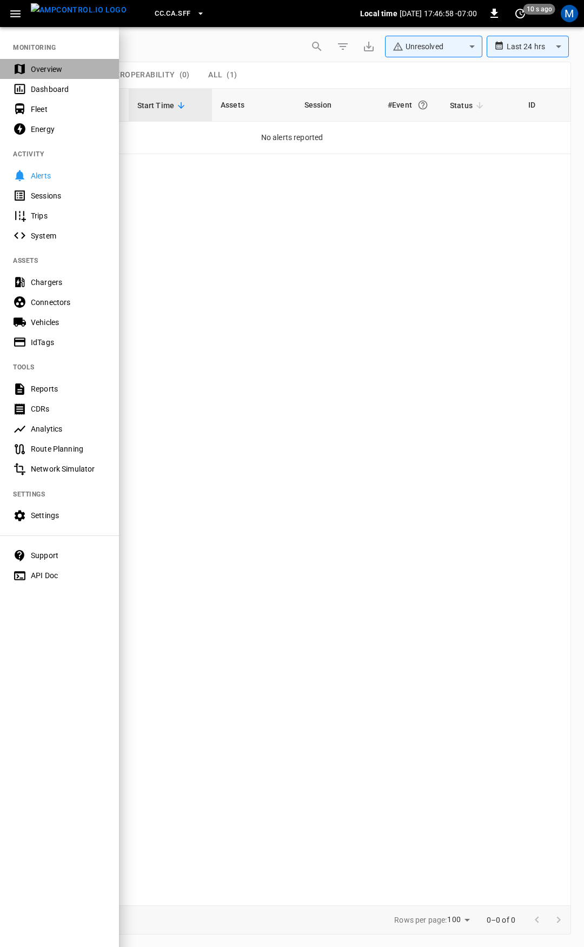
click at [45, 65] on div "Overview" at bounding box center [68, 69] width 75 height 11
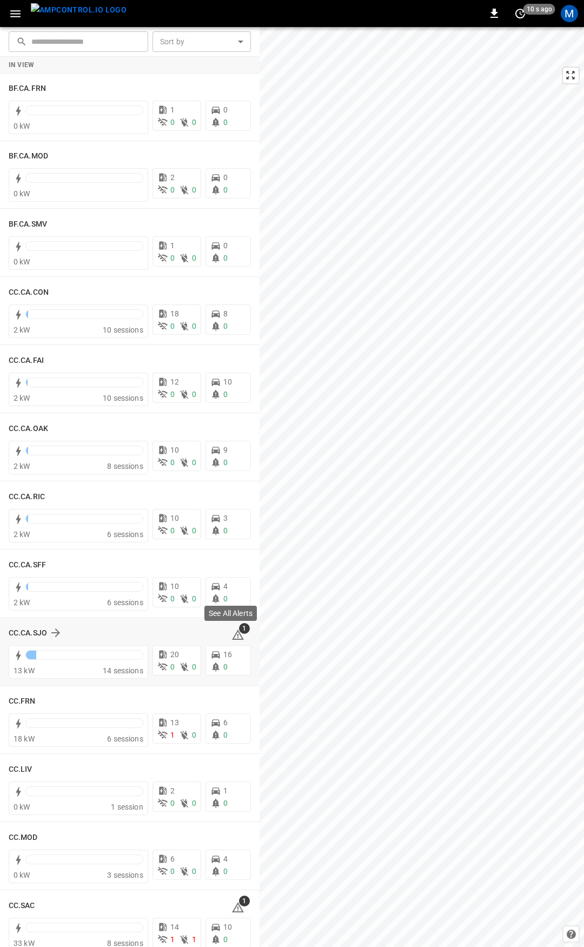
click at [235, 634] on icon at bounding box center [237, 634] width 13 height 13
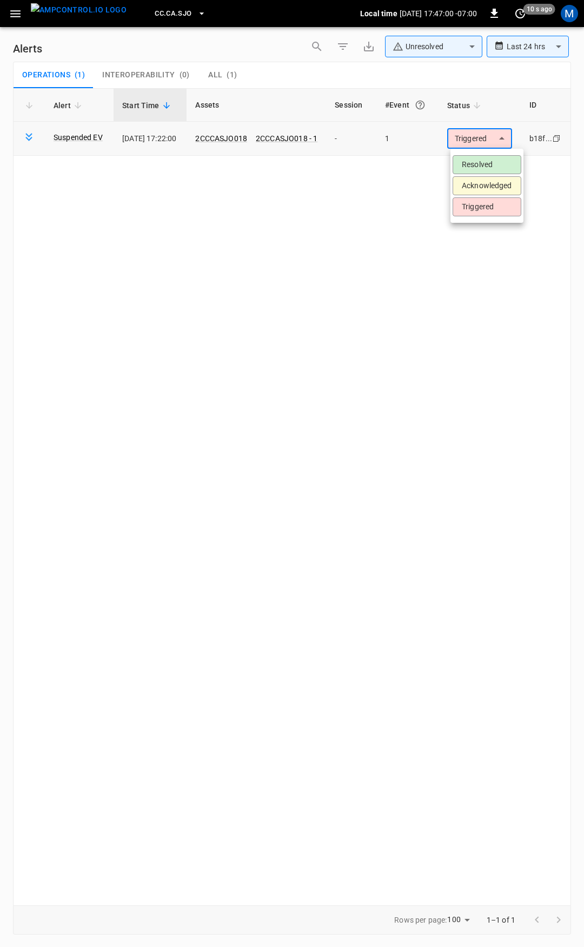
click at [470, 137] on body "**********" at bounding box center [292, 471] width 584 height 943
click at [476, 164] on li "Resolved" at bounding box center [487, 164] width 69 height 19
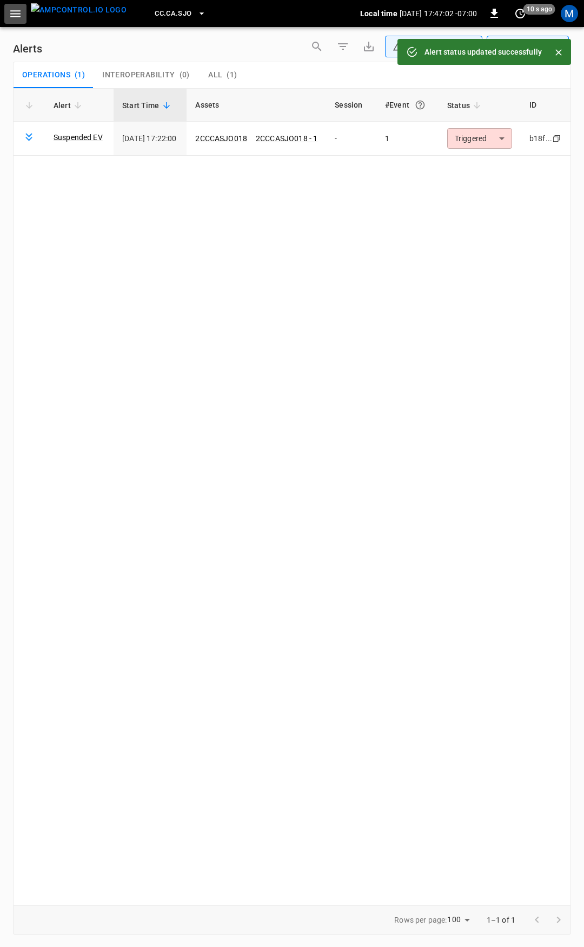
click at [17, 12] on icon "button" at bounding box center [16, 14] width 14 height 14
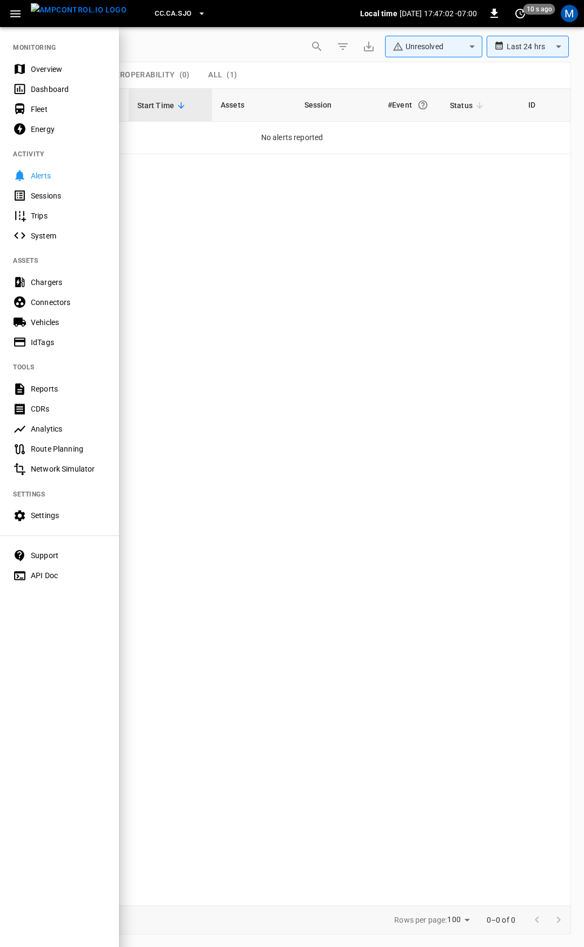
click at [63, 71] on div "Overview" at bounding box center [68, 69] width 75 height 11
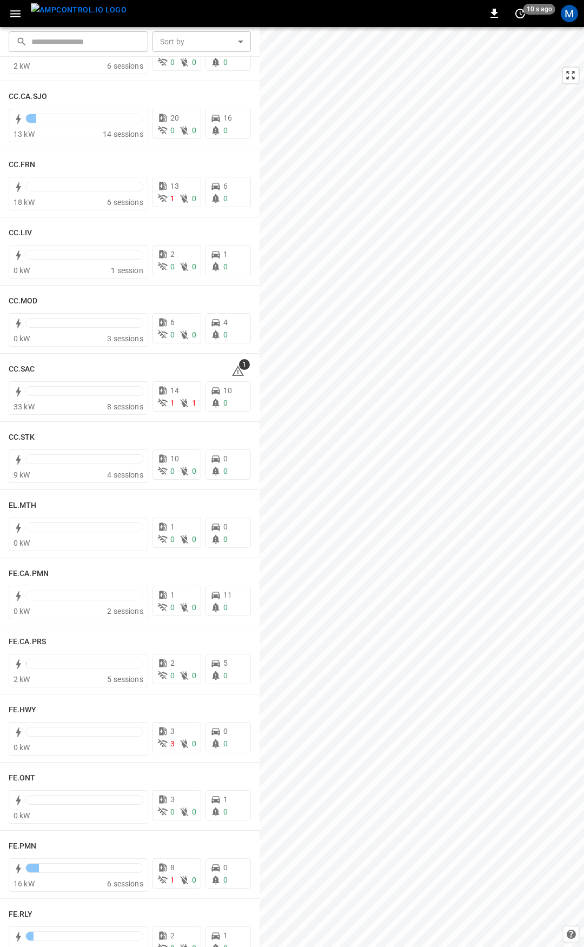
scroll to position [632, 0]
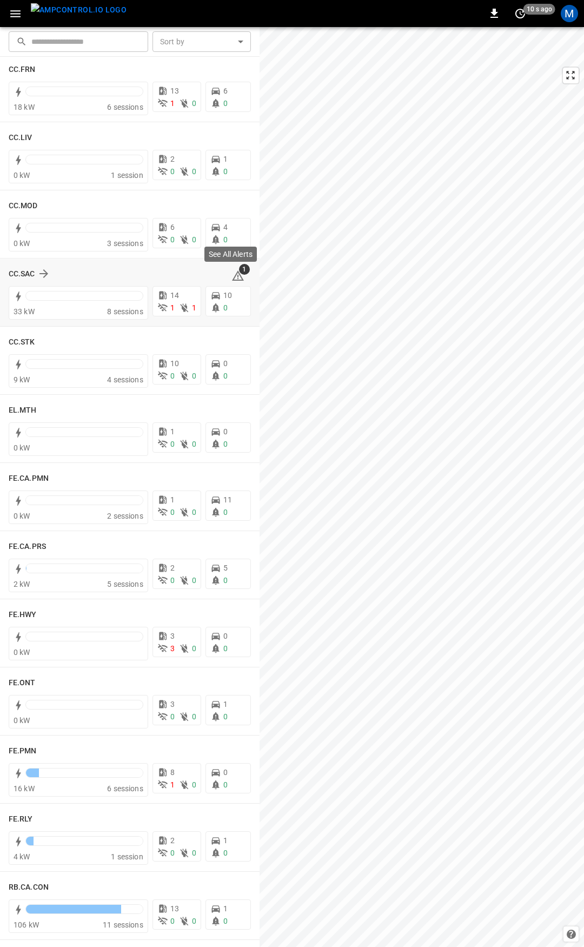
click at [233, 276] on icon at bounding box center [237, 275] width 13 height 13
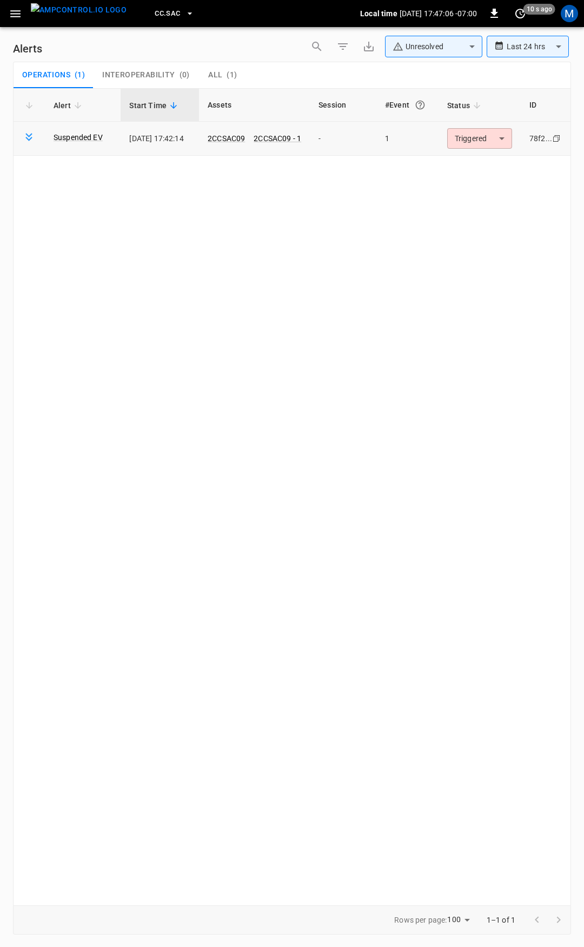
click at [480, 142] on body "**********" at bounding box center [292, 471] width 584 height 943
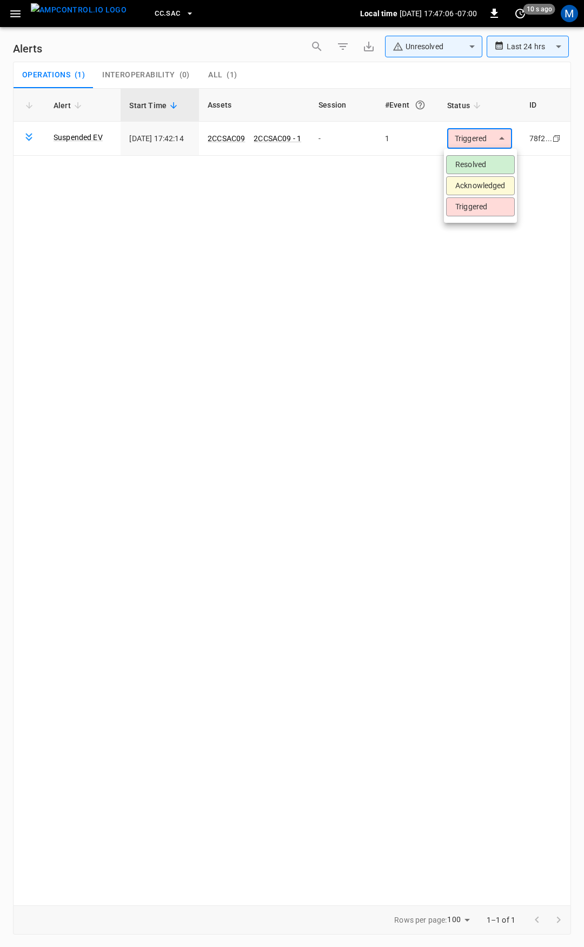
click at [470, 159] on li "Resolved" at bounding box center [480, 164] width 69 height 19
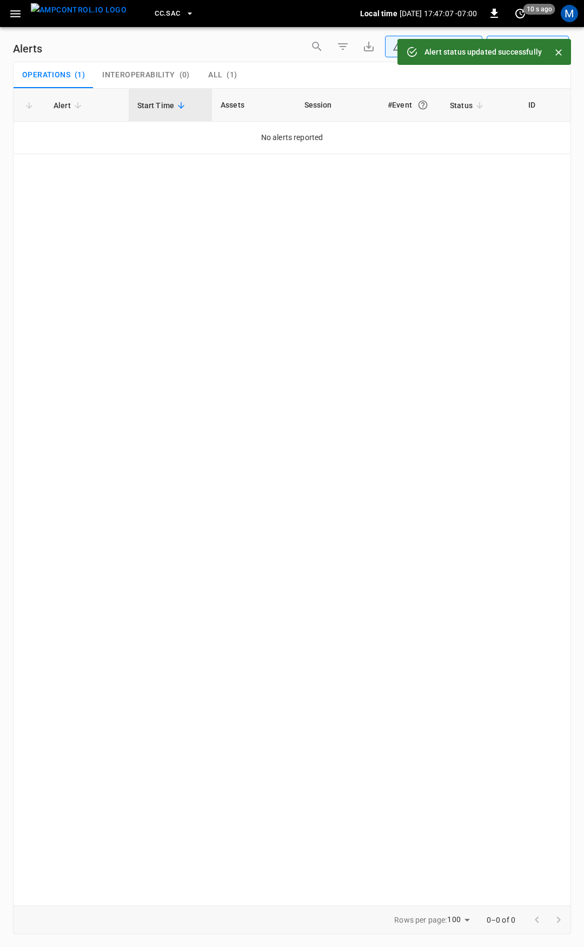
click at [15, 20] on button "button" at bounding box center [15, 14] width 22 height 20
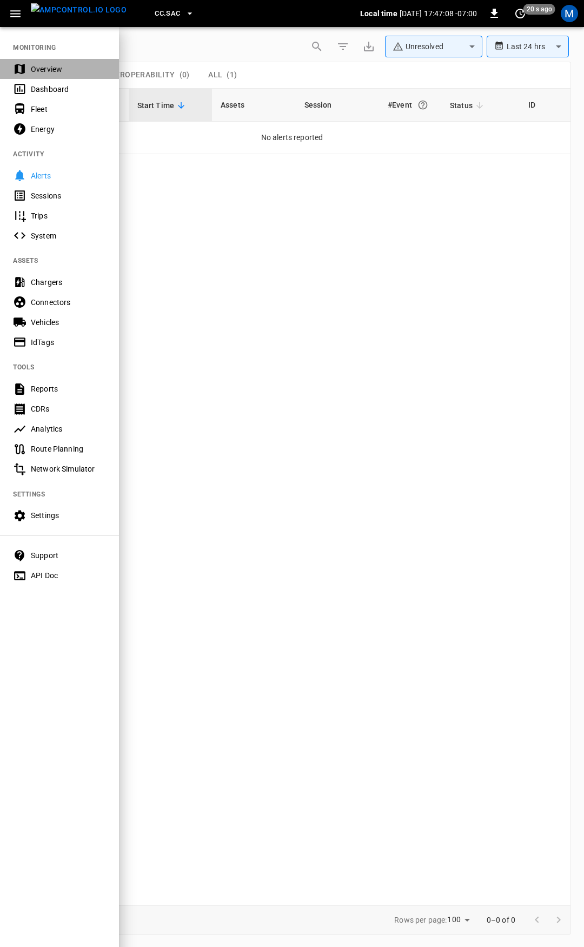
click at [45, 74] on div "Overview" at bounding box center [68, 69] width 75 height 11
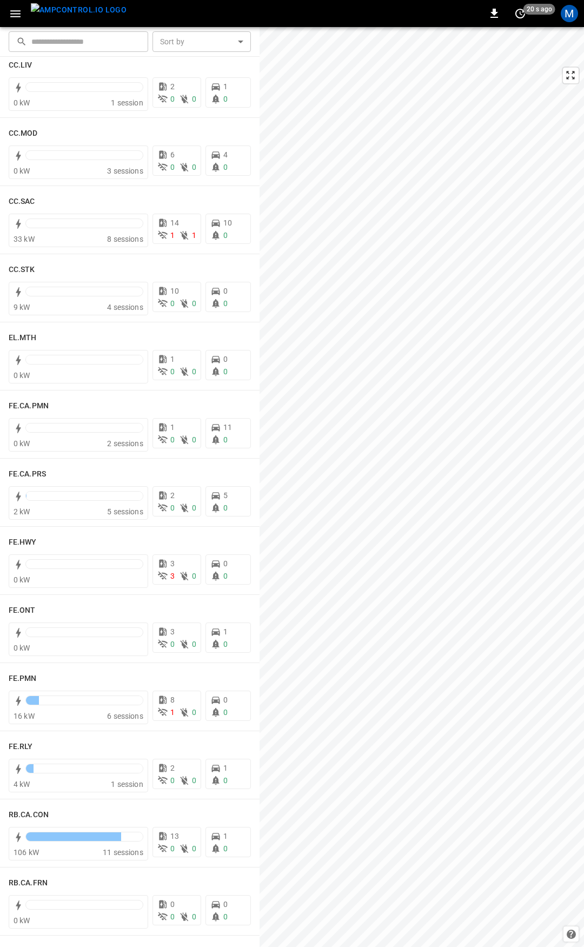
scroll to position [705, 0]
click at [25, 674] on h6 "FE.PMN" at bounding box center [23, 678] width 28 height 12
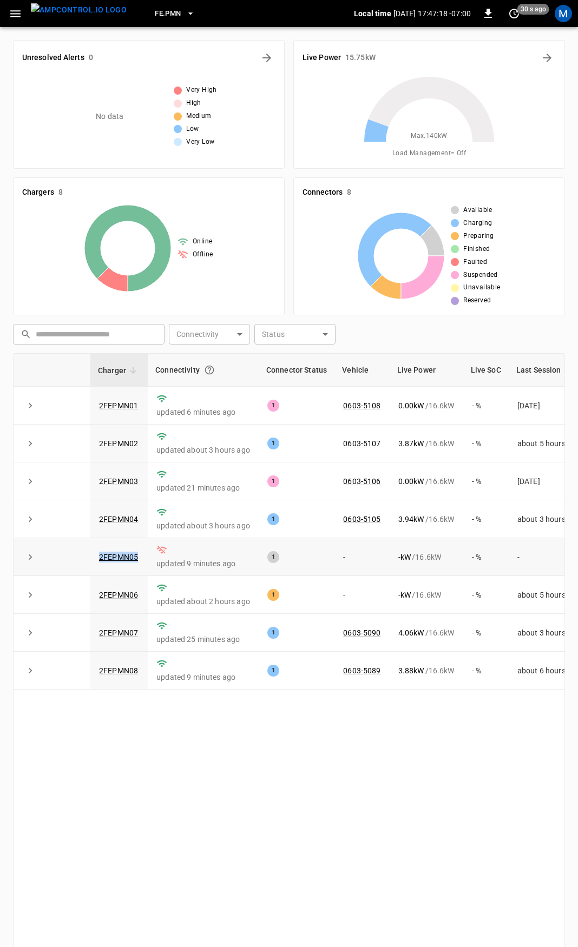
drag, startPoint x: 142, startPoint y: 560, endPoint x: 77, endPoint y: 562, distance: 65.5
click at [77, 562] on tr "2FEPMN05 updated 9 minutes ago 1 - - kW / 16.6 kW - % -" at bounding box center [301, 557] width 575 height 38
copy tr "2FEPMN05"
click at [12, 15] on icon "button" at bounding box center [16, 14] width 14 height 14
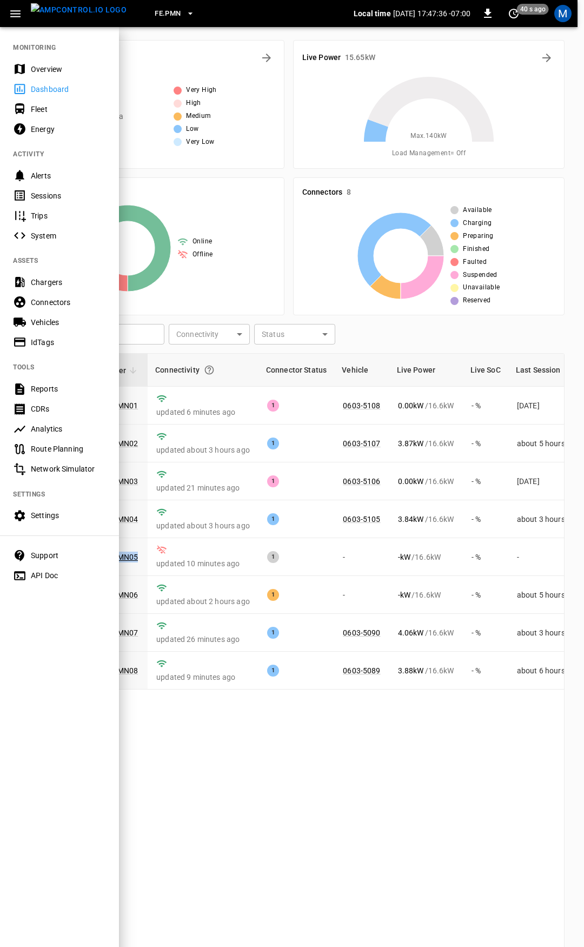
click at [73, 72] on div "Overview" at bounding box center [68, 69] width 75 height 11
